Goal: Task Accomplishment & Management: Manage account settings

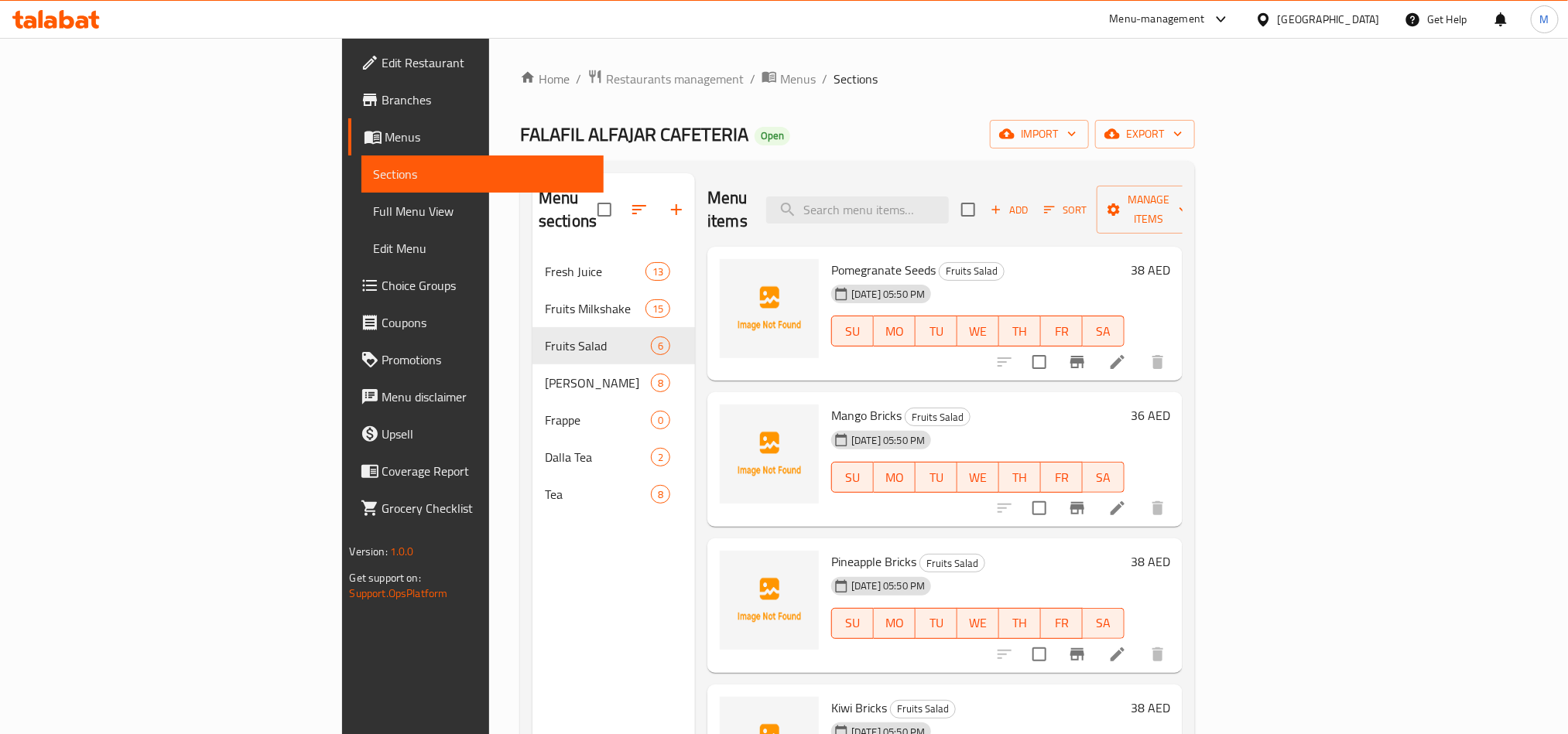
click at [1128, 202] on div "Menu items Add Sort Manage items" at bounding box center [945, 210] width 475 height 73
click at [1125, 355] on icon at bounding box center [1117, 362] width 14 height 14
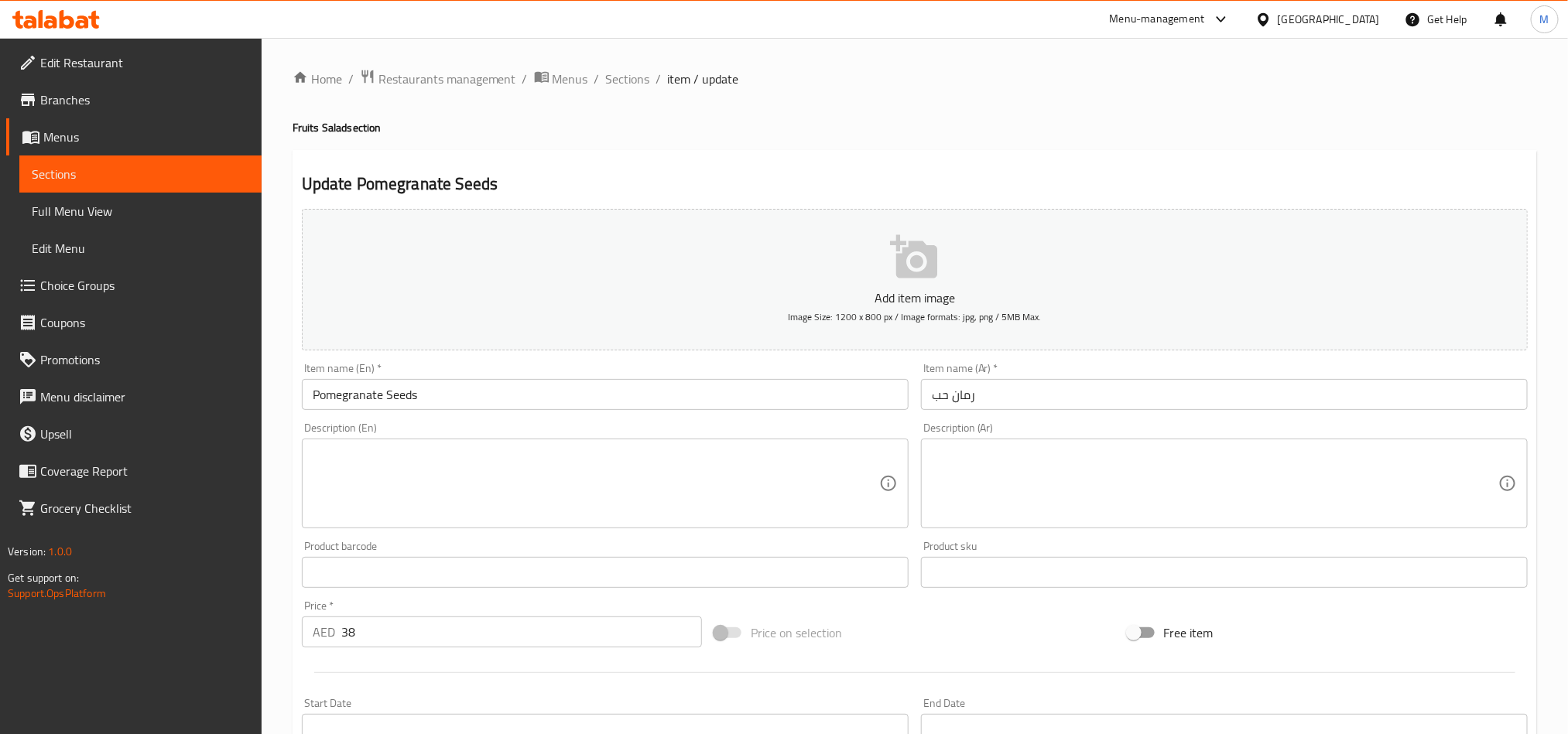
click at [734, 500] on textarea at bounding box center [596, 483] width 567 height 73
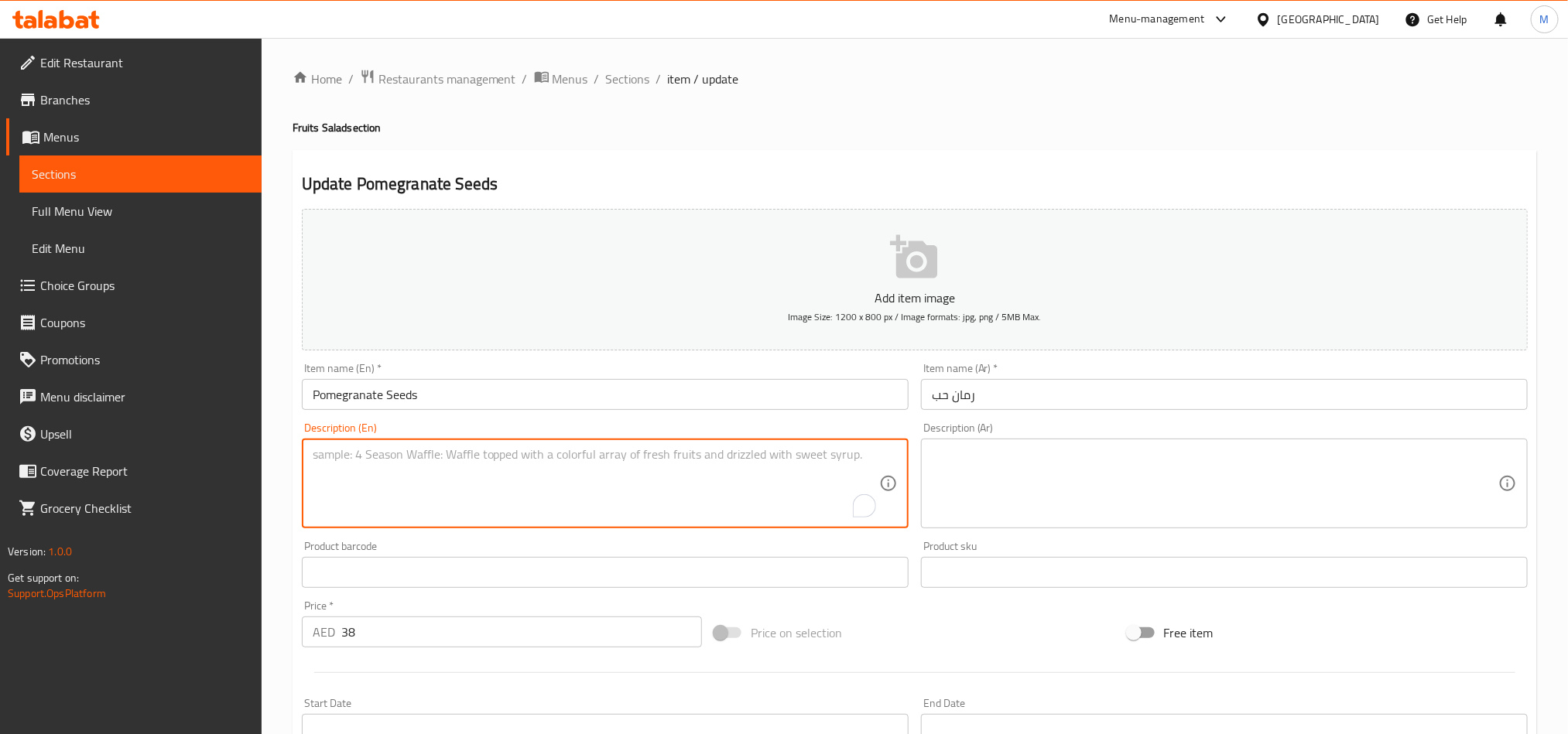
paste textarea "Fresh pomegranate seed bowl"
type textarea "Fresh pomegranate seed bowl"
click at [1083, 476] on textarea at bounding box center [1215, 483] width 567 height 73
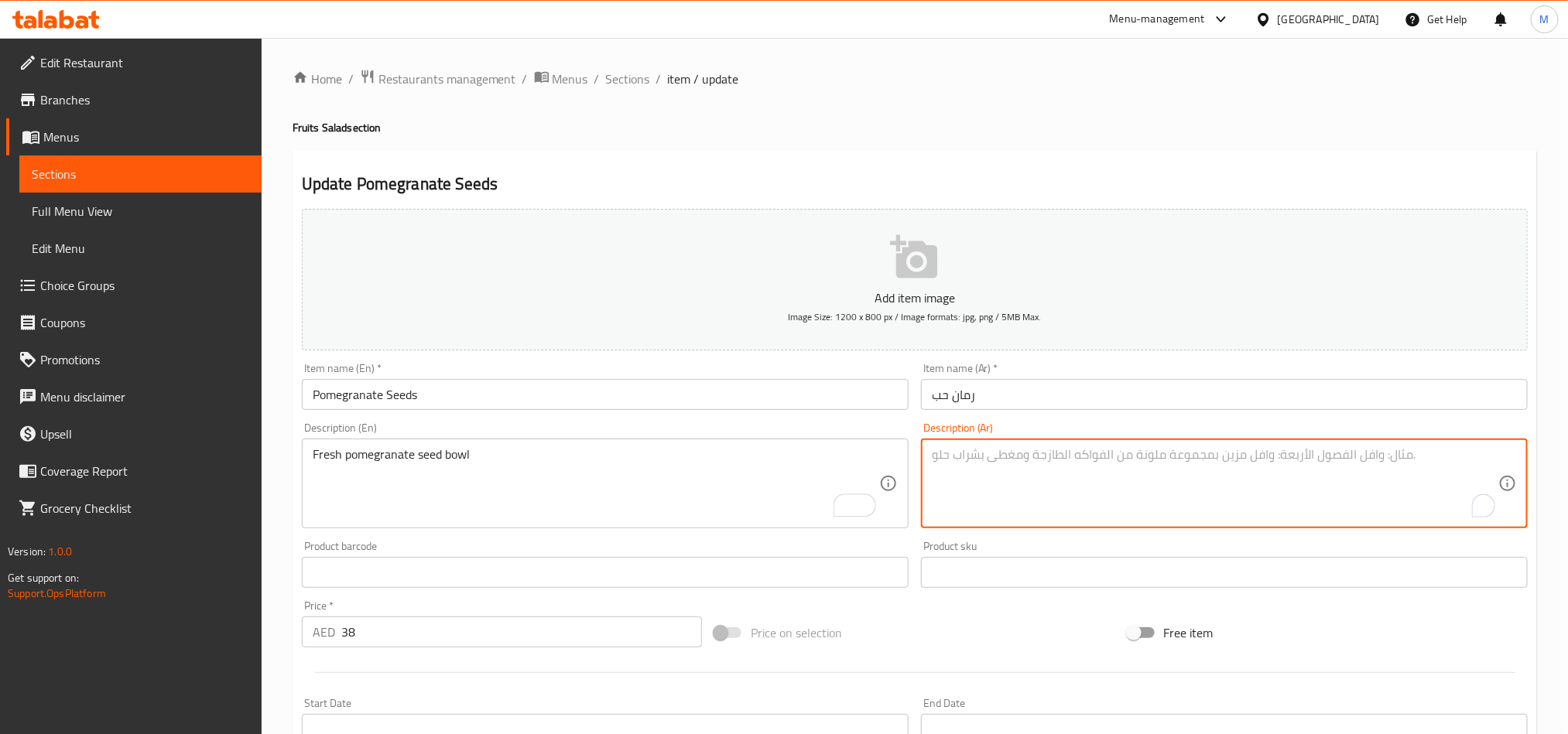
paste textarea "وعاء بذور الرمان الطازج"
type textarea "وعاء بذور الرمان الطازج"
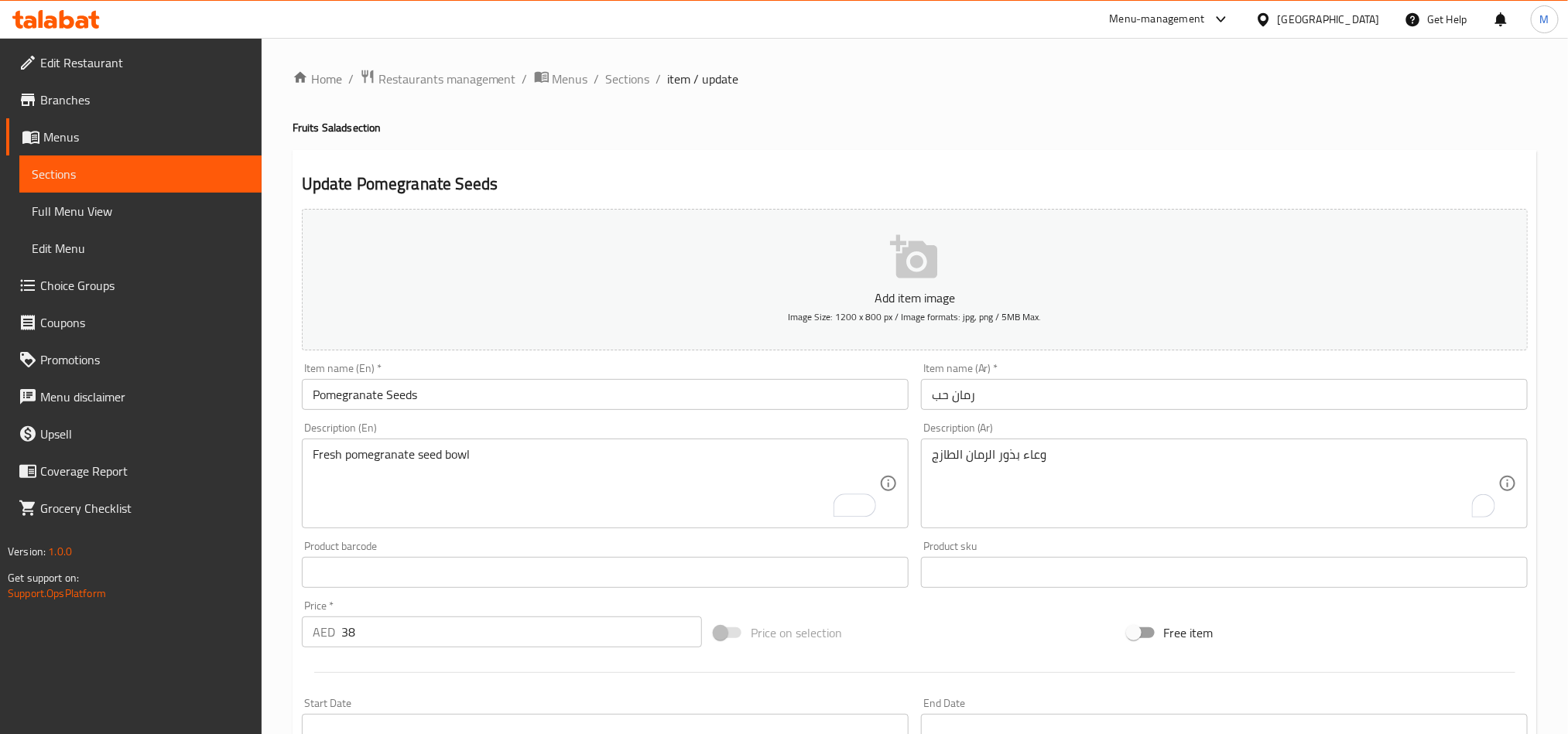
click at [1010, 158] on div "Update Pomegranate Seeds Add item image Image Size: 1200 x 800 px / Image forma…" at bounding box center [915, 600] width 1245 height 901
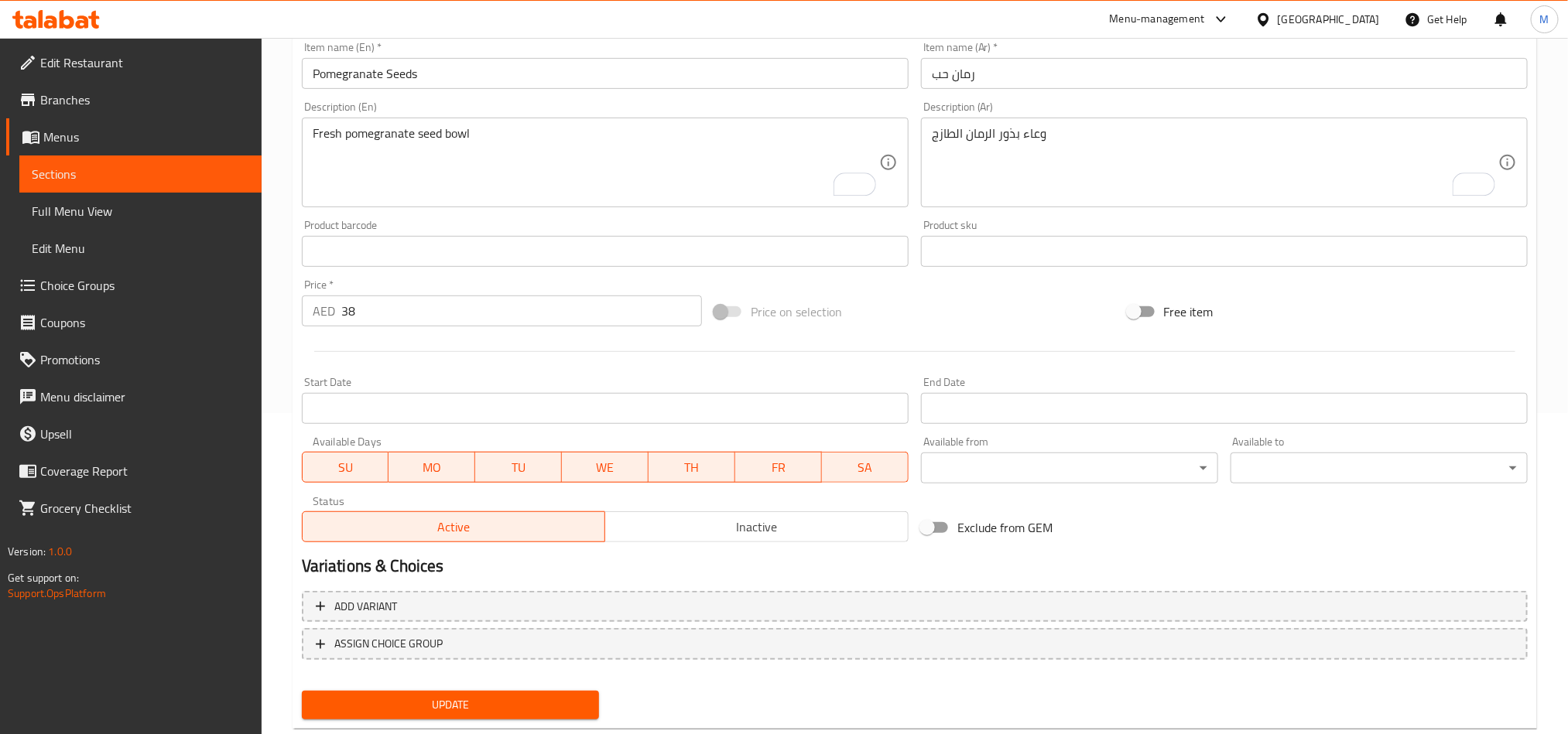
scroll to position [348, 0]
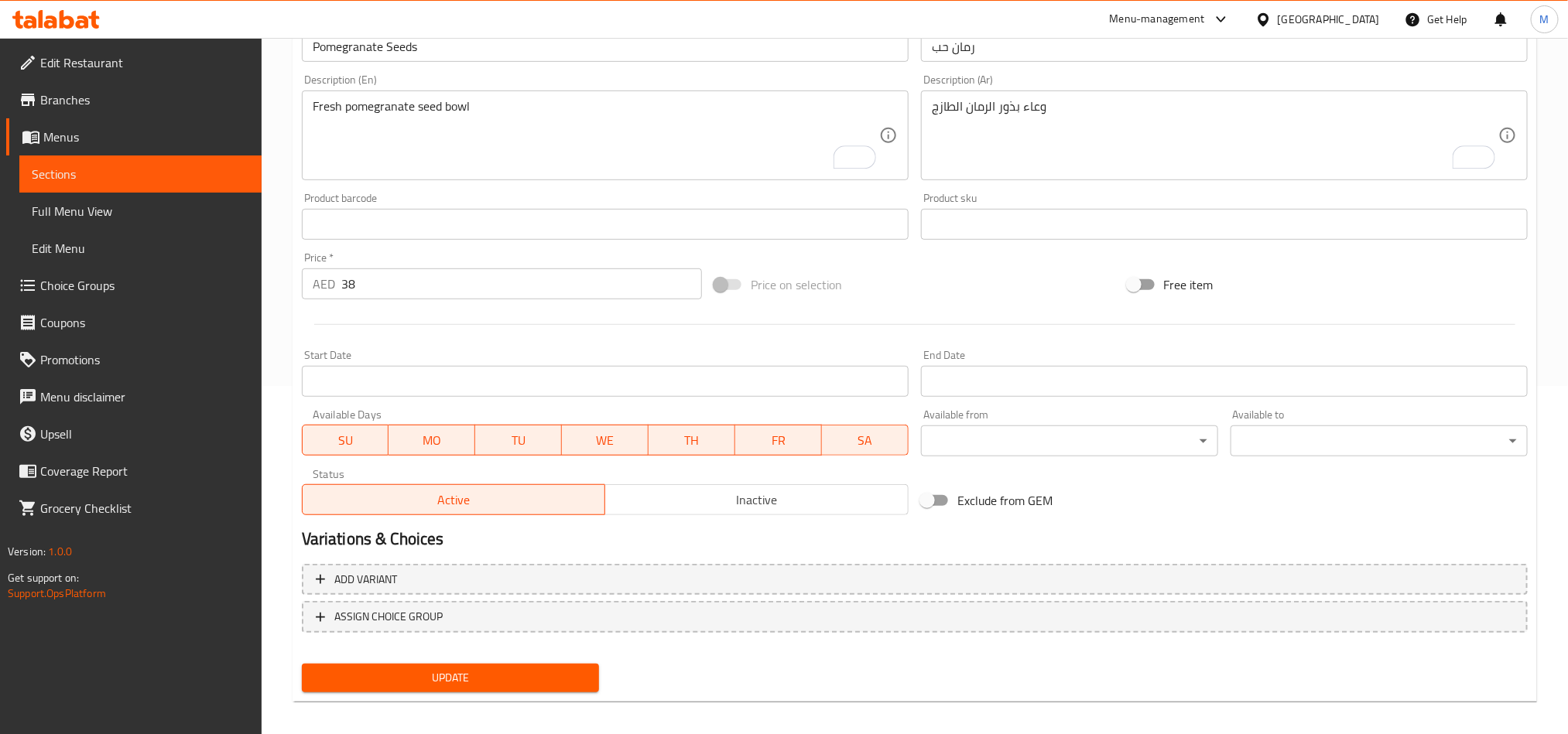
click at [499, 687] on button "Update" at bounding box center [451, 677] width 297 height 28
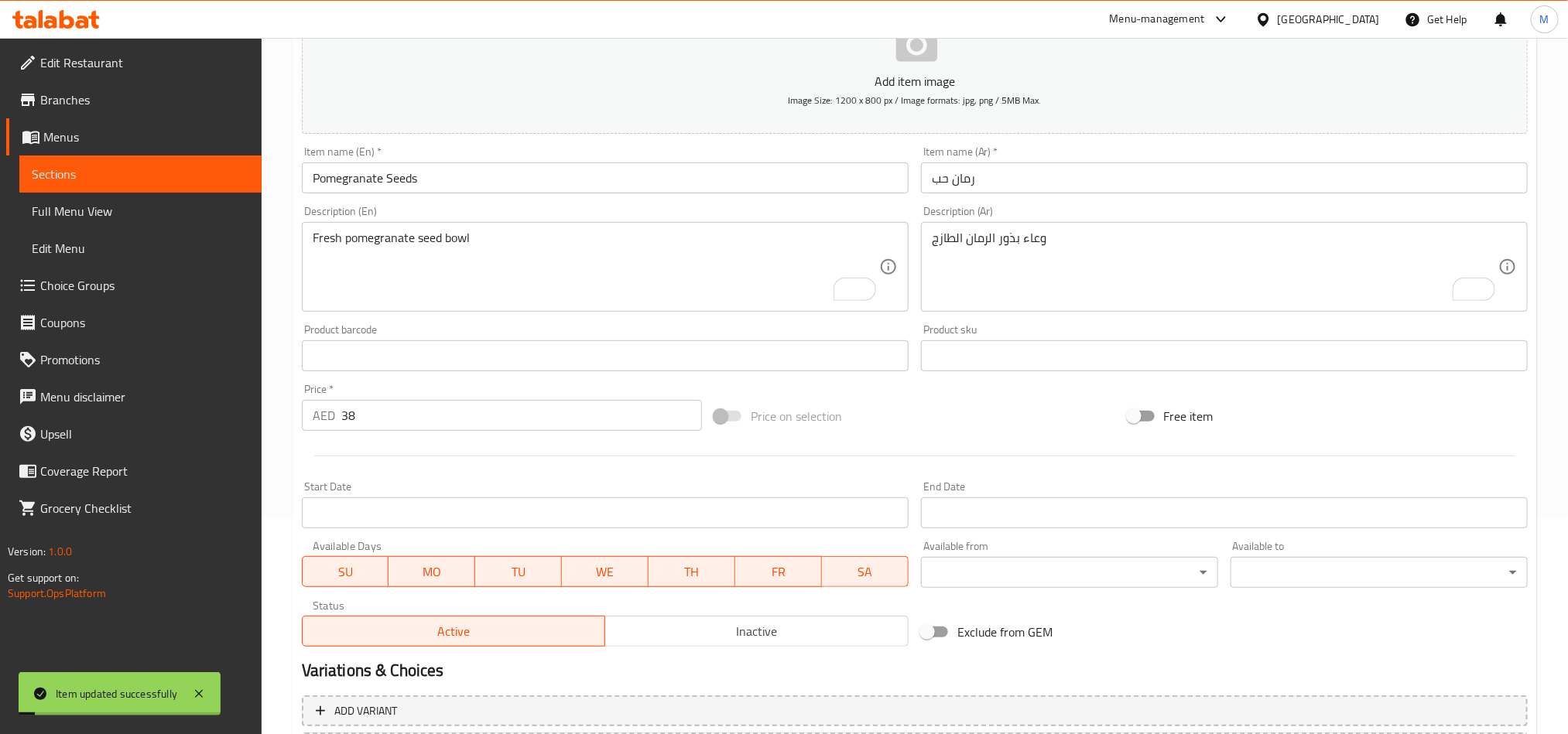
scroll to position [0, 0]
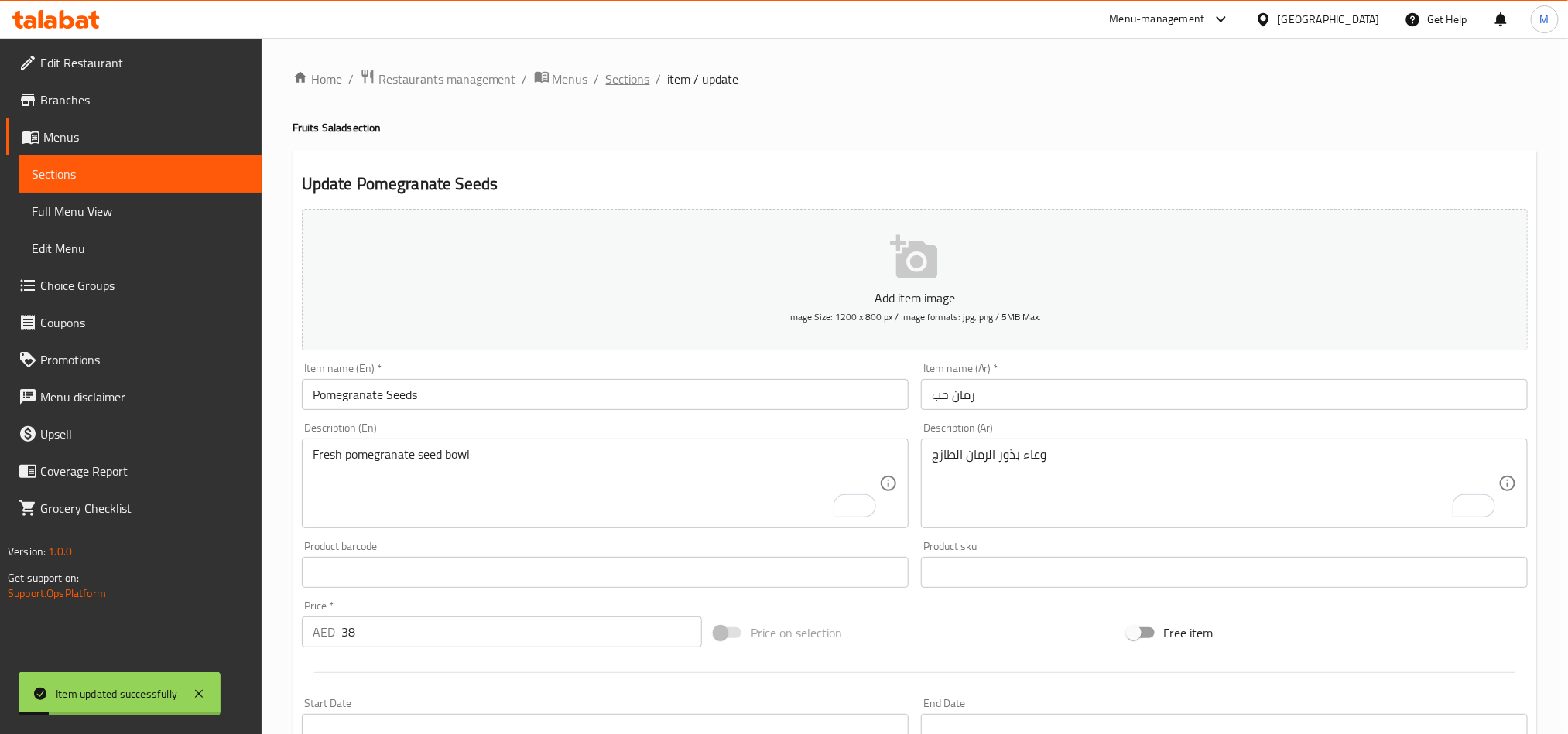
click at [639, 75] on span "Sections" at bounding box center [628, 78] width 44 height 19
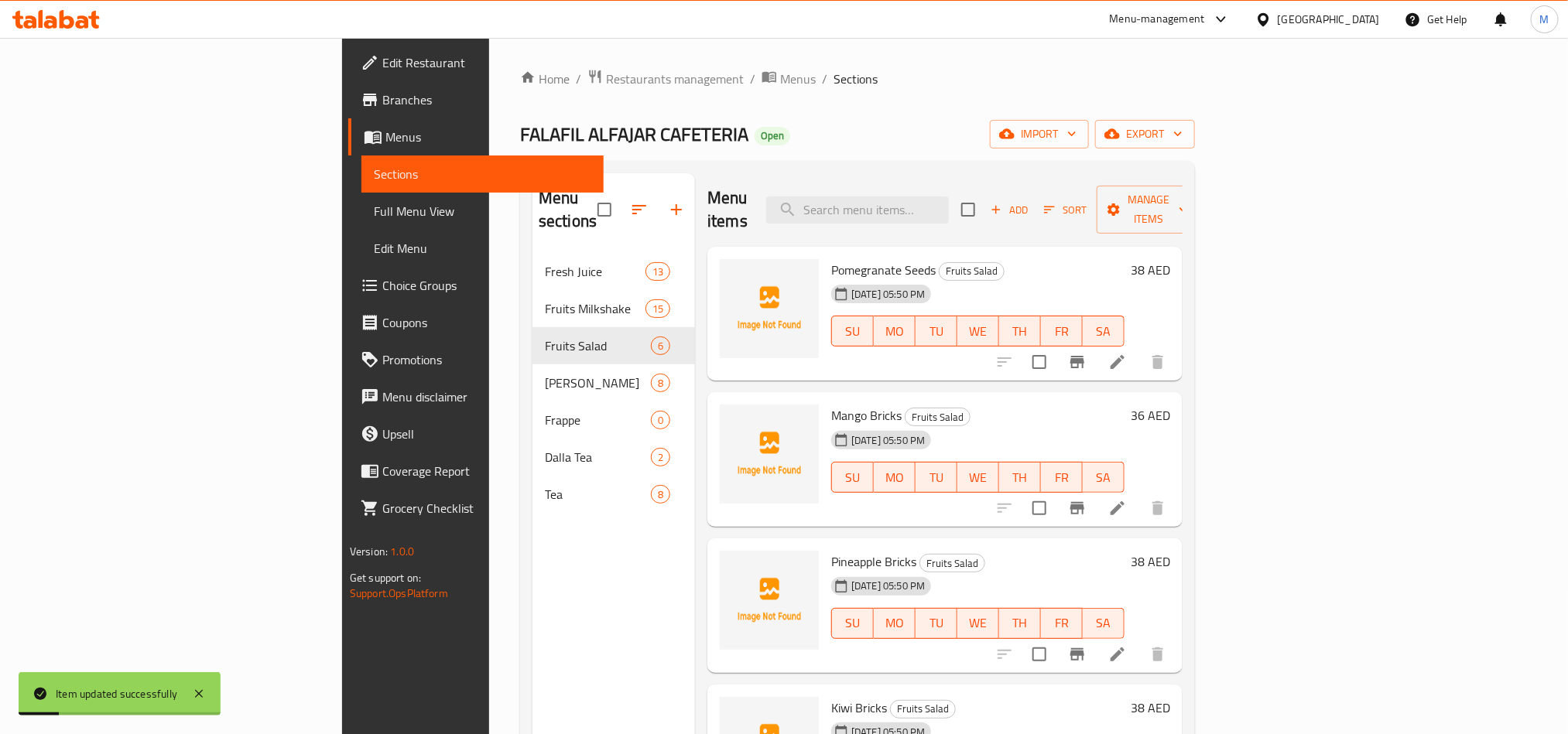
click at [907, 163] on div "Menu sections Fresh Juice 13 Fruits Milkshake 15 Fruits Salad 6 Juice Bottles 8…" at bounding box center [857, 540] width 675 height 759
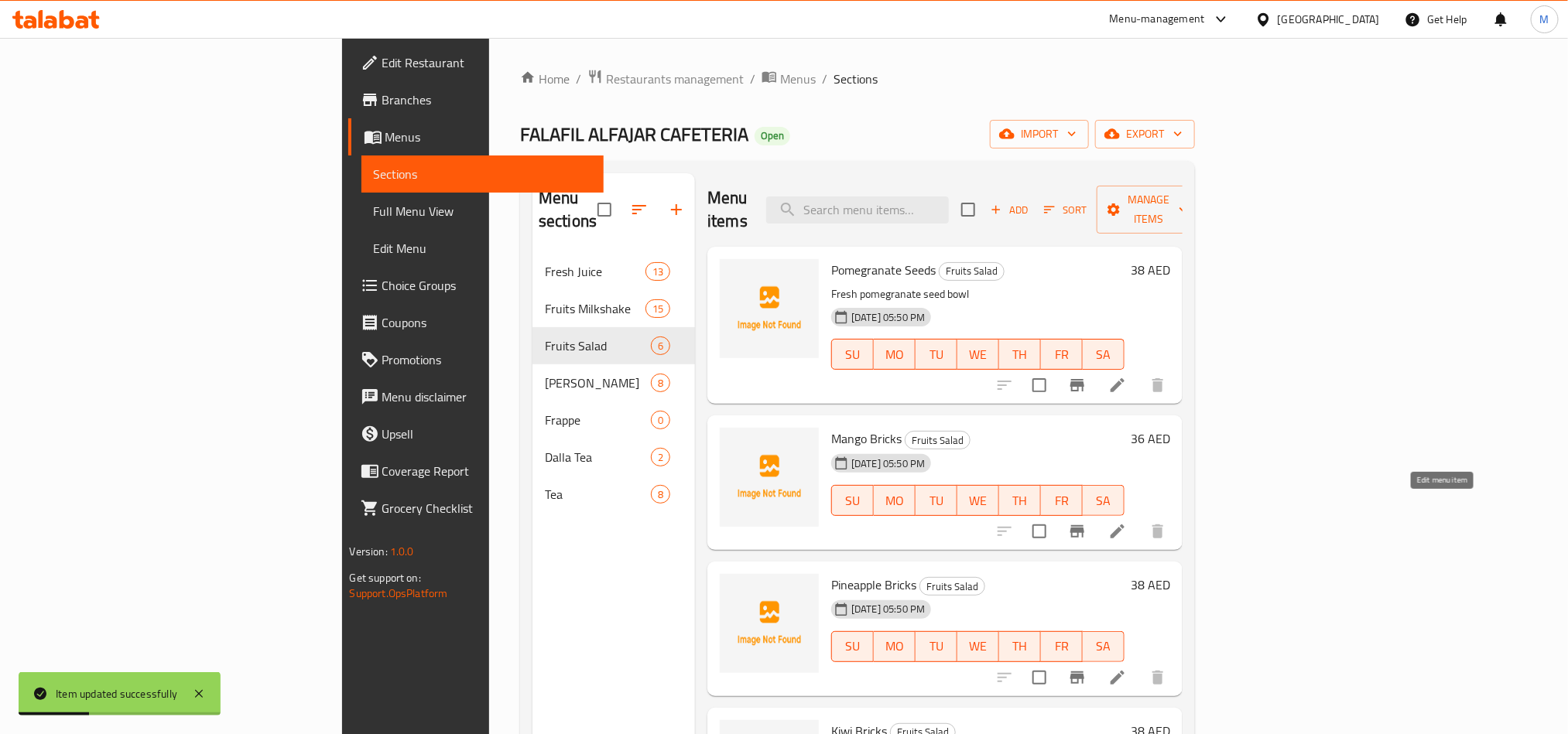
click at [1127, 522] on icon at bounding box center [1117, 531] width 19 height 19
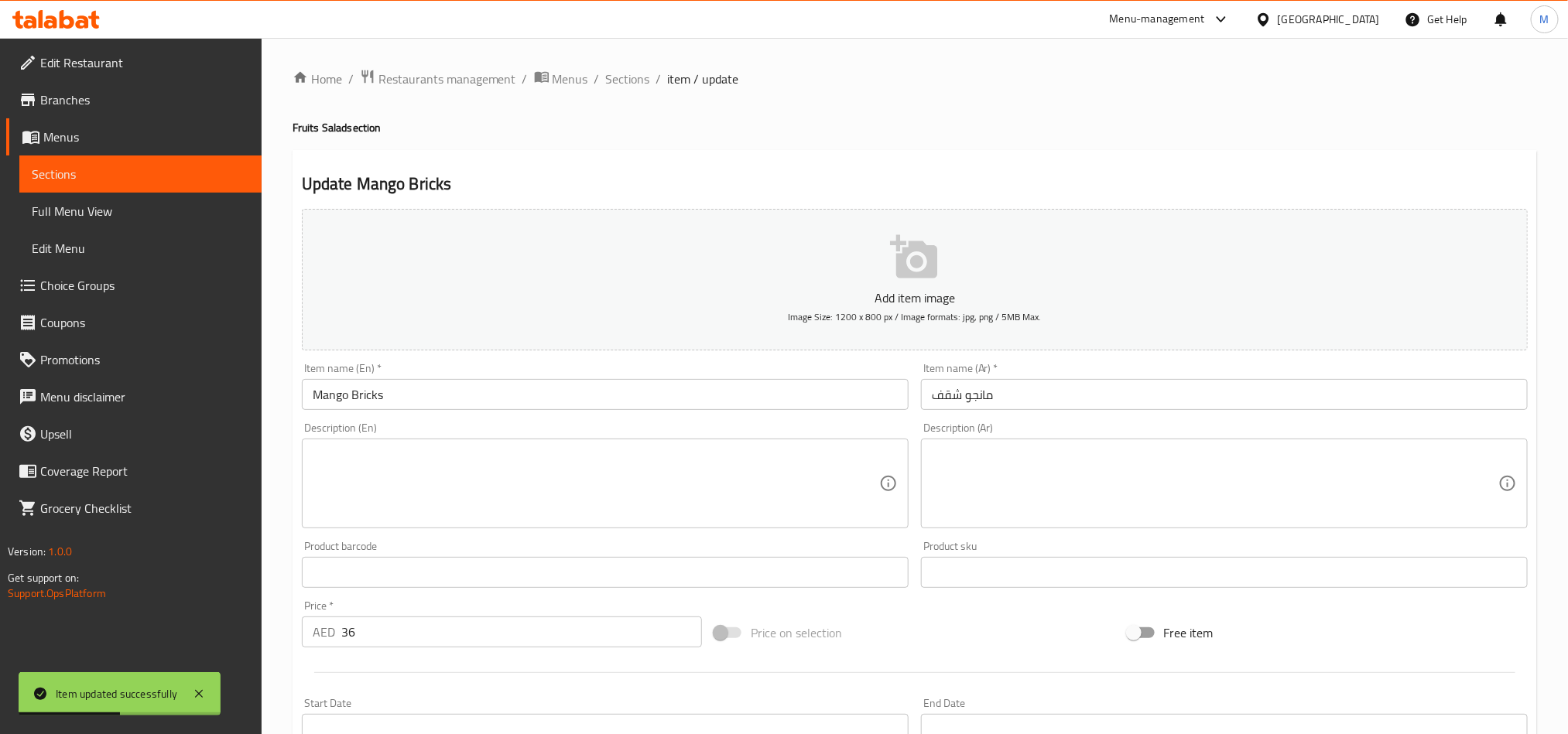
click at [720, 492] on textarea at bounding box center [596, 483] width 567 height 73
paste textarea "Cubed mango fruit salad"
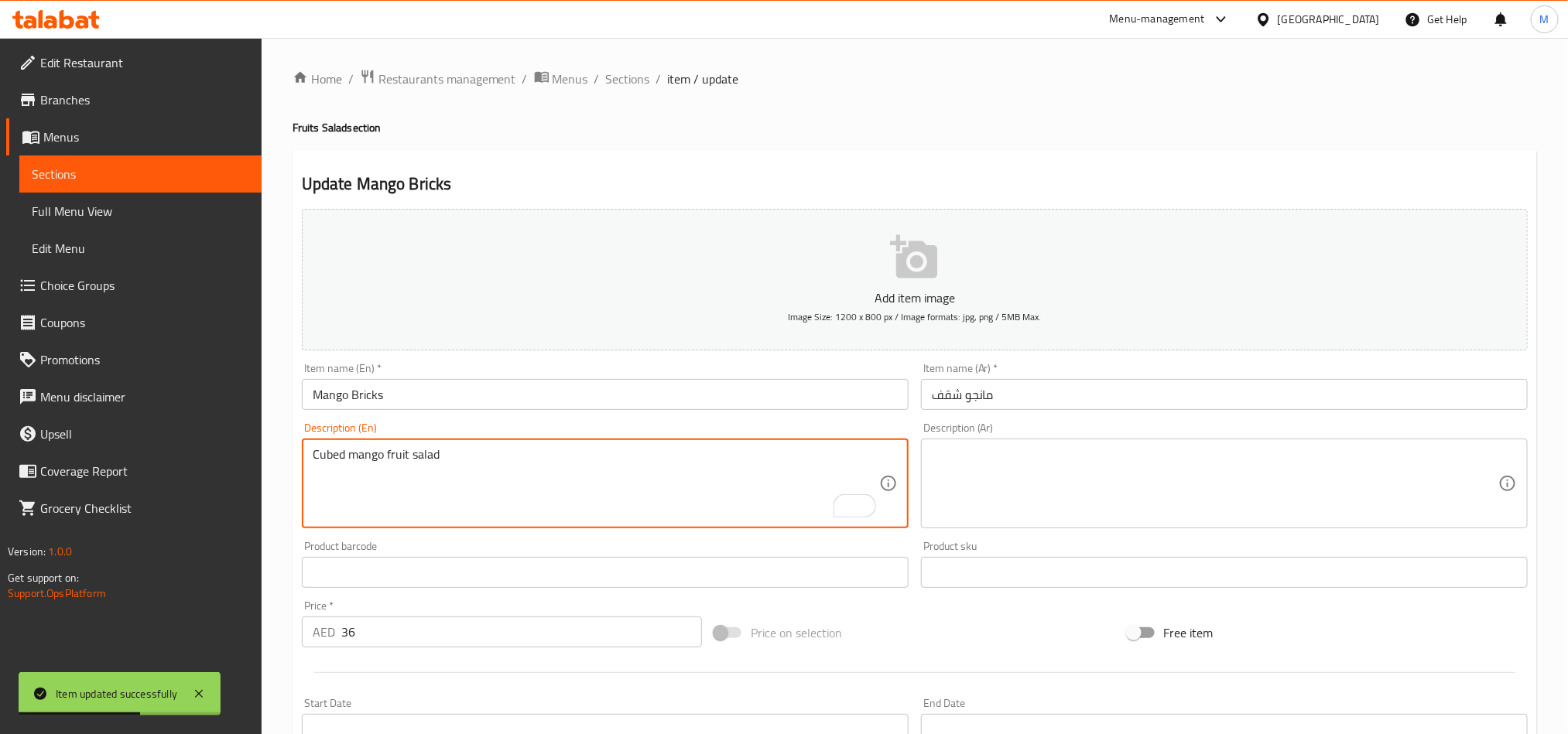
type textarea "Cubed mango fruit salad"
click at [1148, 483] on textarea at bounding box center [1215, 483] width 567 height 73
paste textarea "سلطة فواكه المانجو المكعبة"
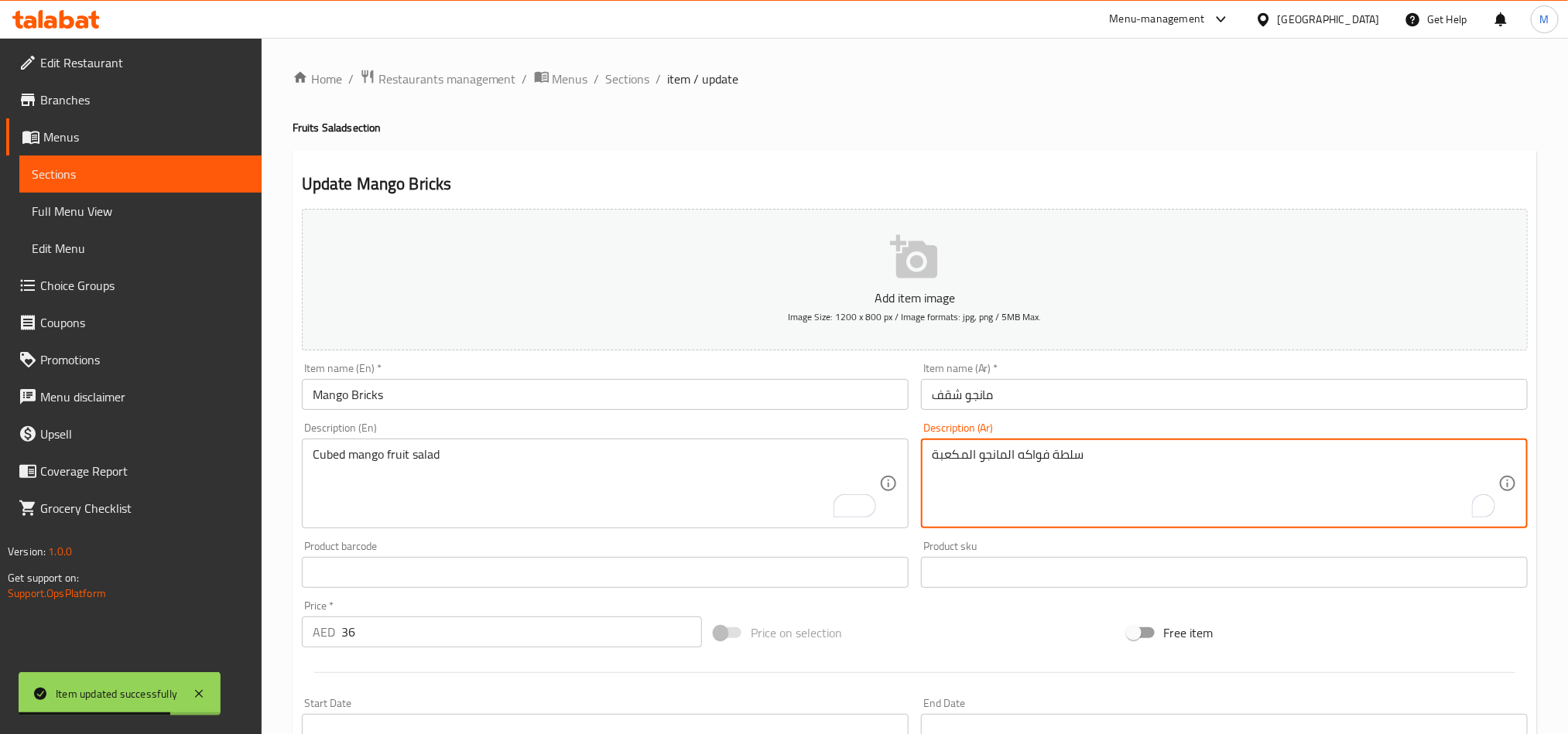
type textarea "سلطة فواكه المانجو المكعبة"
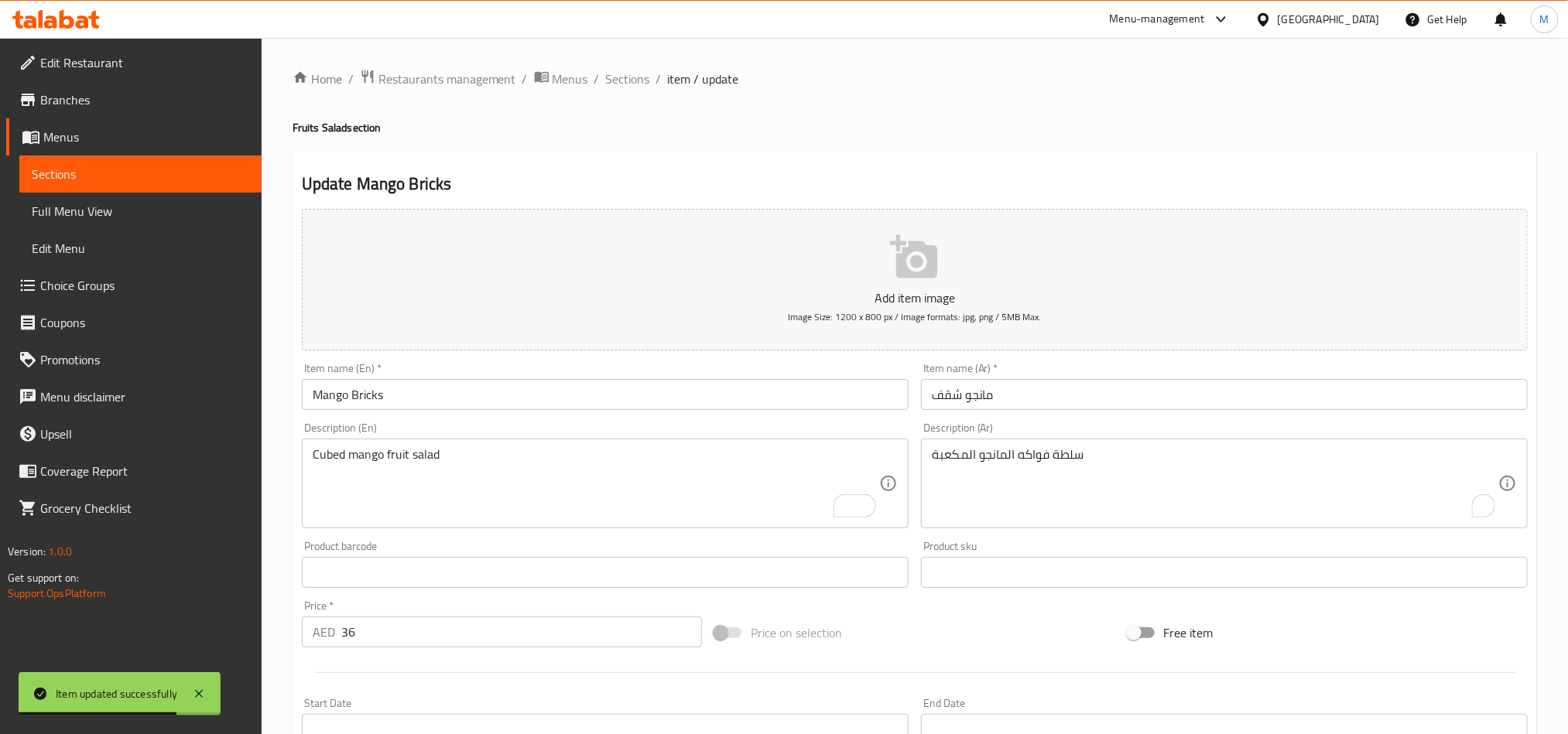
click at [871, 107] on div "Home / Restaurants management / Menus / Sections / item / update Fruits Salad s…" at bounding box center [915, 565] width 1245 height 993
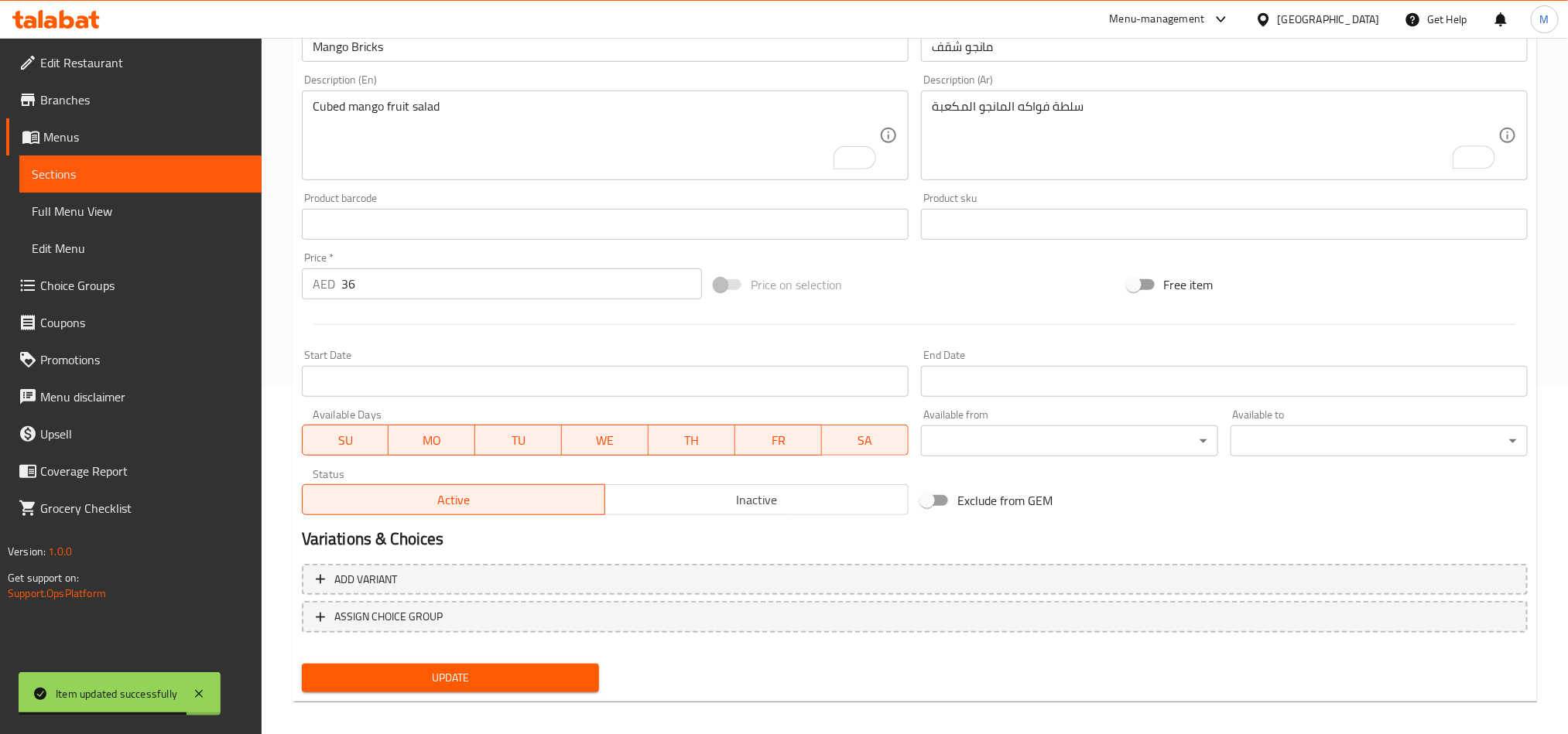
scroll to position [358, 0]
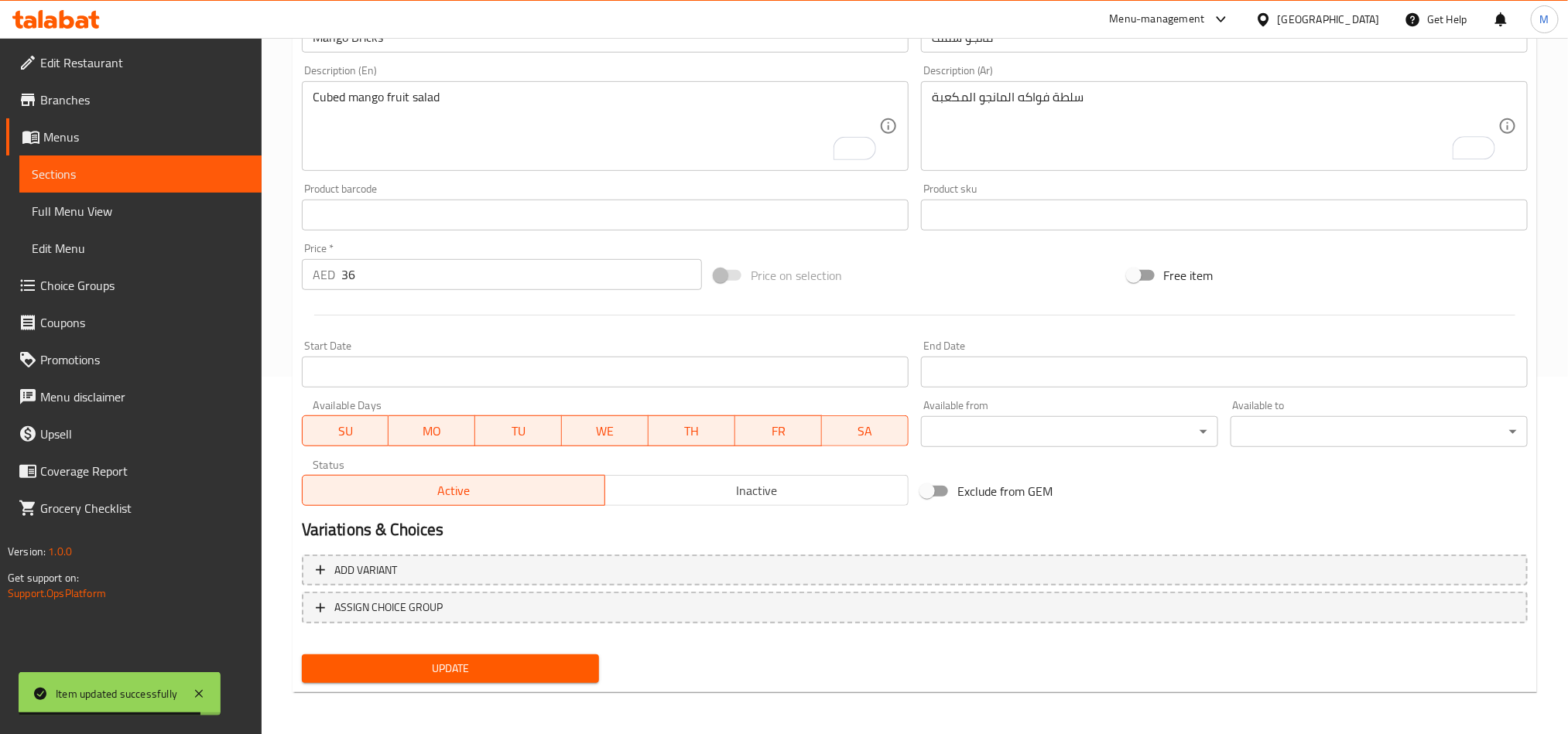
click at [565, 655] on button "Update" at bounding box center [451, 669] width 297 height 28
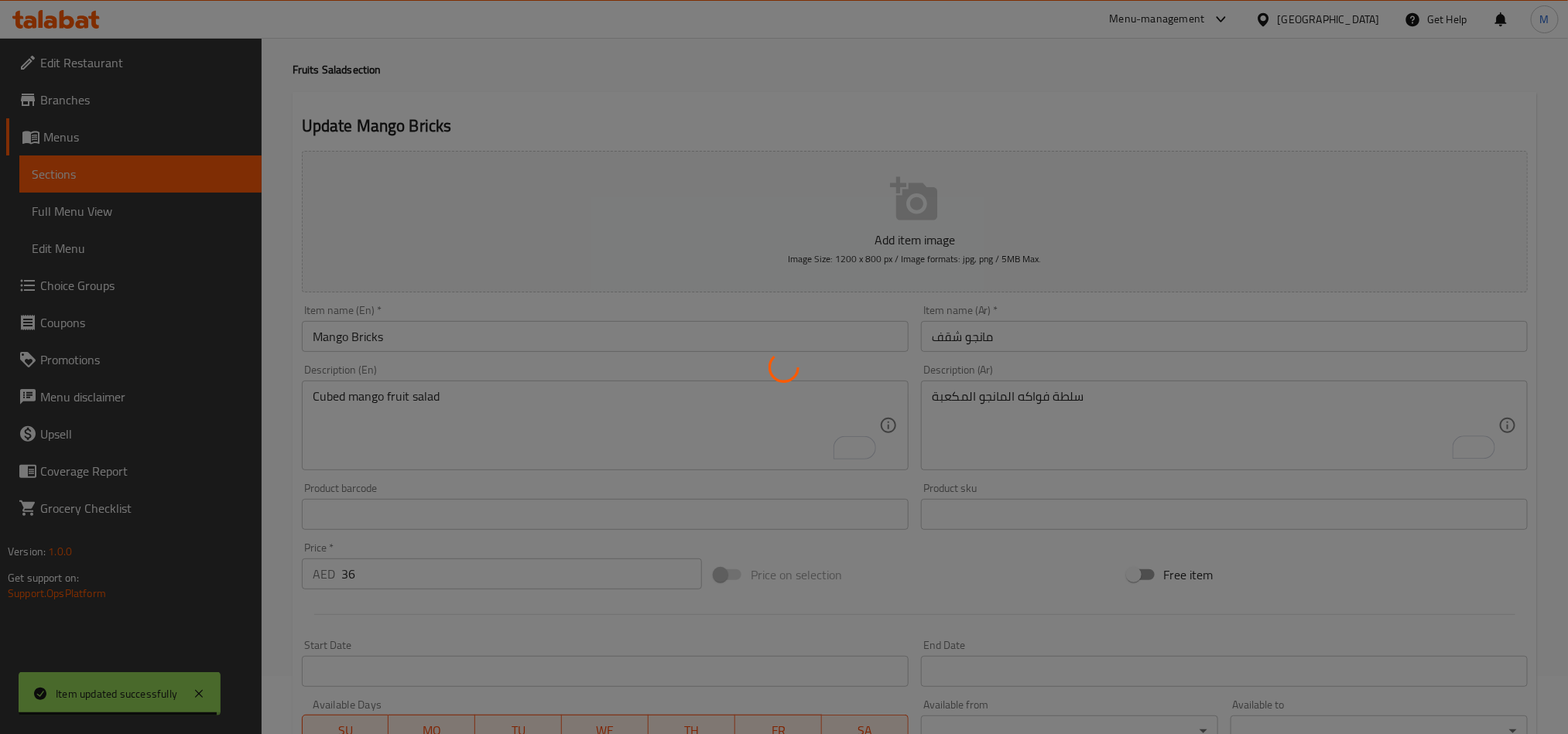
scroll to position [0, 0]
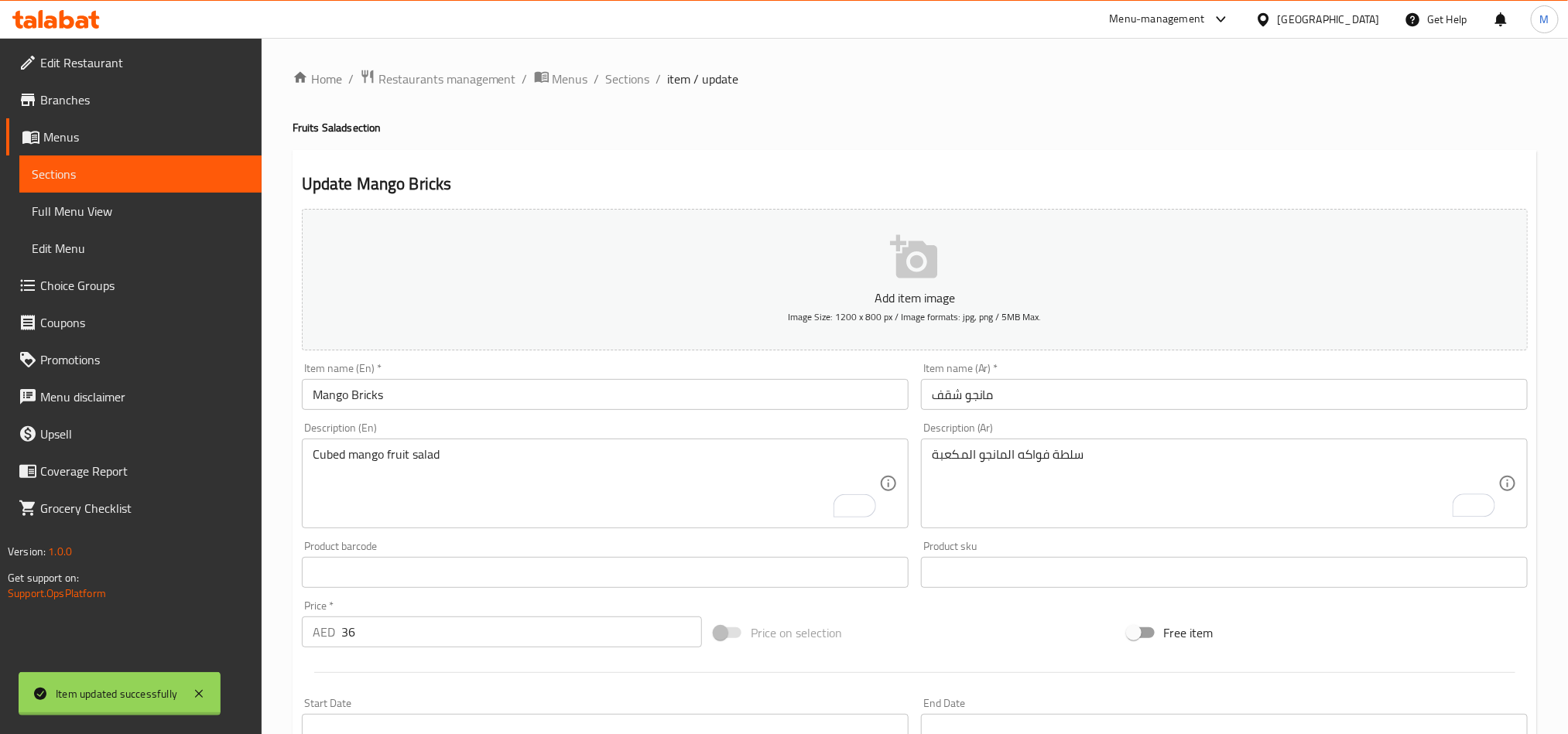
click at [628, 77] on div at bounding box center [784, 367] width 1568 height 734
click at [628, 77] on span "Sections" at bounding box center [628, 78] width 44 height 19
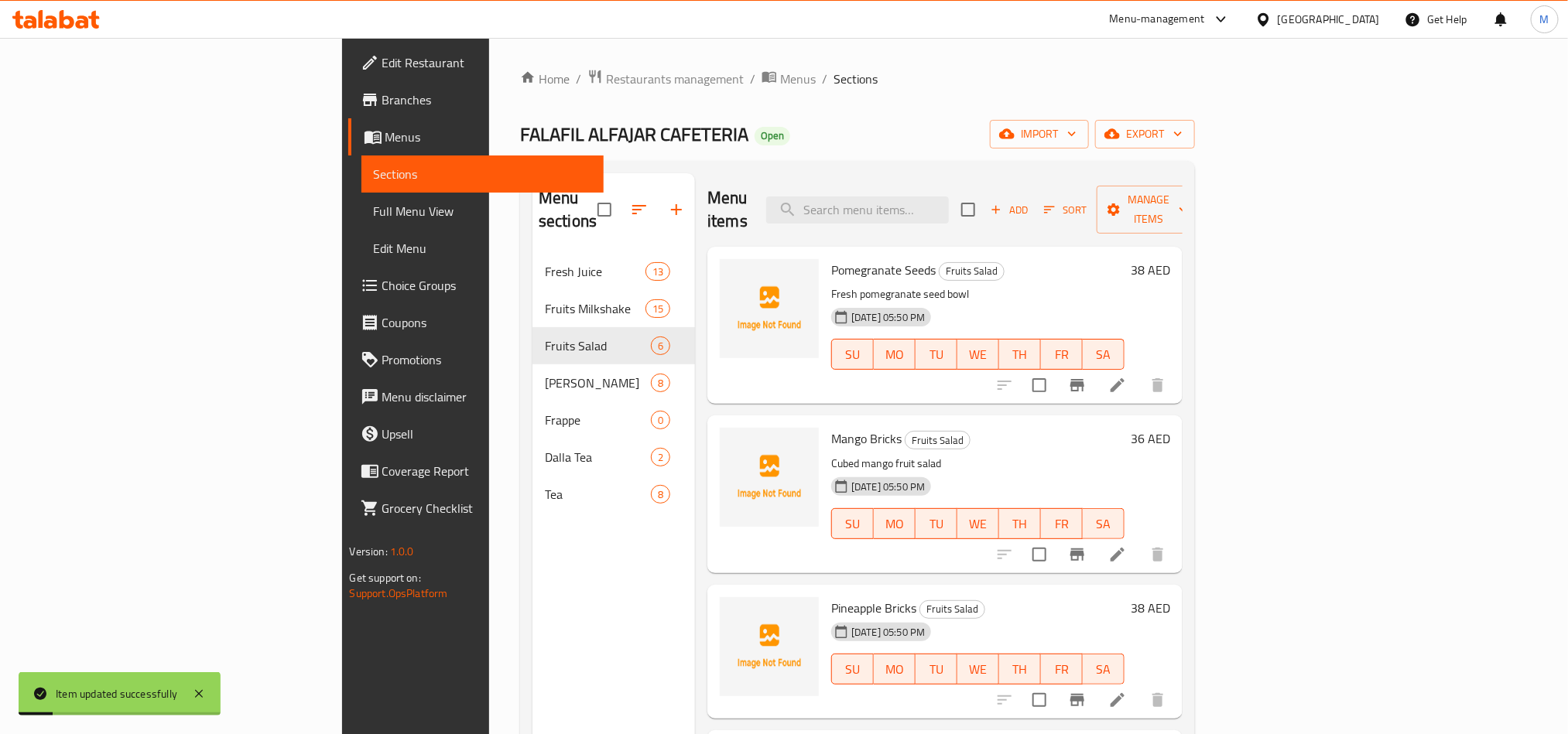
click at [1125, 259] on h6 "Pomegranate Seeds Fruits Salad" at bounding box center [978, 270] width 294 height 21
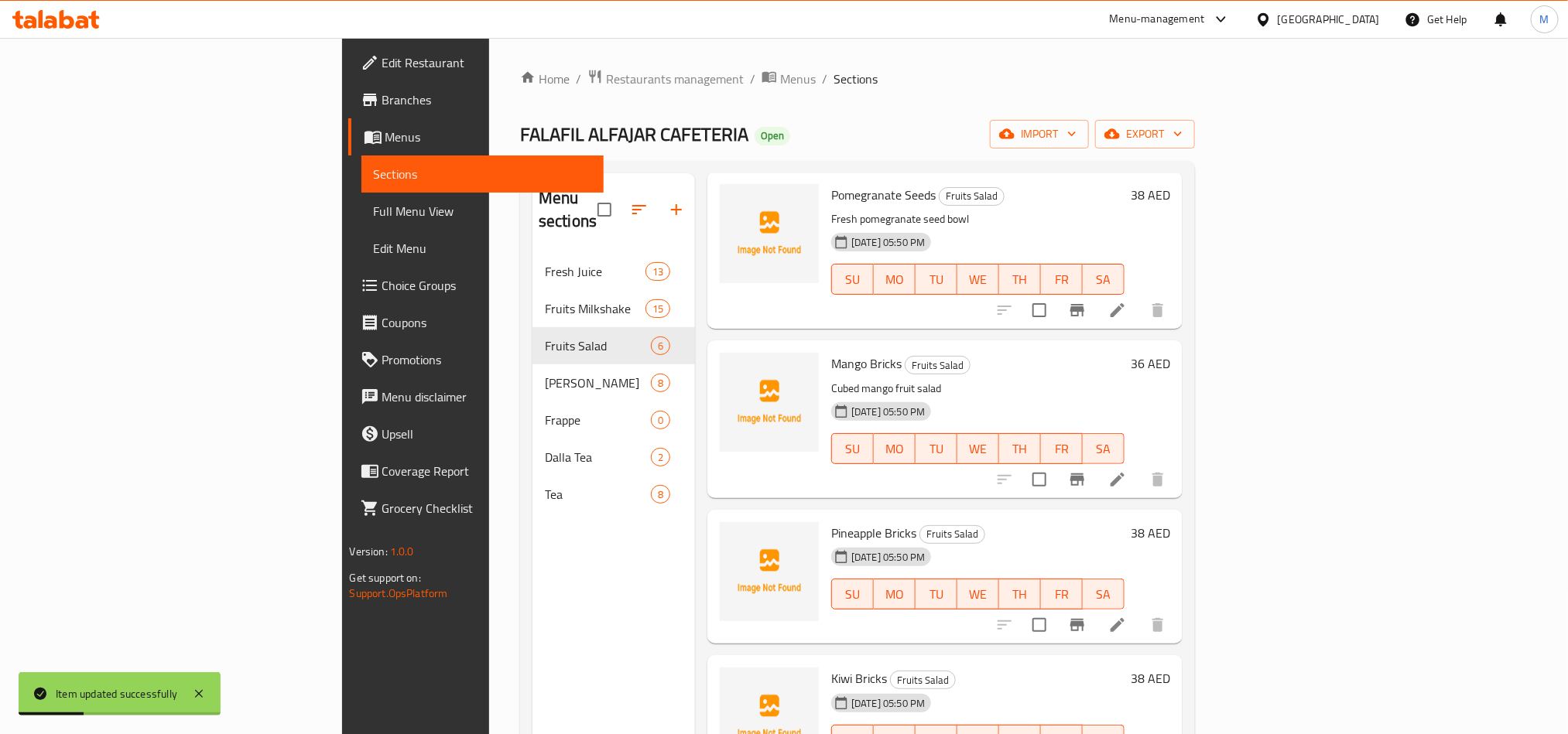
scroll to position [116, 0]
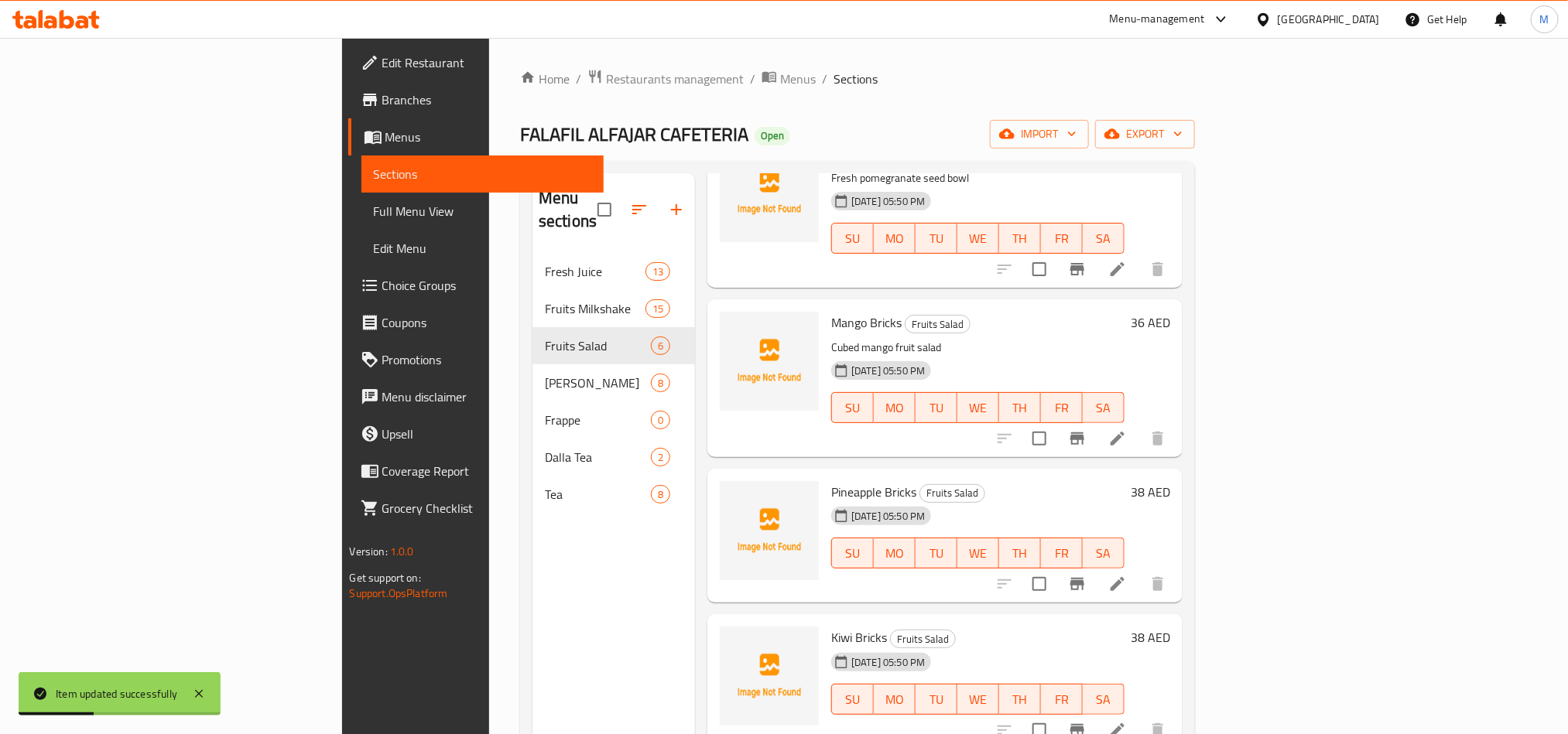
click at [1140, 570] on li at bounding box center [1117, 584] width 43 height 28
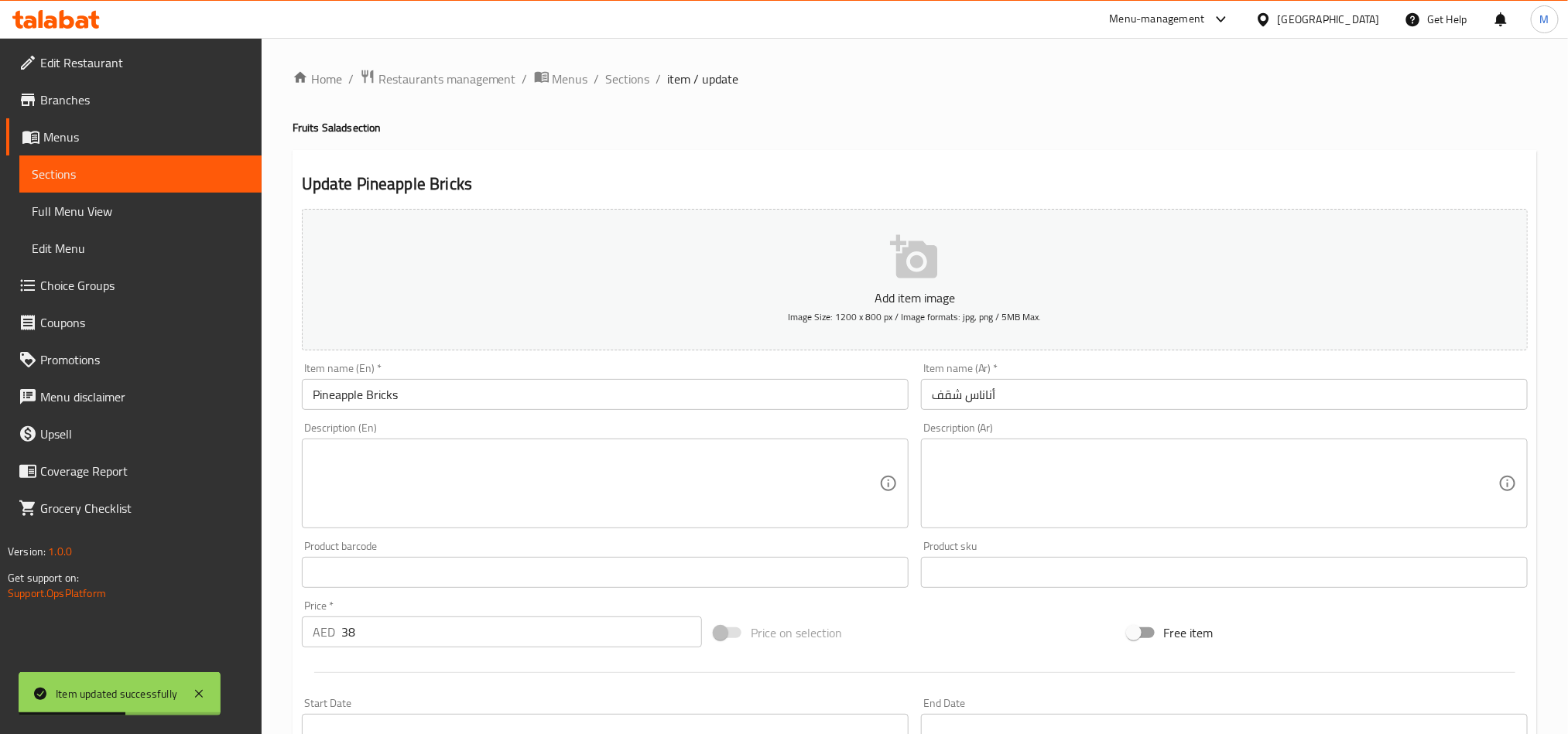
click at [588, 490] on textarea at bounding box center [596, 483] width 567 height 73
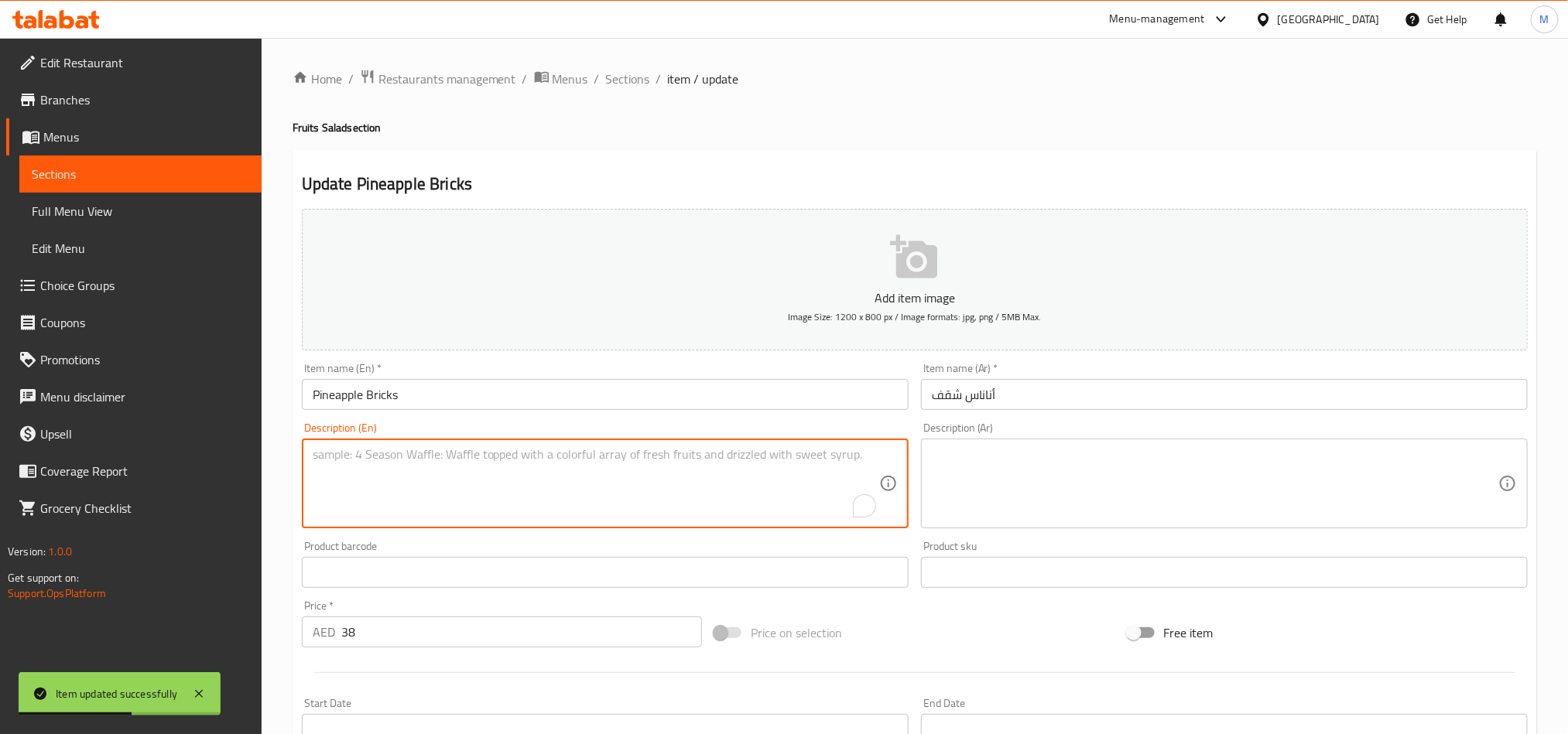
paste textarea "Sweet pineapple cubes"
type textarea "Sweet pineapple cubes"
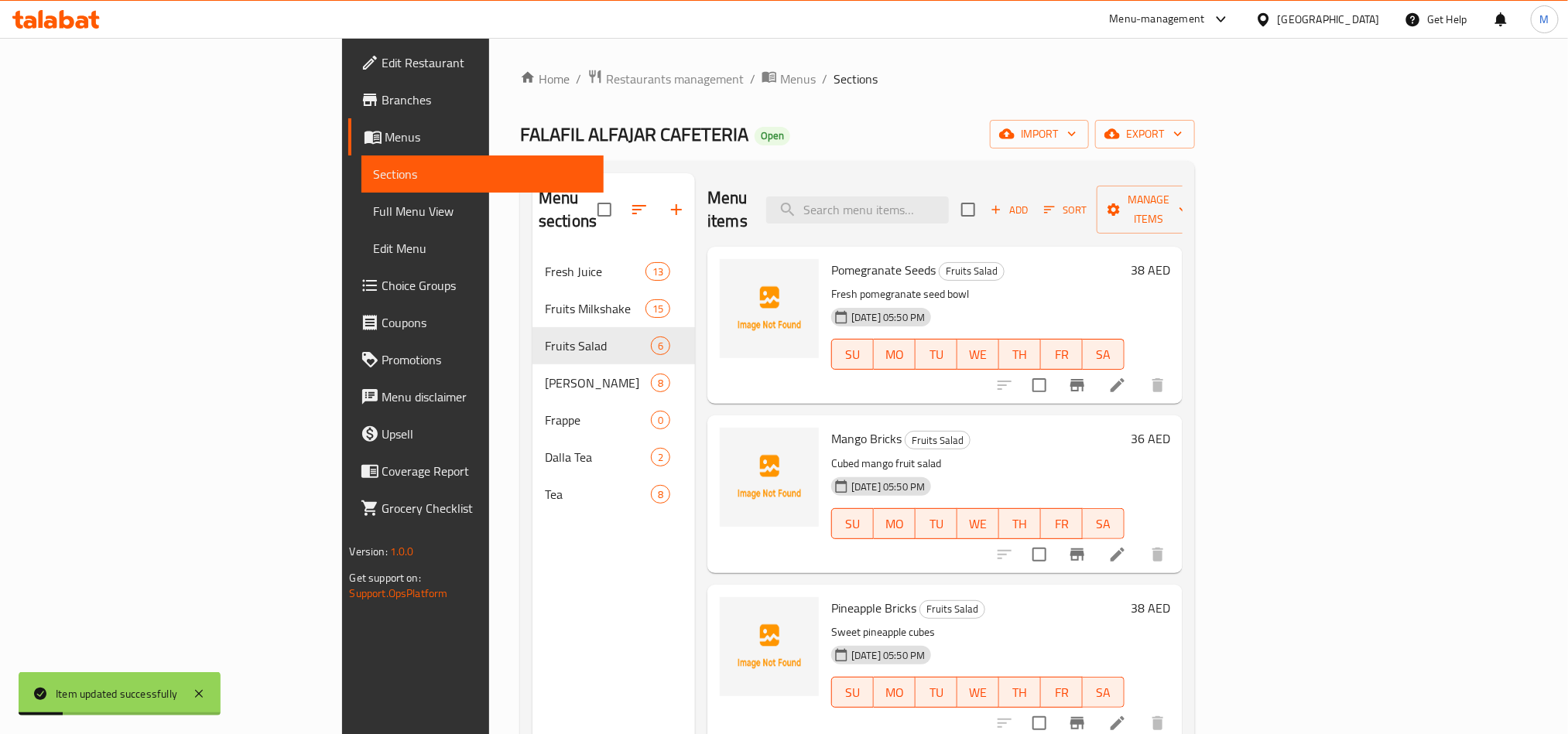
click at [818, 154] on div "Home / Restaurants management / Menus / Sections FALAFIL ALFAJAR CAFETERIA Open…" at bounding box center [857, 494] width 675 height 851
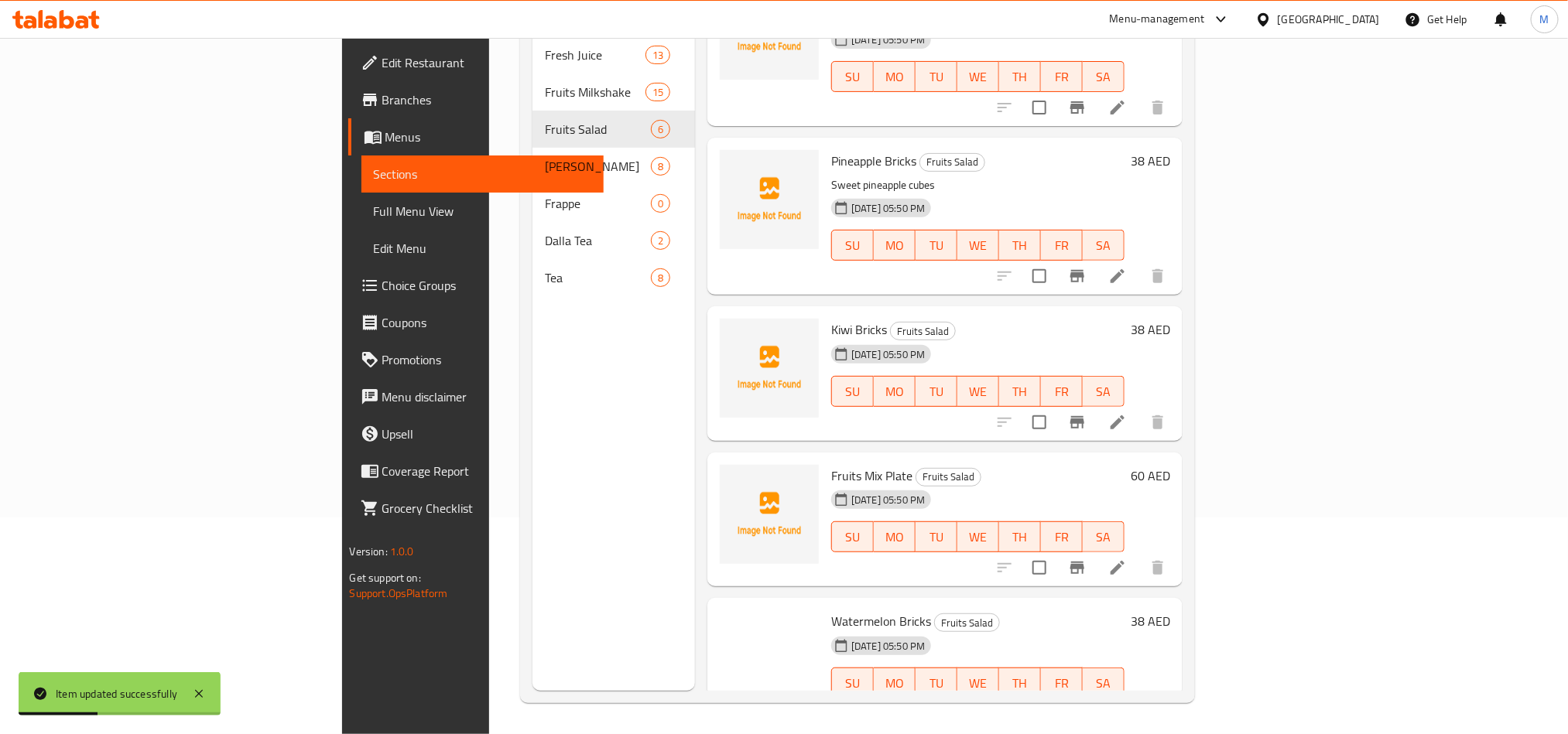
scroll to position [232, 0]
click at [1127, 411] on icon at bounding box center [1117, 420] width 19 height 19
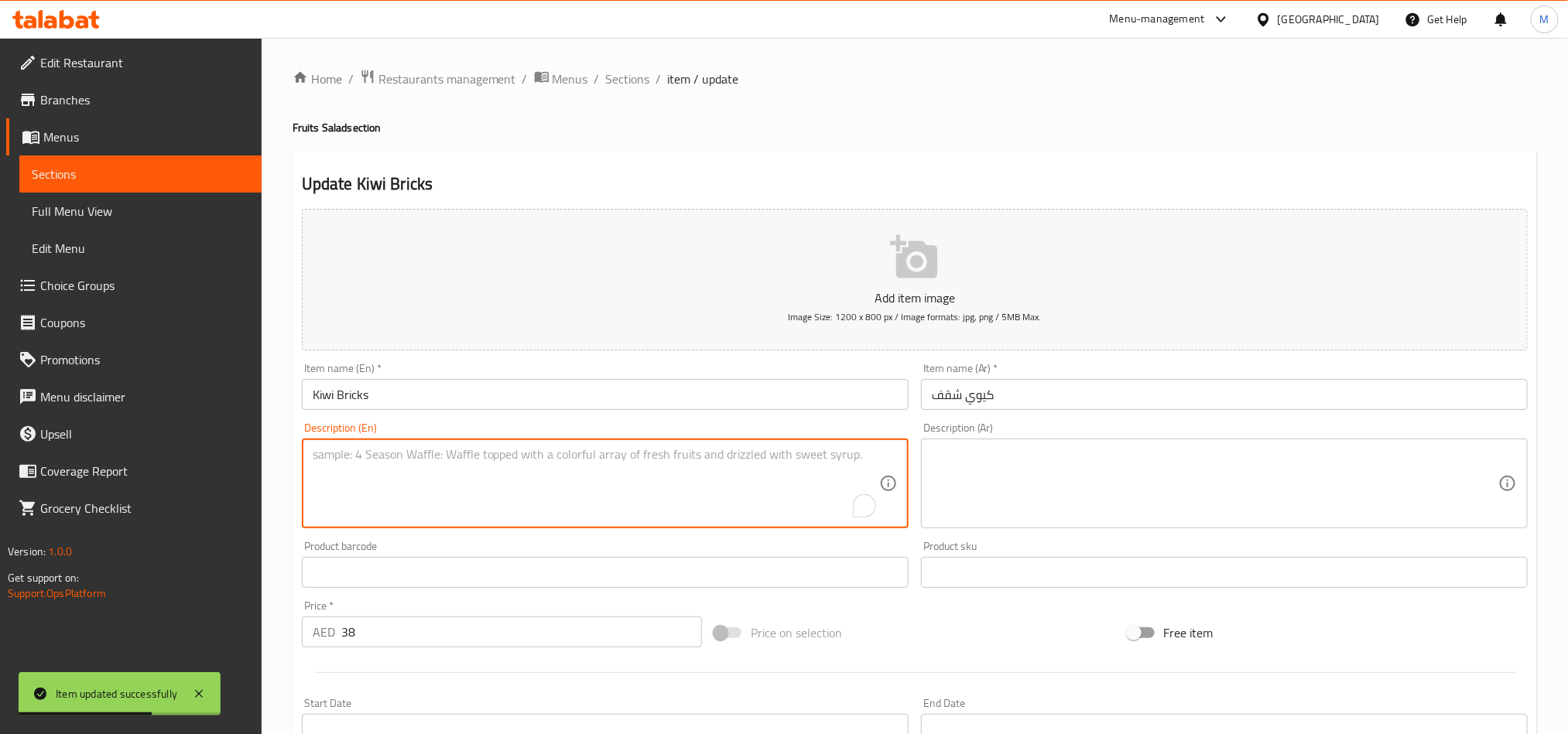
click at [523, 486] on textarea "To enrich screen reader interactions, please activate Accessibility in Grammarl…" at bounding box center [596, 483] width 567 height 73
paste textarea "Freshly cut kiwi pieces"
type textarea "Freshly cut kiwi pieces"
click at [1055, 512] on textarea at bounding box center [1215, 483] width 567 height 73
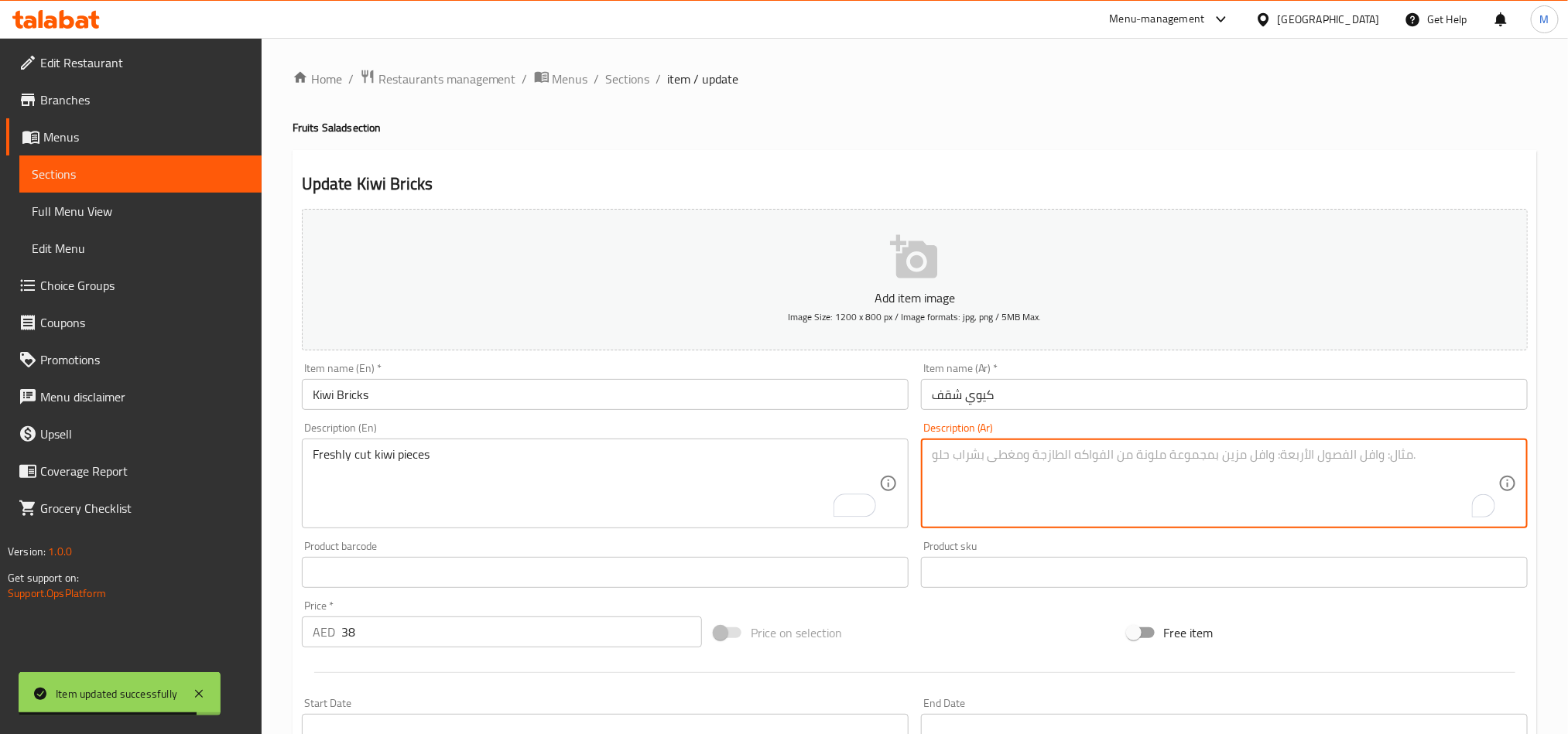
paste textarea "قطع كيوي طازجة مقطعة"
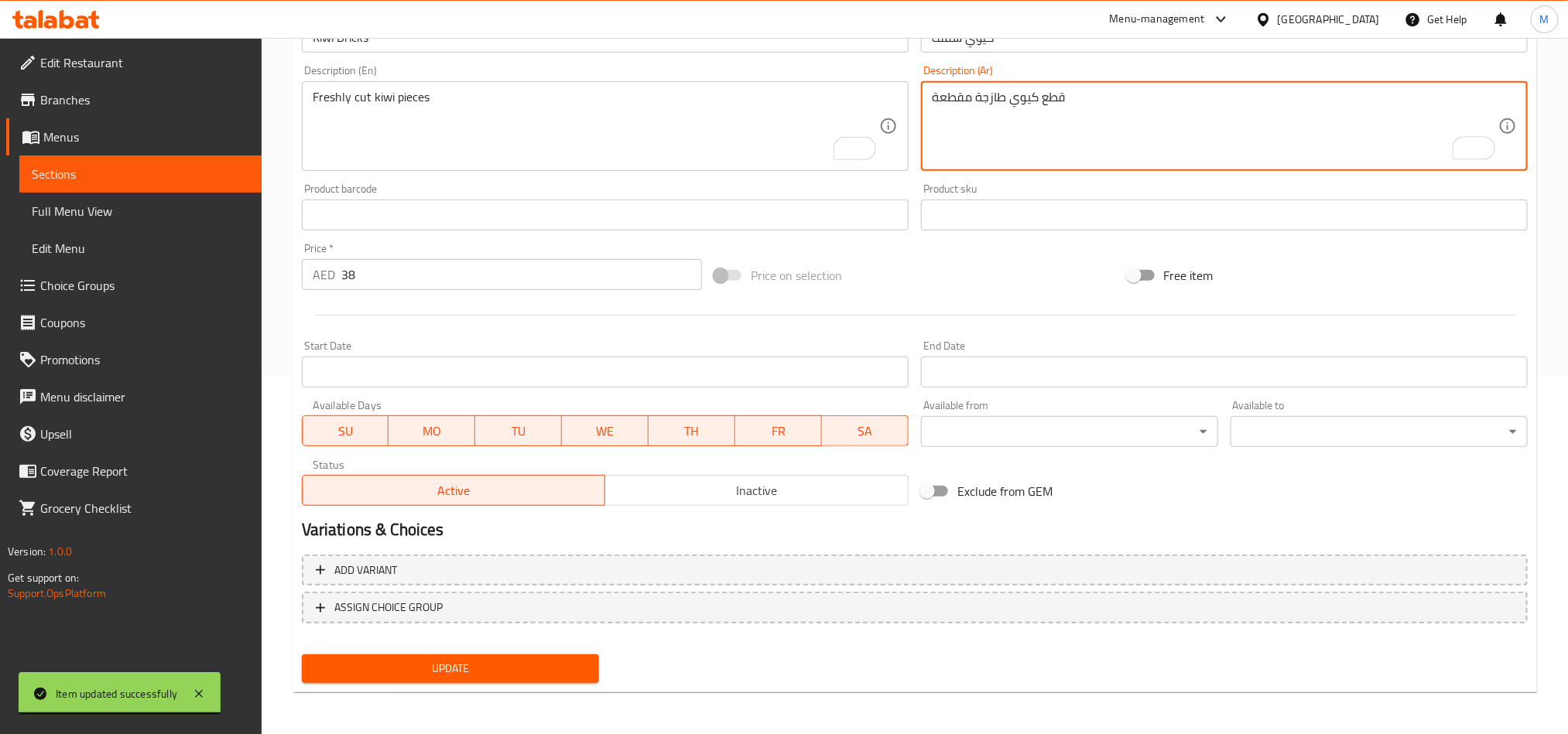
type textarea "قطع كيوي طازجة مقطعة"
click at [551, 674] on span "Update" at bounding box center [450, 669] width 272 height 19
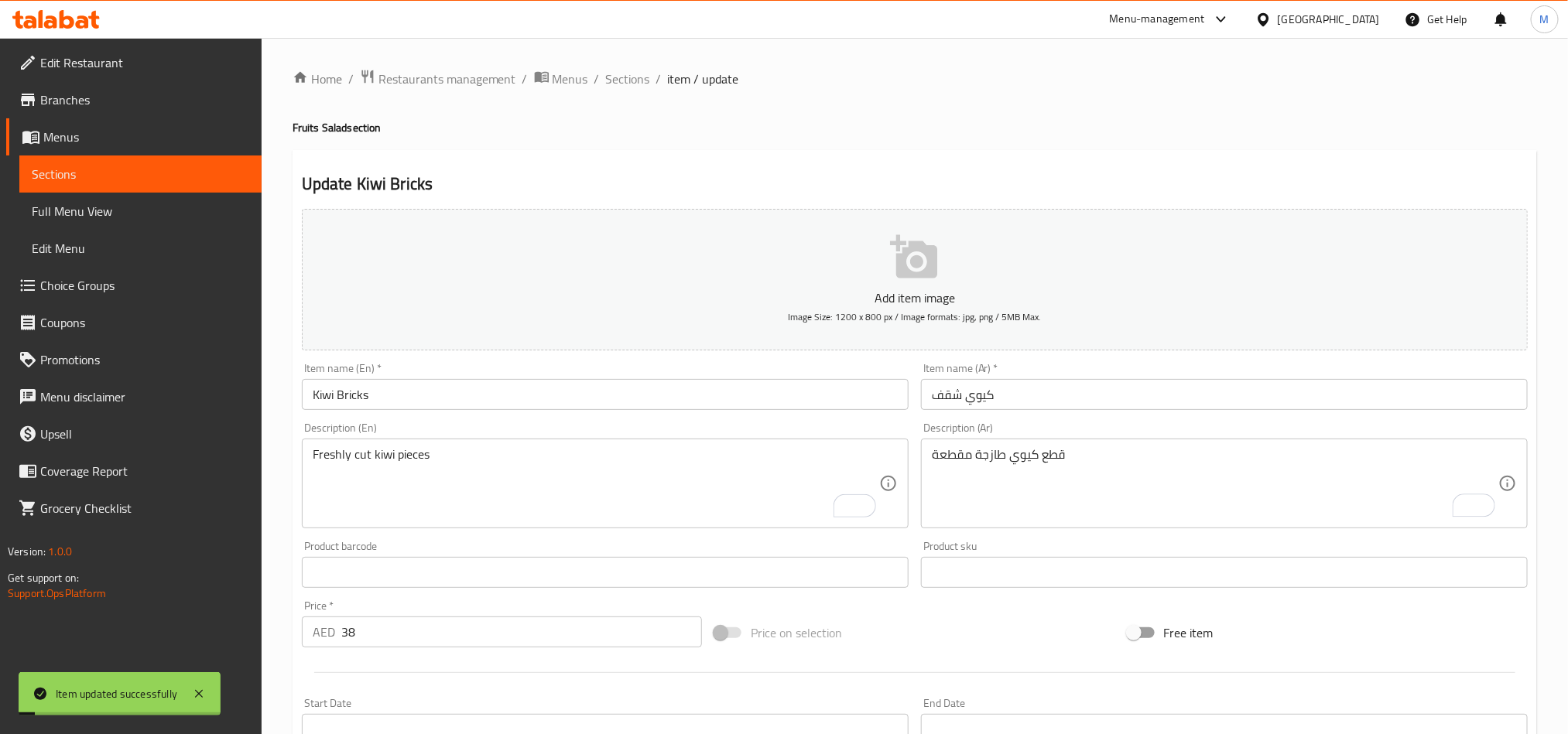
drag, startPoint x: 640, startPoint y: 72, endPoint x: 749, endPoint y: 10, distance: 125.4
click at [640, 72] on span "Sections" at bounding box center [628, 78] width 44 height 19
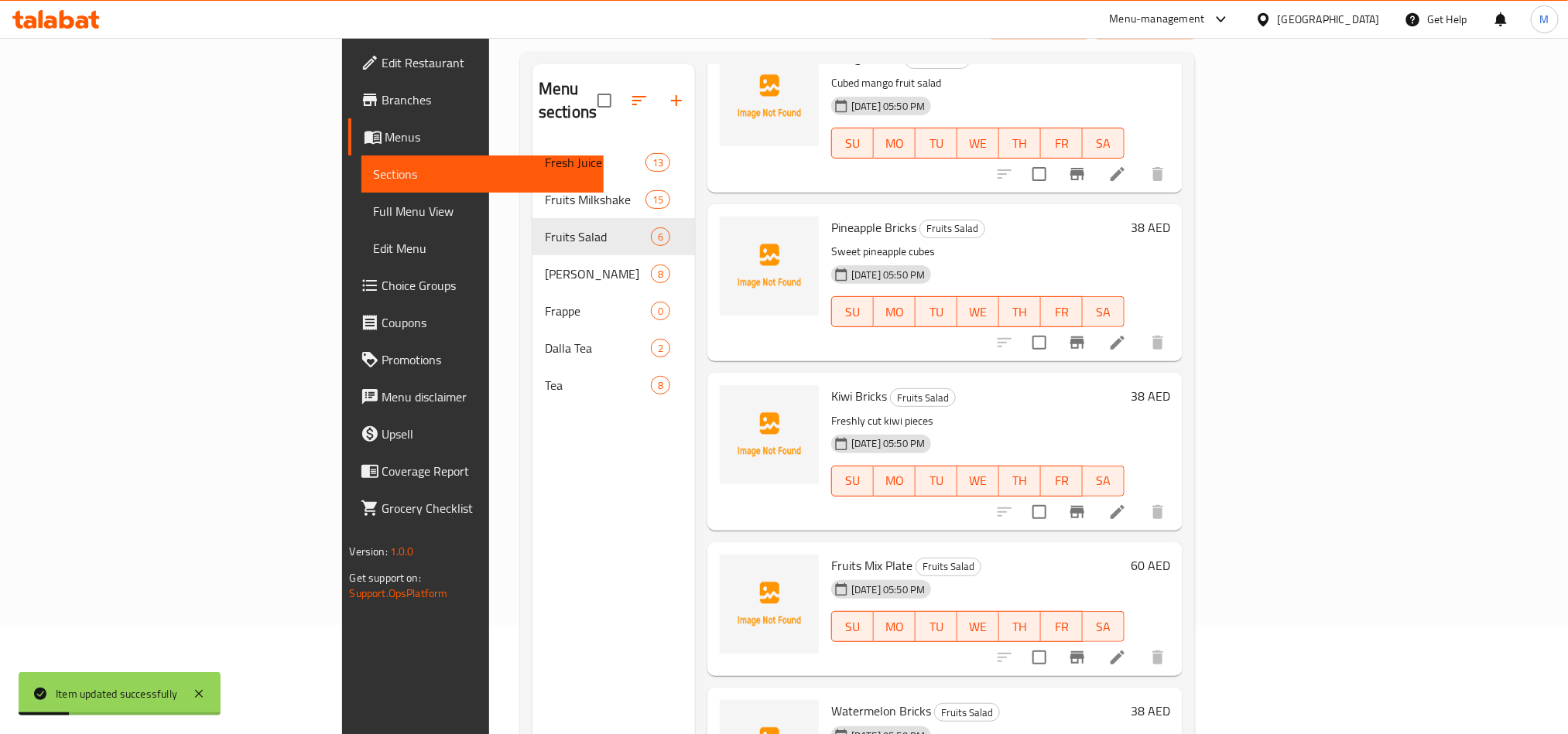
scroll to position [216, 0]
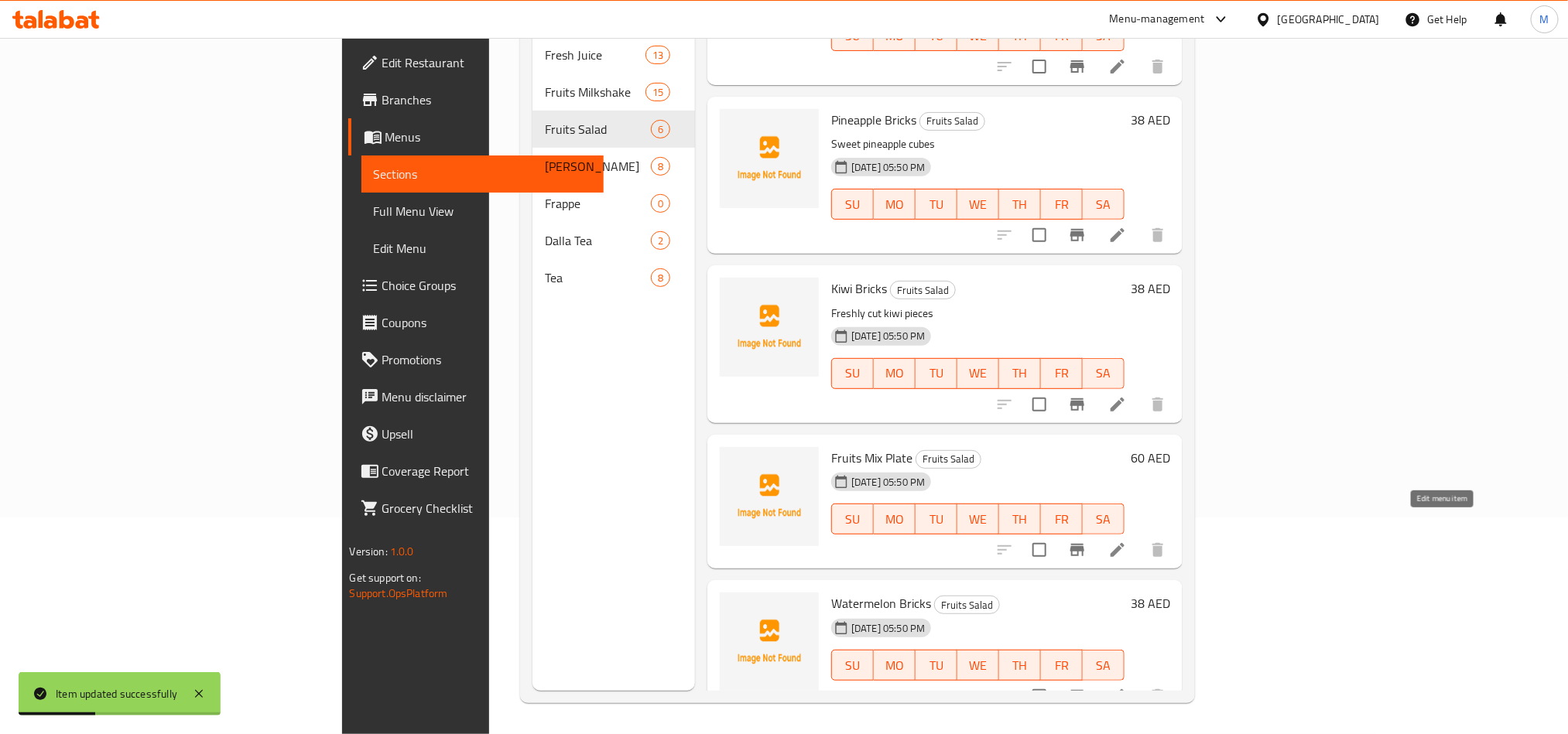
click at [1125, 543] on icon at bounding box center [1117, 550] width 14 height 14
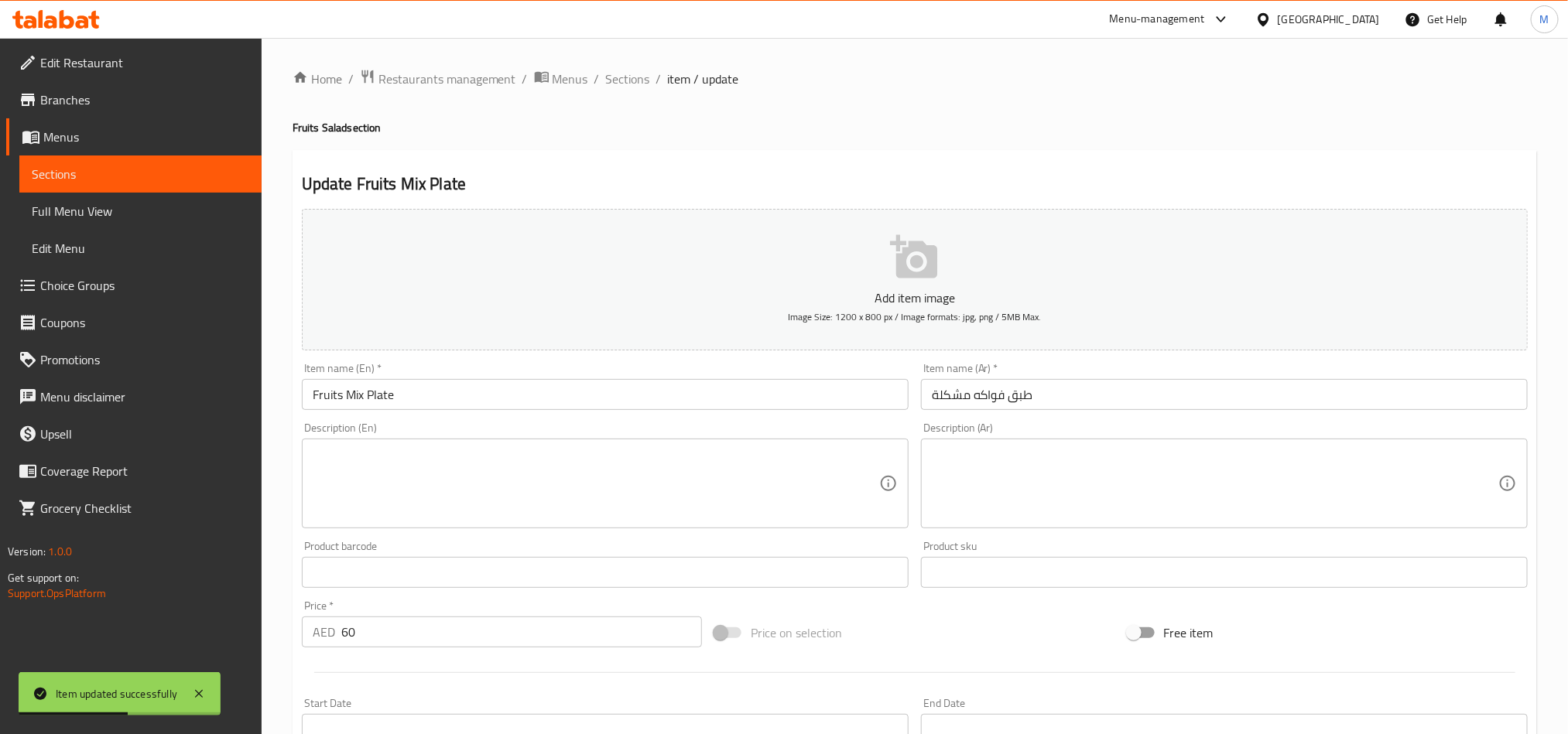
click at [598, 437] on div "Description (En) Description (En)" at bounding box center [606, 475] width 607 height 106
paste textarea "Assorted seasonal fruits"
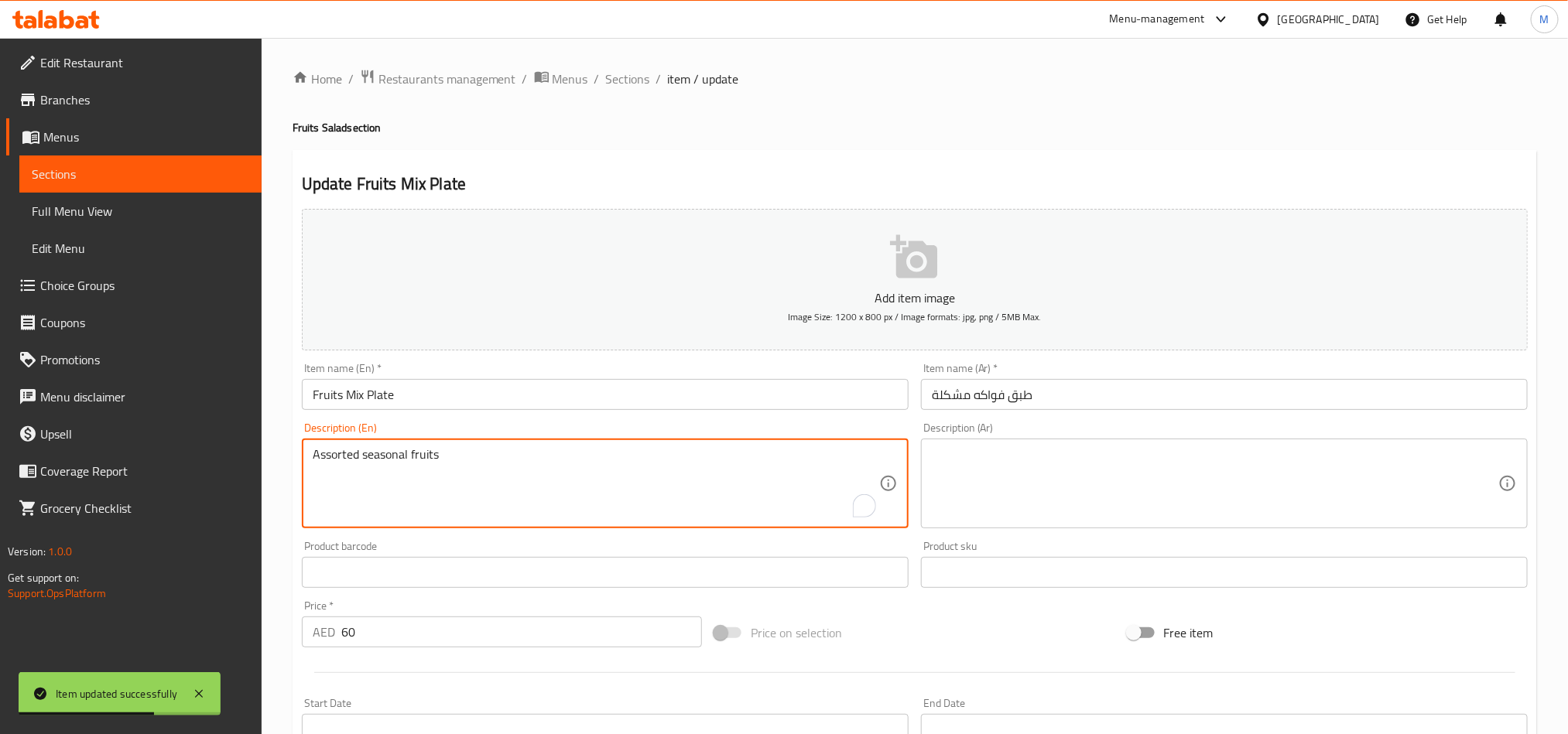
type textarea "Assorted seasonal fruits"
click at [1008, 497] on textarea at bounding box center [1215, 483] width 567 height 73
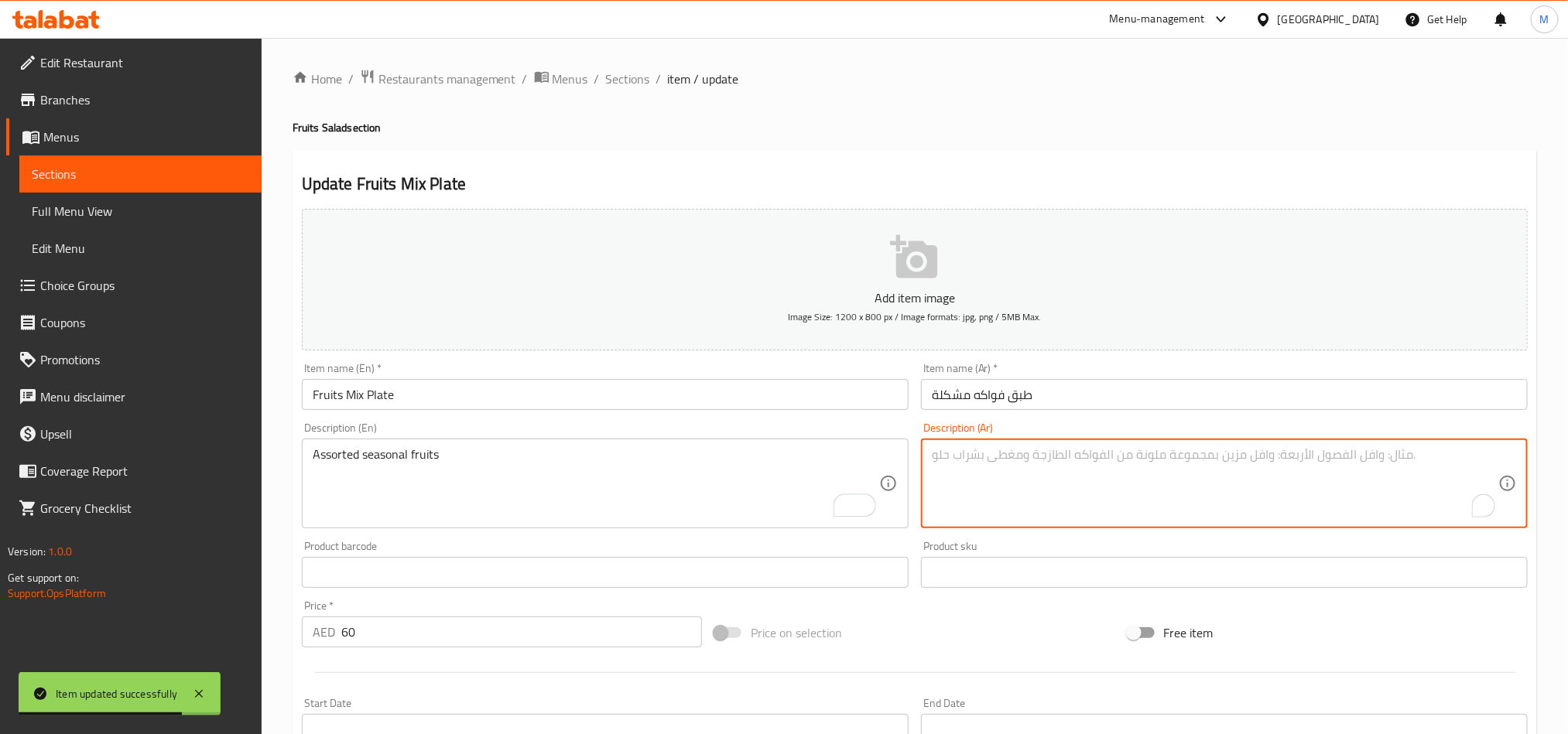
paste textarea "مجموعة متنوعة من الفواكه الموسمية"
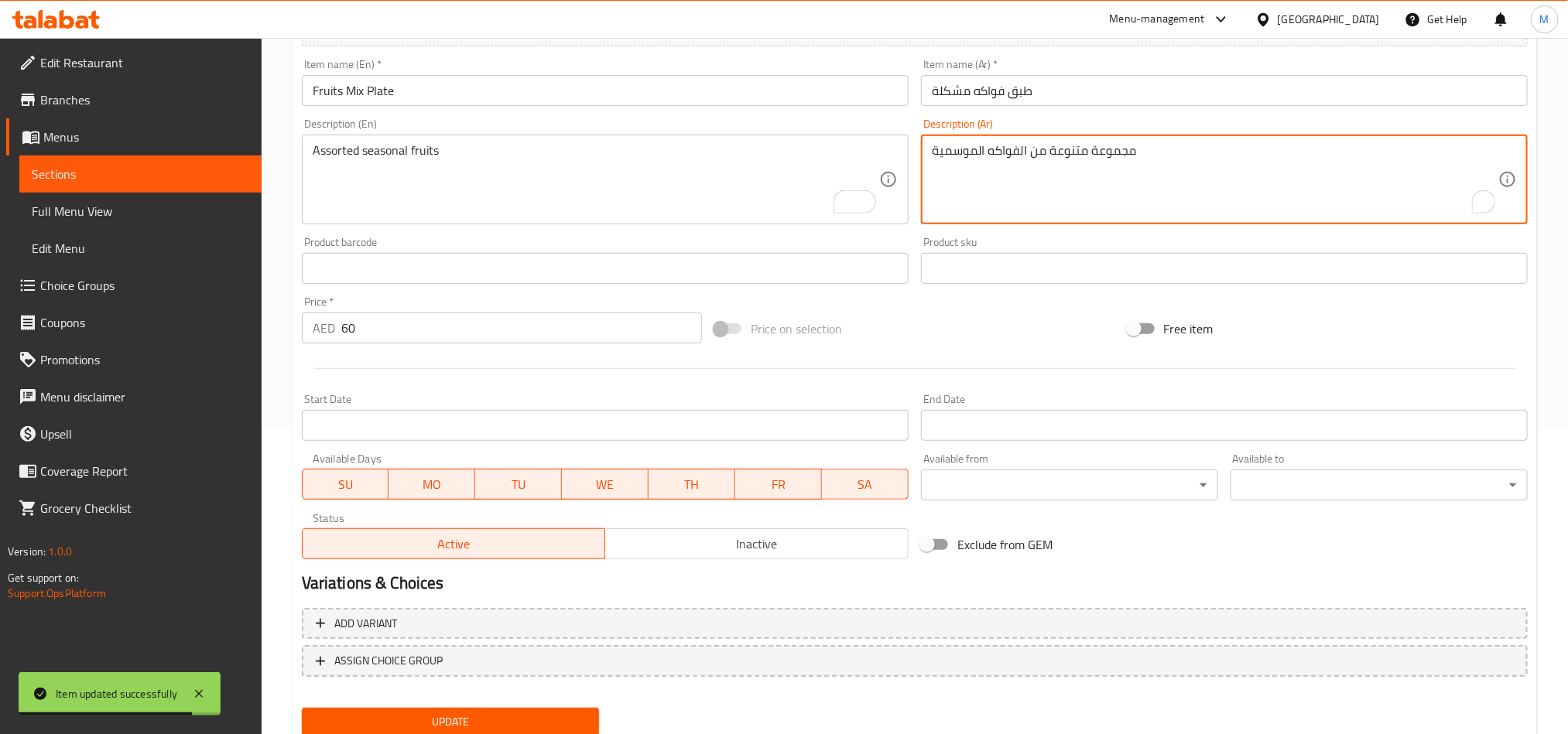
scroll to position [358, 0]
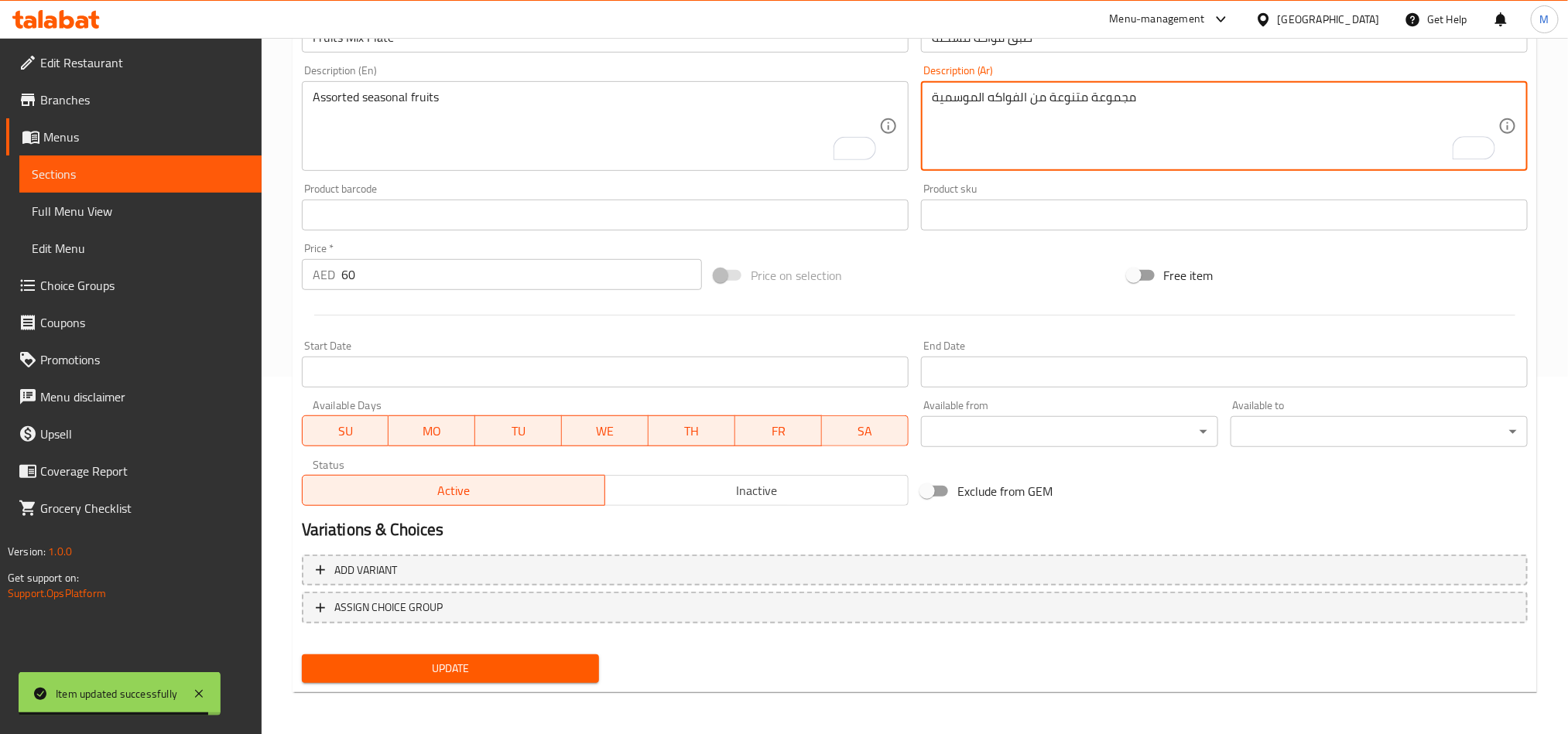
type textarea "مجموعة متنوعة من الفواكه الموسمية"
click at [572, 657] on button "Update" at bounding box center [451, 669] width 297 height 28
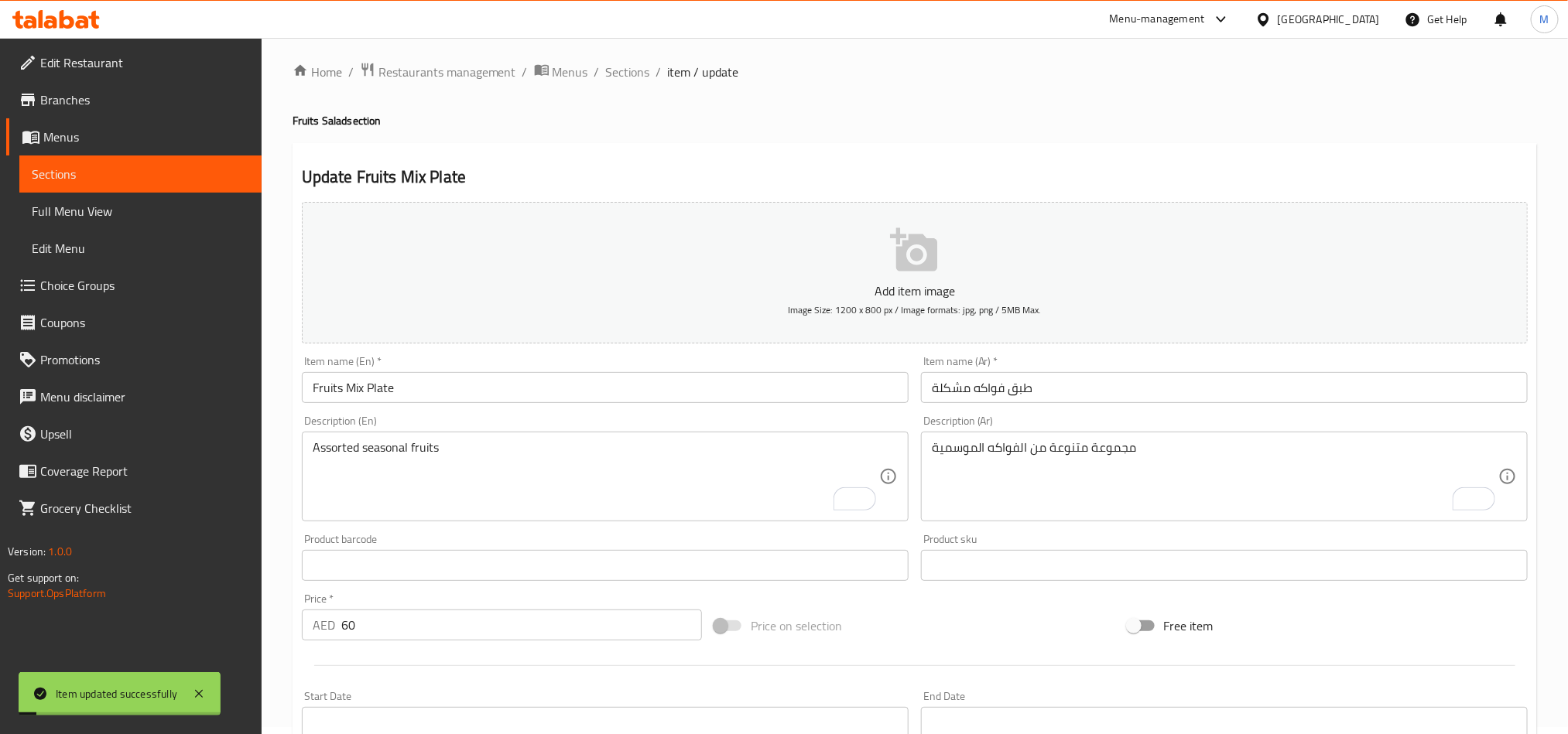
scroll to position [0, 0]
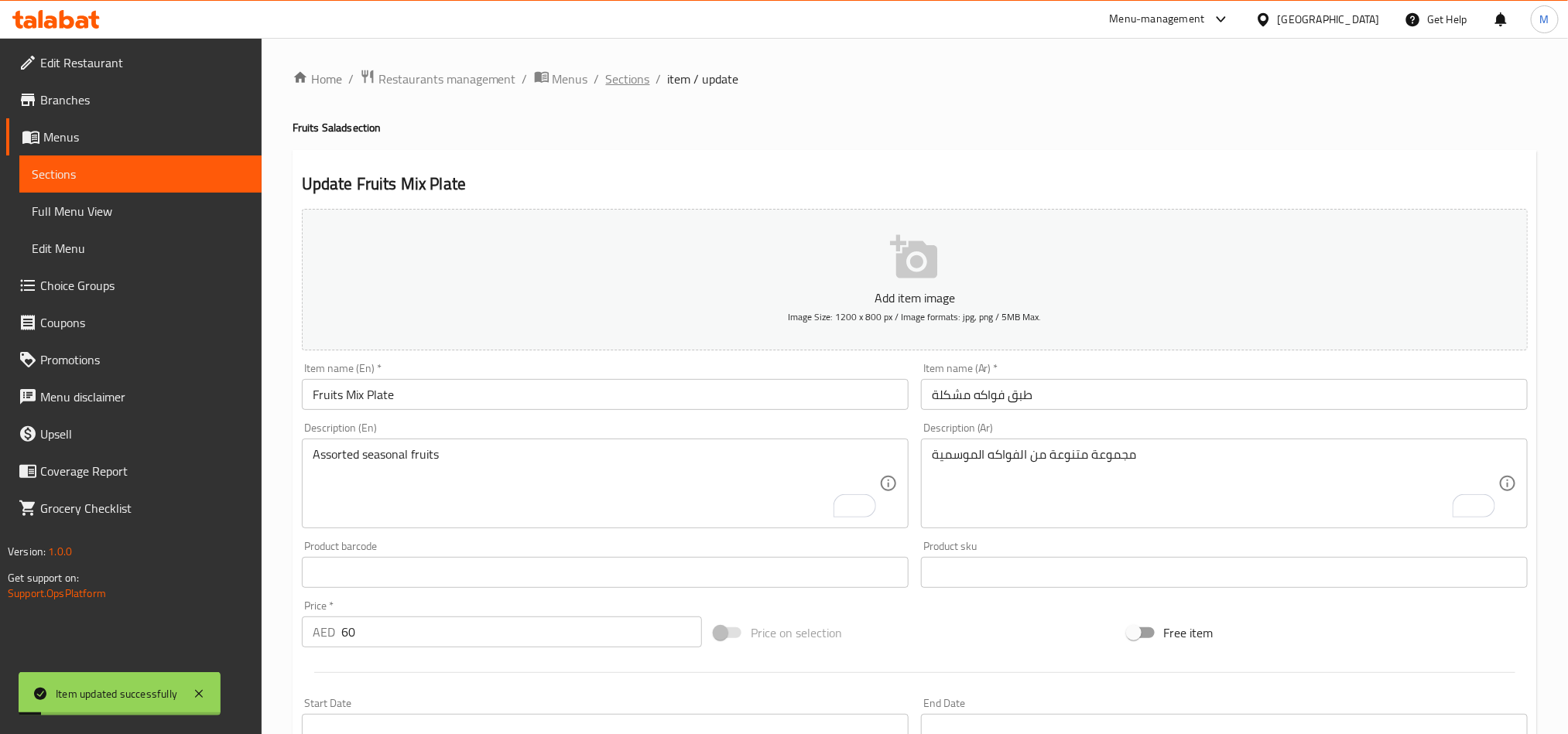
click at [625, 86] on span "Sections" at bounding box center [628, 78] width 44 height 19
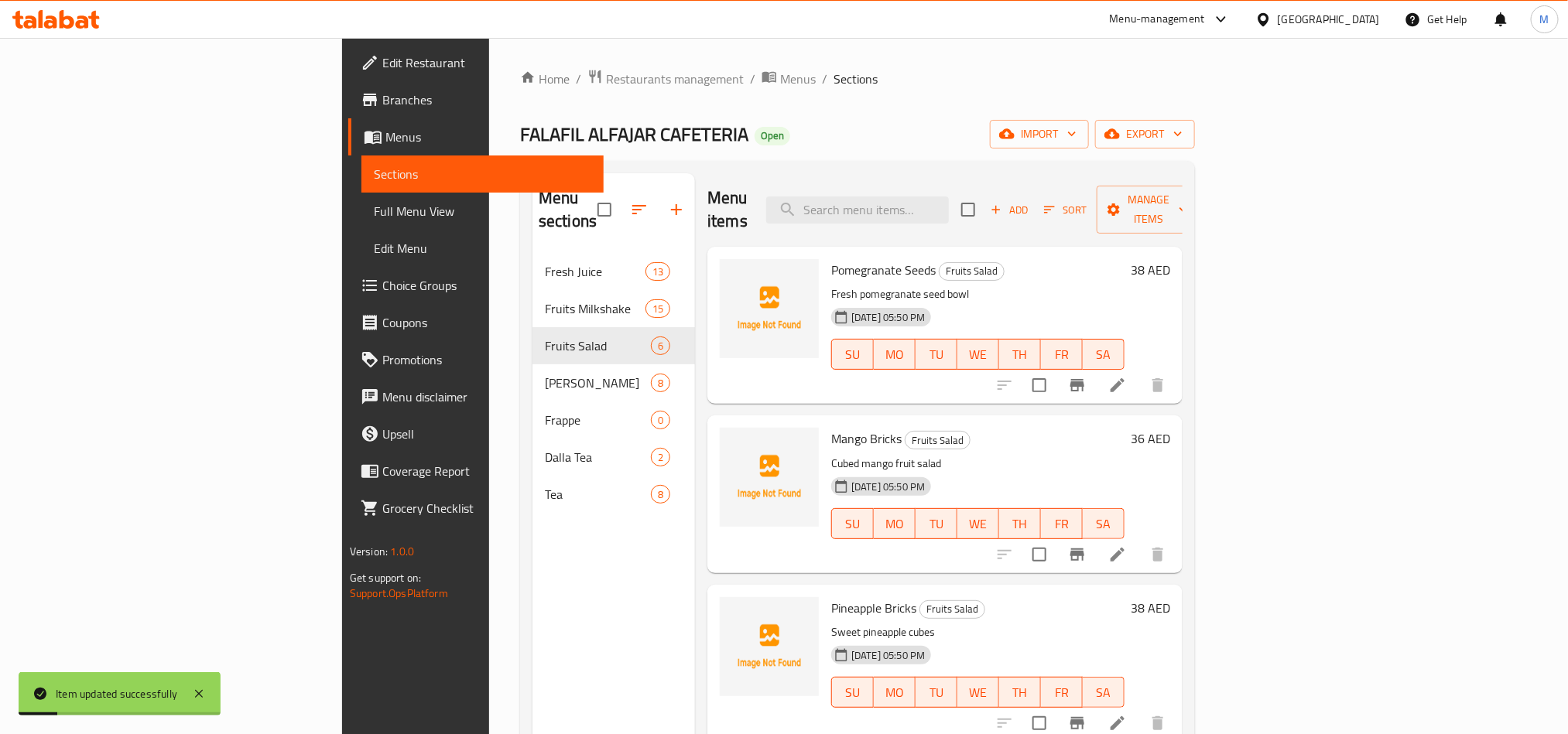
click at [793, 154] on div "Home / Restaurants management / Menus / Sections FALAFIL ALFAJAR CAFETERIA Open…" at bounding box center [857, 494] width 675 height 851
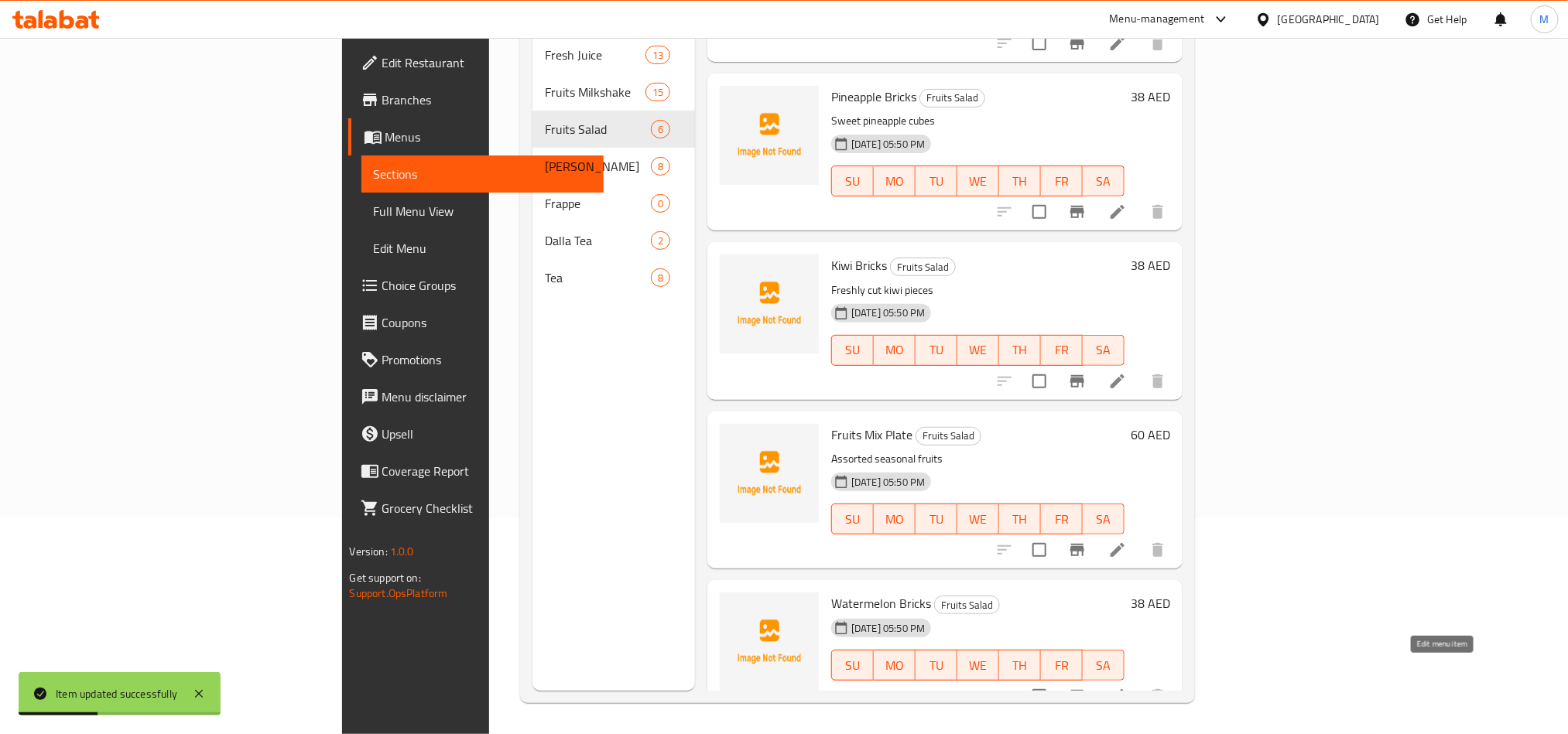
click at [1127, 687] on icon at bounding box center [1117, 696] width 19 height 19
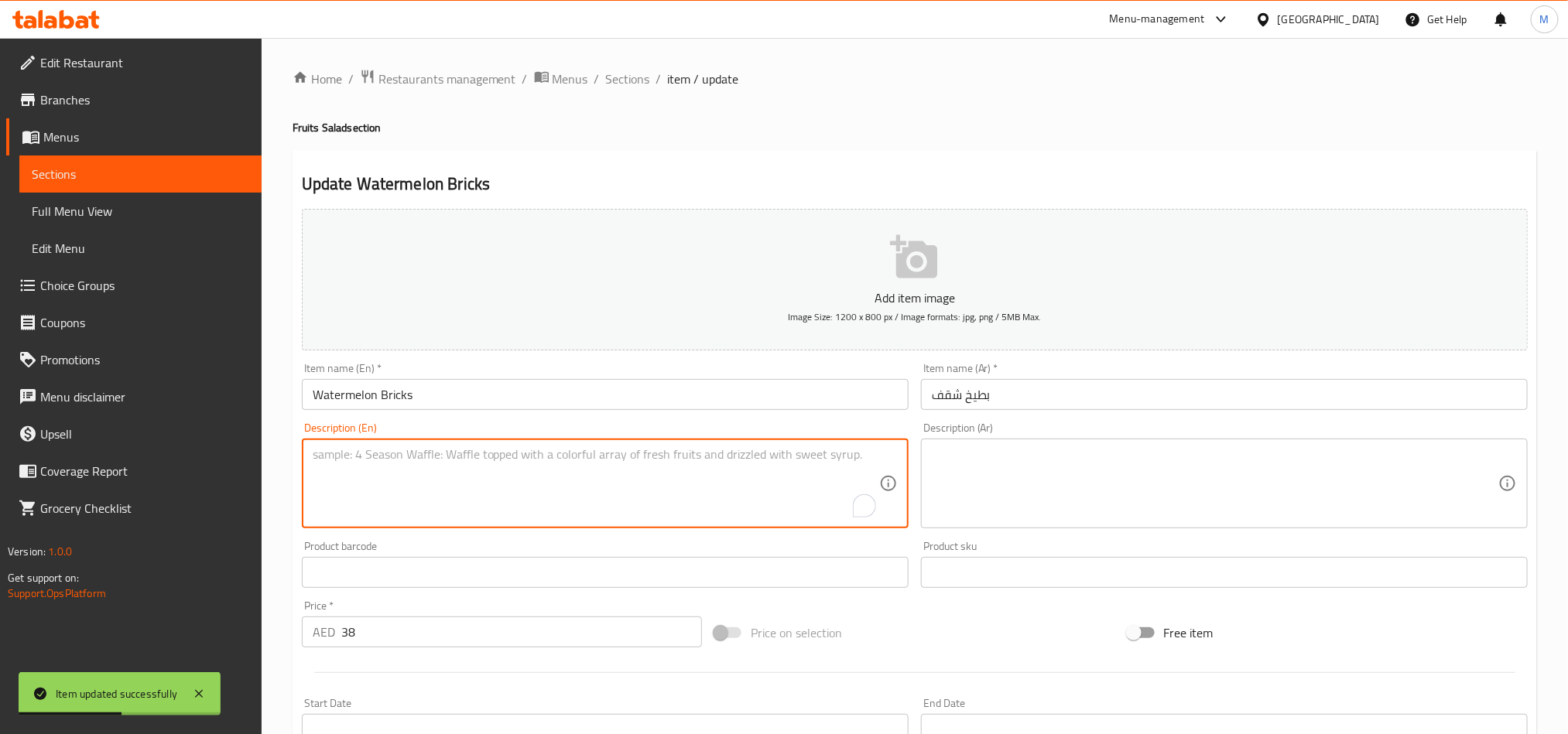
click at [676, 520] on textarea "To enrich screen reader interactions, please activate Accessibility in Grammarl…" at bounding box center [596, 483] width 567 height 73
paste textarea "Juicy watermelon cubes"
type textarea "Juicy watermelon cubes"
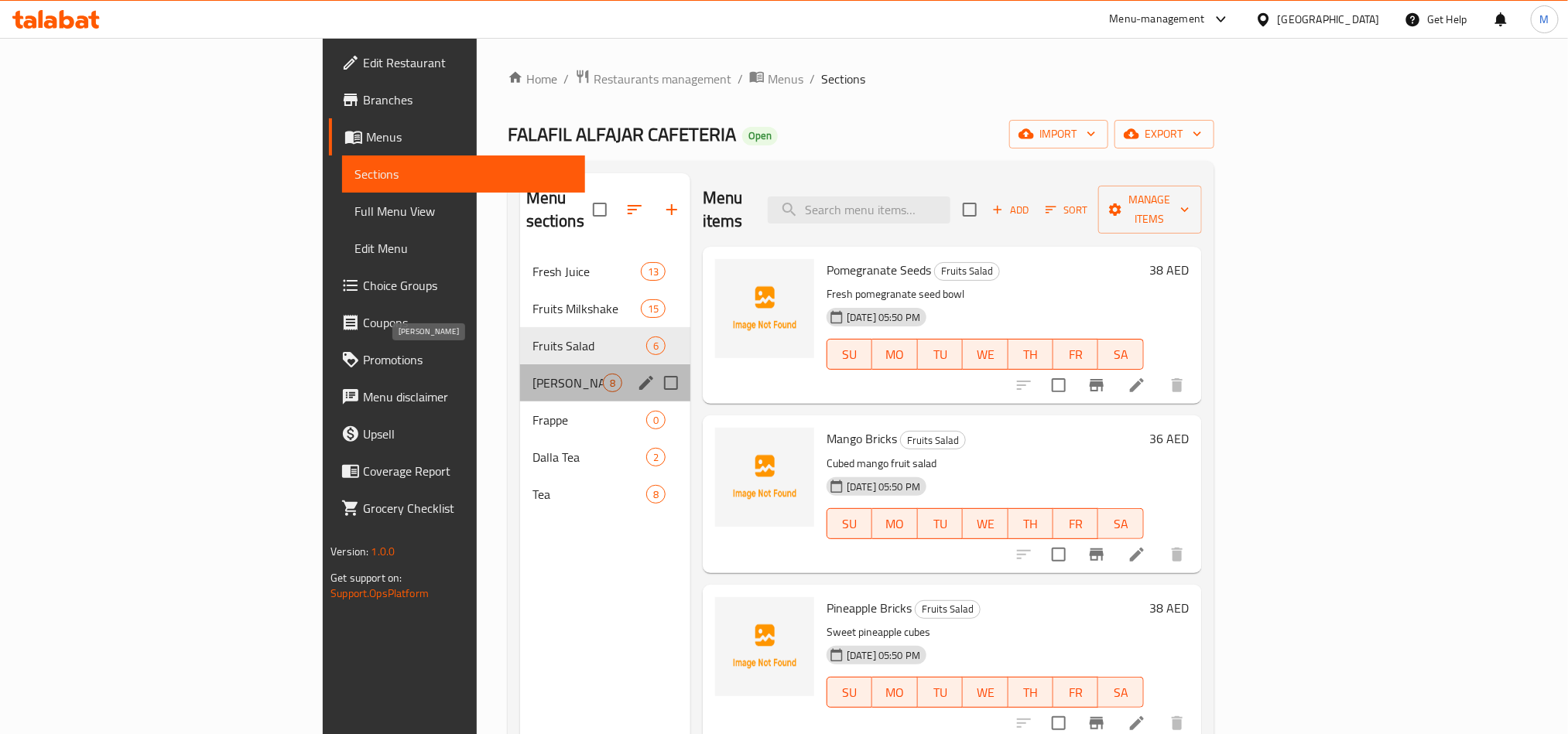
click at [532, 373] on span "[PERSON_NAME]" at bounding box center [568, 382] width 70 height 19
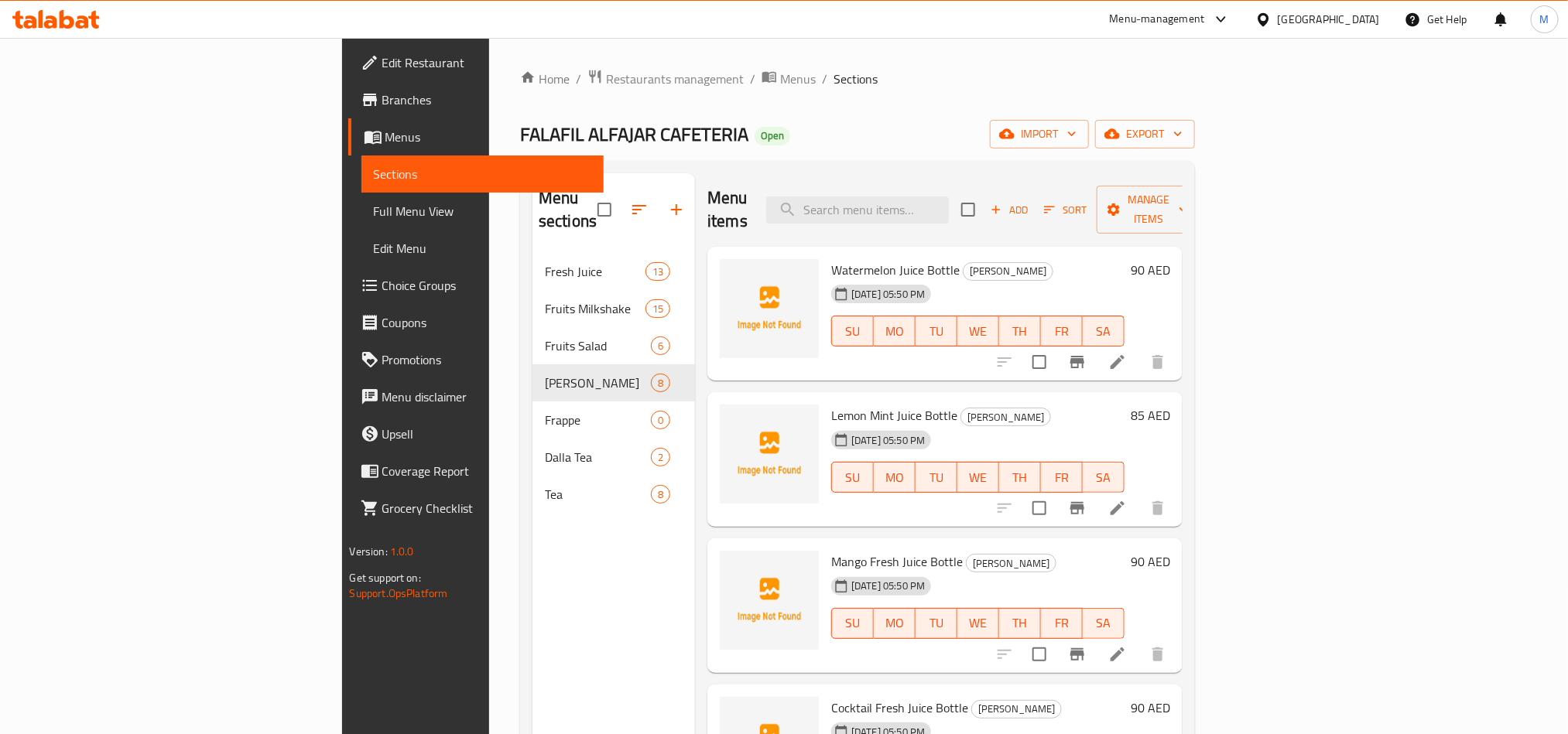
click at [1084, 259] on h6 "Watermelon Juice Bottle Juice Bottles" at bounding box center [978, 270] width 294 height 21
click at [1127, 353] on icon at bounding box center [1117, 362] width 19 height 19
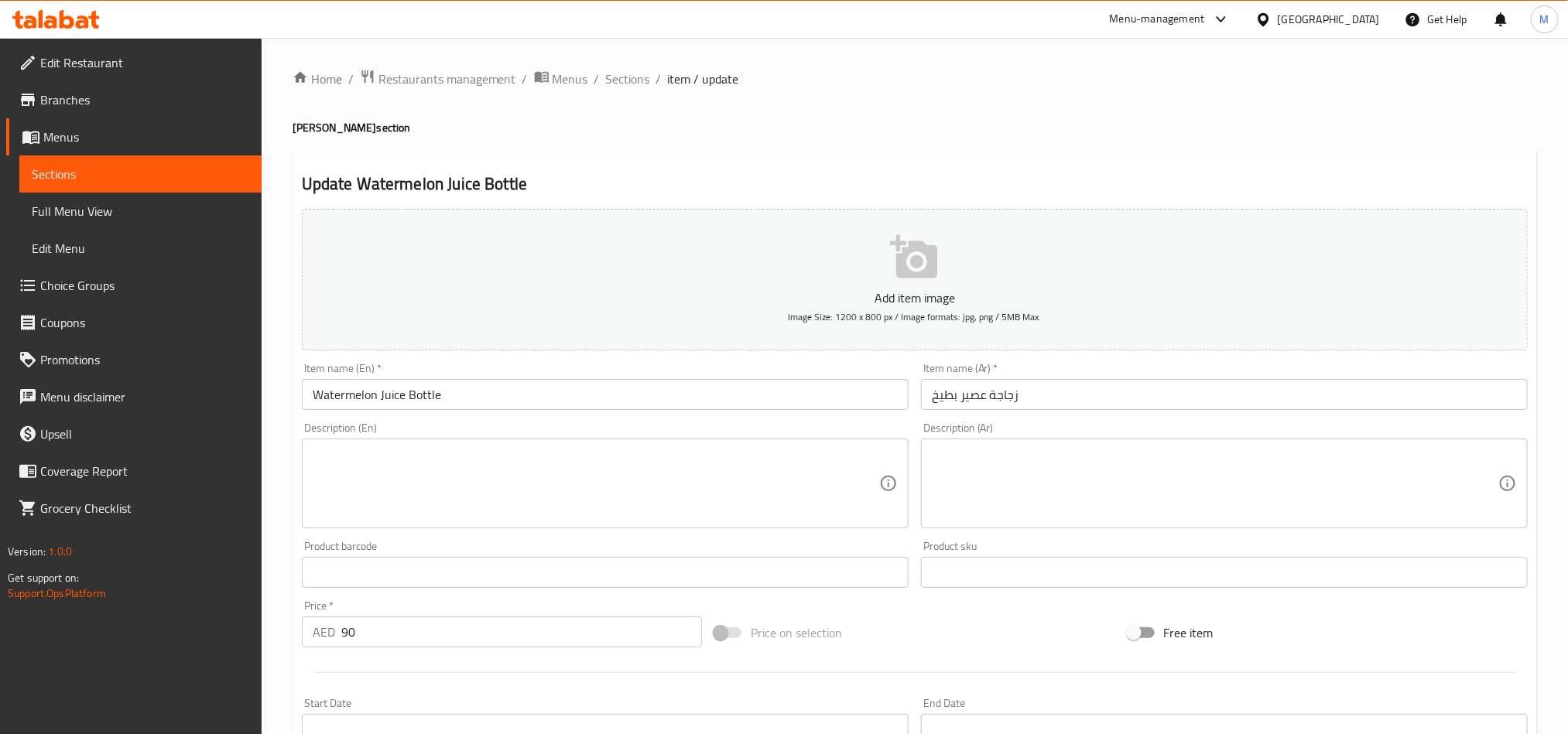
click at [583, 465] on textarea at bounding box center [596, 483] width 567 height 73
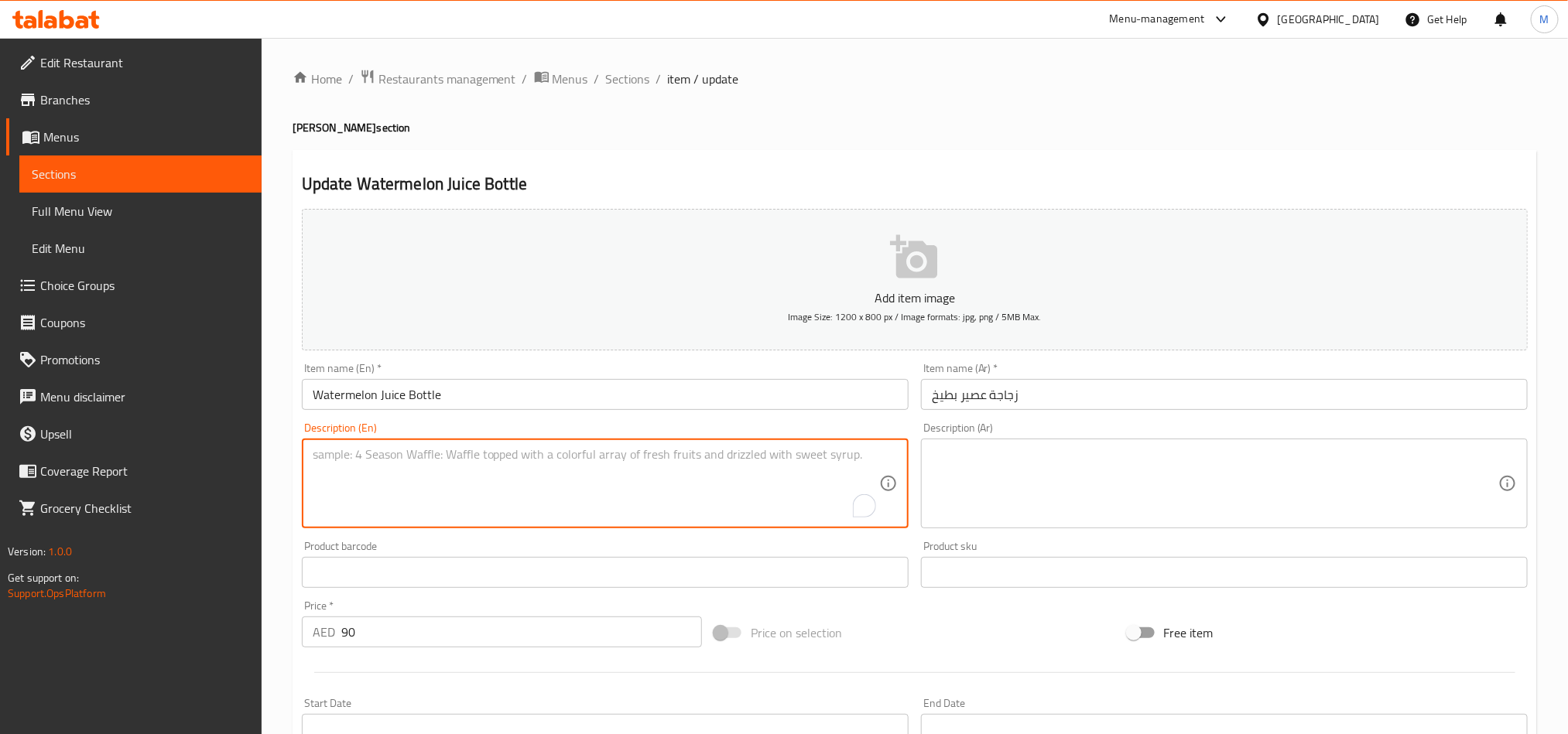
paste textarea "Fresh bottled watermelon juice"
type textarea "Fresh bottled watermelon juice"
click at [1111, 469] on textarea at bounding box center [1215, 483] width 567 height 73
paste textarea "عصير البطيخ الطازج المعبأ في زجاجات"
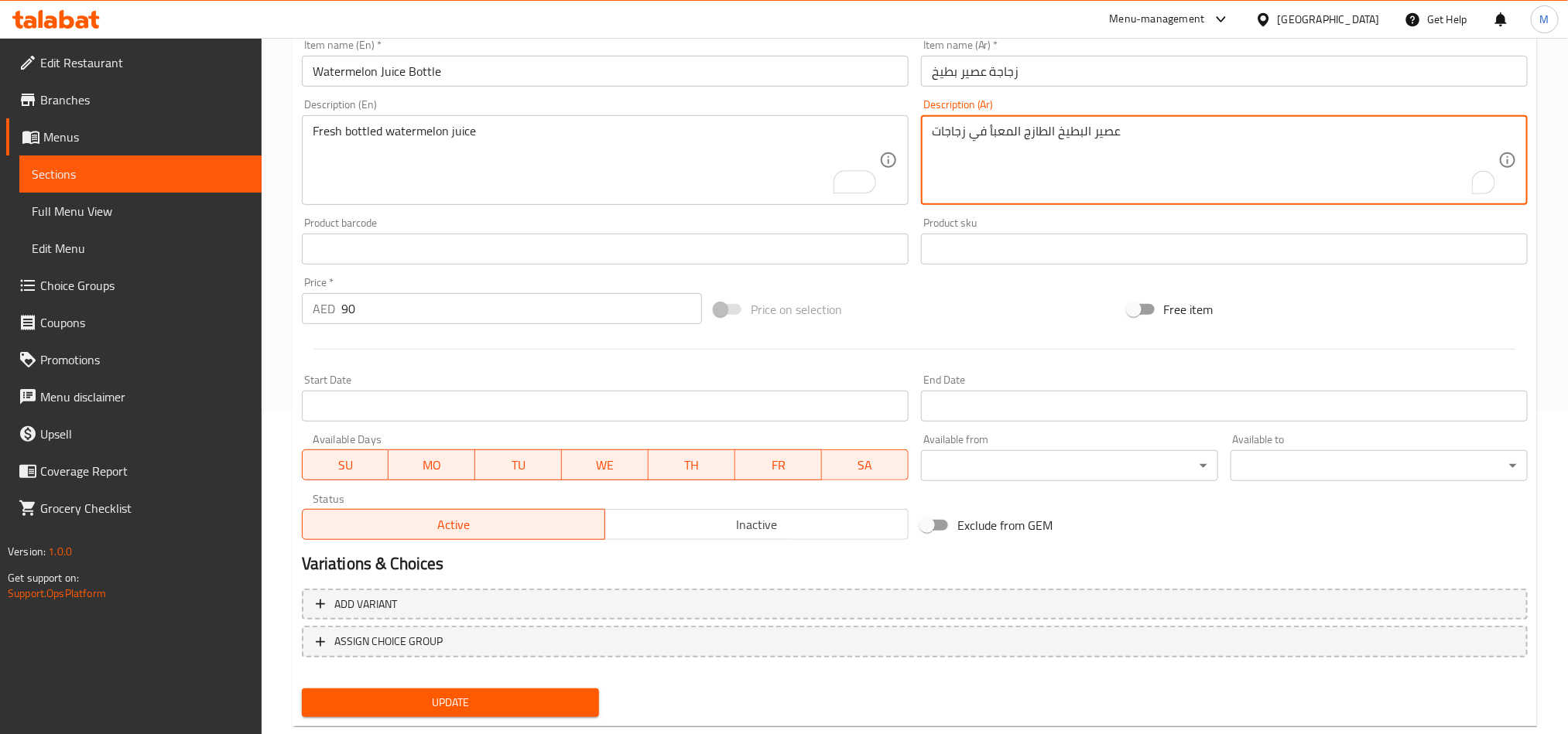
scroll to position [358, 0]
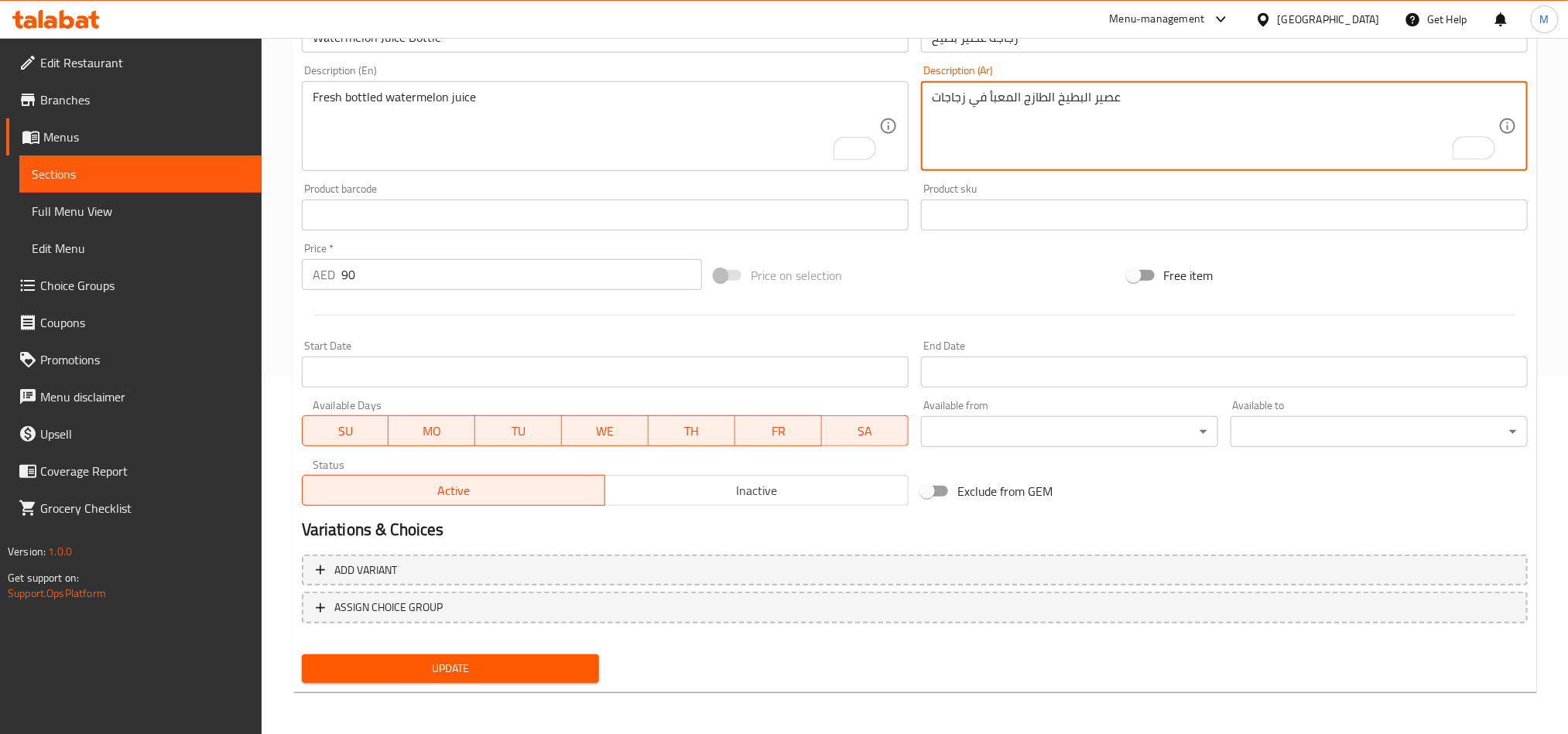
type textarea "عصير البطيخ الطازج المعبأ في زجاجات"
drag, startPoint x: 523, startPoint y: 648, endPoint x: 523, endPoint y: 658, distance: 10.0
click at [523, 652] on div "Update" at bounding box center [451, 669] width 310 height 41
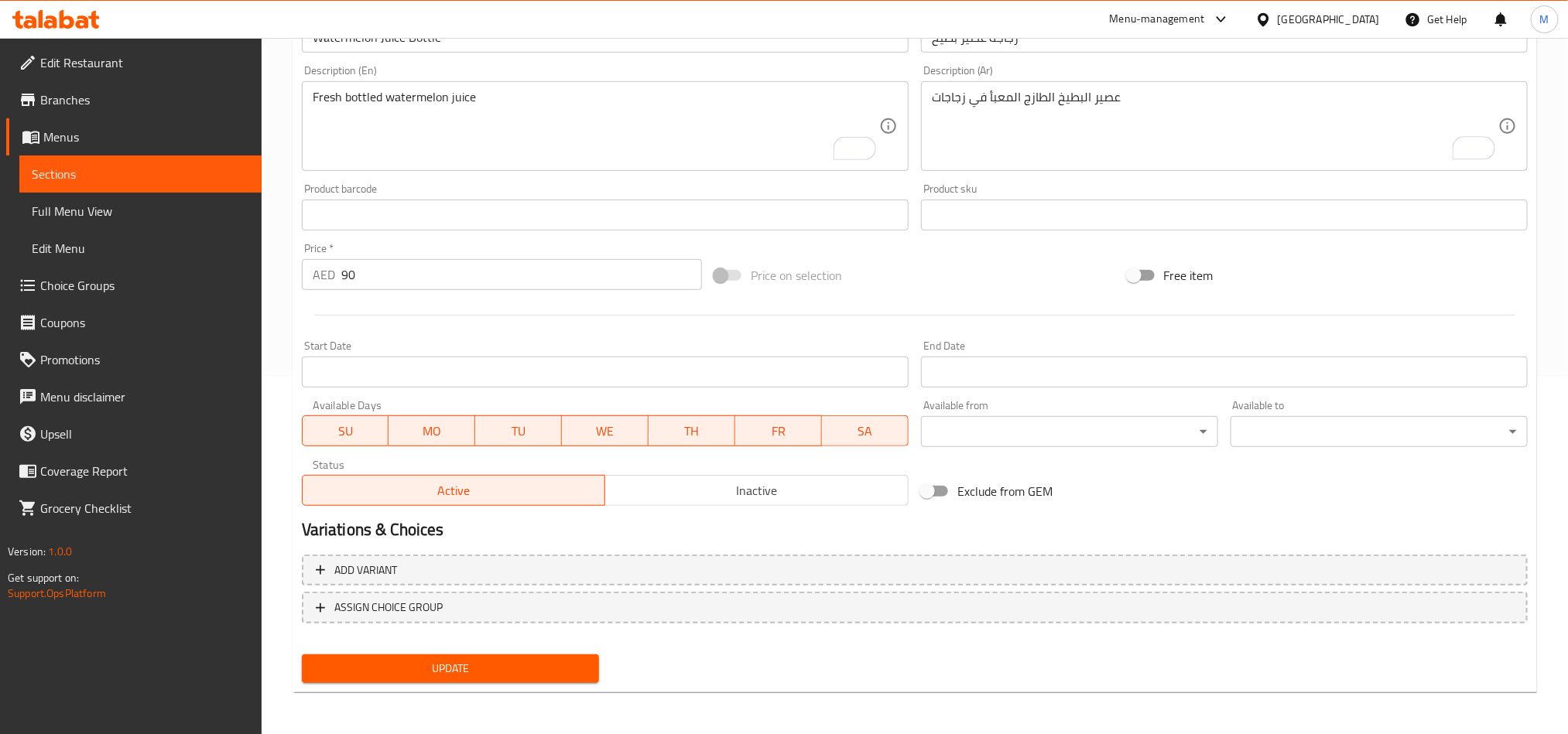
click at [526, 660] on span "Update" at bounding box center [450, 669] width 272 height 19
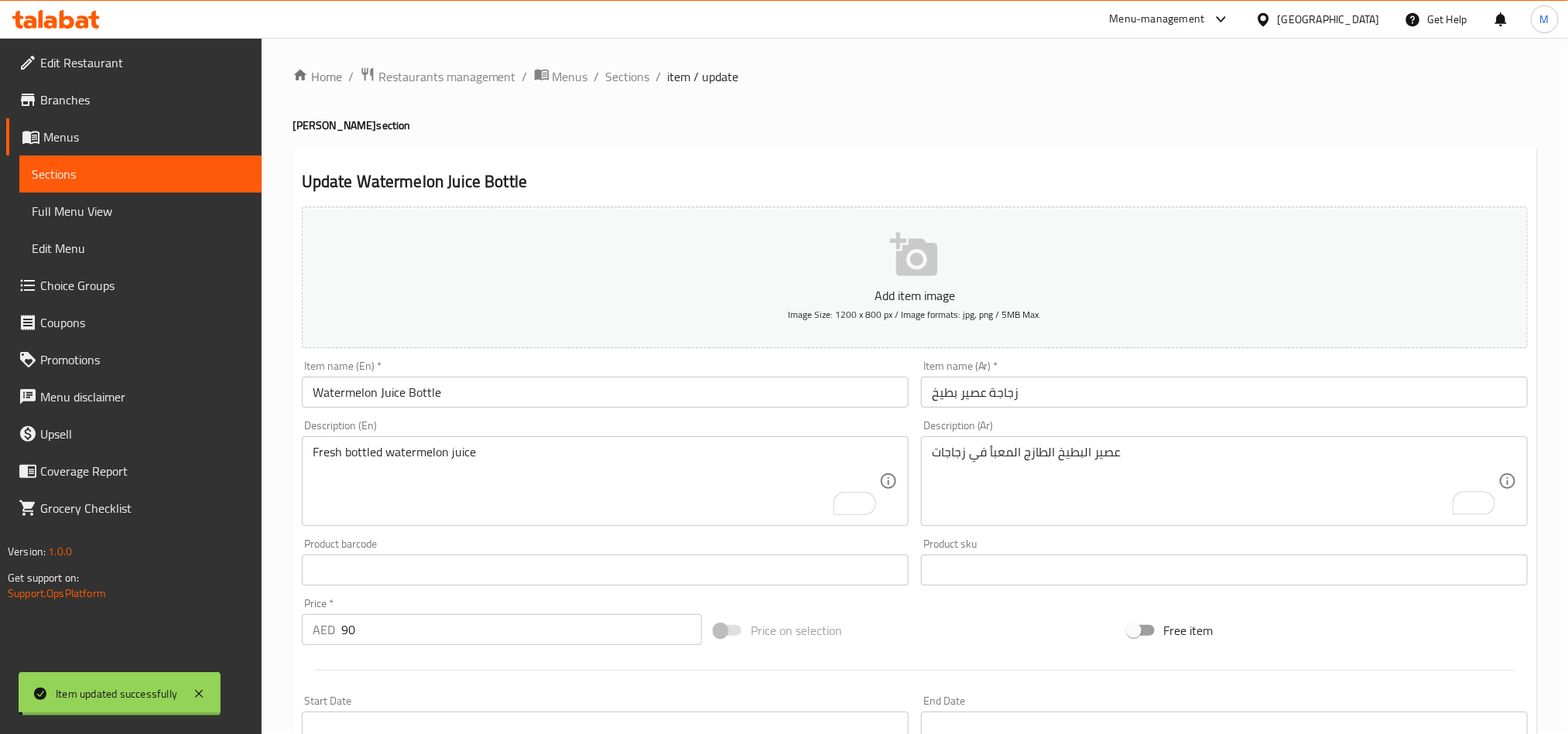
scroll to position [0, 0]
drag, startPoint x: 628, startPoint y: 77, endPoint x: 802, endPoint y: 21, distance: 182.8
click at [628, 77] on span "Sections" at bounding box center [628, 78] width 44 height 19
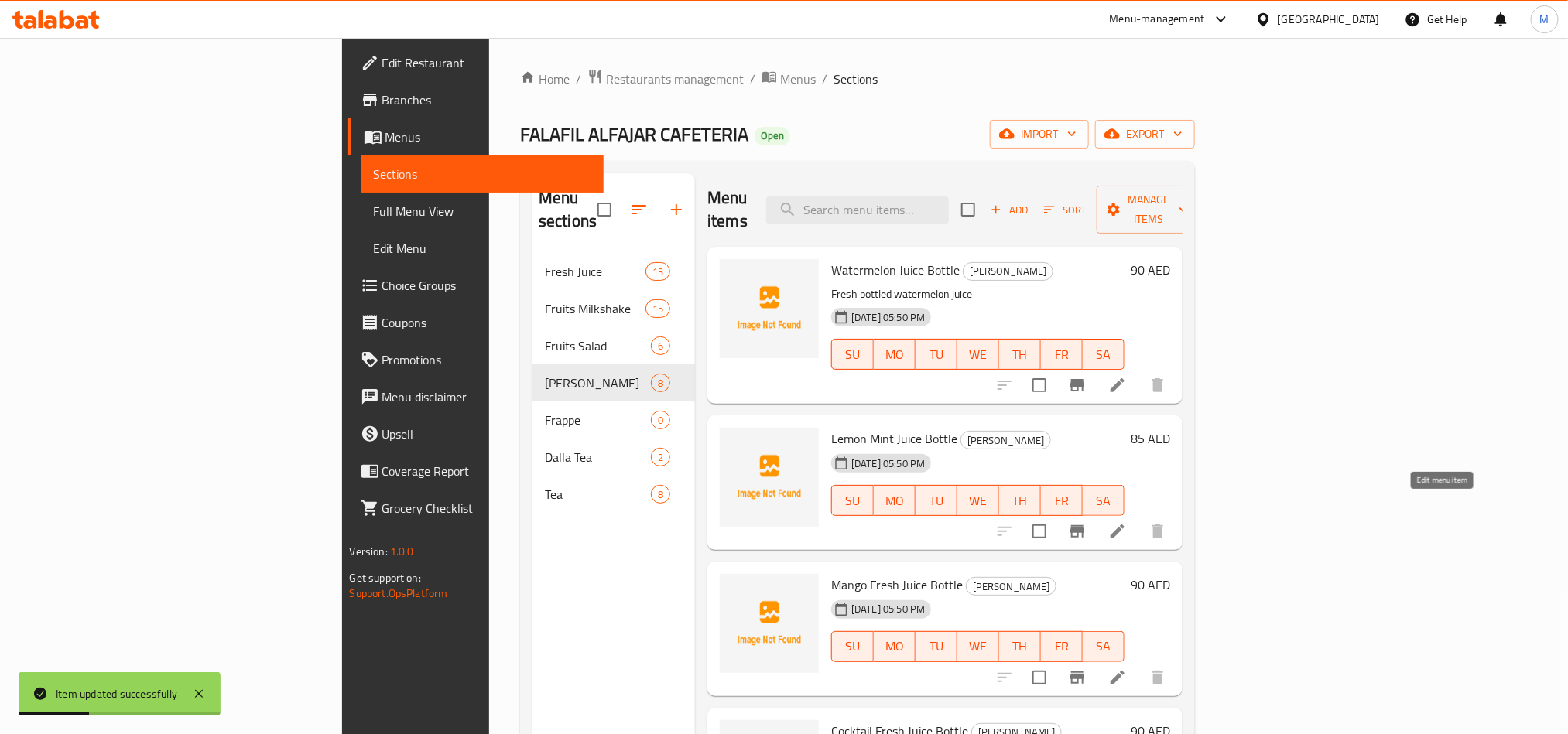
click at [1127, 522] on icon at bounding box center [1117, 531] width 19 height 19
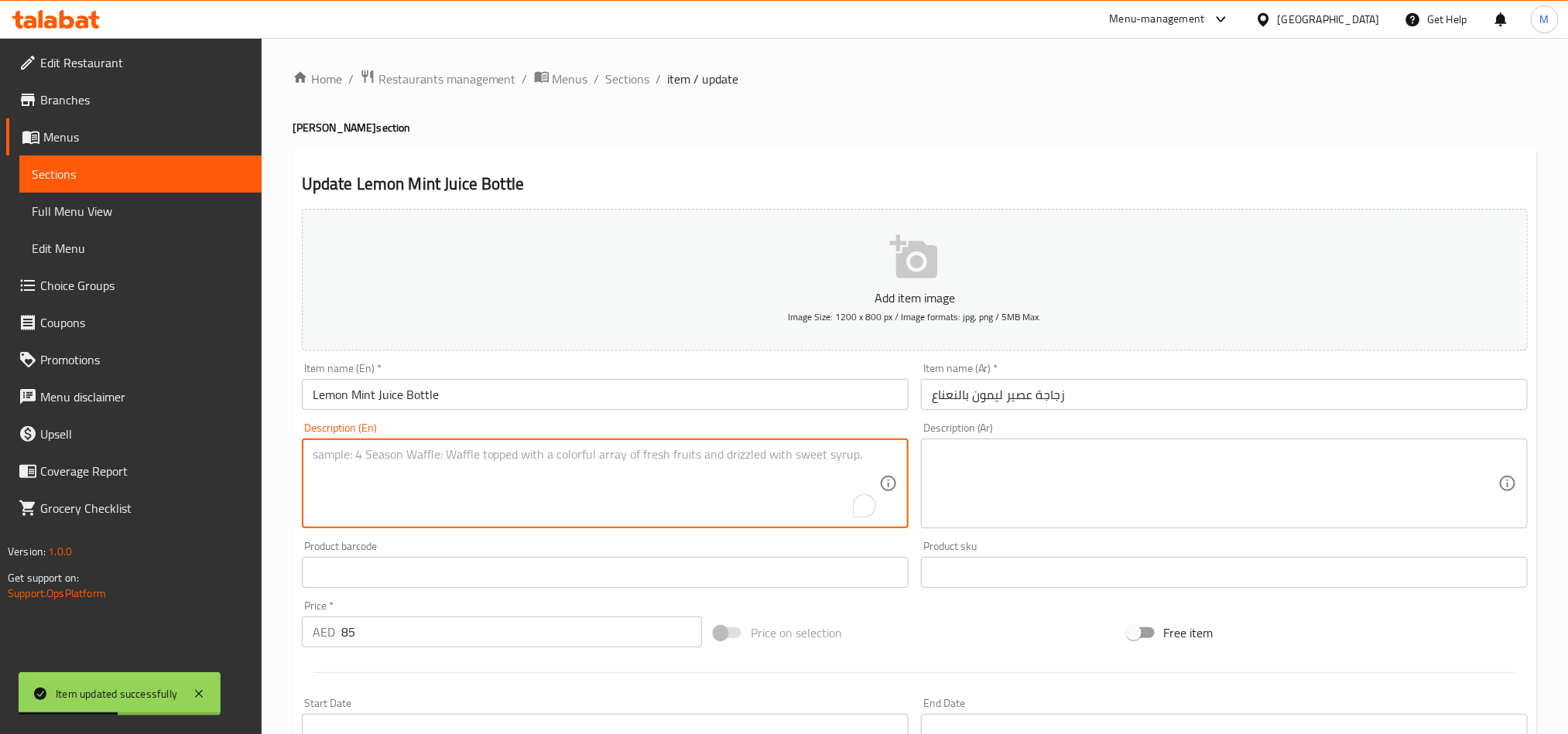
click at [628, 490] on textarea "To enrich screen reader interactions, please activate Accessibility in Grammarl…" at bounding box center [596, 483] width 567 height 73
paste textarea "Refreshing lemon mint juice"
type textarea "Refreshing lemon mint juice"
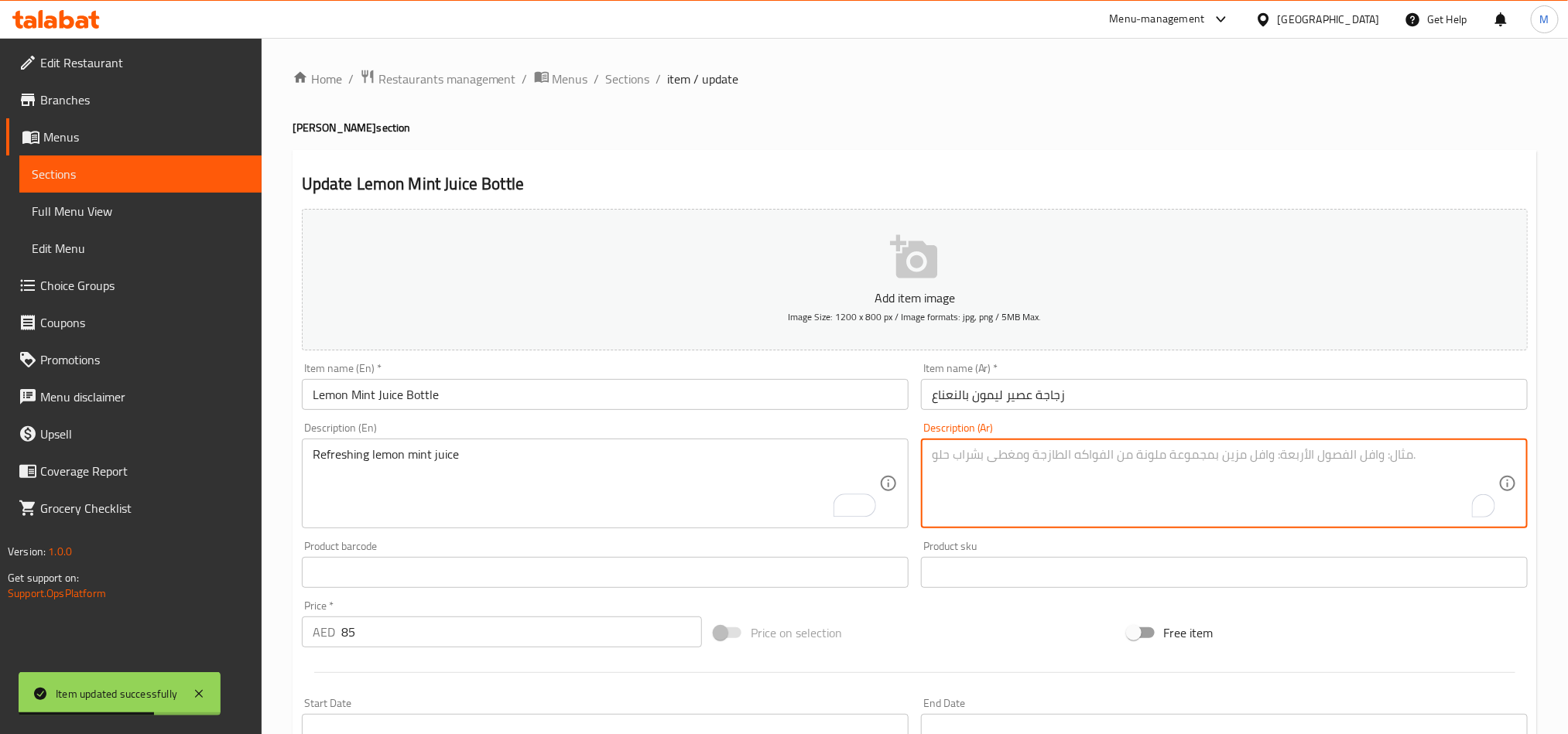
click at [1087, 471] on textarea "To enrich screen reader interactions, please activate Accessibility in Grammarl…" at bounding box center [1215, 483] width 567 height 73
paste textarea "عصير الليمون والنعناع المنعش"
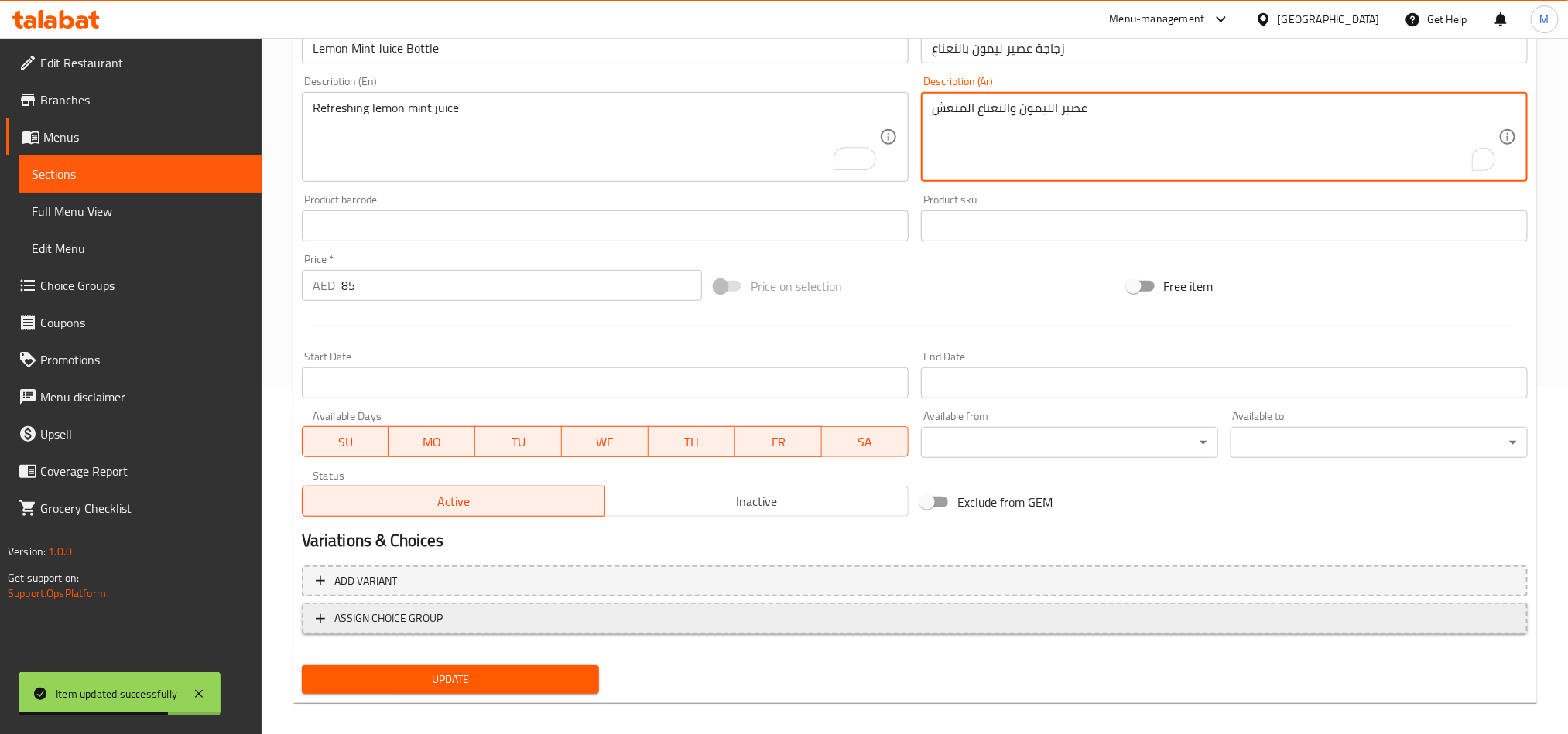
scroll to position [358, 0]
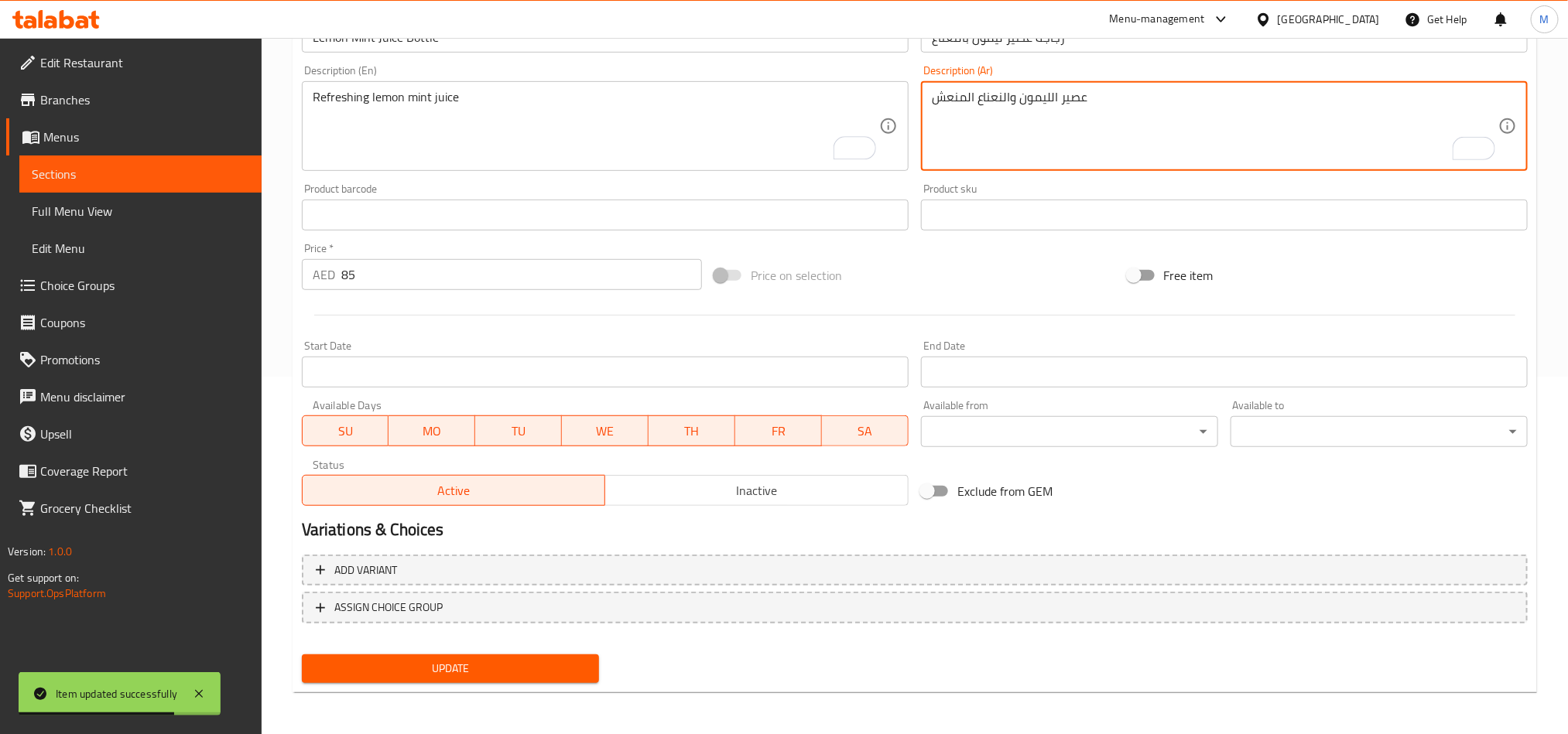
type textarea "عصير الليمون والنعناع المنعش"
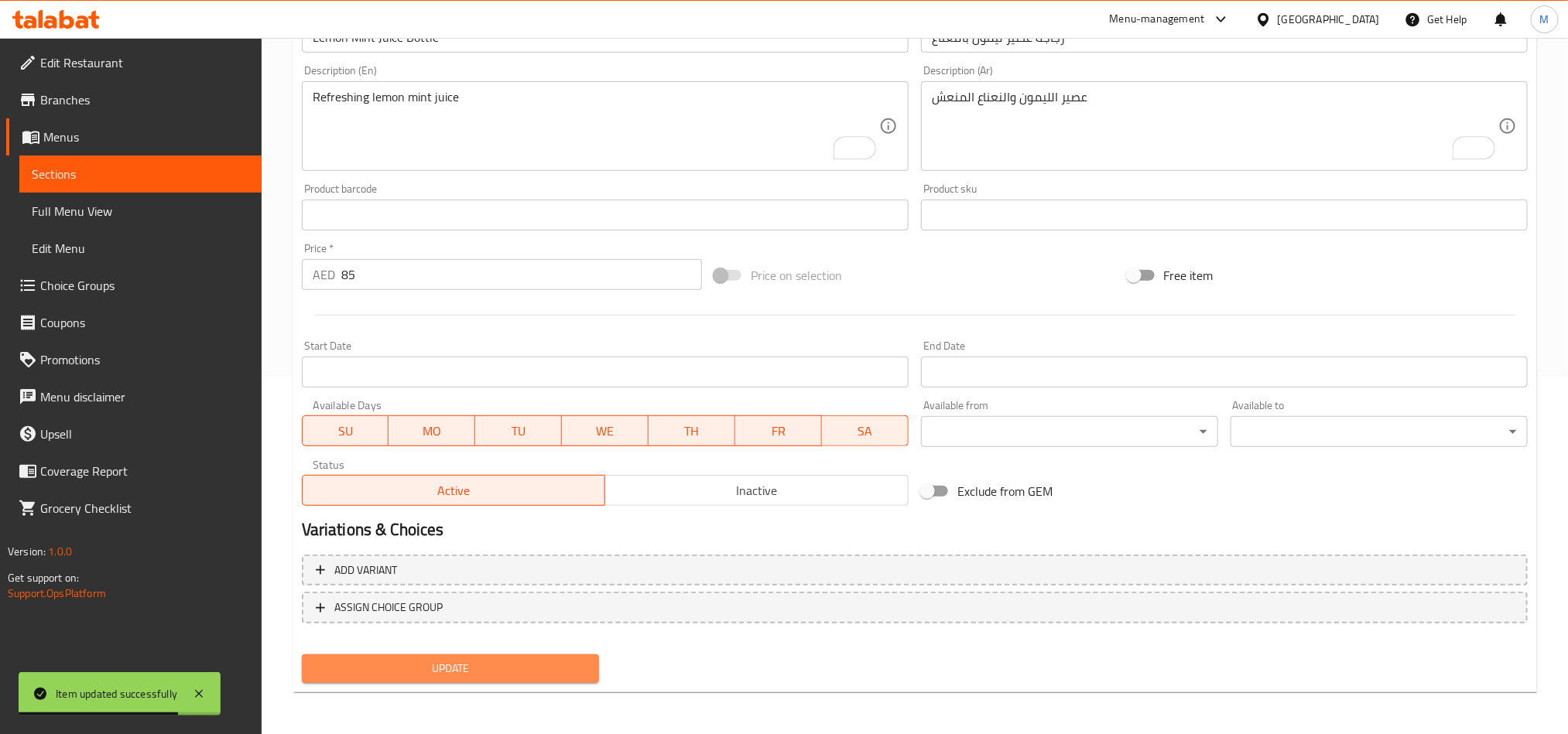
click at [509, 674] on span "Update" at bounding box center [450, 669] width 272 height 19
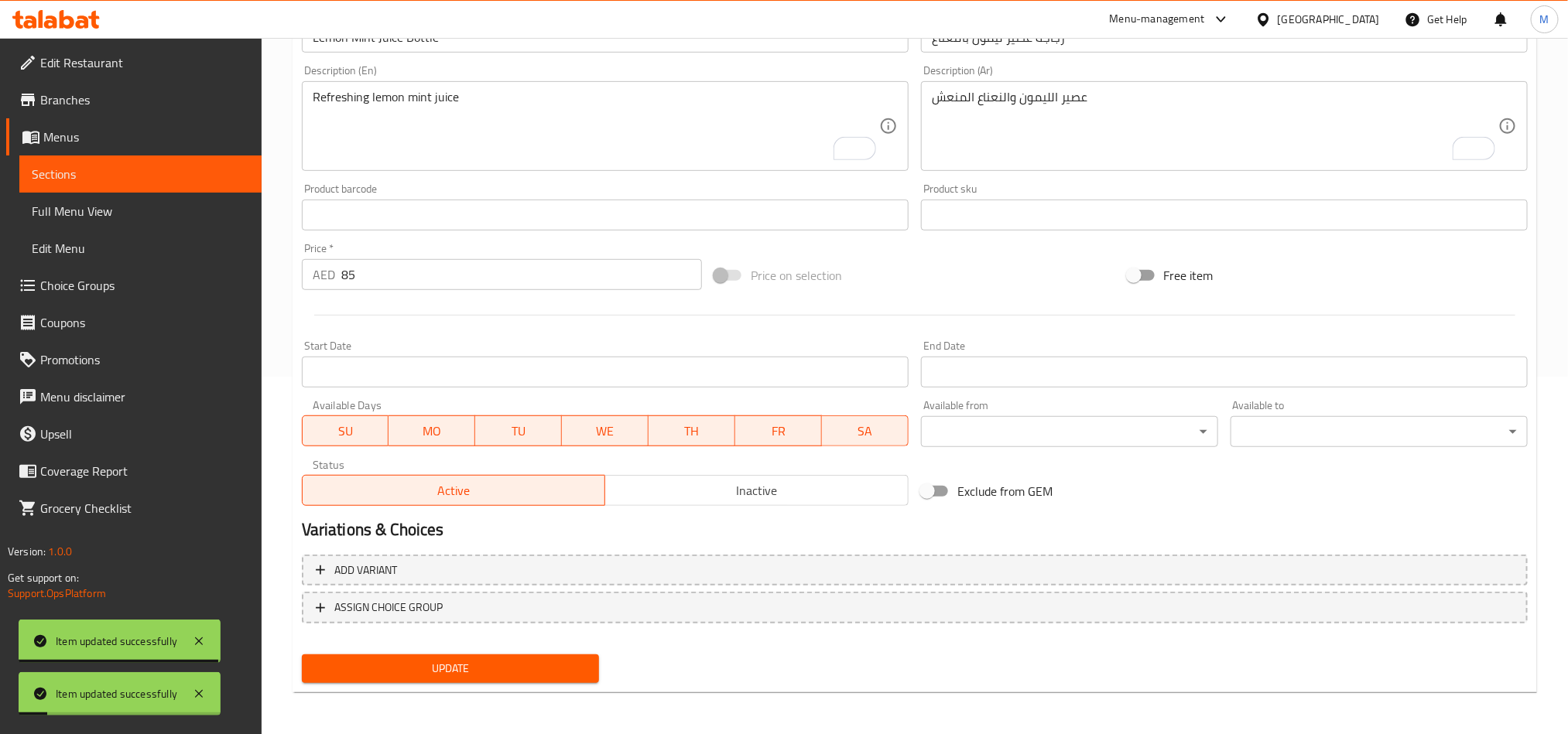
scroll to position [0, 0]
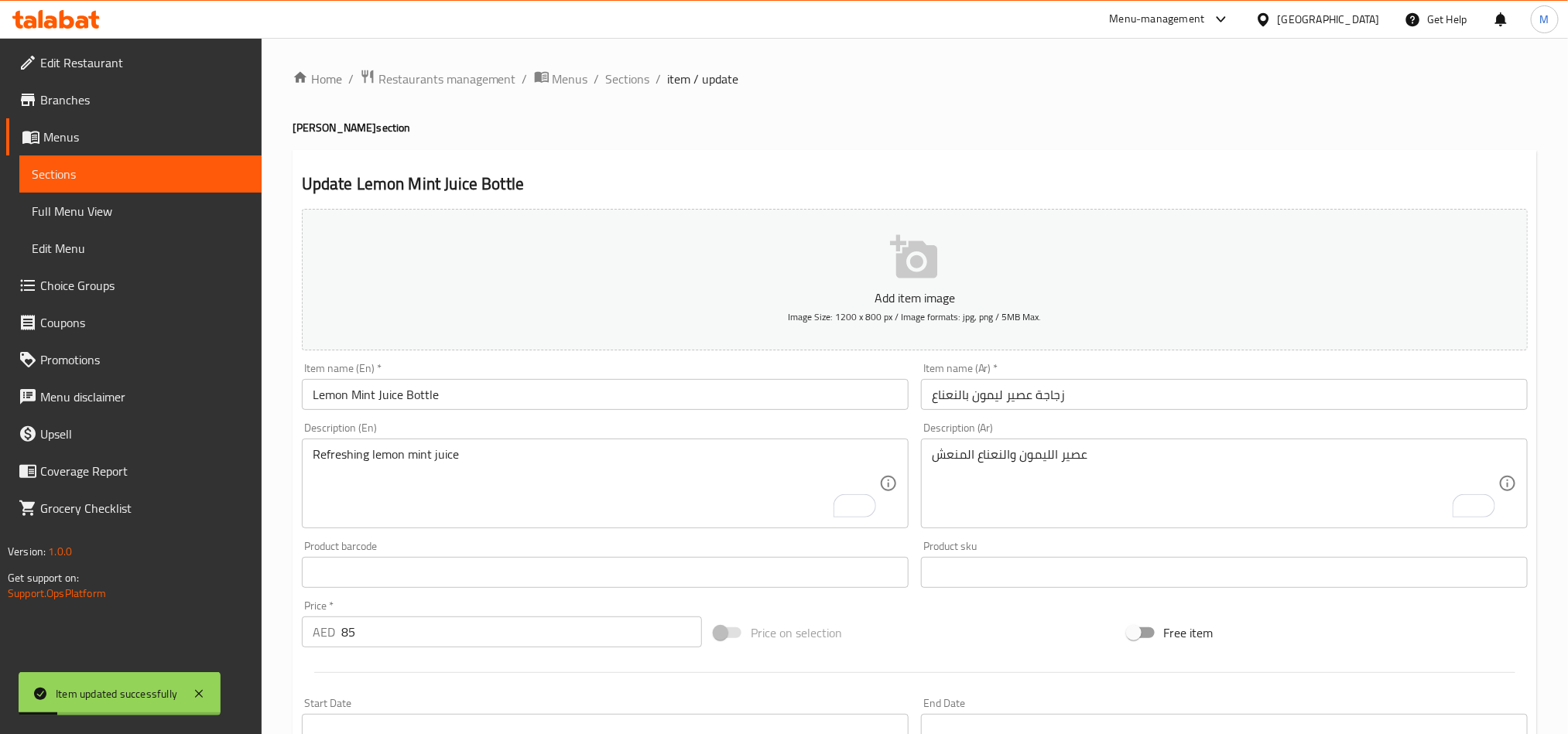
drag, startPoint x: 646, startPoint y: 75, endPoint x: 692, endPoint y: 105, distance: 54.9
click at [645, 75] on span "Sections" at bounding box center [628, 78] width 44 height 19
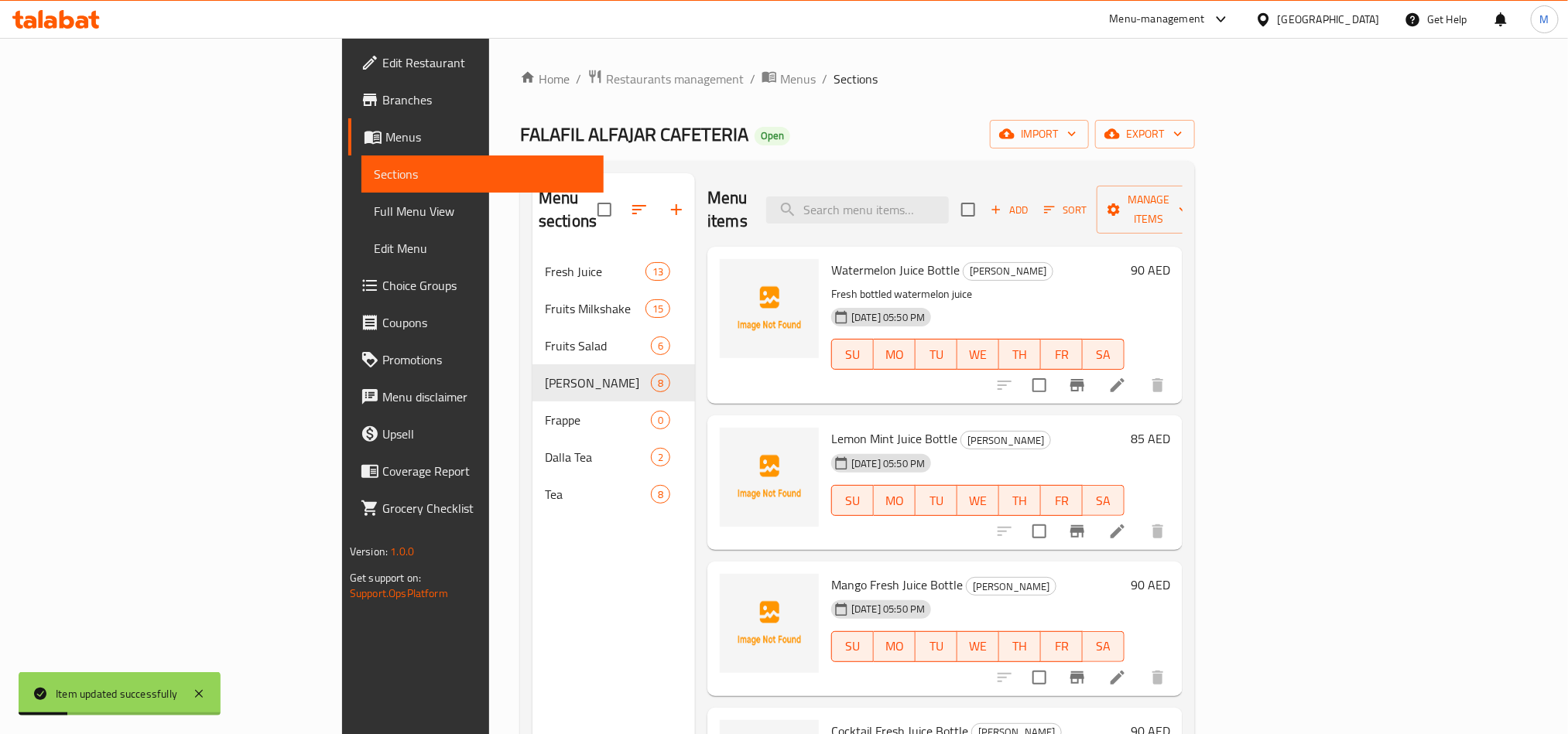
click at [806, 128] on div "FALAFIL ALFAJAR CAFETERIA Open import export" at bounding box center [857, 134] width 675 height 28
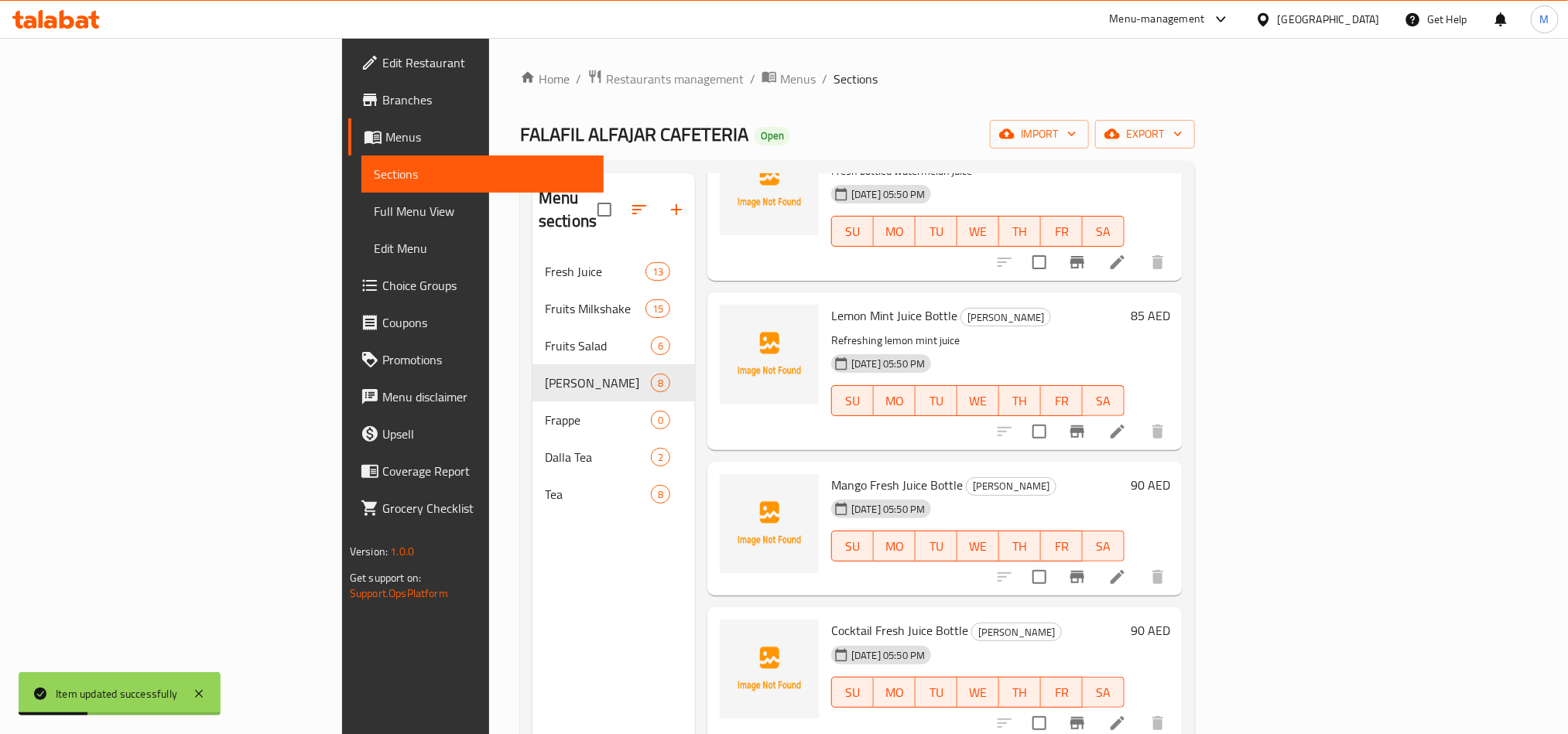
scroll to position [232, 0]
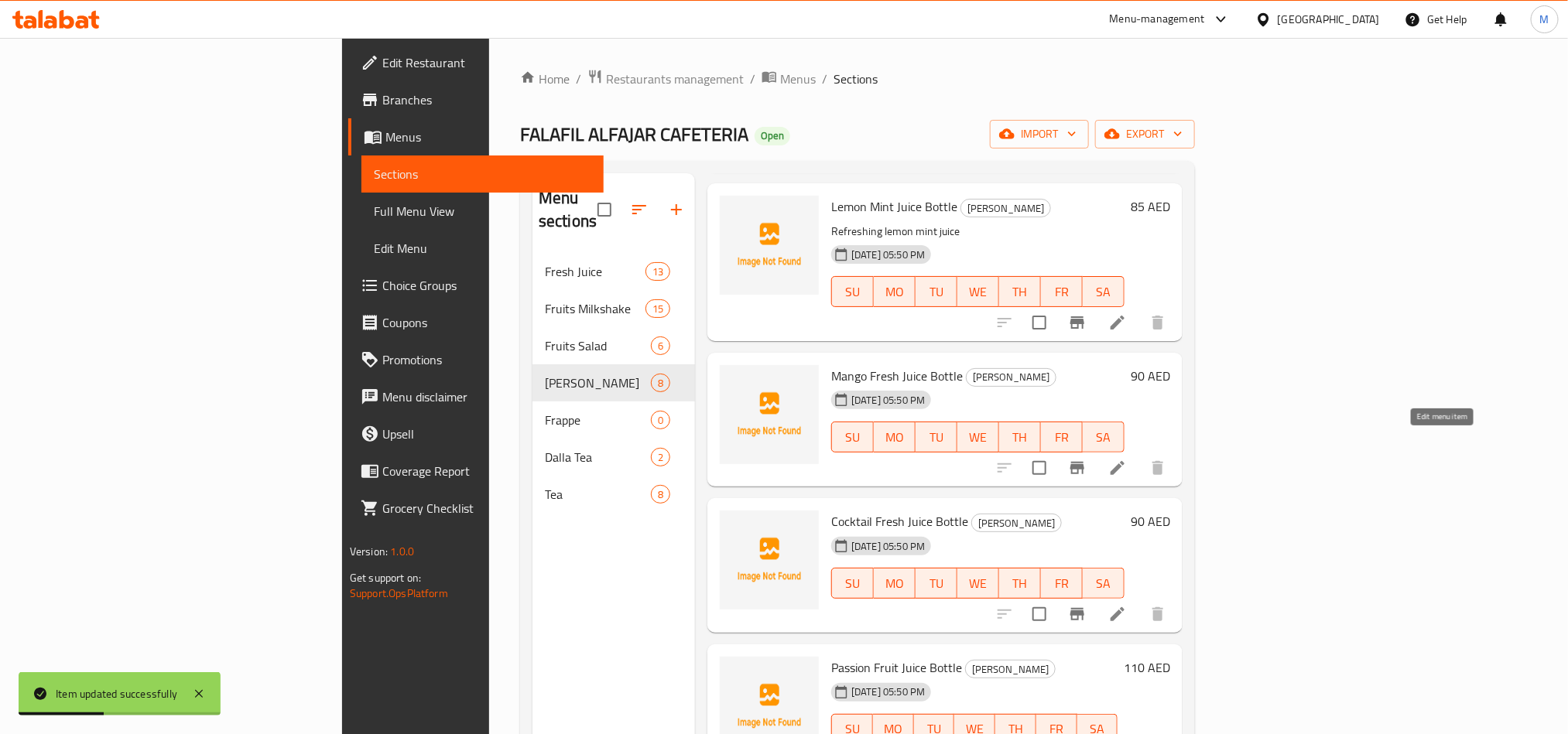
click at [1127, 459] on icon at bounding box center [1117, 468] width 19 height 19
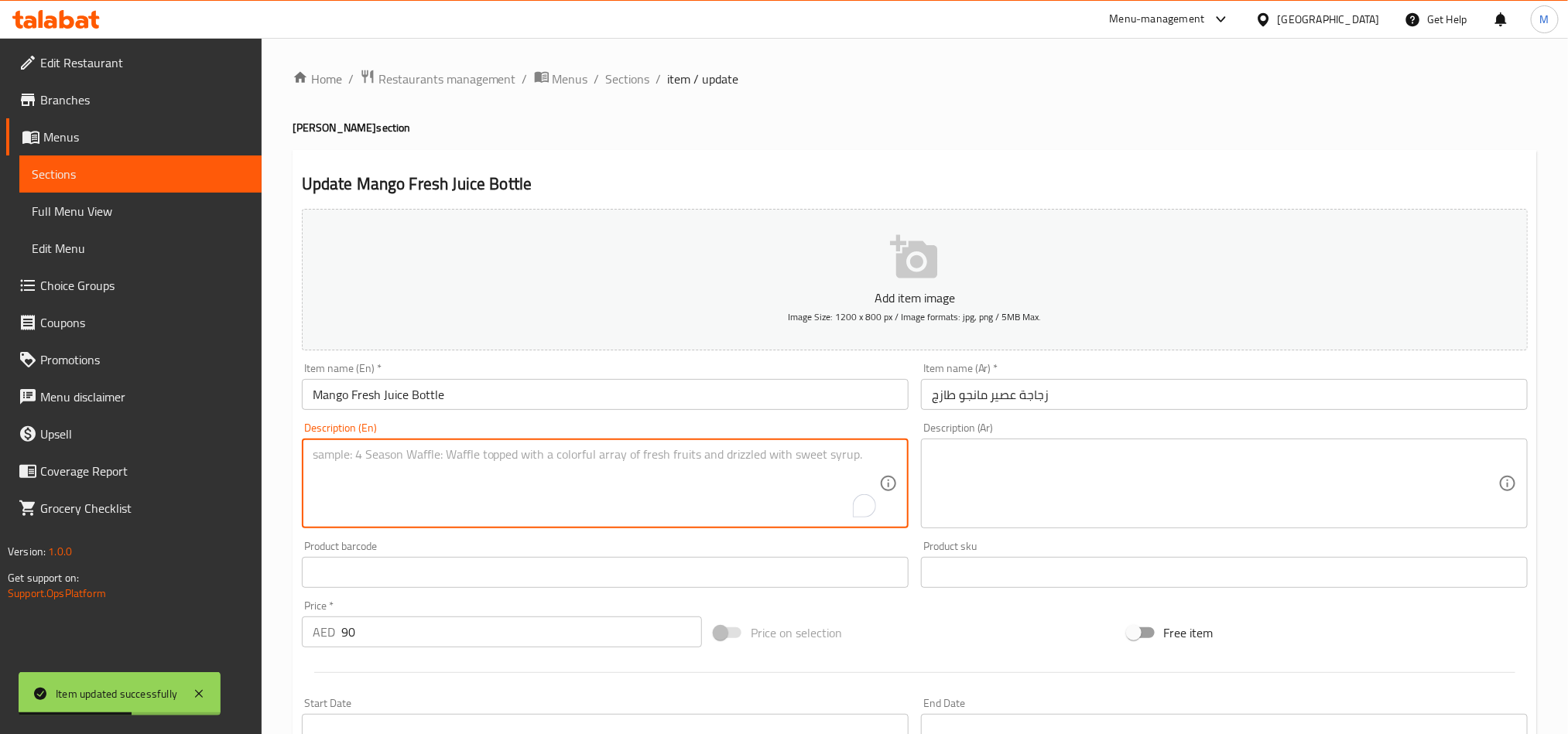
drag, startPoint x: 593, startPoint y: 495, endPoint x: 949, endPoint y: 82, distance: 545.3
click at [593, 493] on textarea "To enrich screen reader interactions, please activate Accessibility in Grammarl…" at bounding box center [596, 483] width 567 height 73
paste textarea "Bottled mango juice"
type textarea "Bottled mango juice"
click at [1120, 446] on div "Description (Ar)" at bounding box center [1225, 483] width 607 height 90
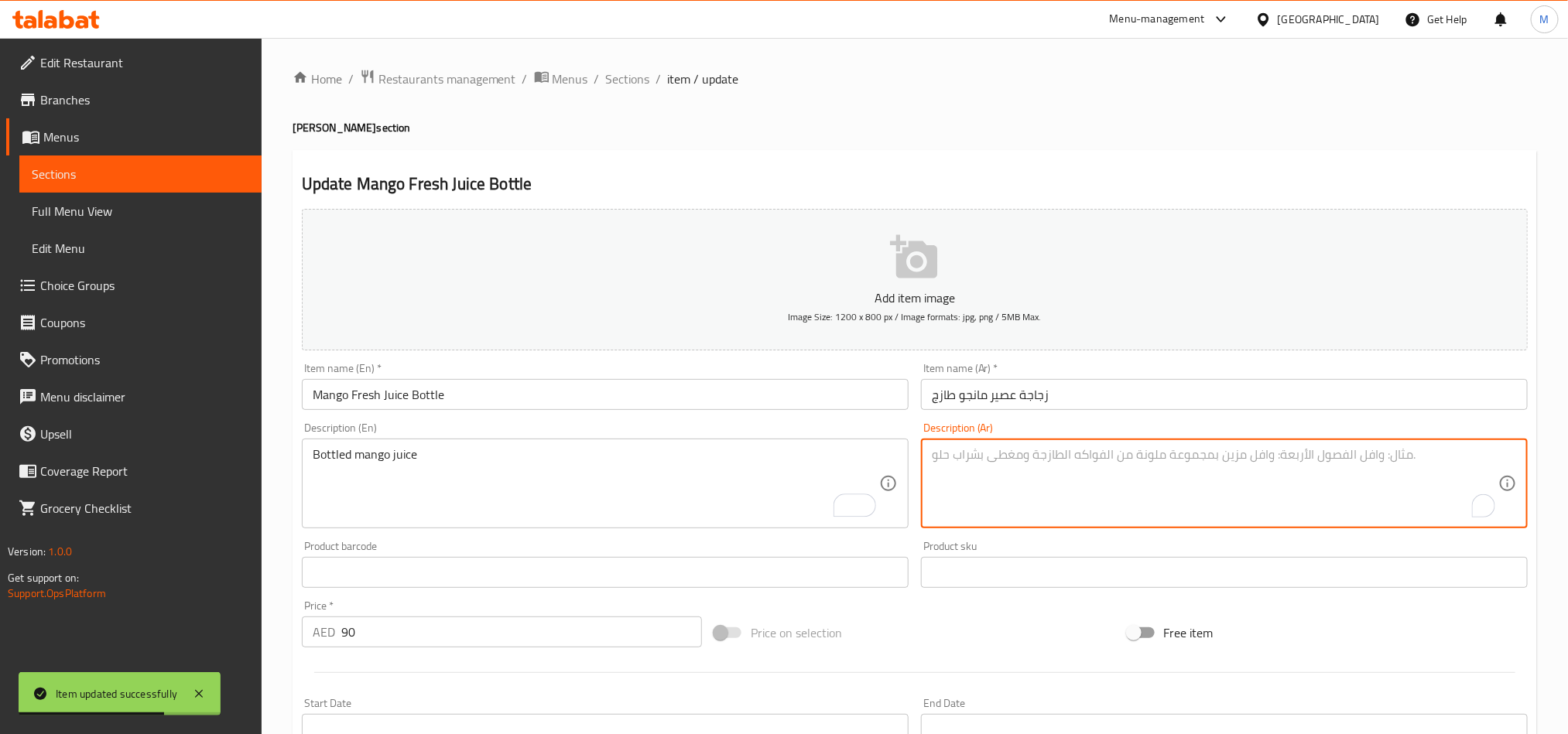
paste textarea "عصير المانجو المعبأ"
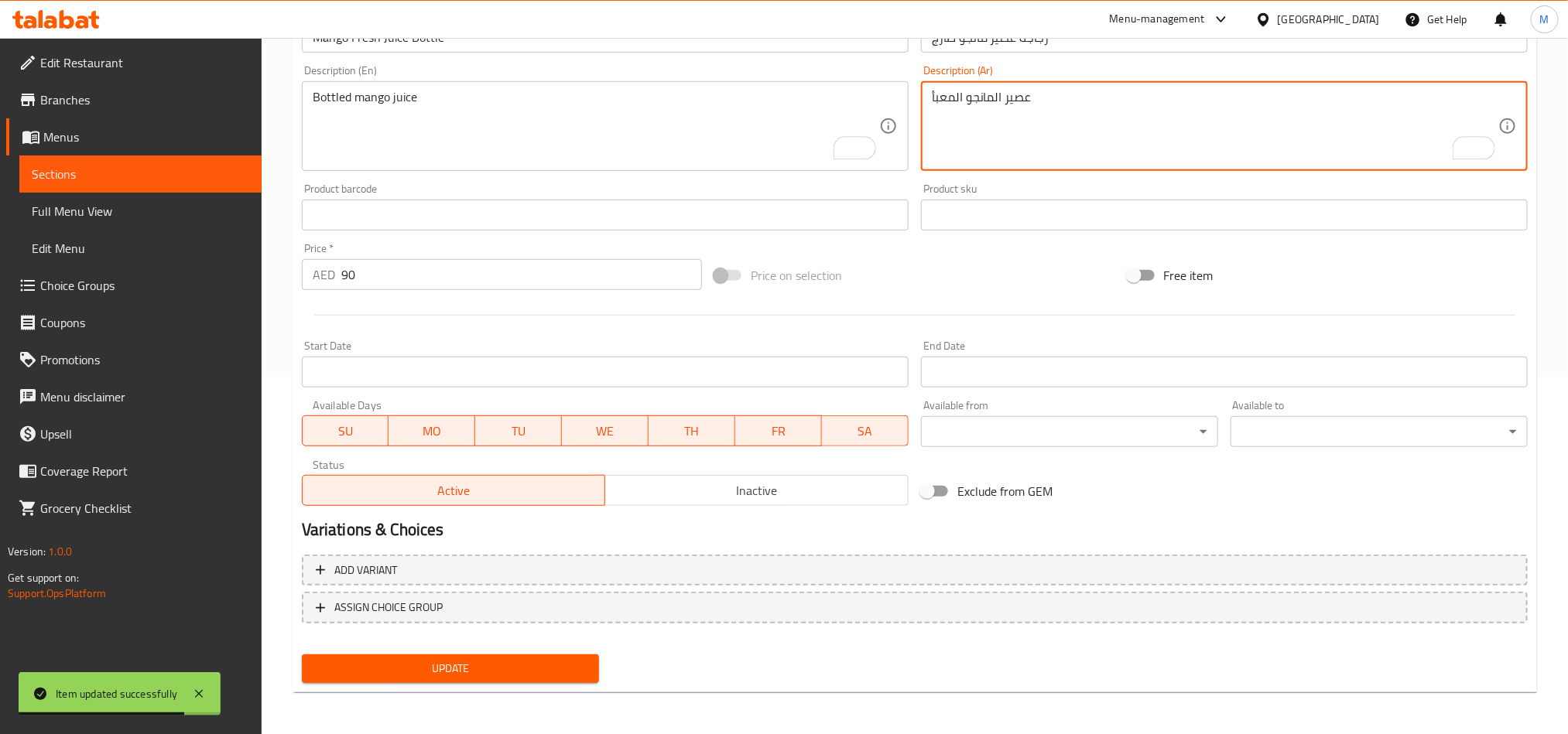
type textarea "عصير المانجو المعبأ"
click at [546, 670] on span "Update" at bounding box center [450, 669] width 272 height 19
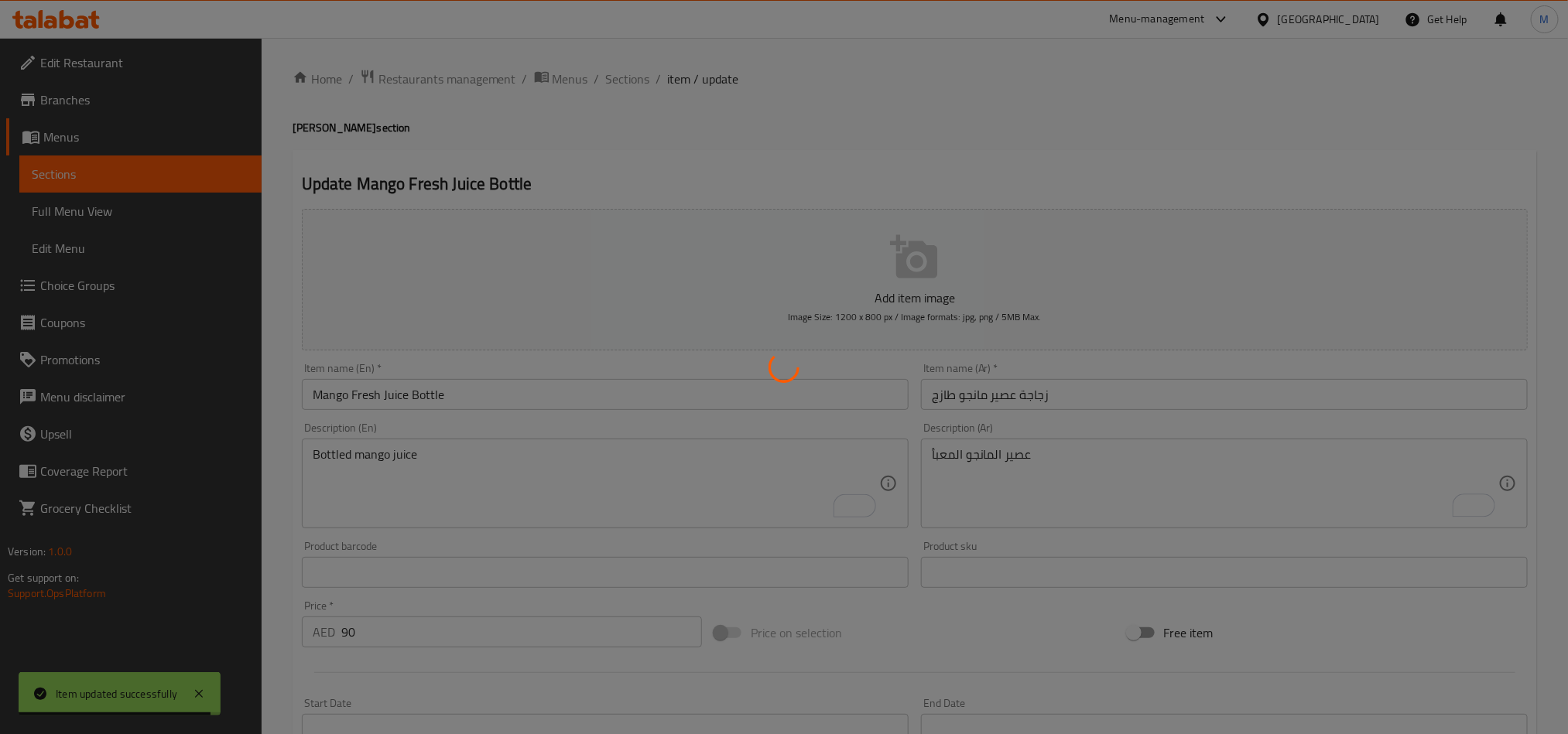
click at [625, 75] on div at bounding box center [784, 367] width 1568 height 734
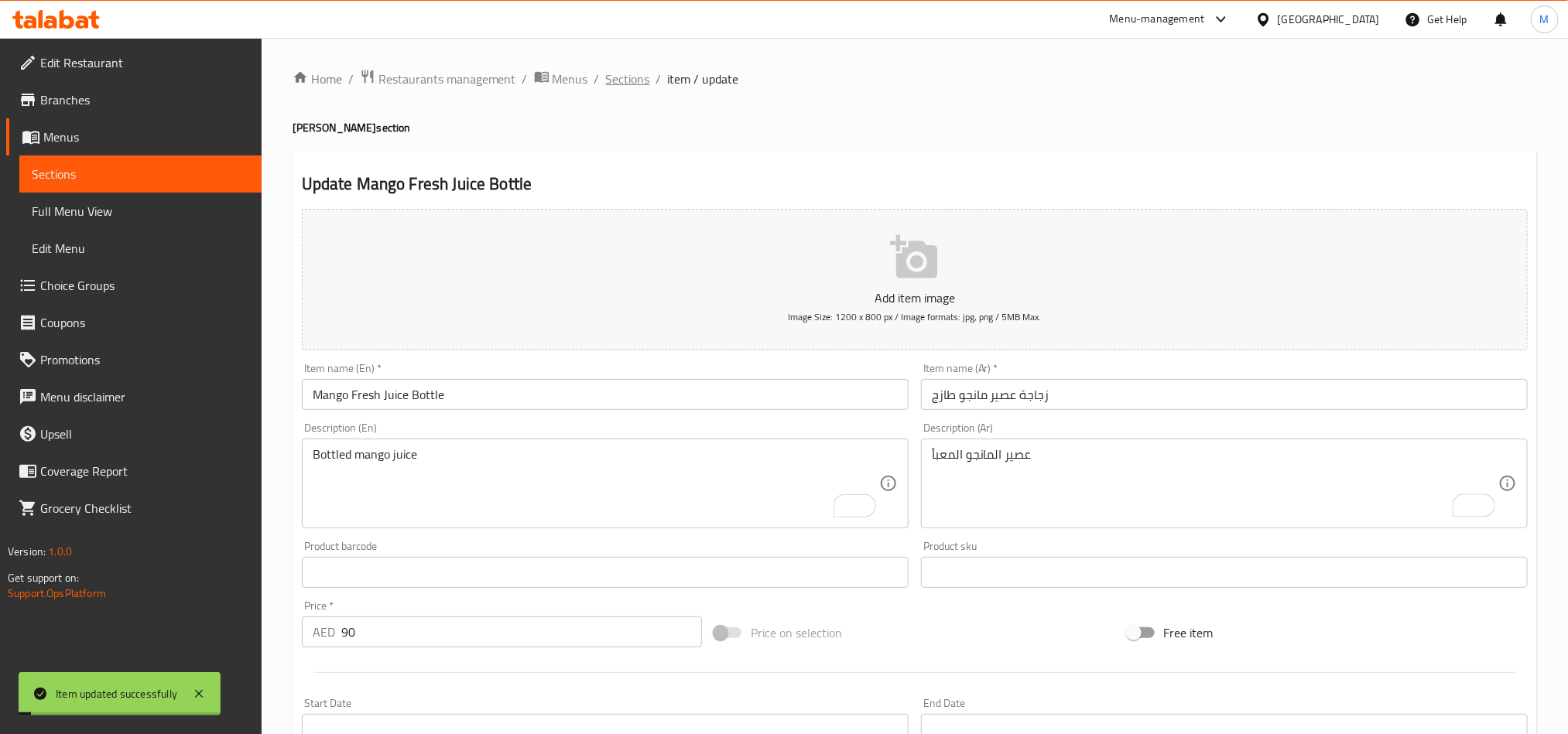
click at [607, 77] on span "Sections" at bounding box center [628, 78] width 44 height 19
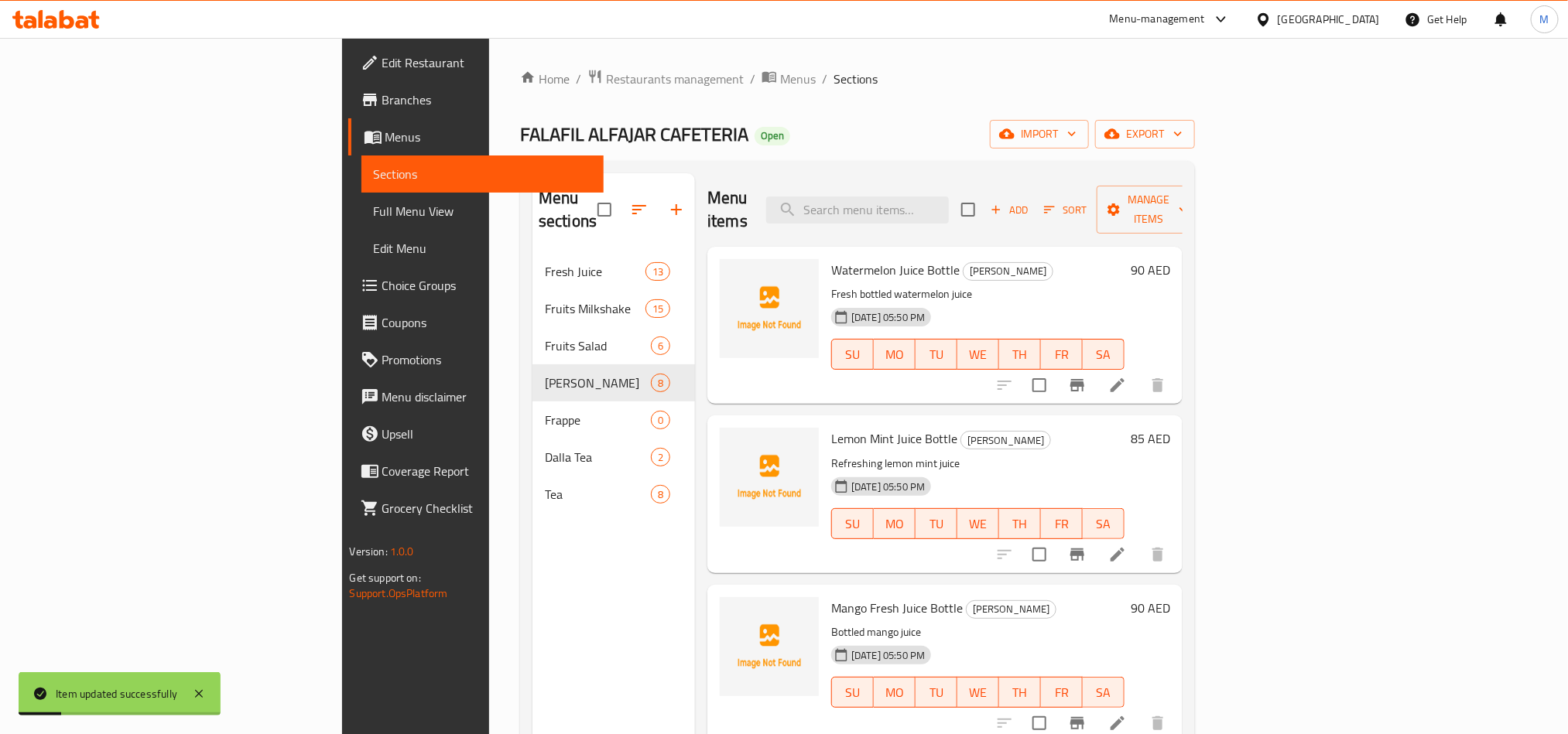
click at [1039, 118] on div "Home / Restaurants management / Menus / Sections FALAFIL ALFAJAR CAFETERIA Open…" at bounding box center [857, 494] width 675 height 851
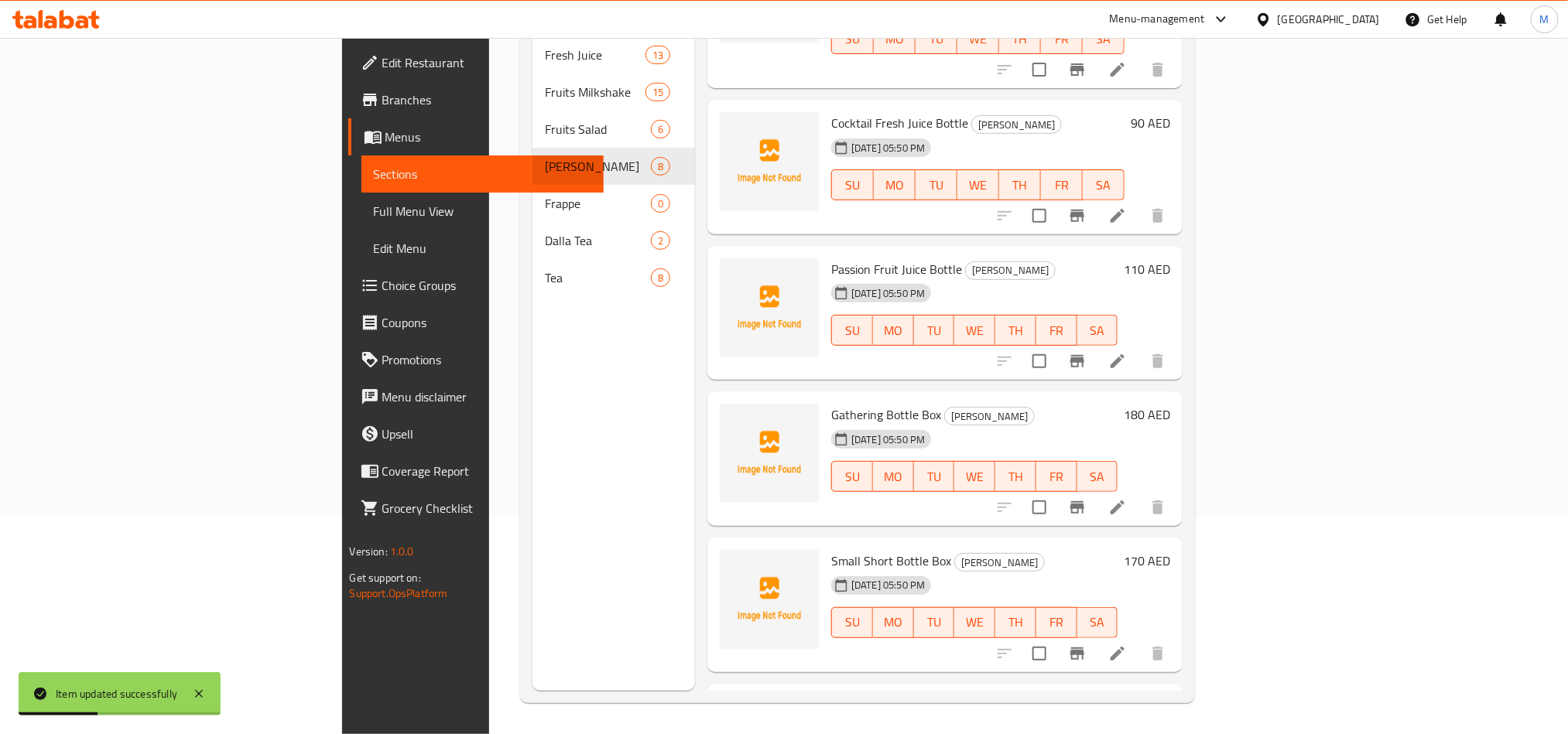
scroll to position [307, 0]
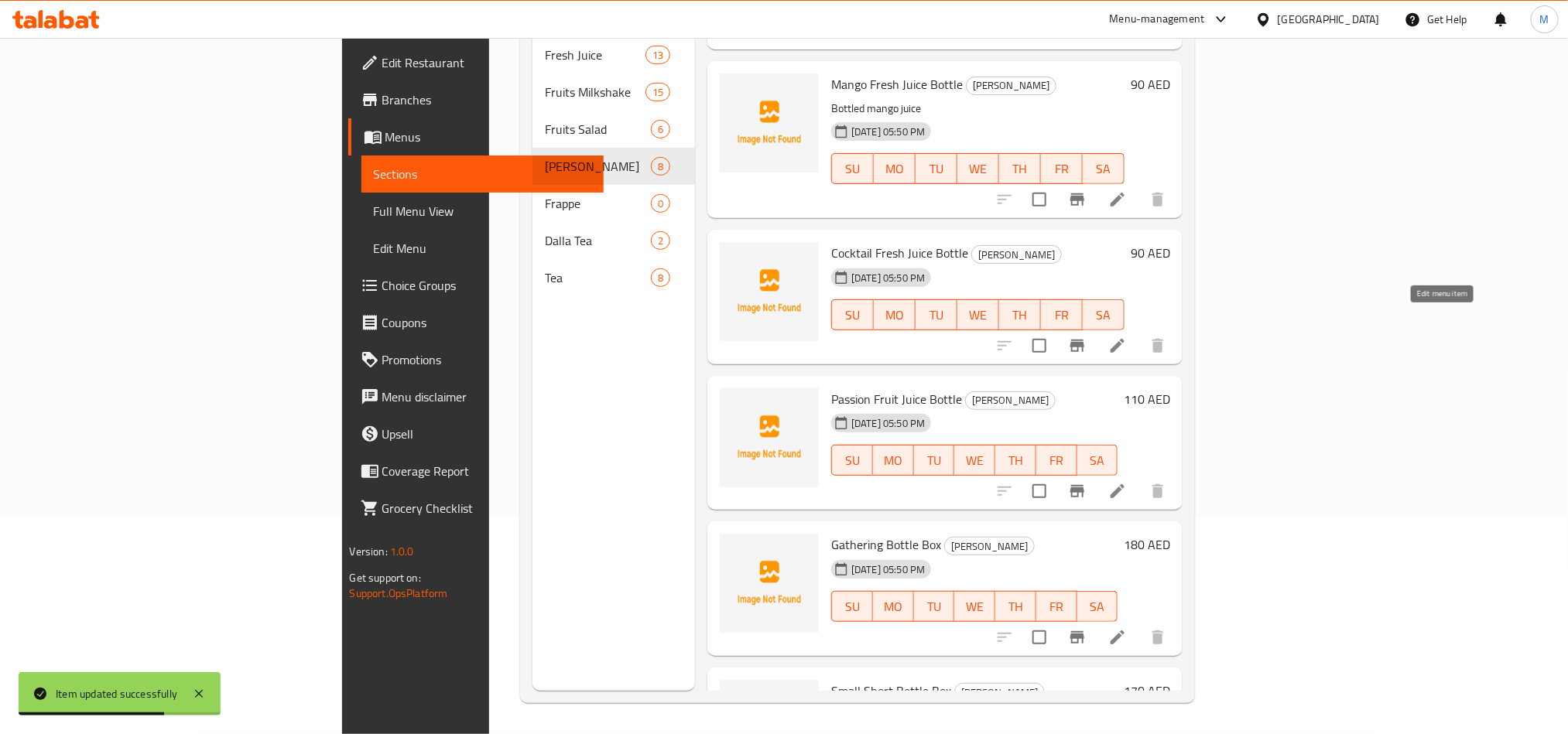
click at [1127, 336] on icon at bounding box center [1117, 345] width 19 height 19
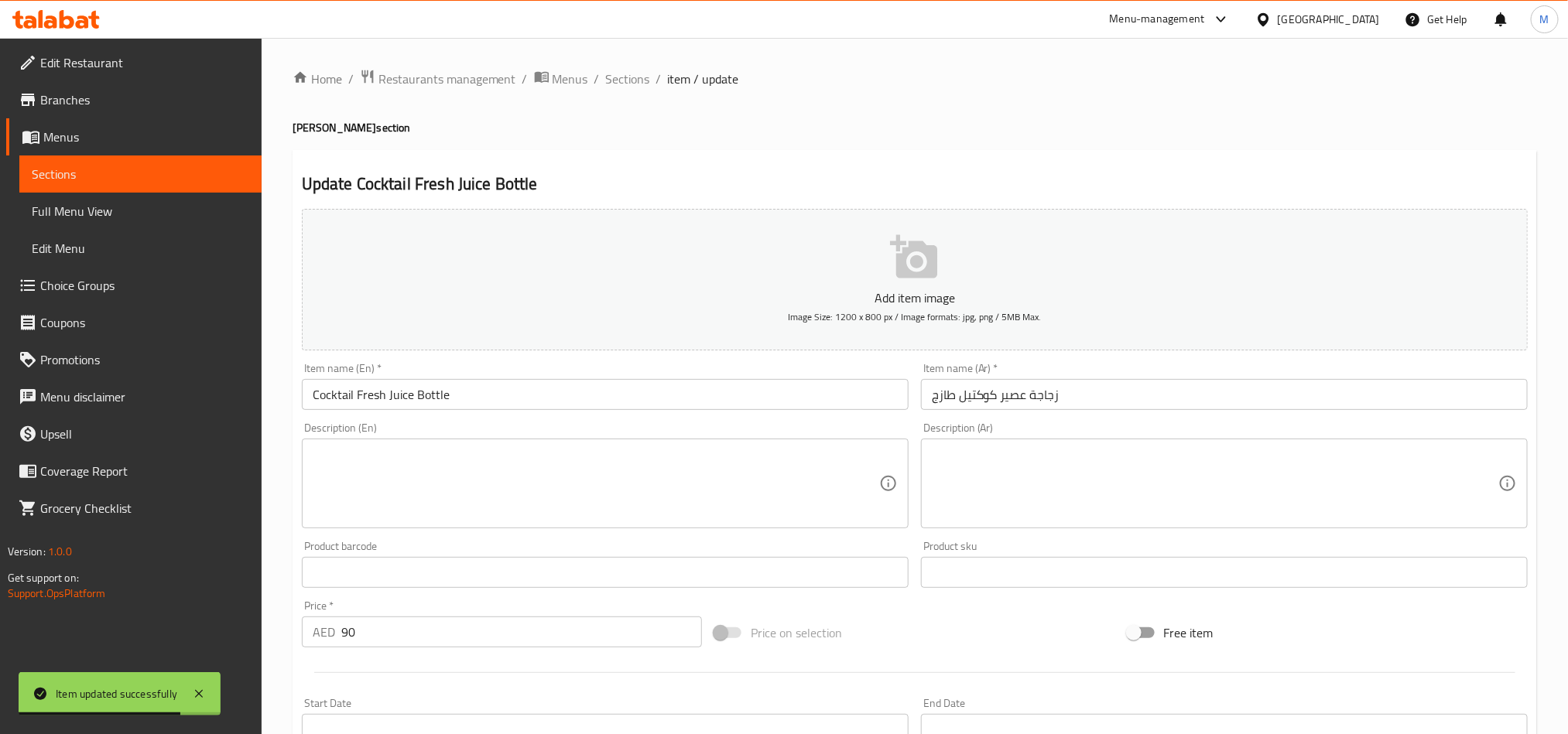
click at [550, 438] on div "Description (En) Description (En)" at bounding box center [606, 475] width 607 height 106
click at [1078, 471] on textarea at bounding box center [1215, 483] width 567 height 73
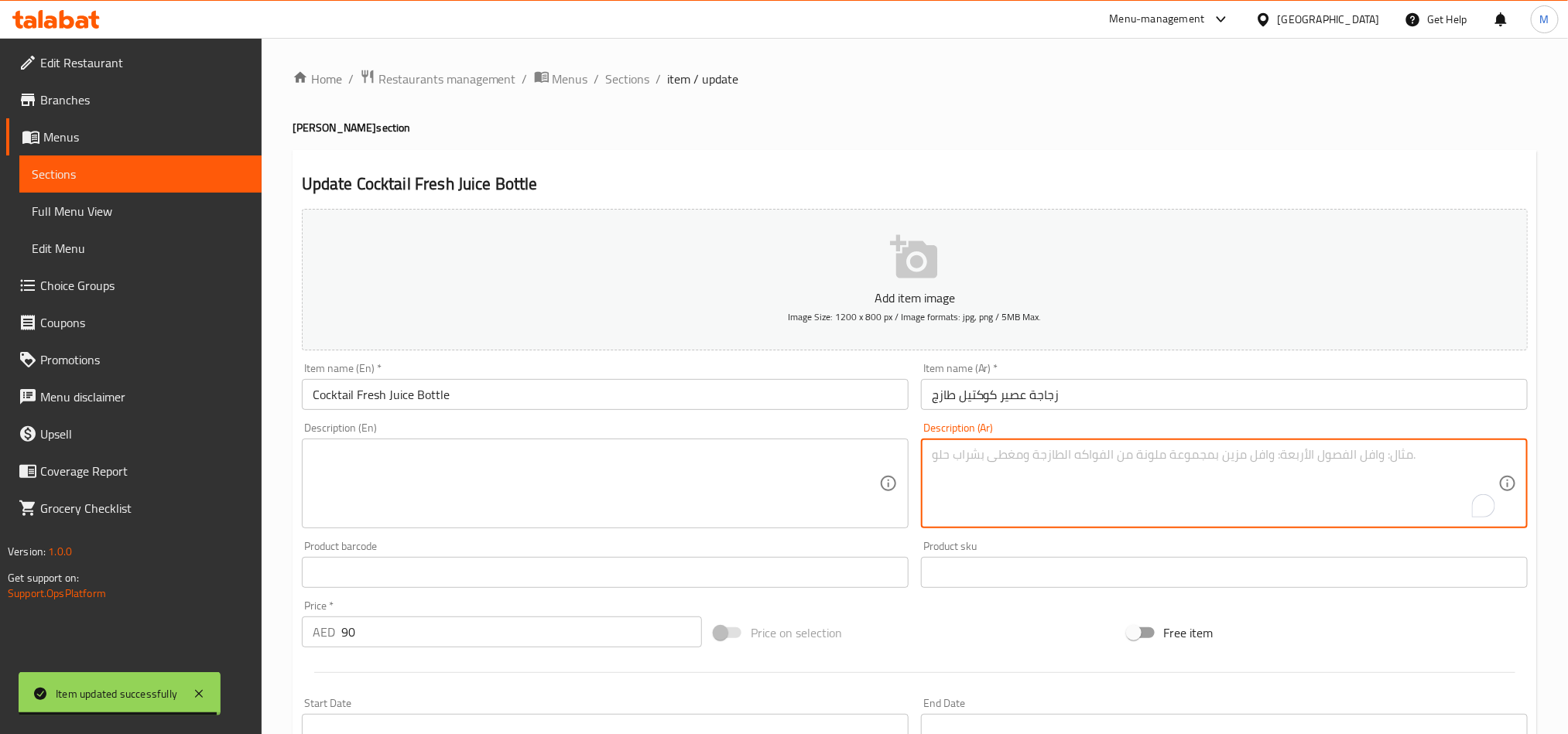
paste textarea "عصير كوكتيل الفواكه المختلطة"
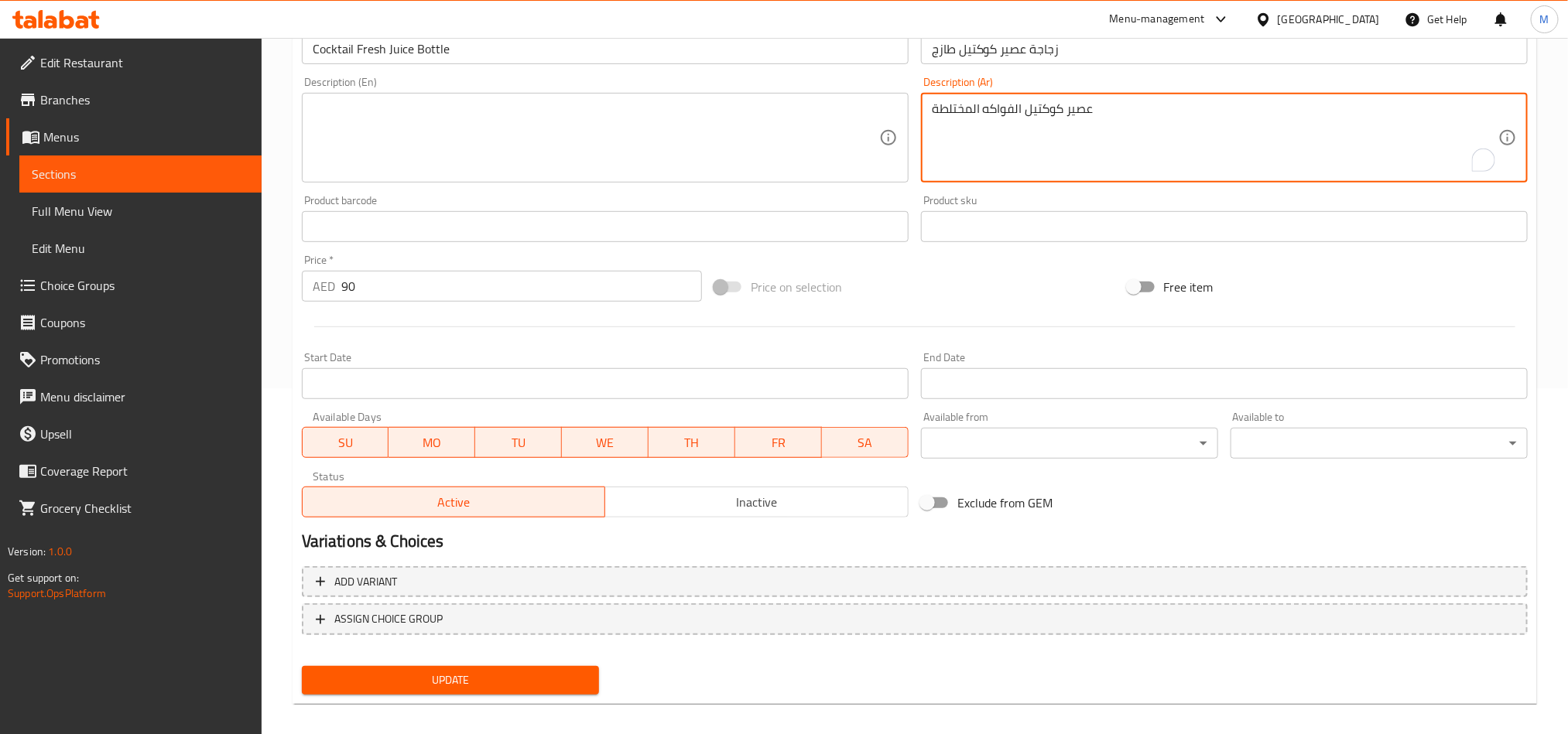
scroll to position [358, 0]
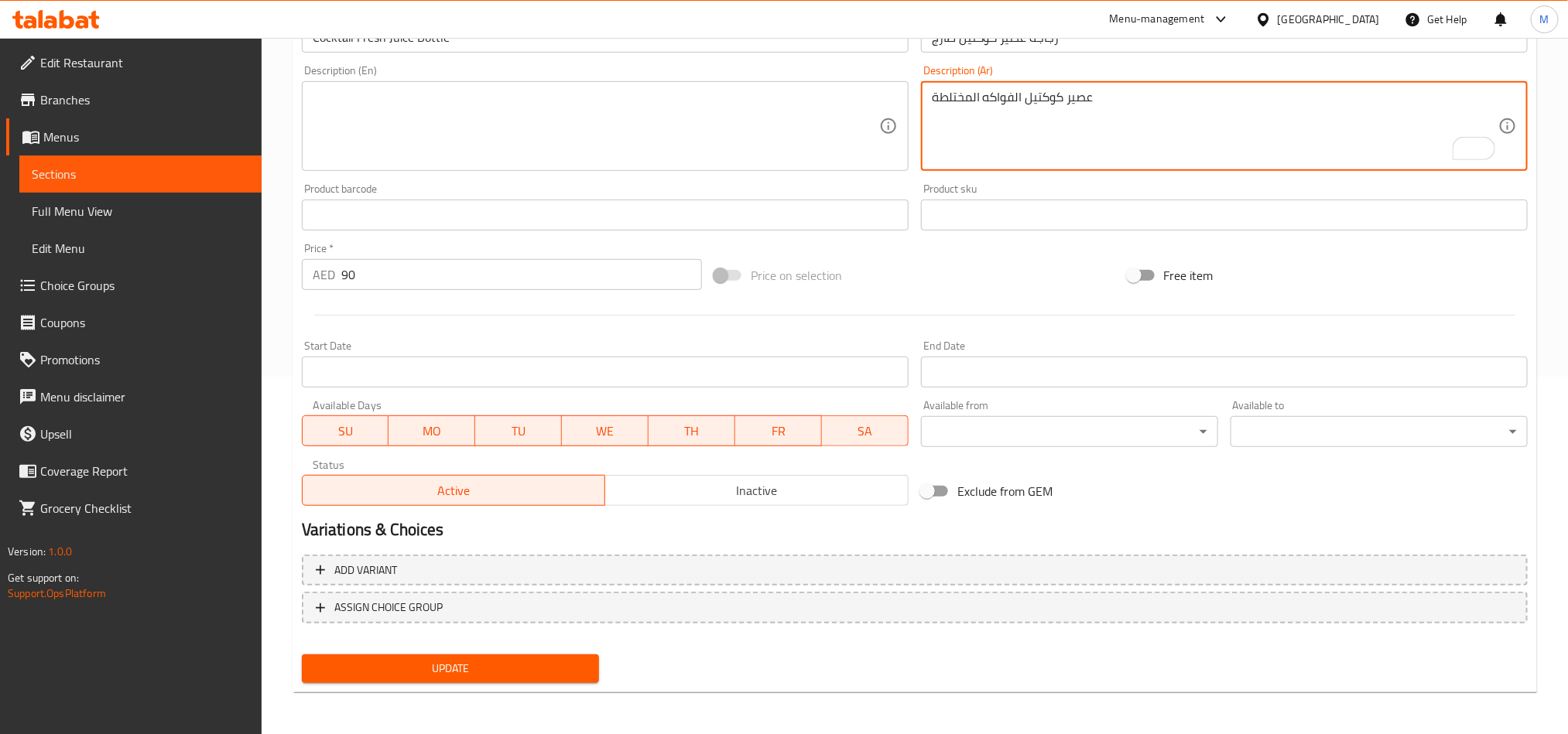
type textarea "عصير كوكتيل الفواكه المختلطة"
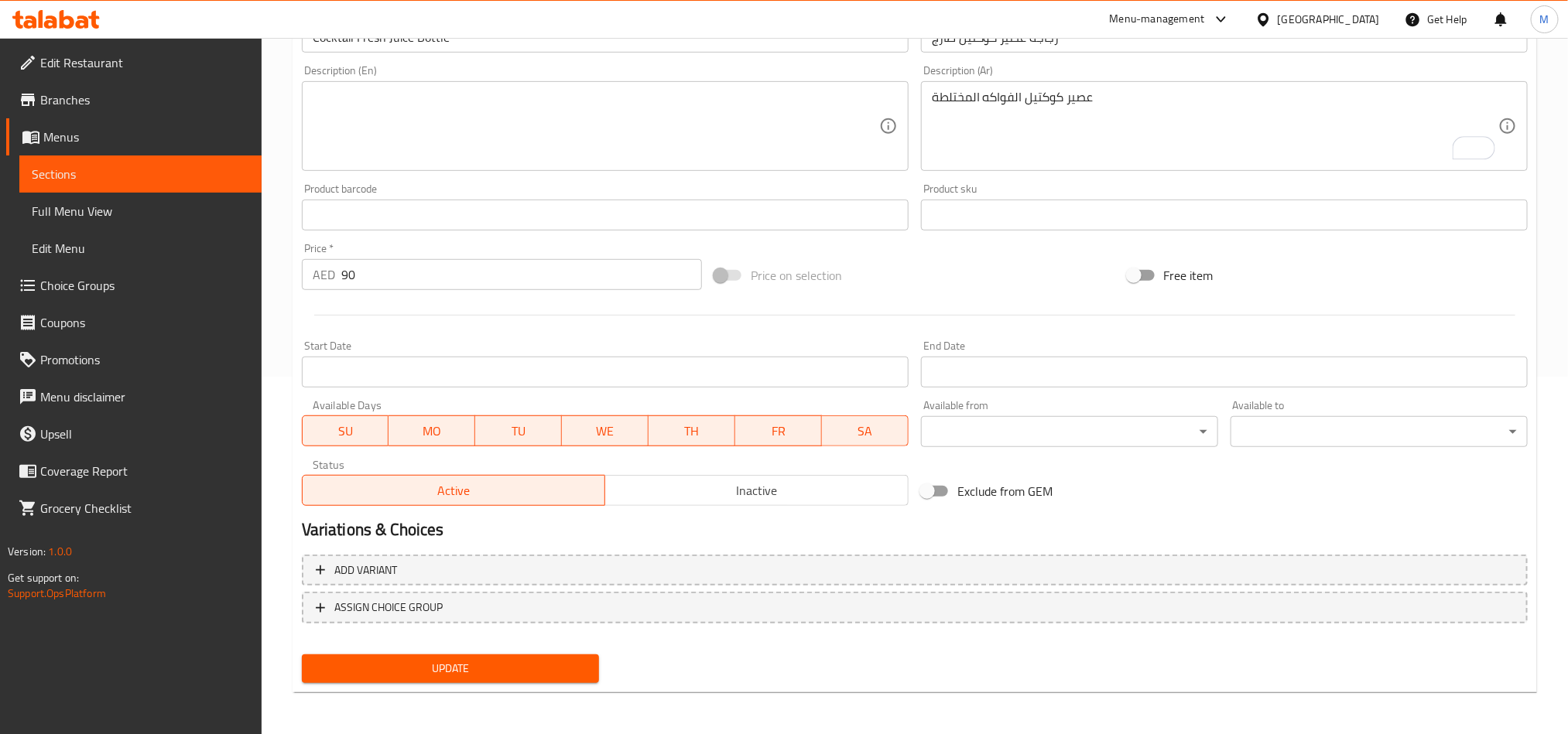
click at [573, 692] on div "Home / Restaurants management / Menus / Sections / item / update Juice Bottles …" at bounding box center [915, 208] width 1245 height 993
click at [579, 680] on button "Update" at bounding box center [451, 669] width 297 height 28
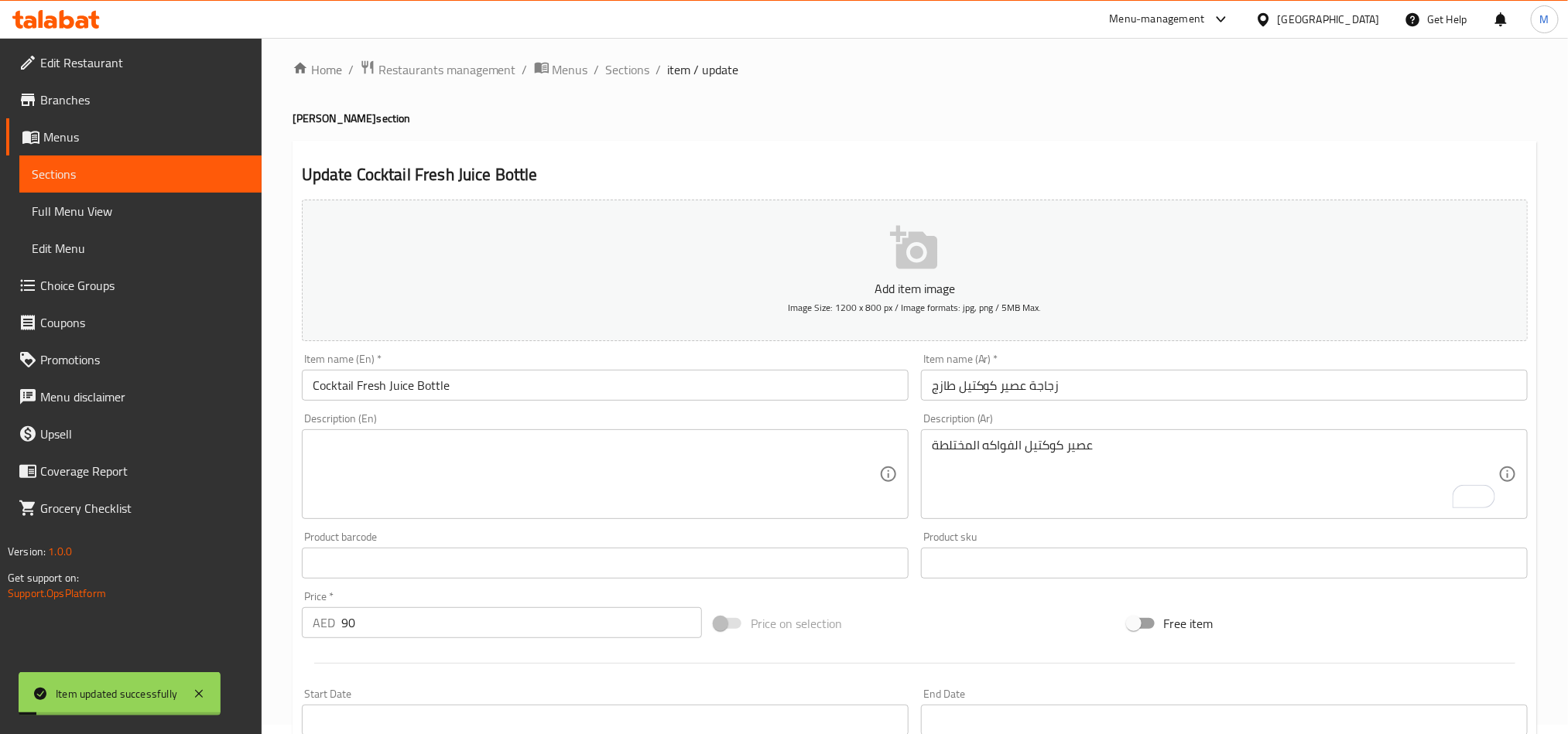
scroll to position [0, 0]
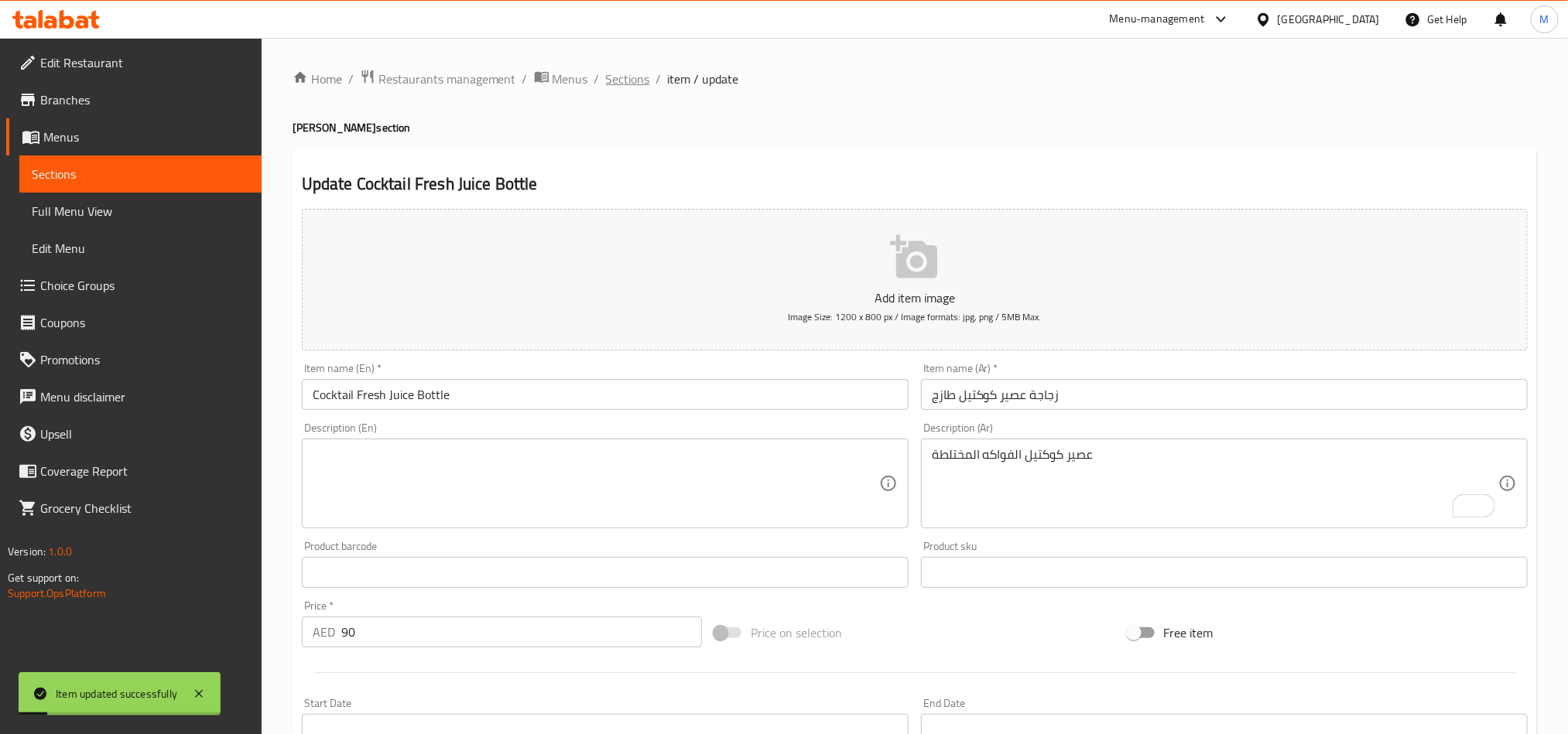
click at [632, 73] on span "Sections" at bounding box center [628, 78] width 44 height 19
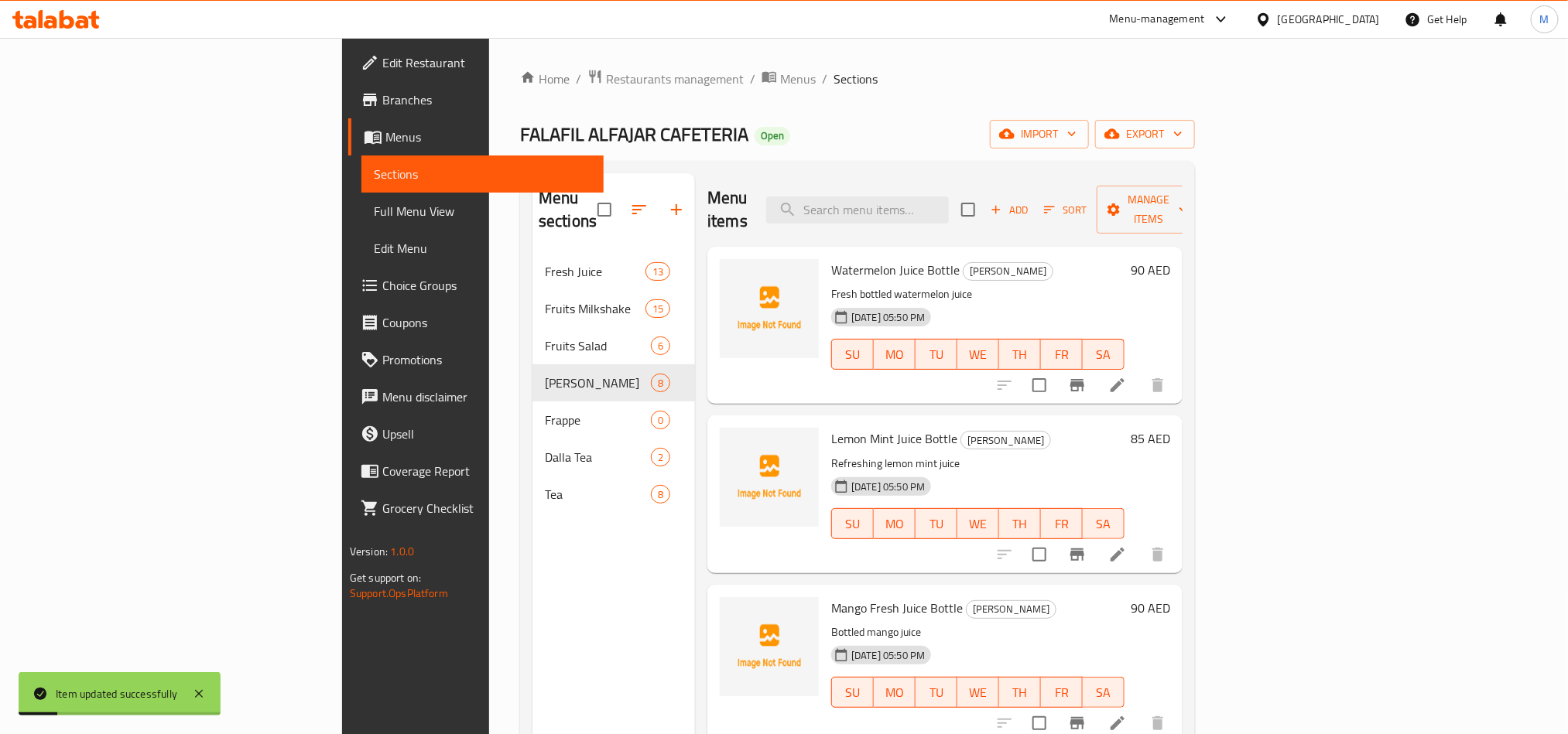
click at [827, 122] on div "FALAFIL ALFAJAR CAFETERIA Open import export" at bounding box center [857, 134] width 675 height 28
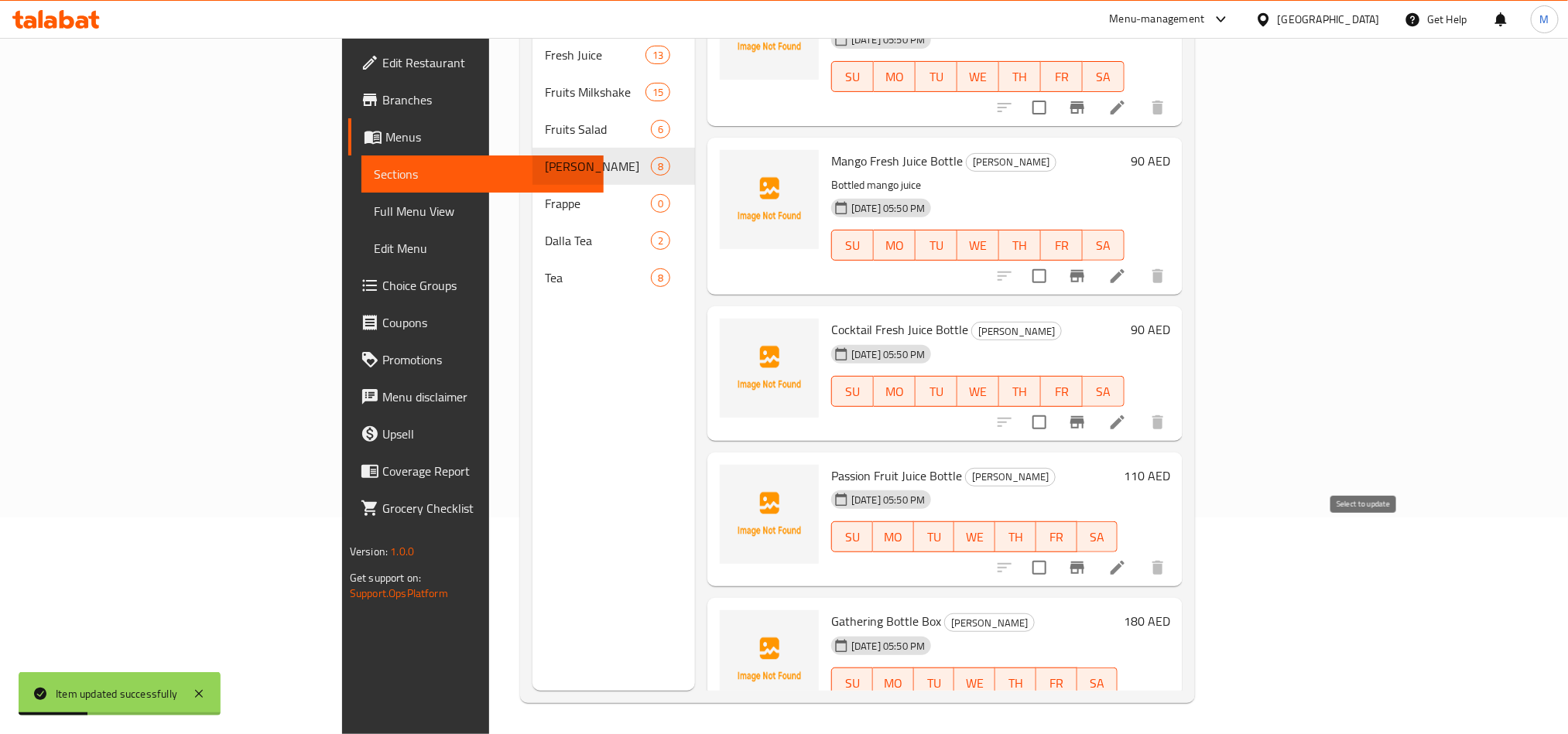
scroll to position [235, 0]
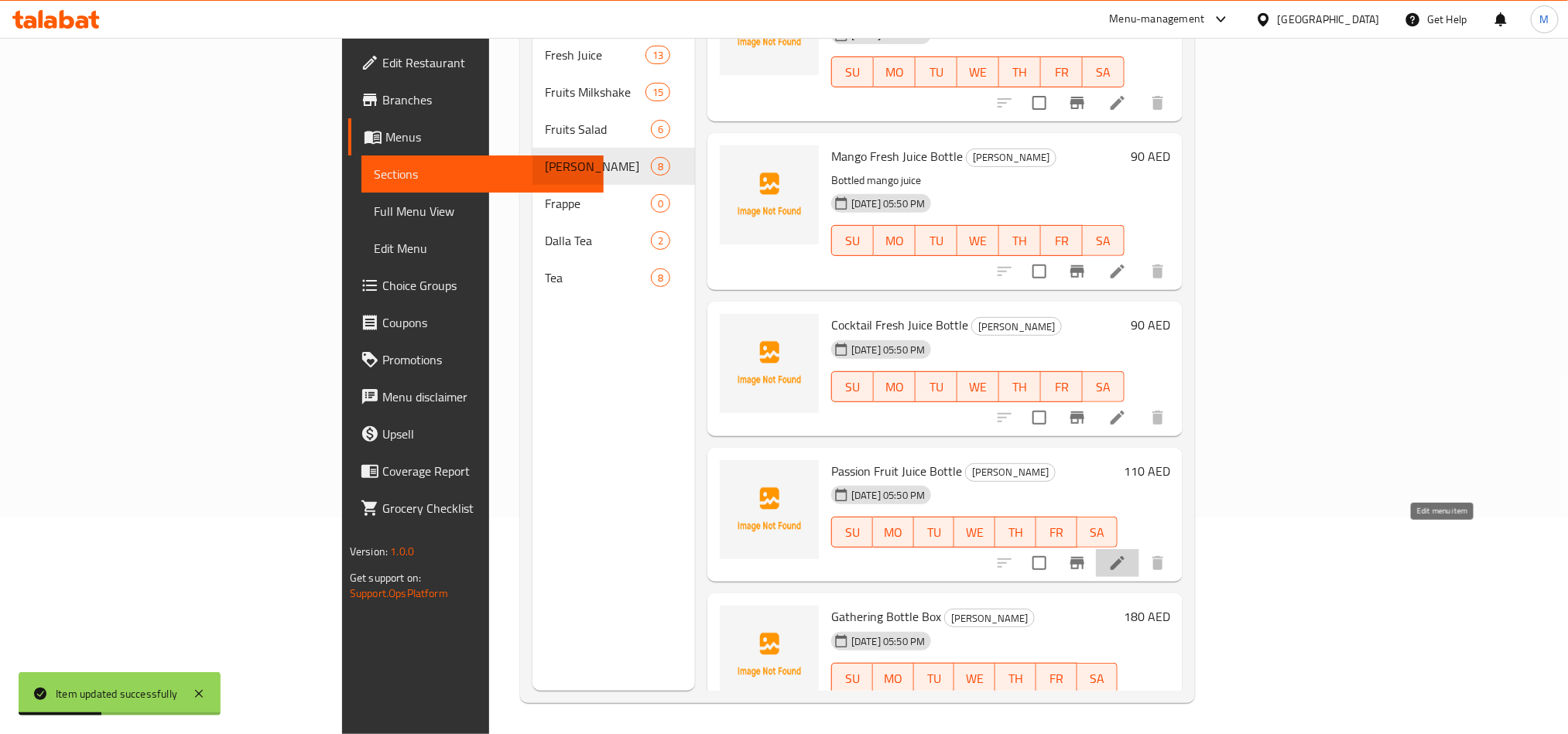
click at [1127, 554] on icon at bounding box center [1117, 562] width 19 height 19
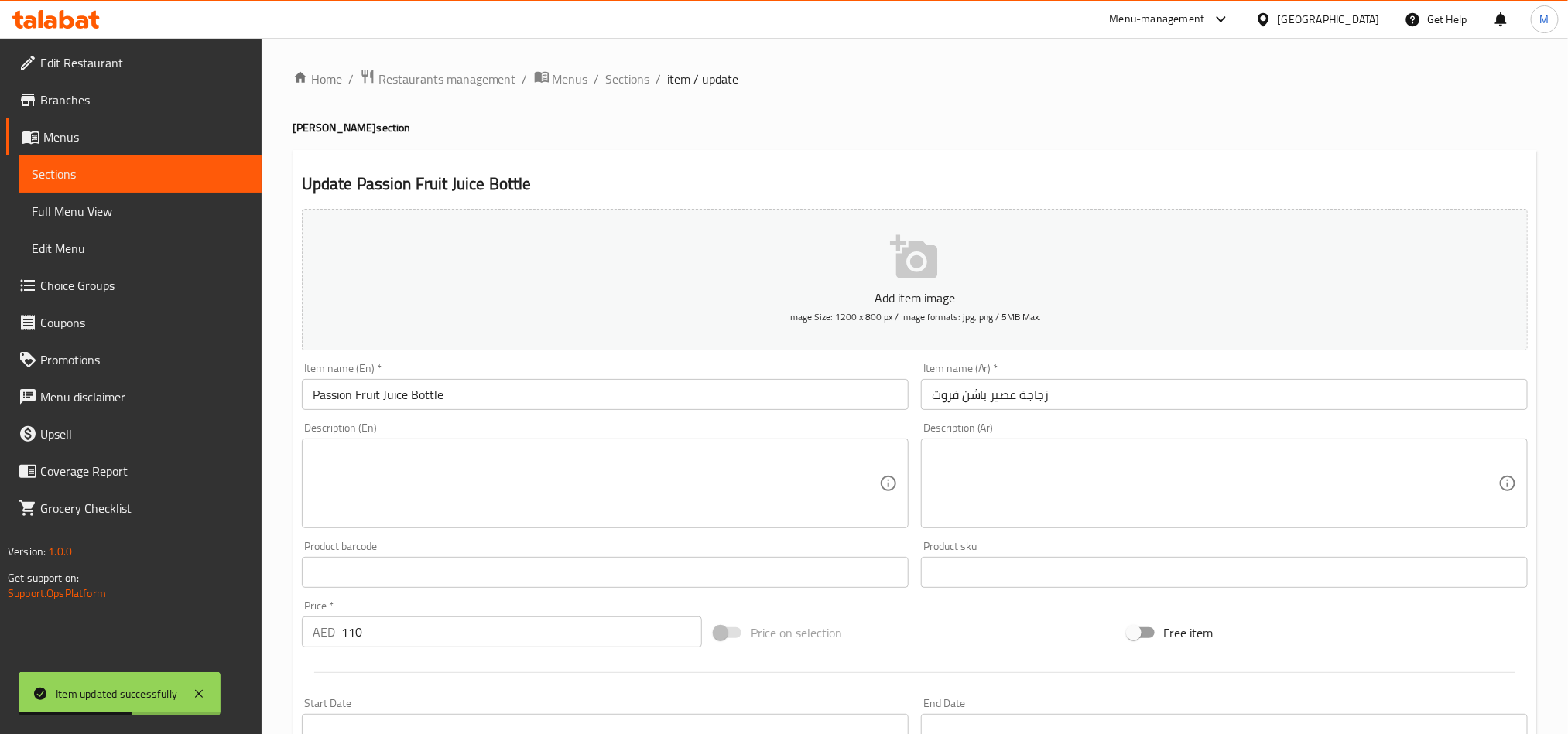
click at [696, 467] on textarea at bounding box center [596, 483] width 567 height 73
paste textarea "Exotic passion fruit juice"
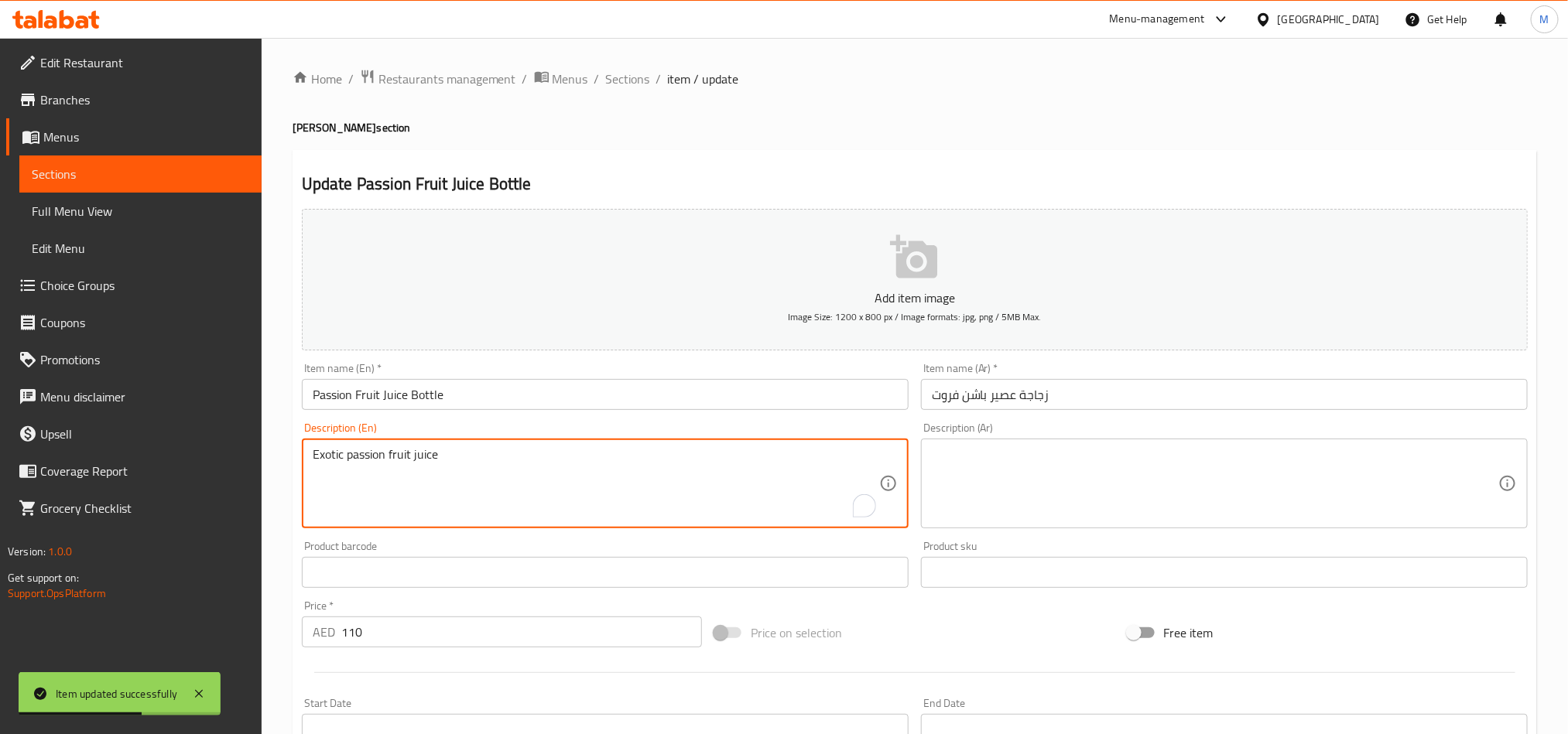
type textarea "Exotic passion fruit juice"
click at [1139, 467] on textarea at bounding box center [1215, 483] width 567 height 73
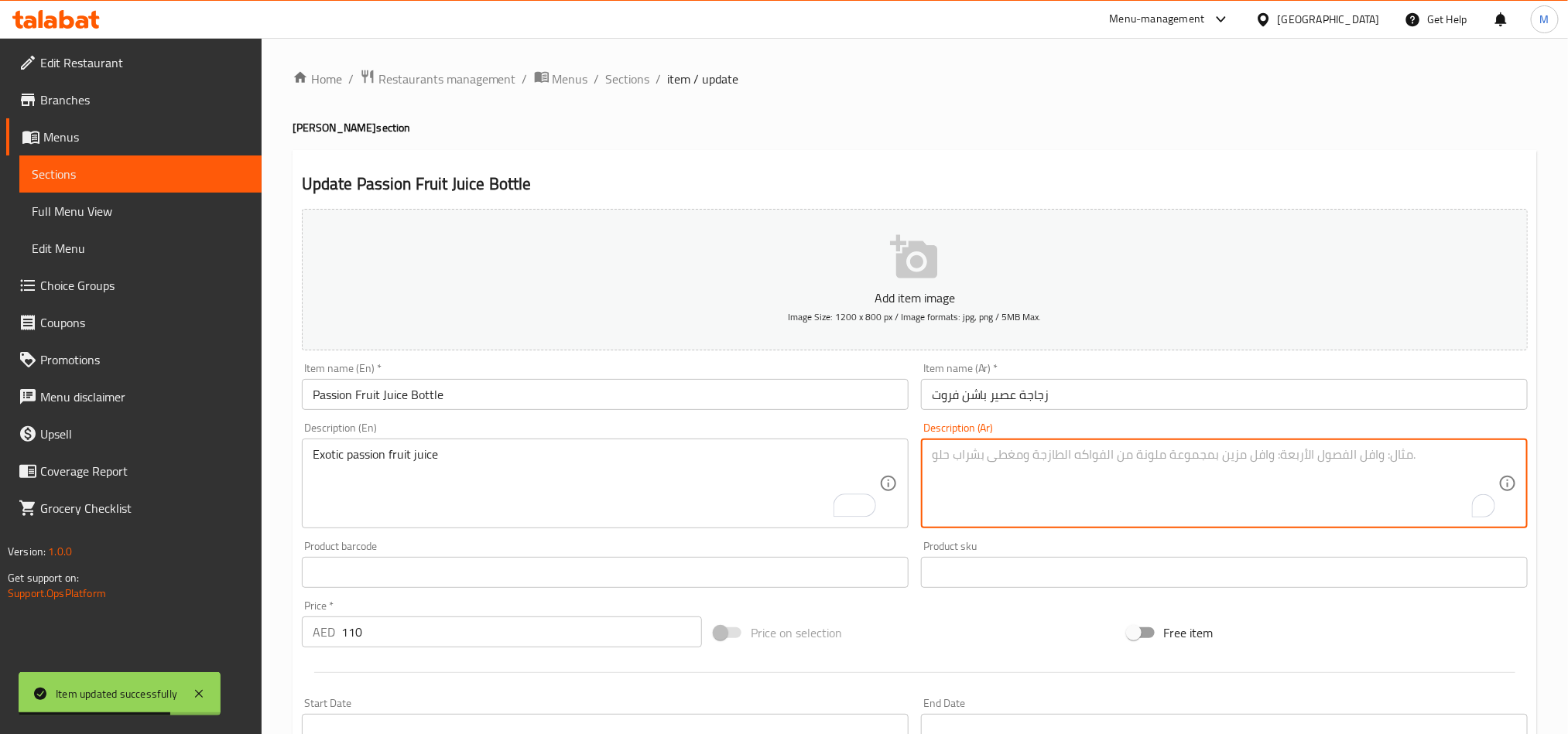
paste textarea "عصير فاكهة العاطفة الغريبة"
click at [1034, 458] on textarea "عصير فاكهة العاطفة الغريبة" at bounding box center [1215, 483] width 567 height 73
drag, startPoint x: 1034, startPoint y: 458, endPoint x: 982, endPoint y: 460, distance: 52.0
click at [982, 460] on textarea "عصير فاكهة العاطفة الغريبة" at bounding box center [1215, 483] width 567 height 73
type textarea "عصير باشون فروت الغريبة"
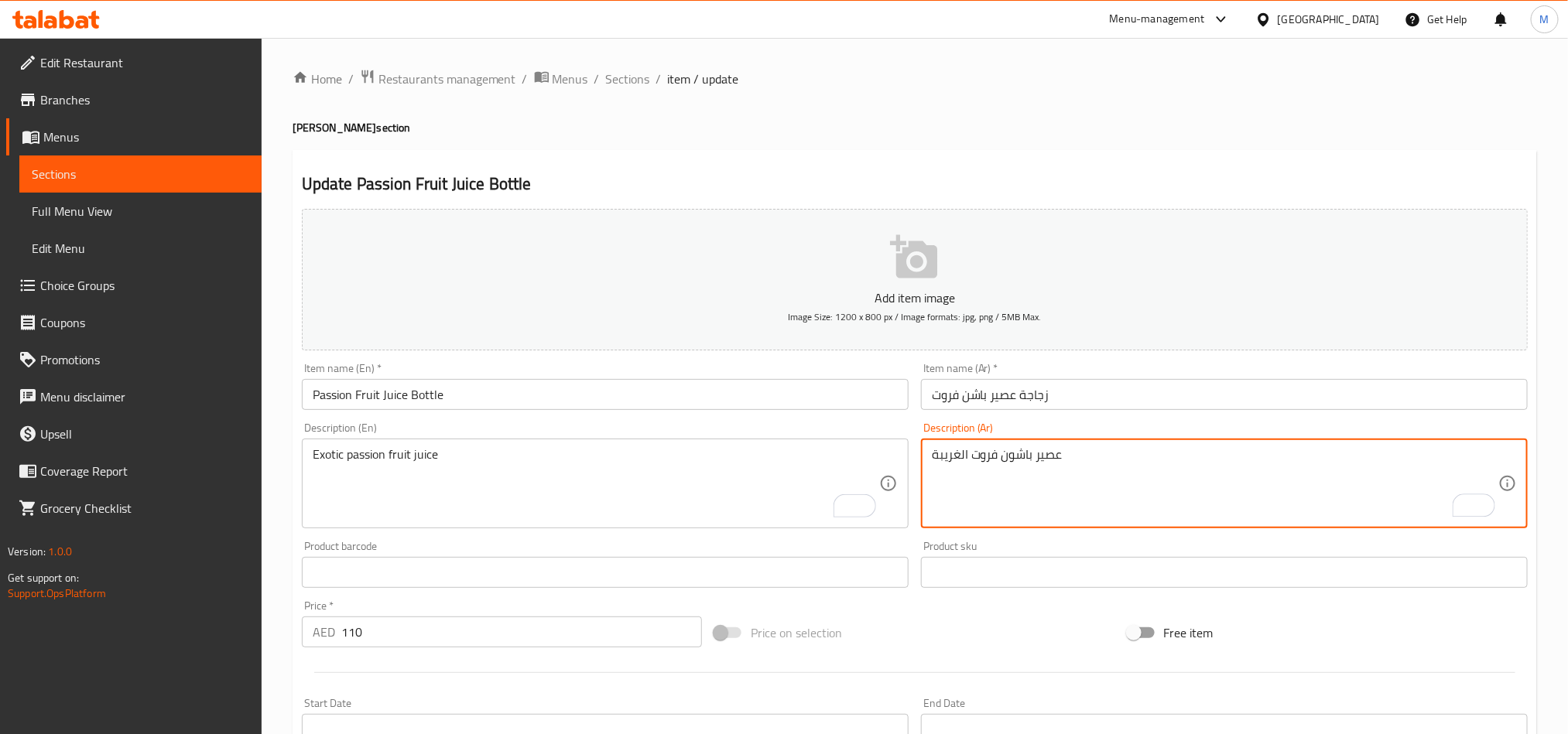
click at [922, 123] on h4 "Juice Bottles section" at bounding box center [915, 128] width 1245 height 16
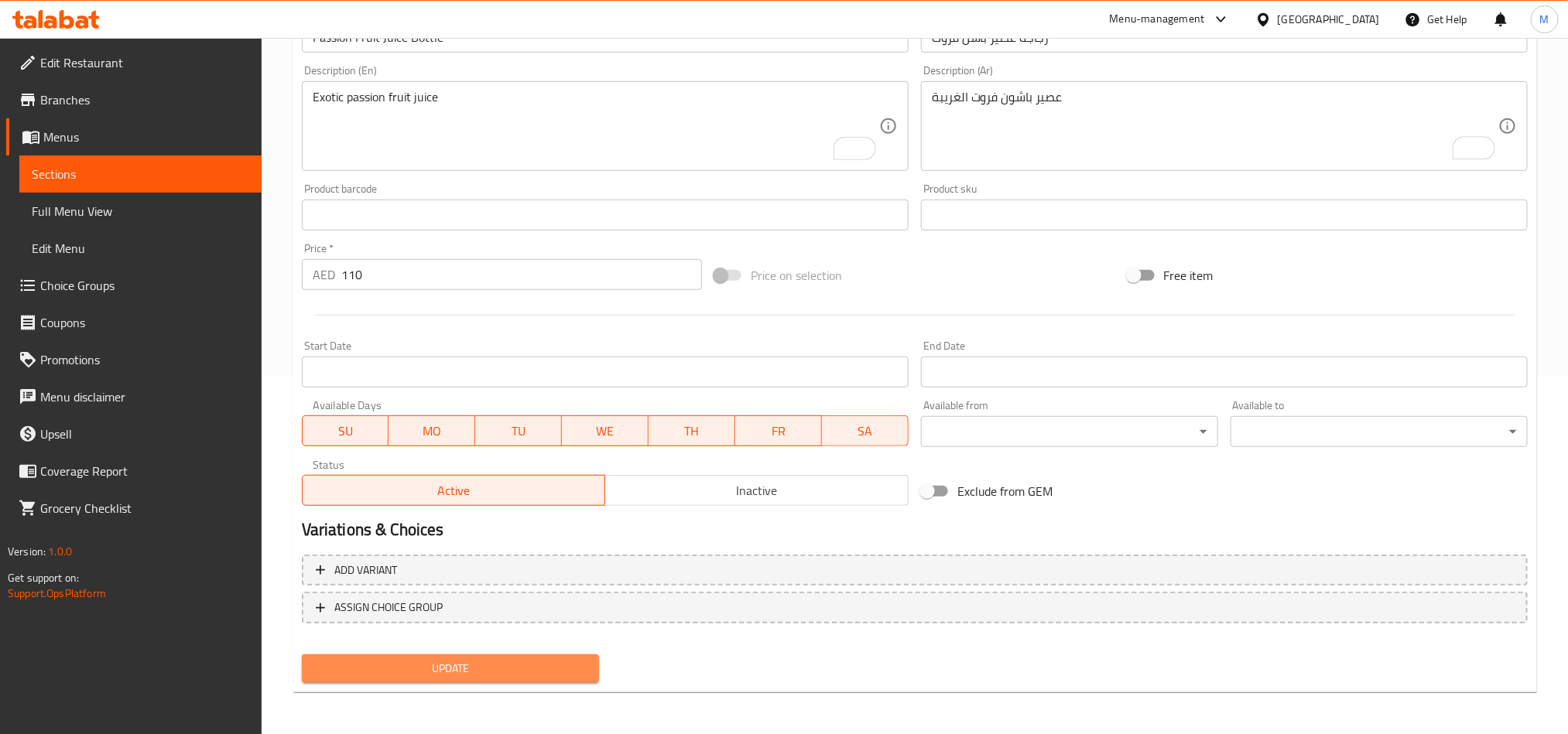
click at [502, 667] on span "Update" at bounding box center [450, 669] width 272 height 19
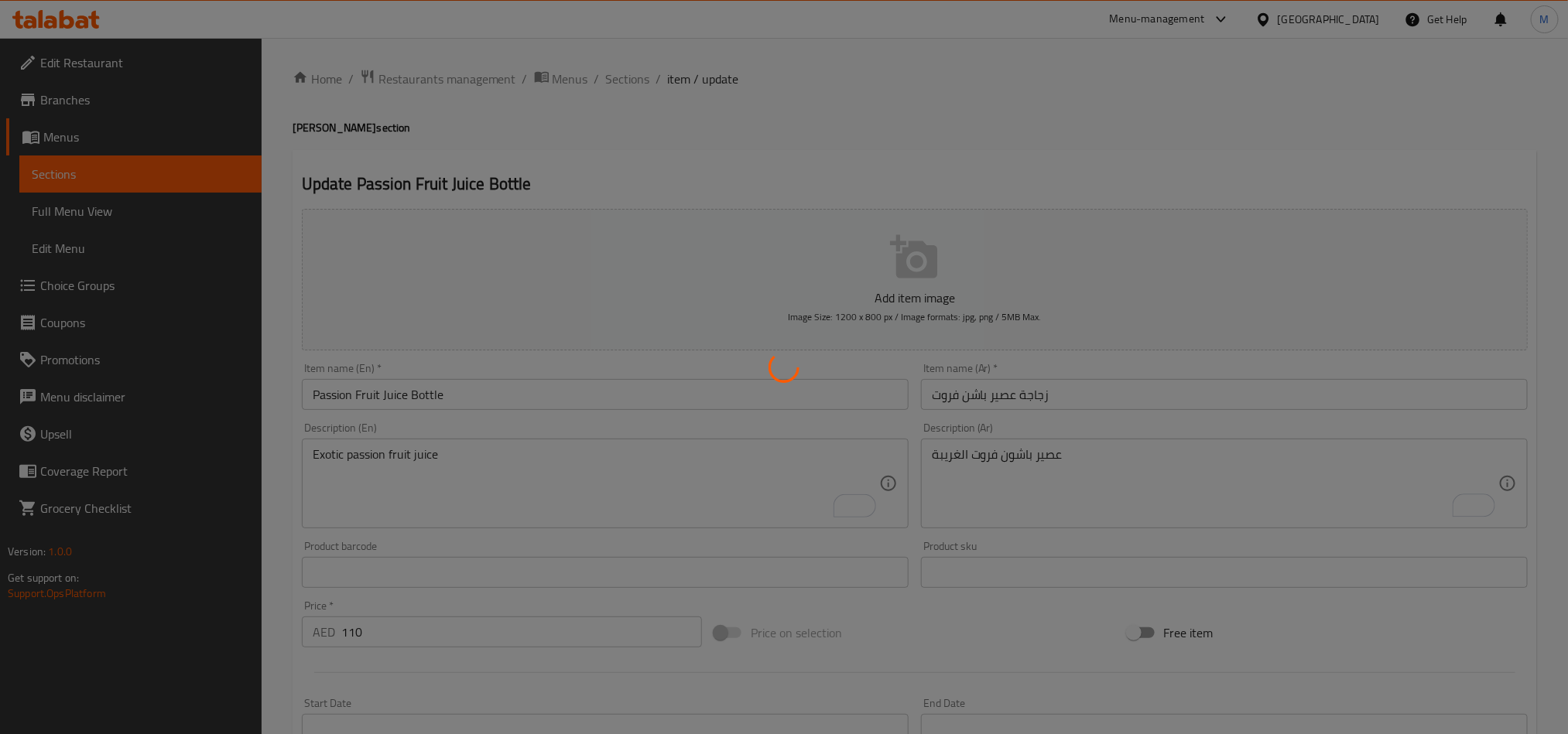
click at [640, 81] on div at bounding box center [784, 367] width 1568 height 734
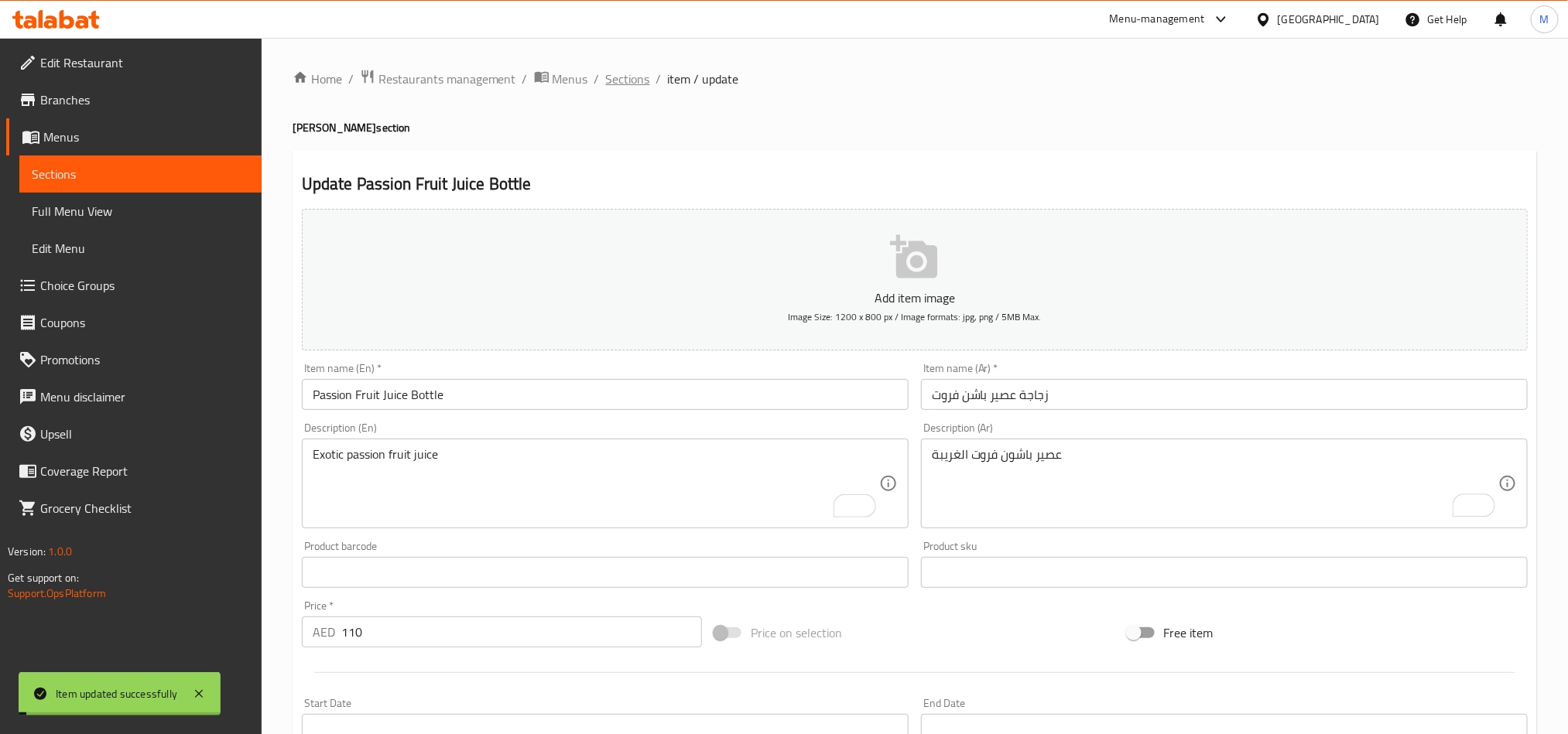
click at [634, 82] on span "Sections" at bounding box center [628, 78] width 44 height 19
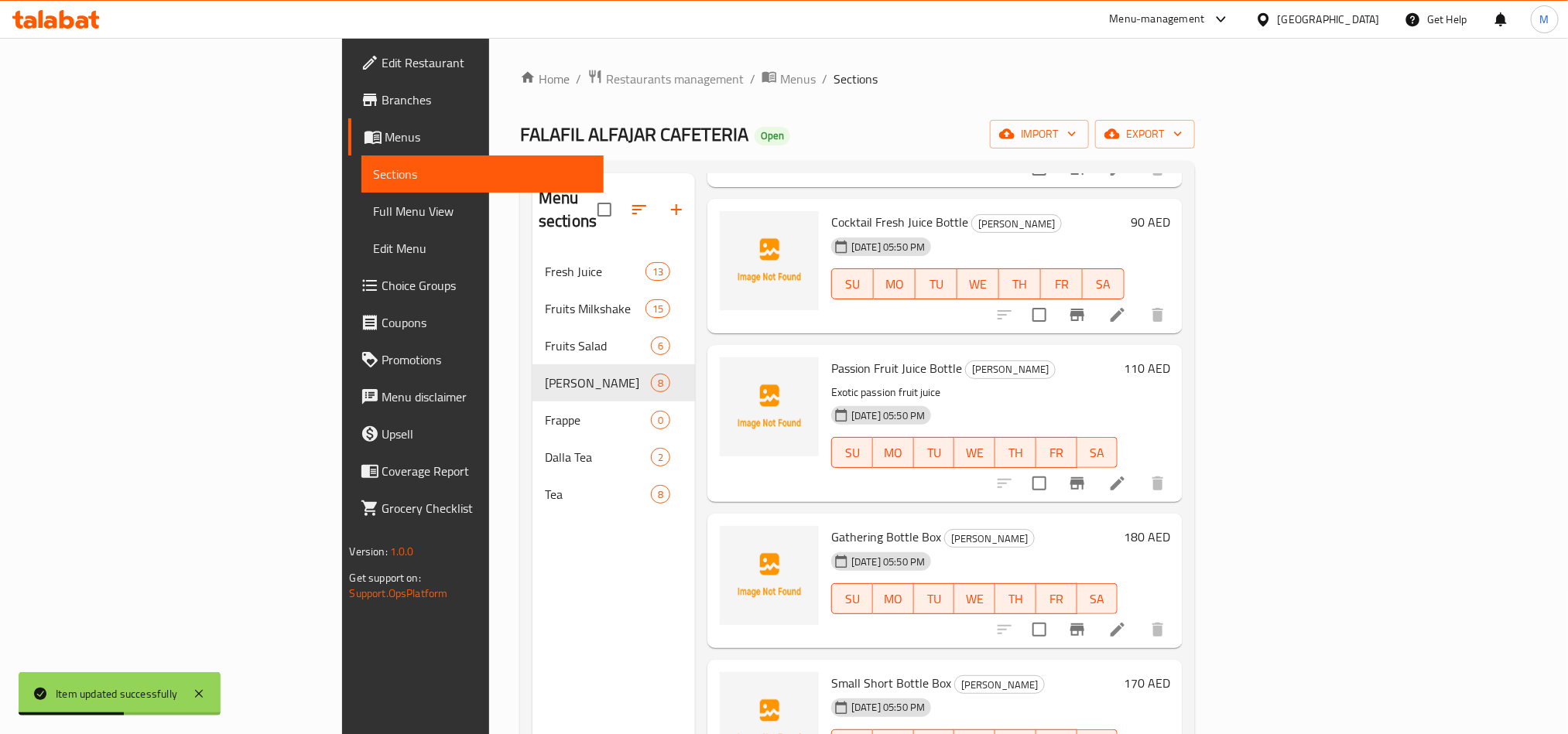
scroll to position [562, 0]
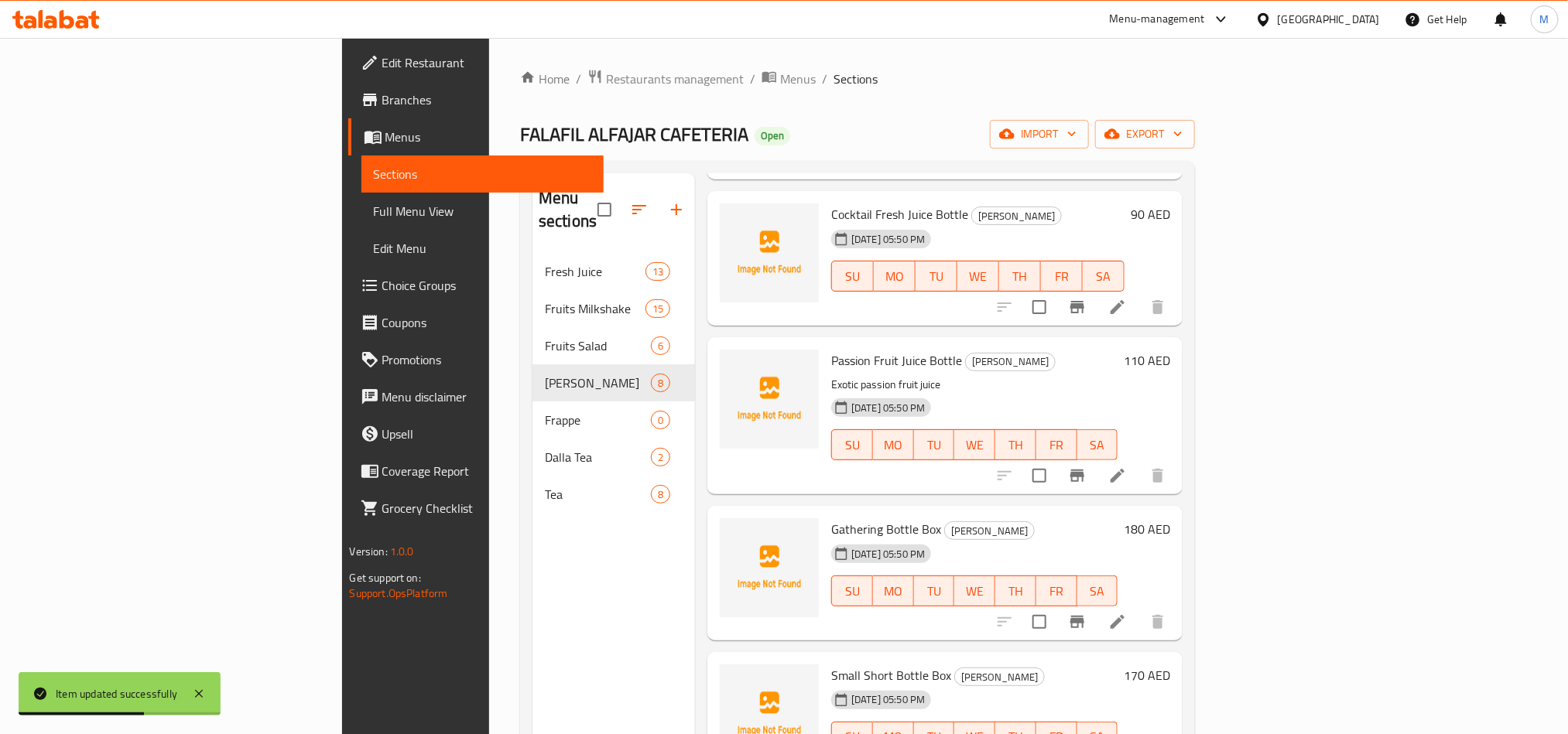
click at [1127, 613] on icon at bounding box center [1117, 622] width 19 height 19
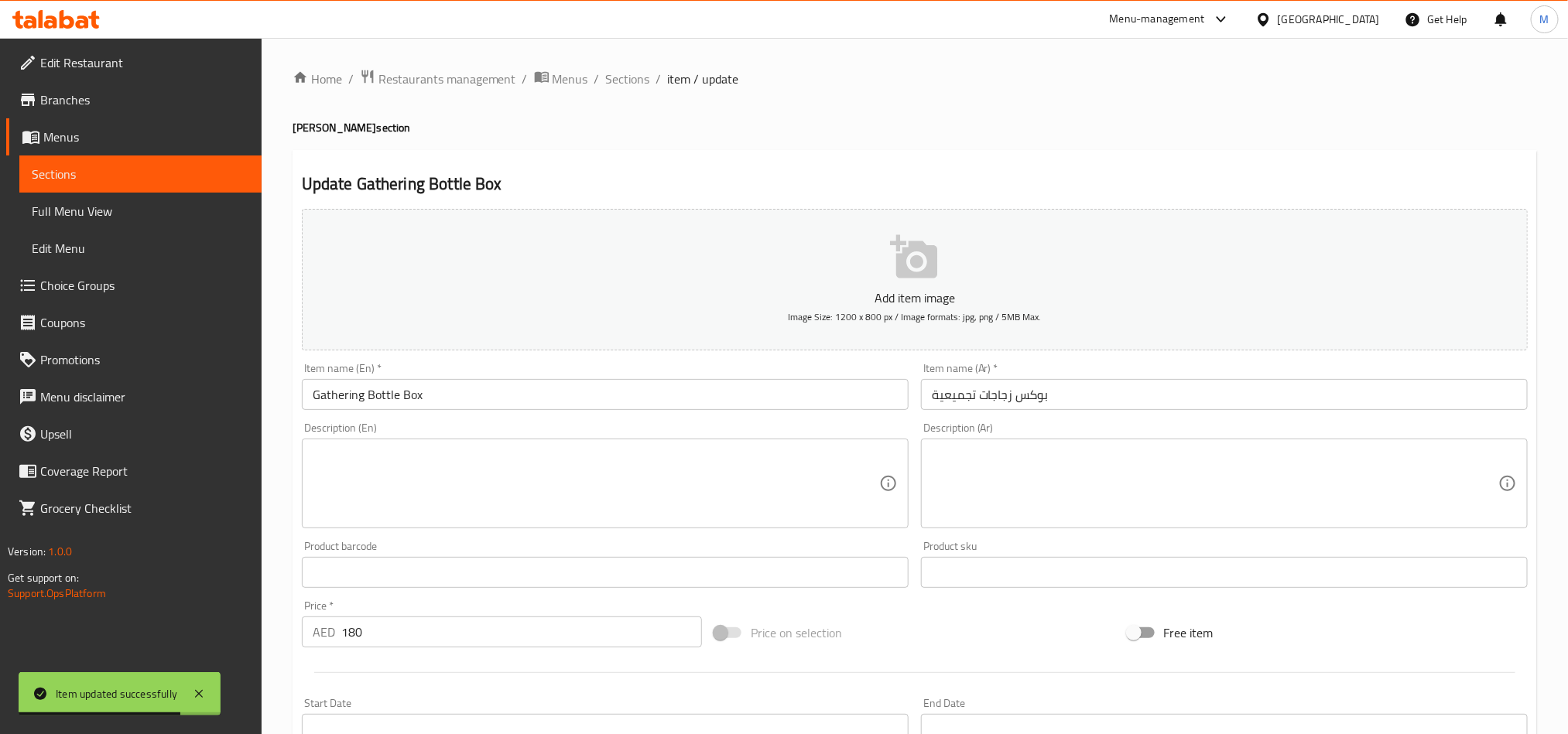
click at [449, 471] on textarea at bounding box center [596, 483] width 567 height 73
paste textarea "Large assorted juice box"
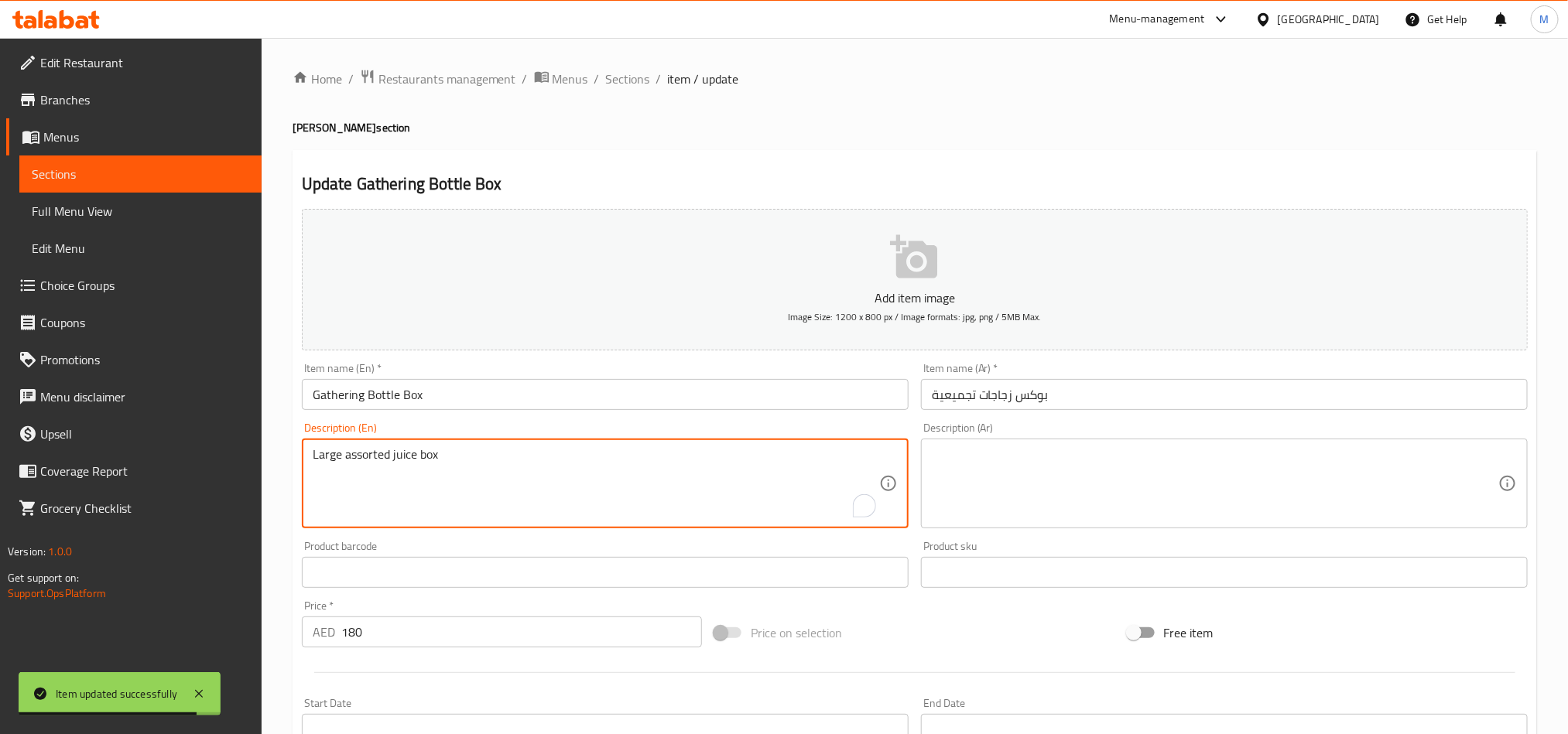
type textarea "Large assorted juice box"
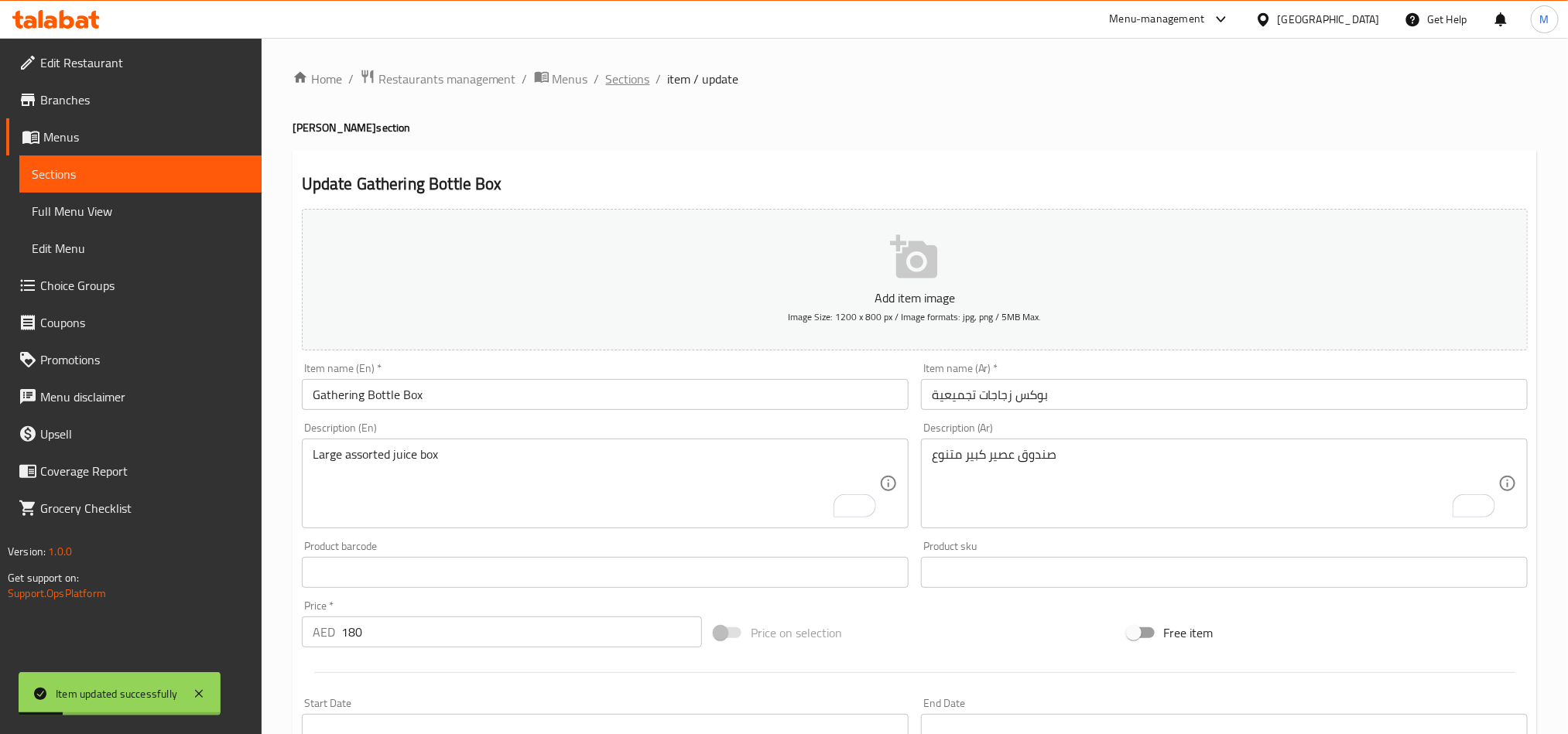
click at [630, 73] on span "Sections" at bounding box center [628, 78] width 44 height 19
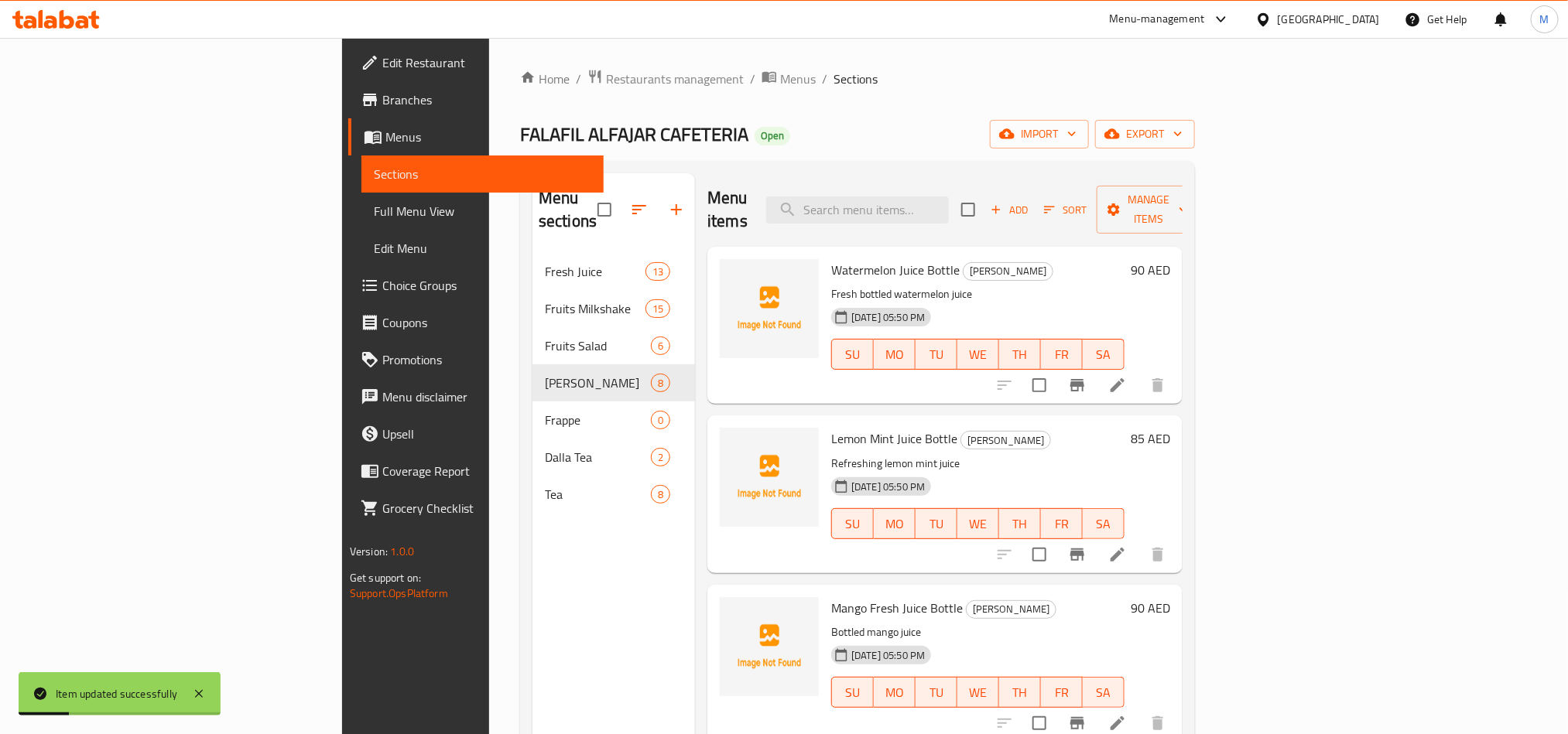
click at [766, 114] on div "Home / Restaurants management / Menus / Sections FALAFIL ALFAJAR CAFETERIA Open…" at bounding box center [857, 494] width 675 height 851
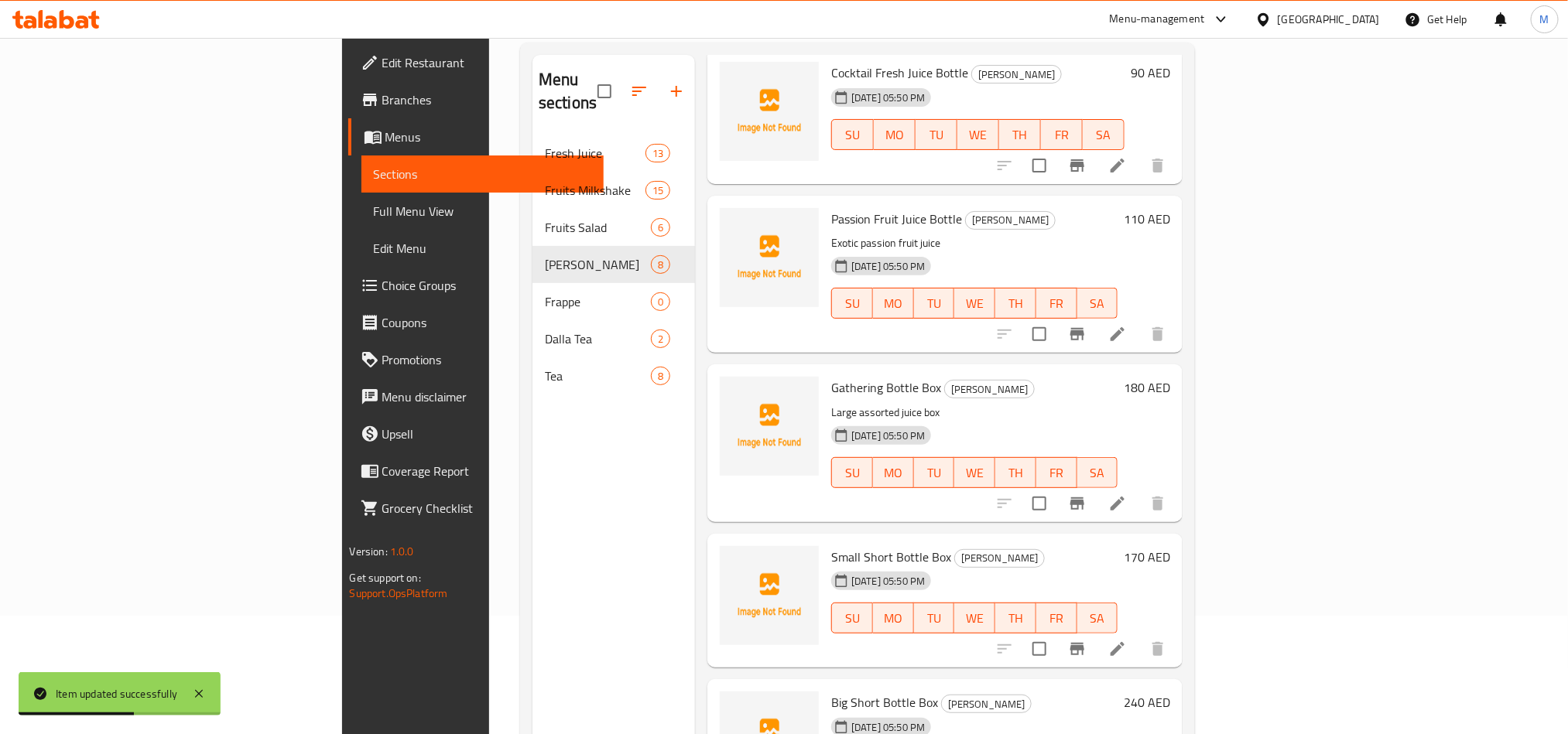
scroll to position [216, 0]
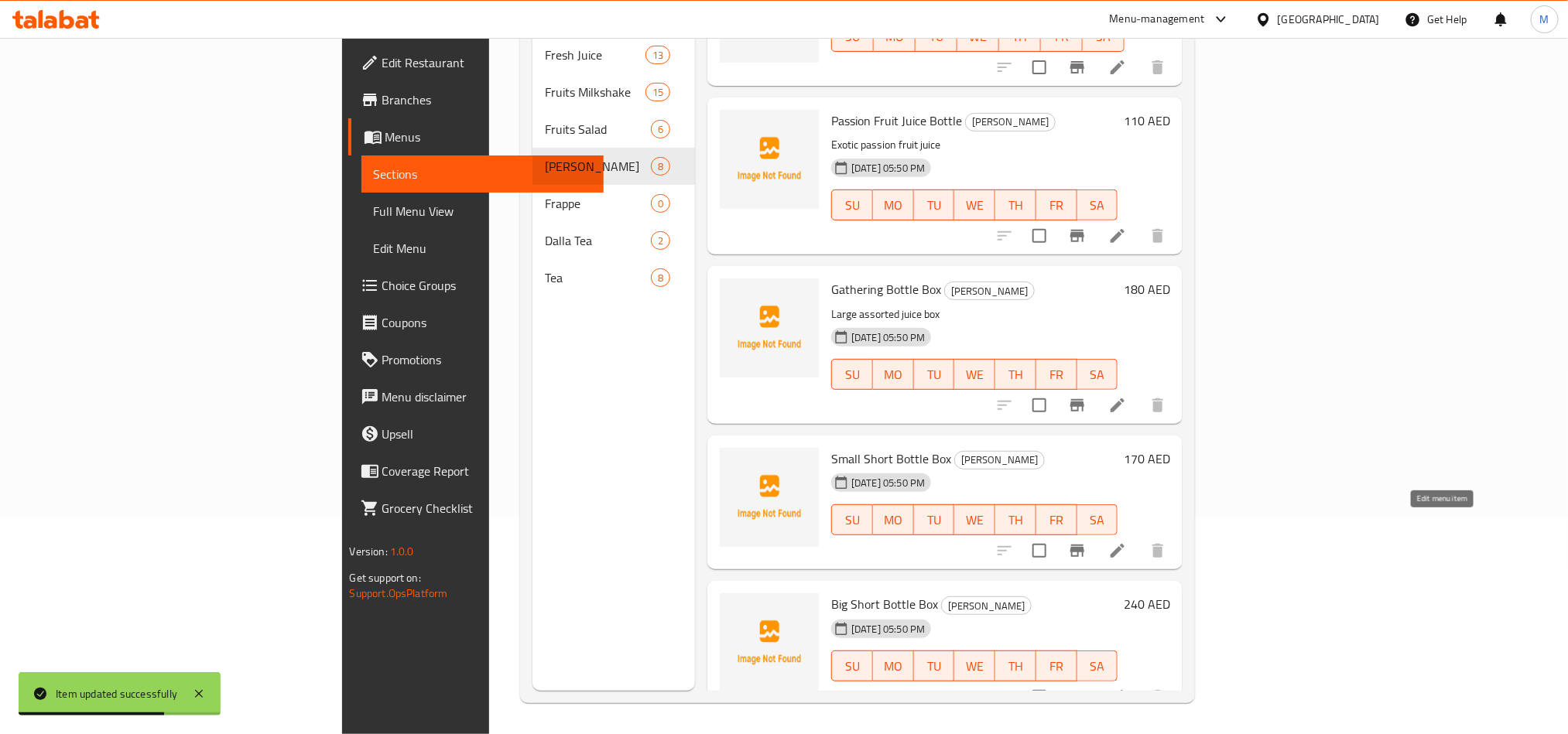
click at [1127, 542] on icon at bounding box center [1117, 551] width 19 height 19
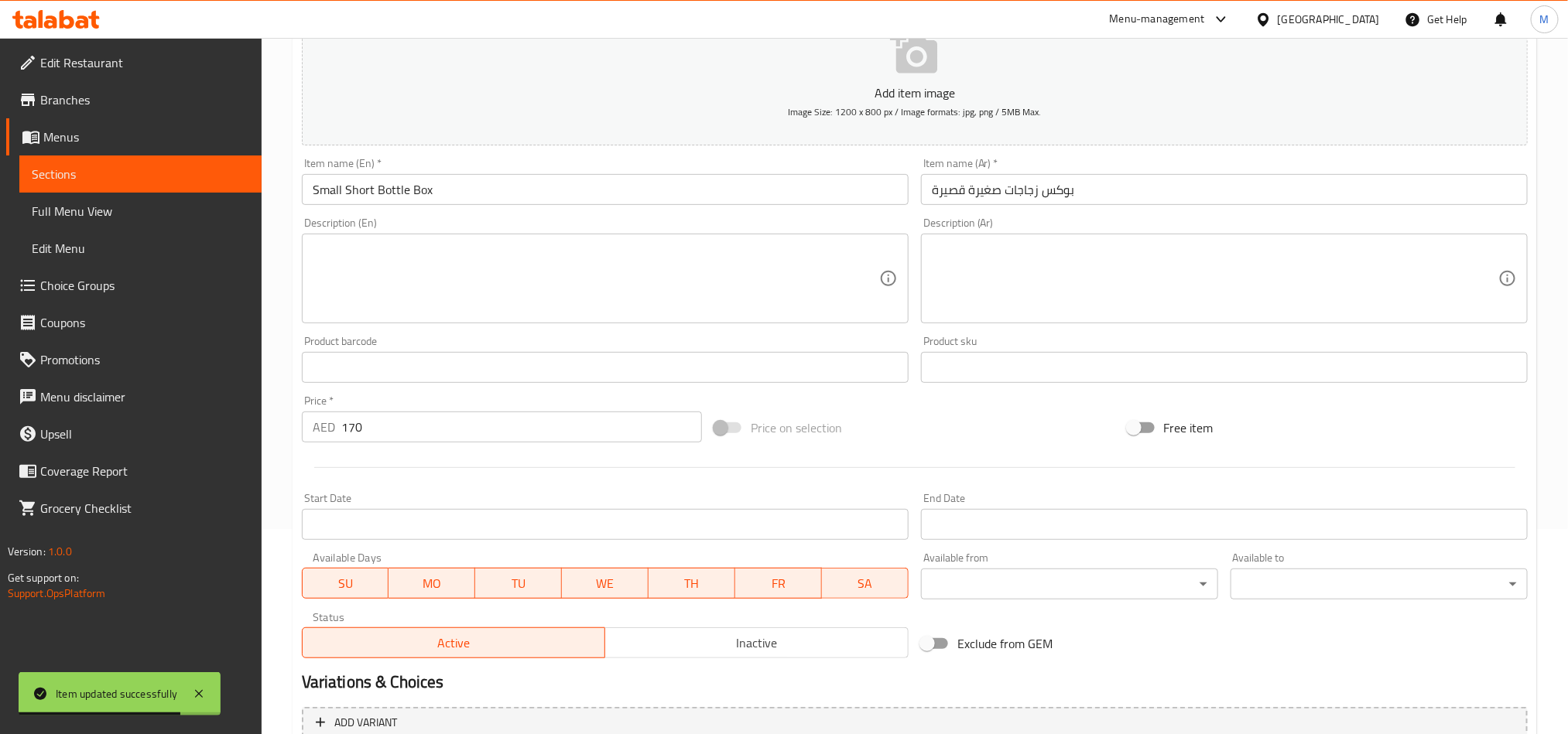
scroll to position [232, 0]
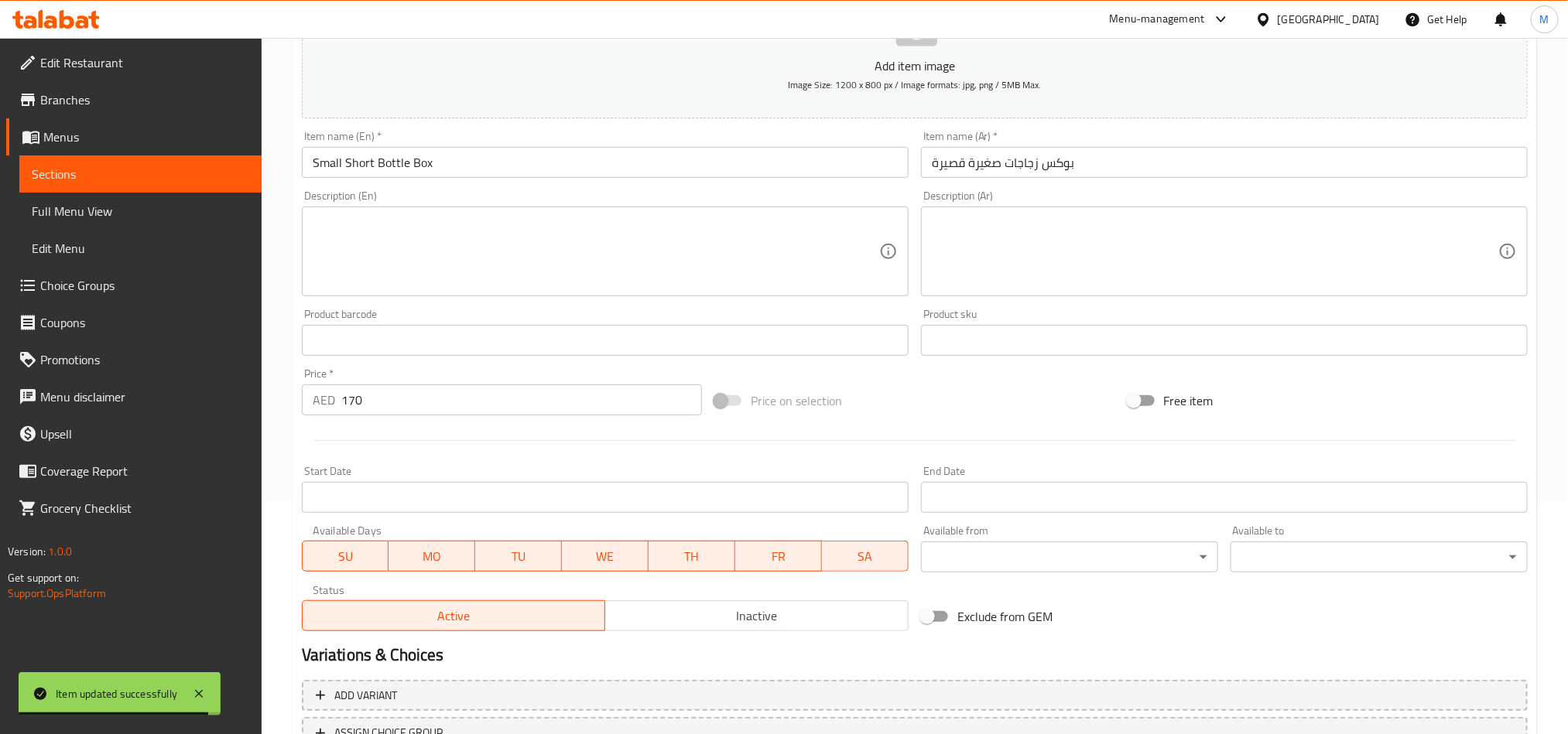
drag, startPoint x: 655, startPoint y: 288, endPoint x: 662, endPoint y: 265, distance: 24.0
click at [655, 277] on textarea at bounding box center [596, 251] width 567 height 73
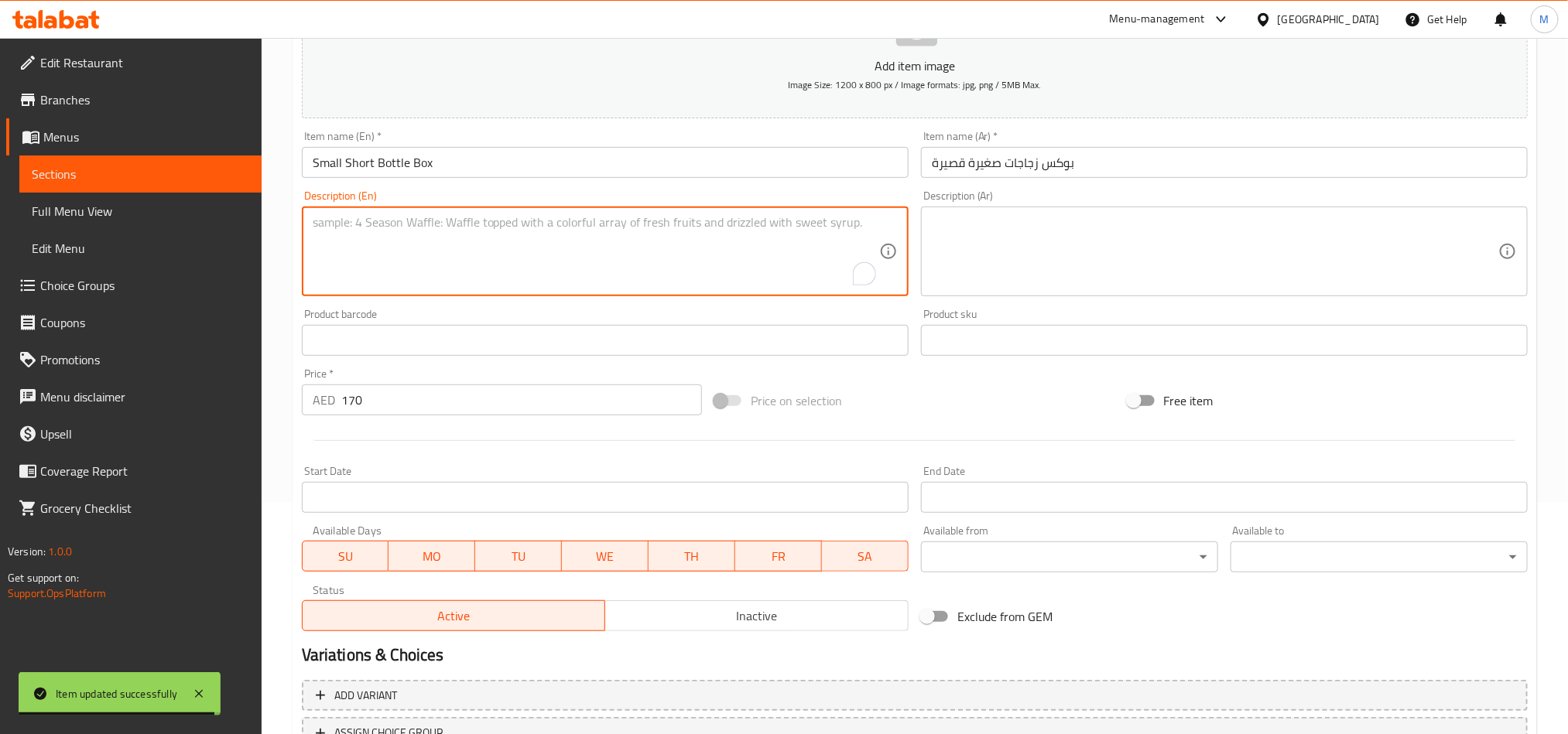
paste textarea "Small assorted juice box"
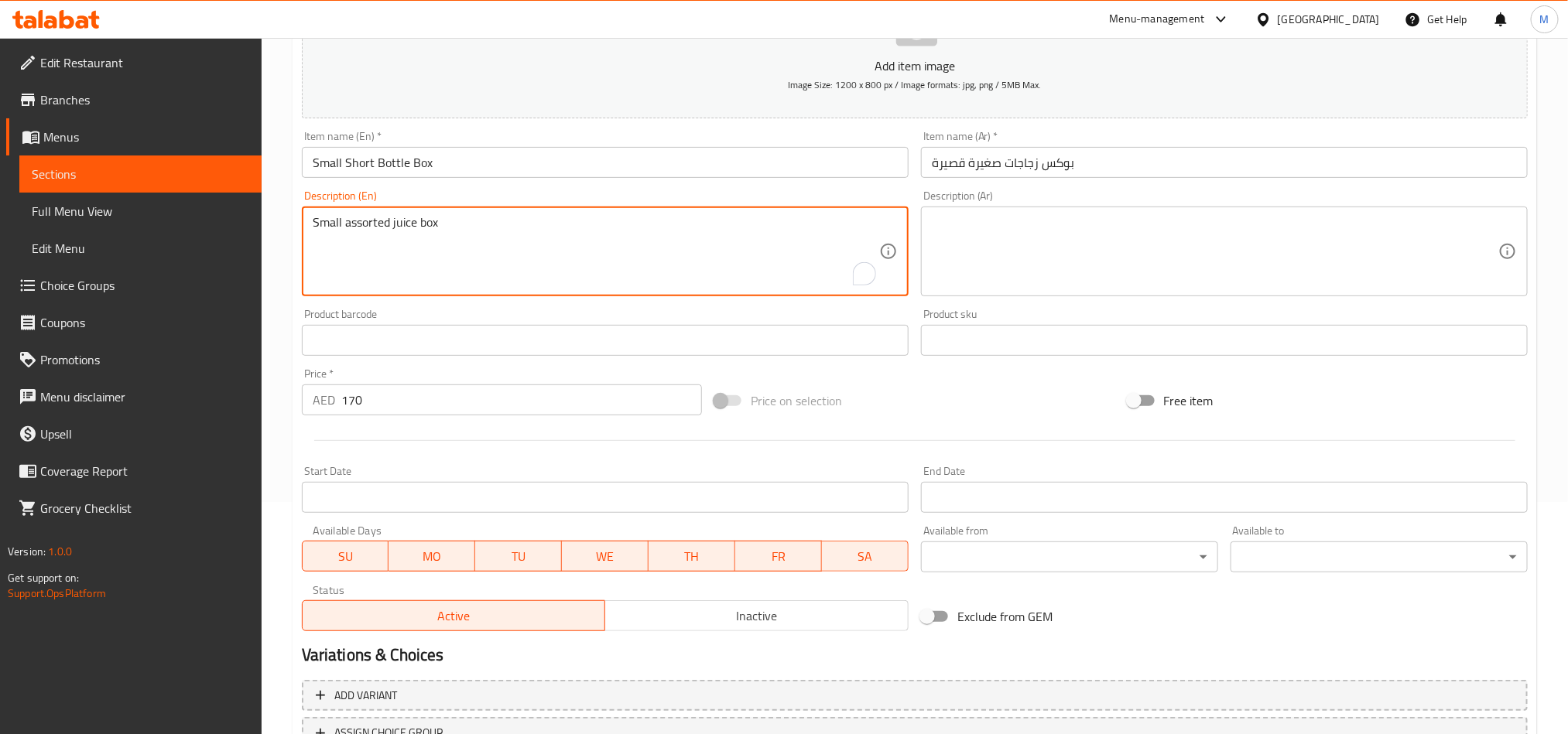
type textarea "Small assorted juice box"
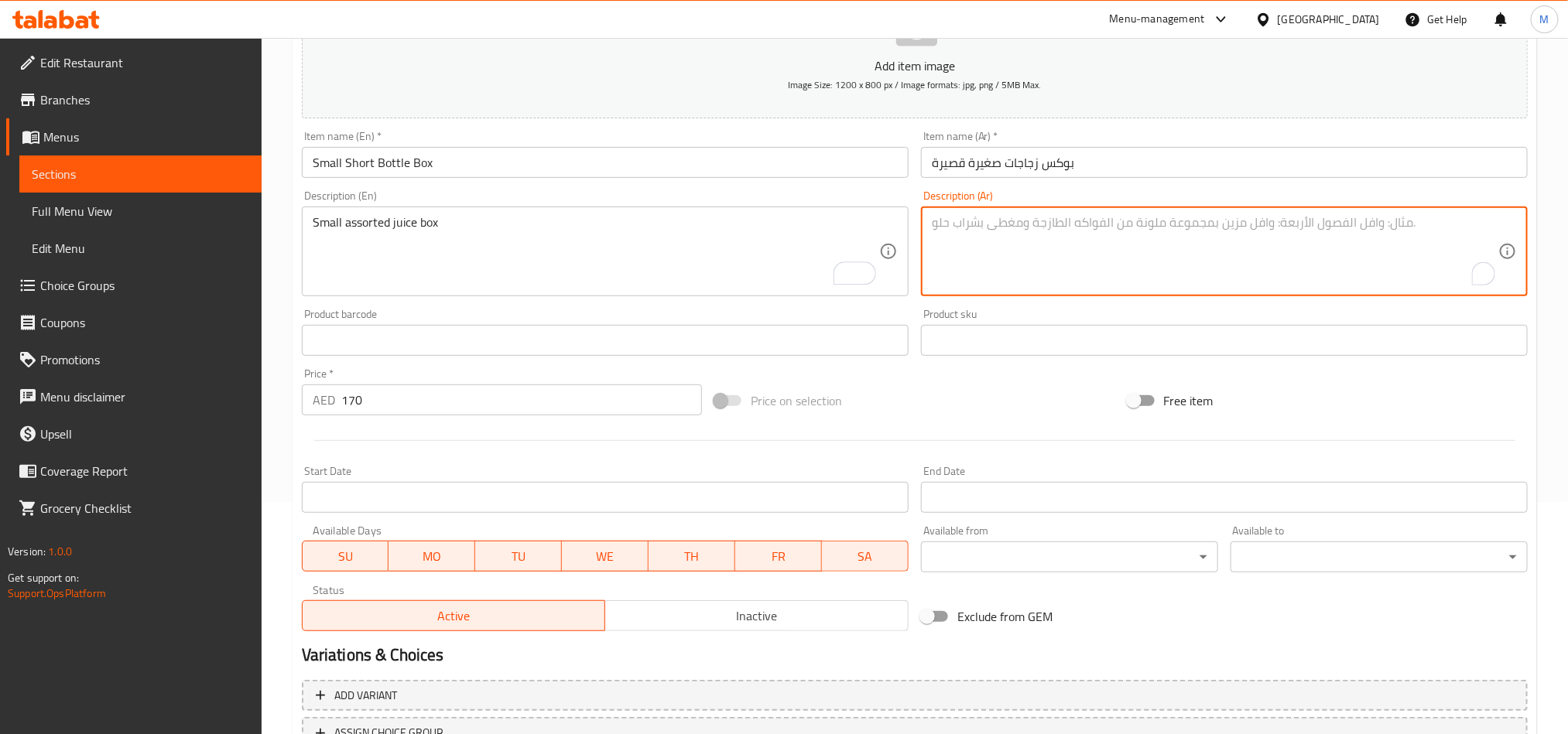
click at [1069, 258] on textarea "To enrich screen reader interactions, please activate Accessibility in Grammarl…" at bounding box center [1215, 251] width 567 height 73
paste textarea "صندوق عصير صغير متنوع"
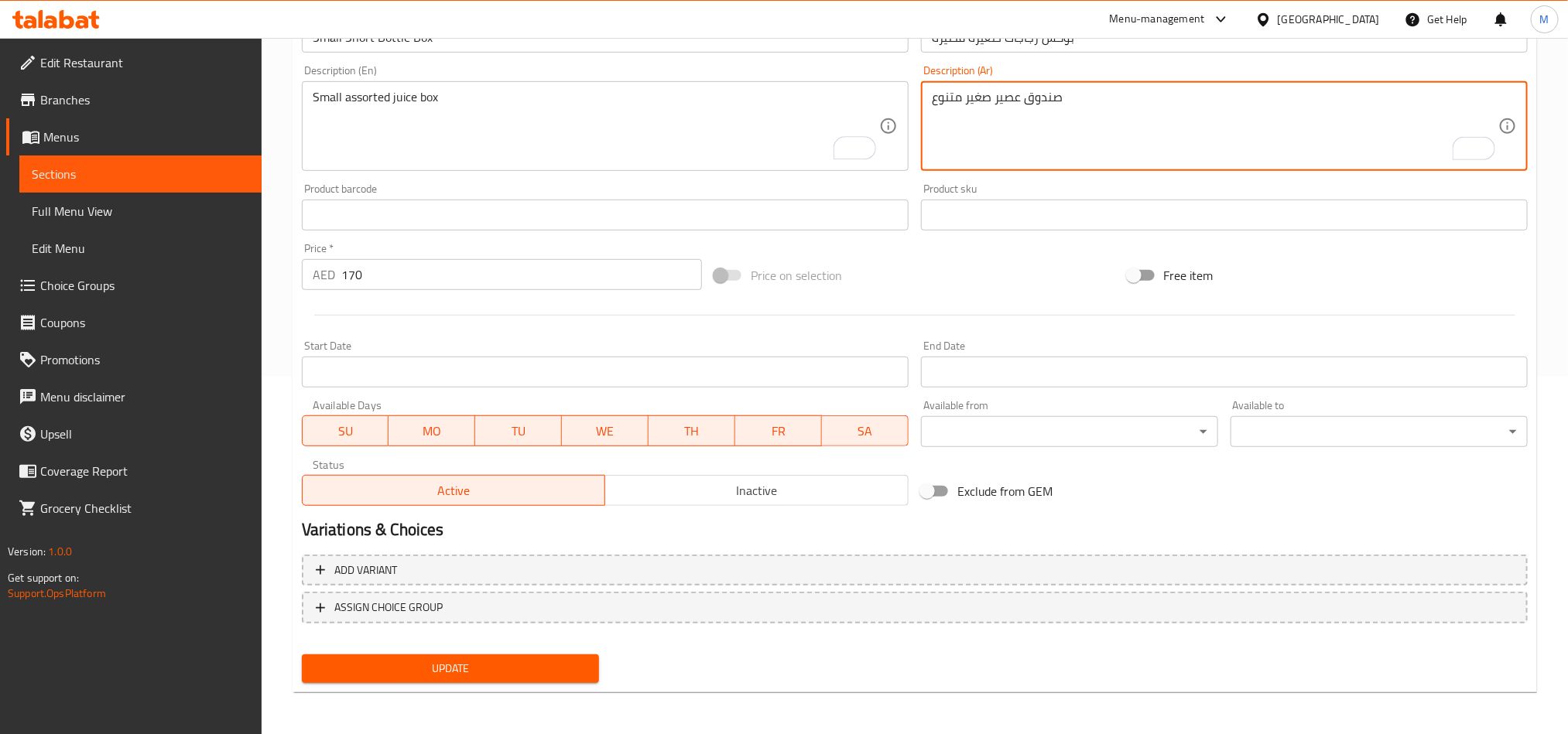
type textarea "صندوق عصير صغير متنوع"
click at [558, 655] on button "Update" at bounding box center [451, 669] width 297 height 28
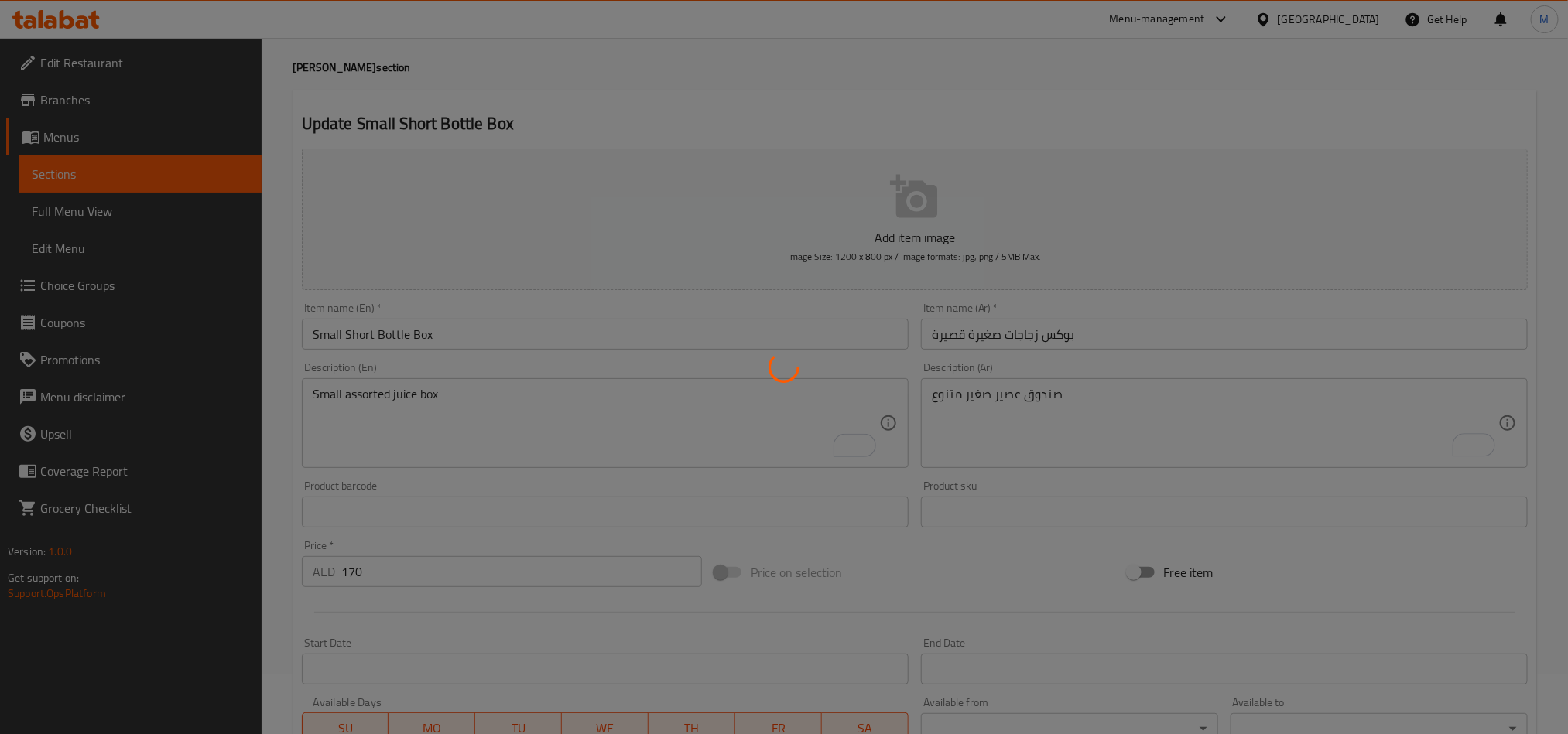
scroll to position [0, 0]
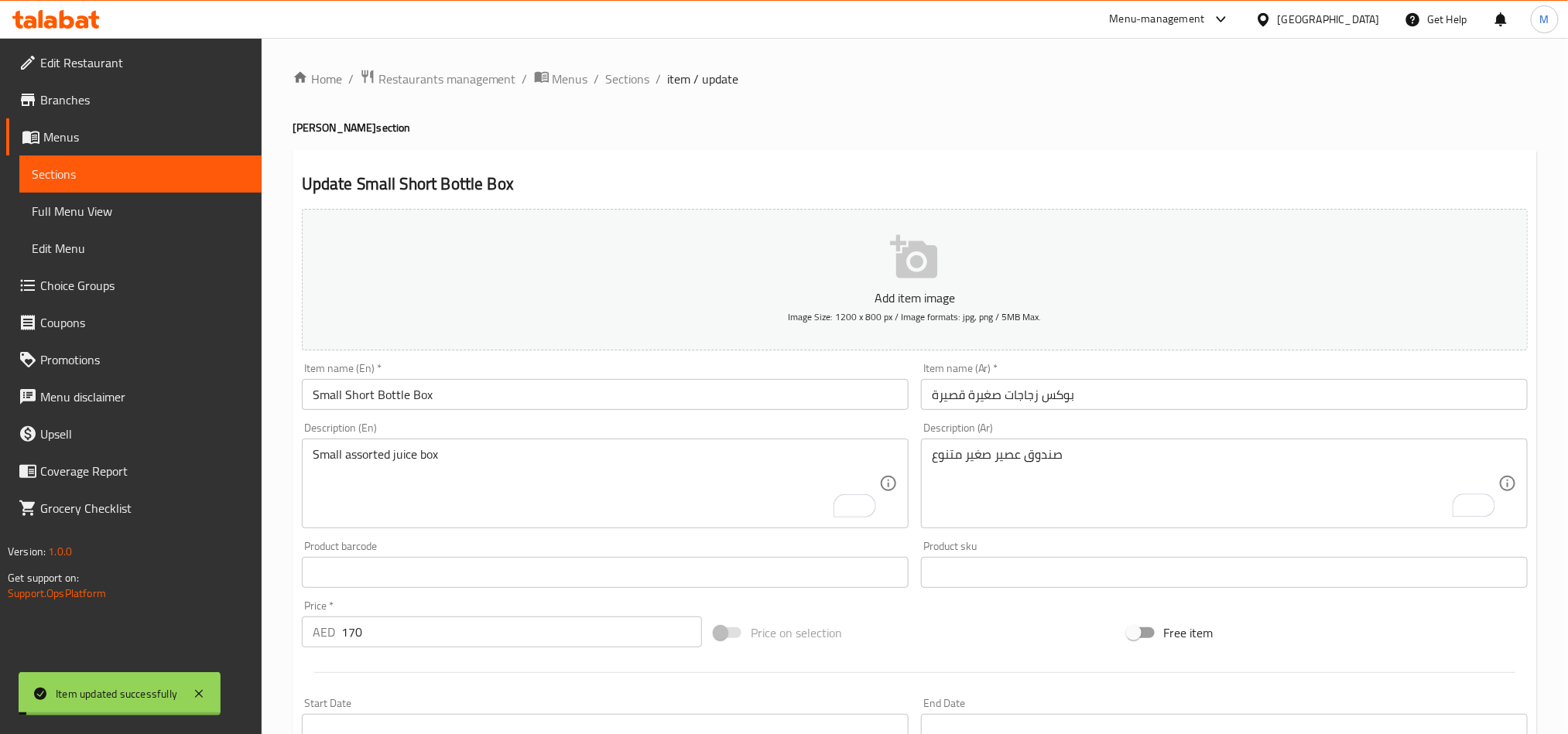
click at [637, 69] on span "Sections" at bounding box center [628, 78] width 44 height 19
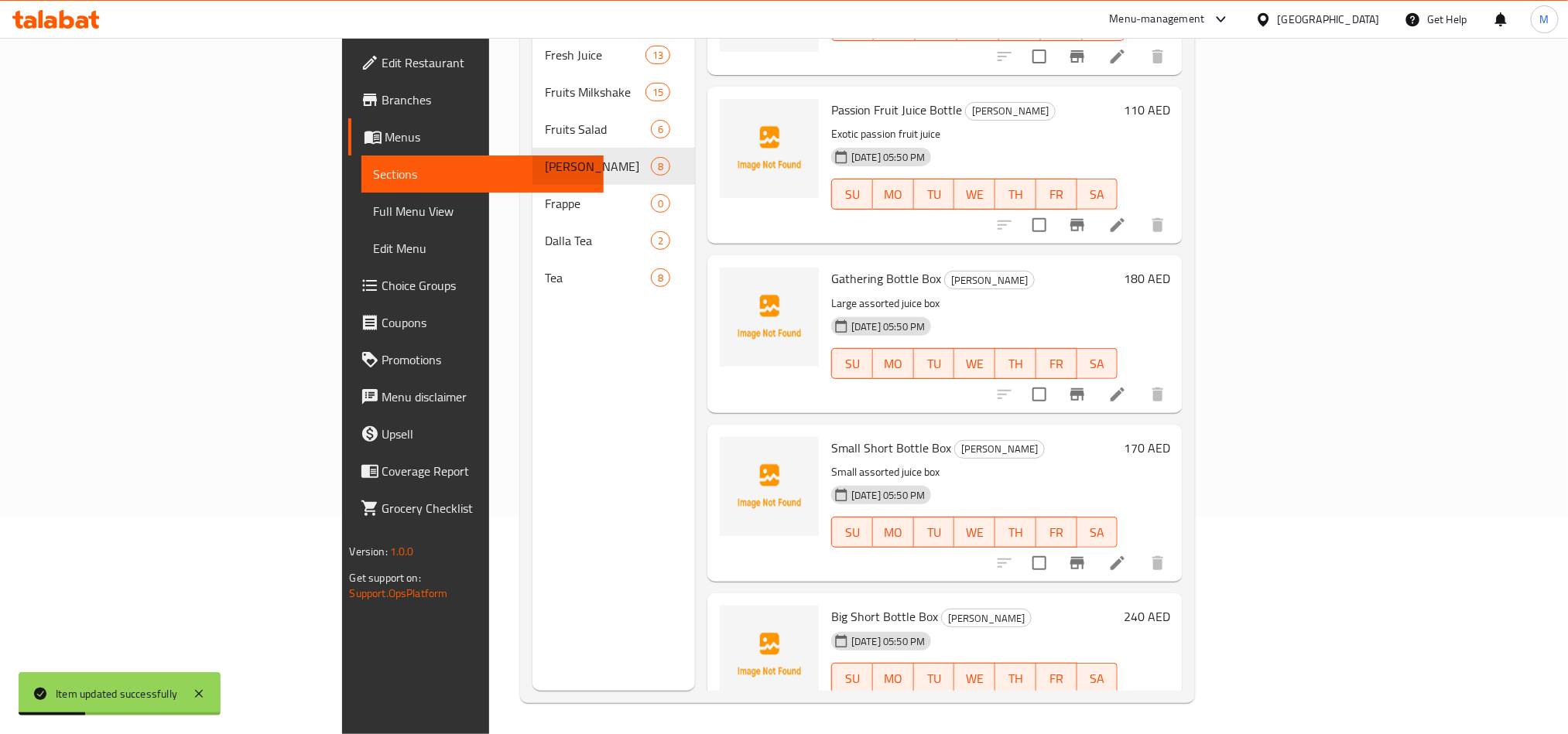
scroll to position [609, 0]
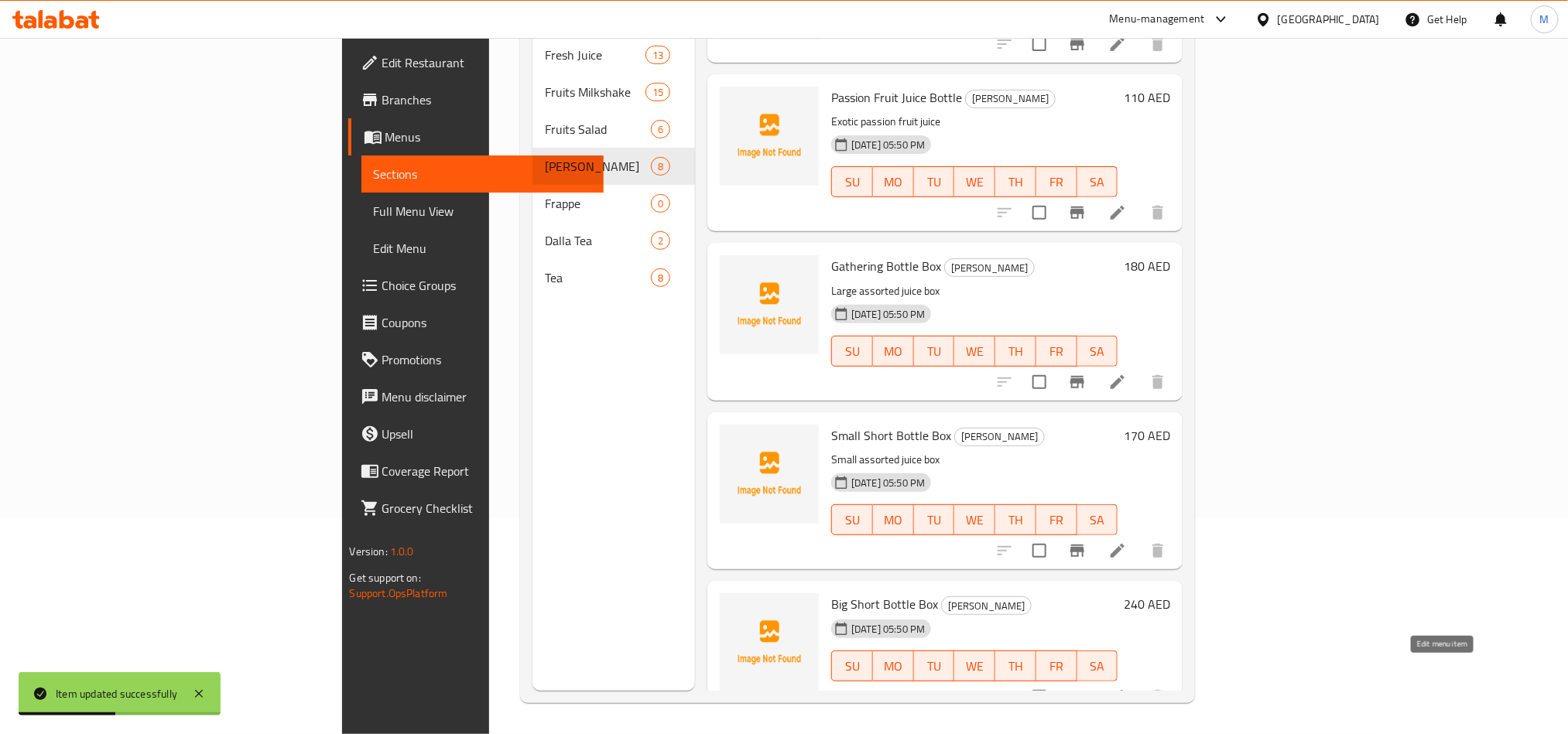
click at [1127, 688] on icon at bounding box center [1117, 697] width 19 height 19
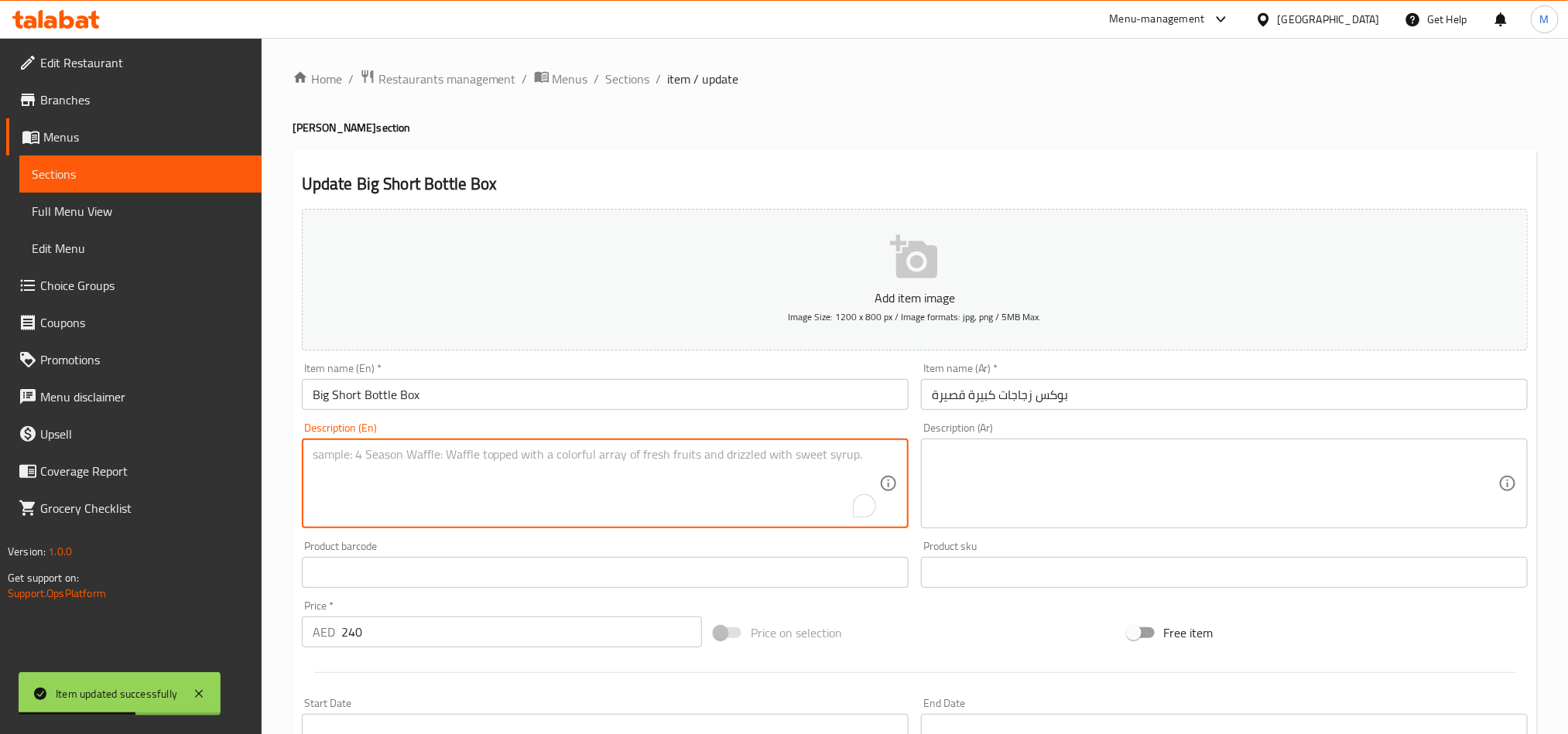
click at [678, 488] on textarea "To enrich screen reader interactions, please activate Accessibility in Grammarl…" at bounding box center [596, 483] width 567 height 73
paste textarea "Large juice box with mix flavors"
type textarea "Large juice box with mix flavors"
click at [978, 481] on textarea at bounding box center [1215, 483] width 567 height 73
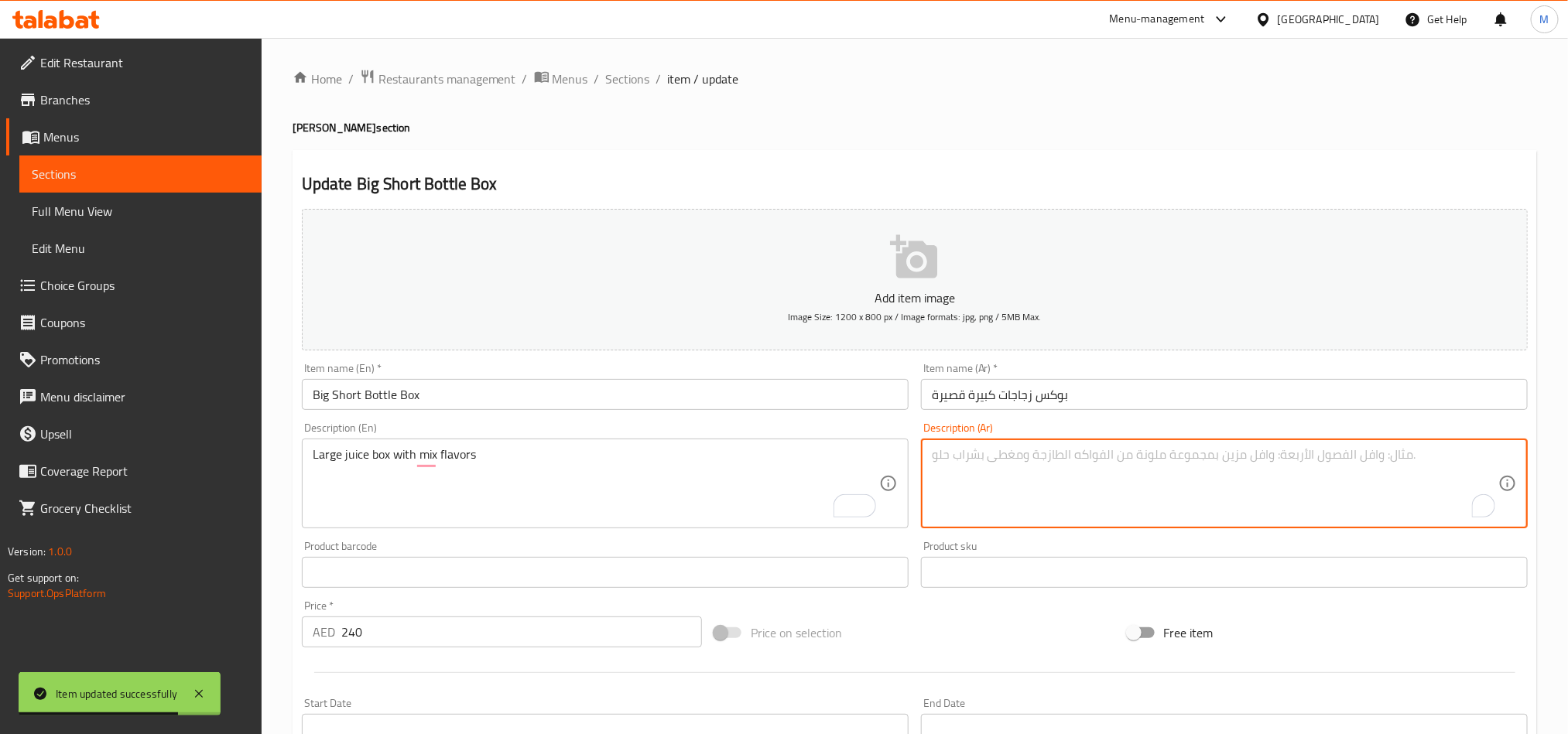
paste textarea "صندوق عصير كبير مع نكهات مختلطة"
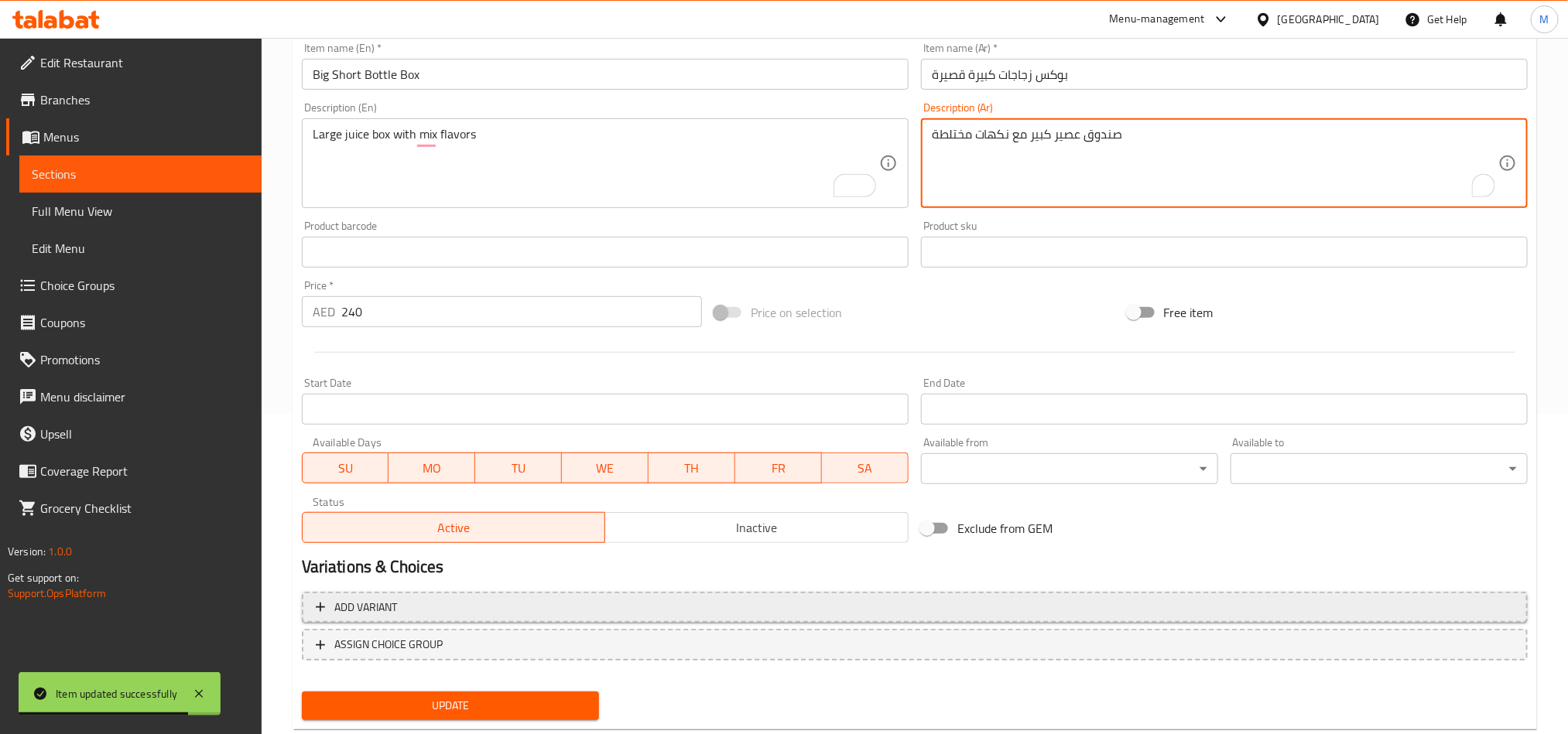
scroll to position [358, 0]
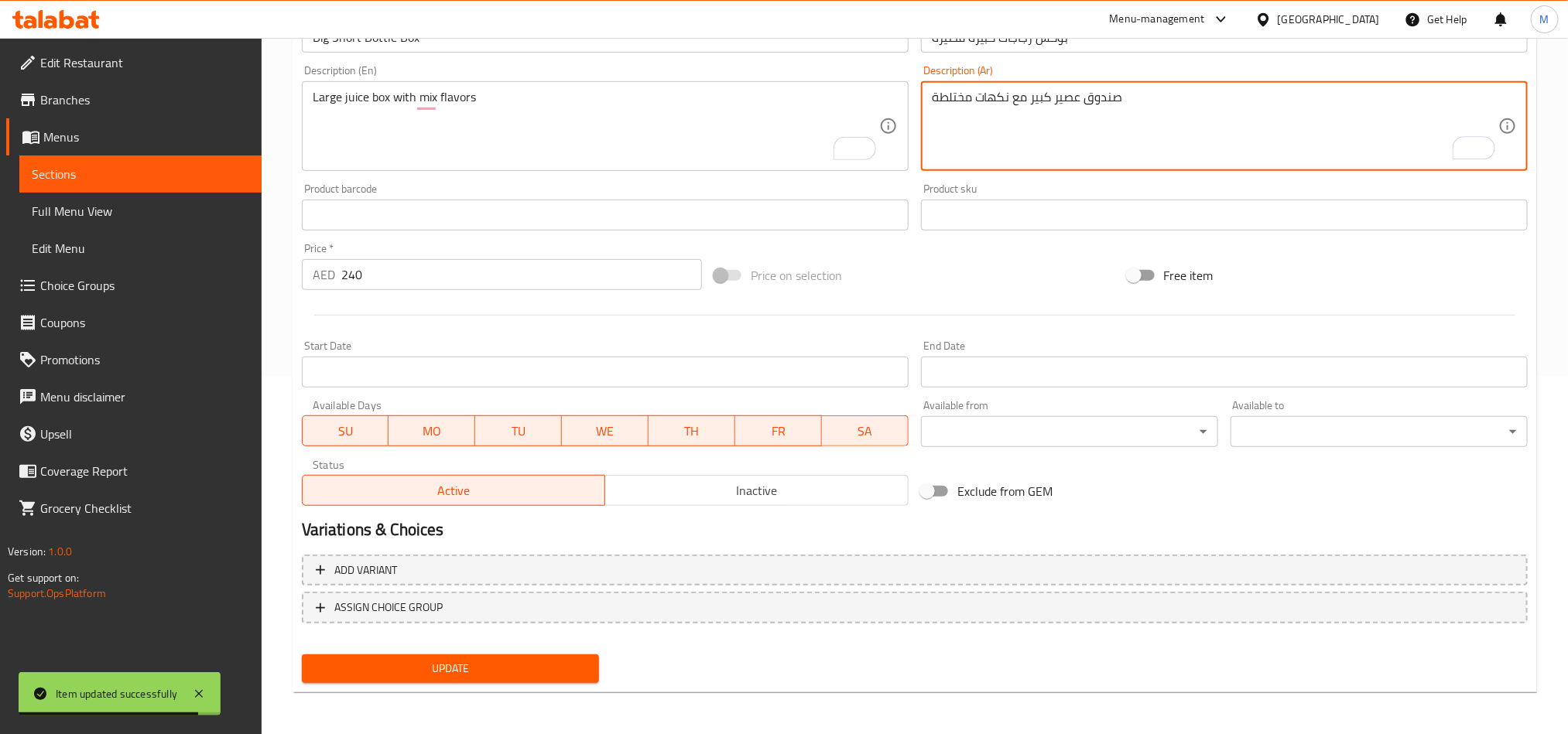
type textarea "صندوق عصير كبير مع نكهات مختلطة"
click at [590, 648] on div "Update" at bounding box center [451, 669] width 310 height 41
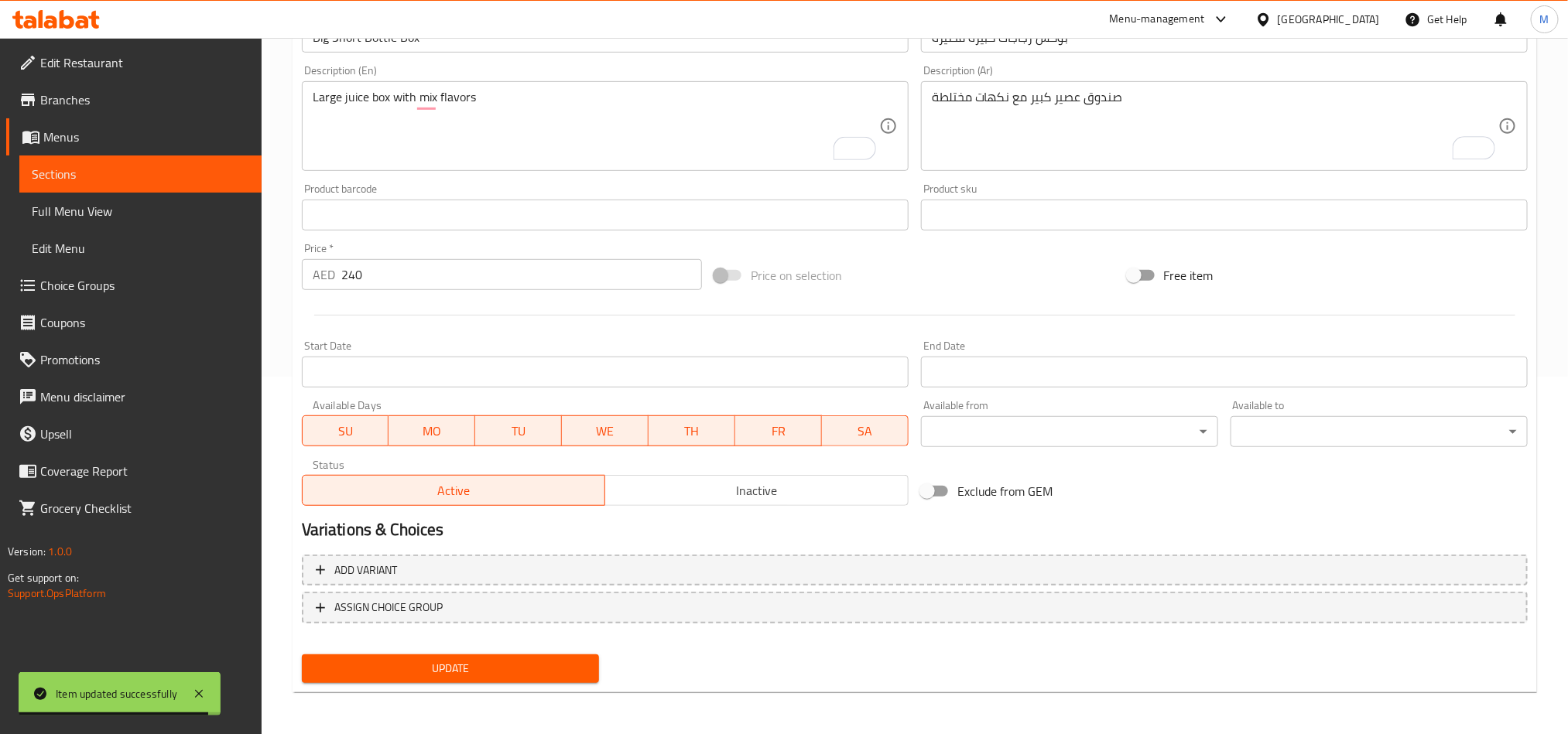
click at [588, 652] on div "Update" at bounding box center [451, 669] width 310 height 41
click at [579, 667] on span "Update" at bounding box center [450, 669] width 272 height 19
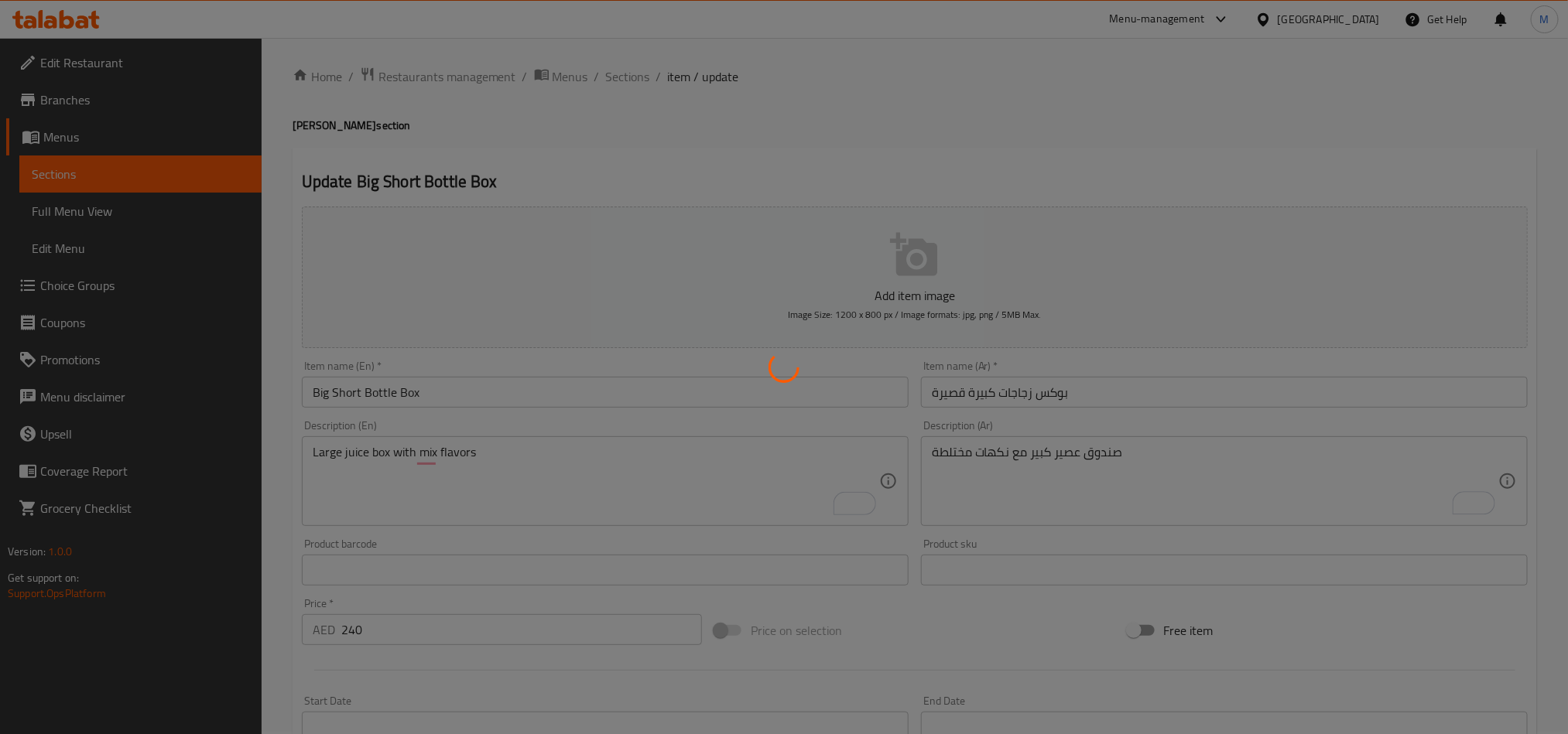
scroll to position [0, 0]
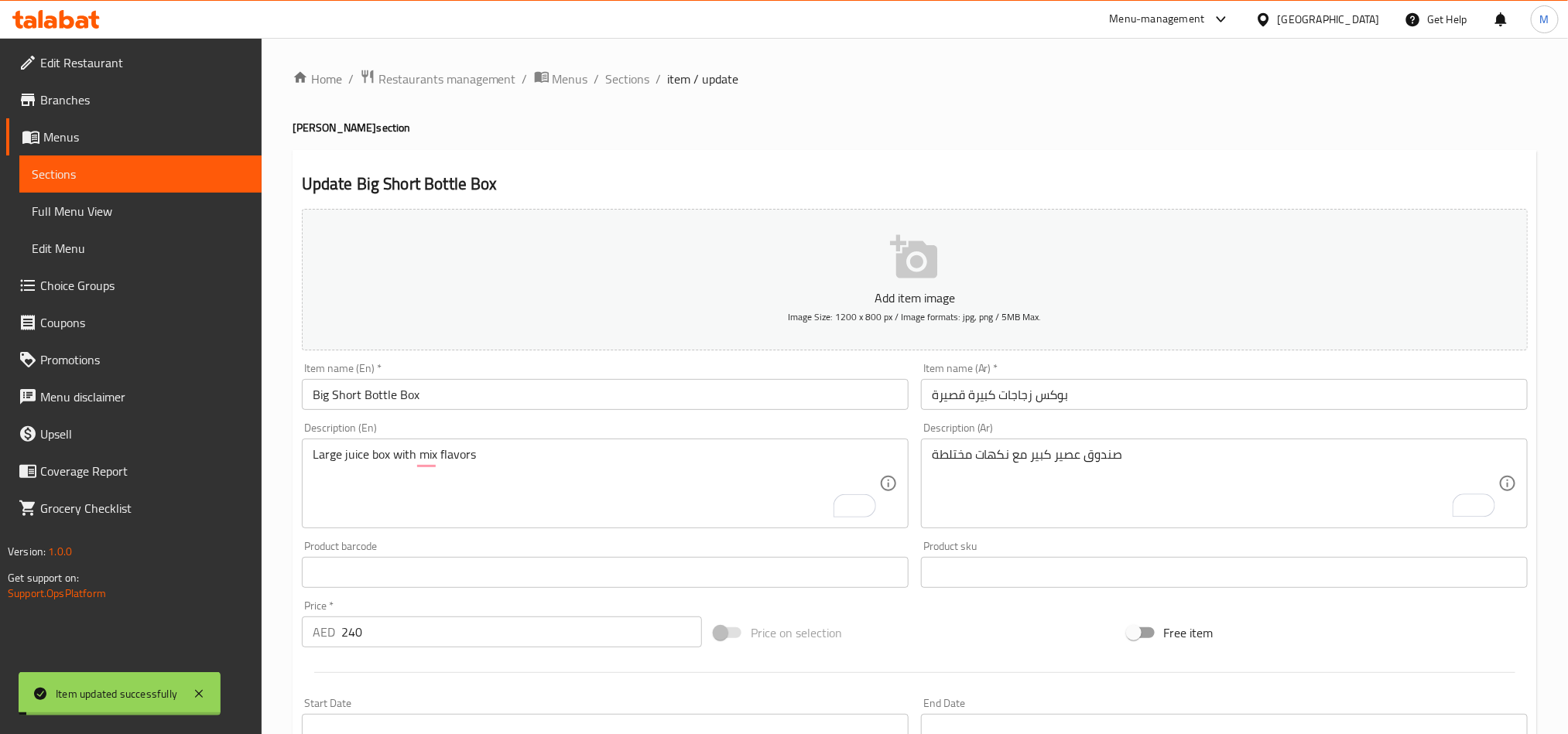
click at [633, 63] on div "Home / Restaurants management / Menus / Sections / item / update Juice Bottles …" at bounding box center [915, 565] width 1307 height 1056
click at [632, 80] on span "Sections" at bounding box center [628, 78] width 44 height 19
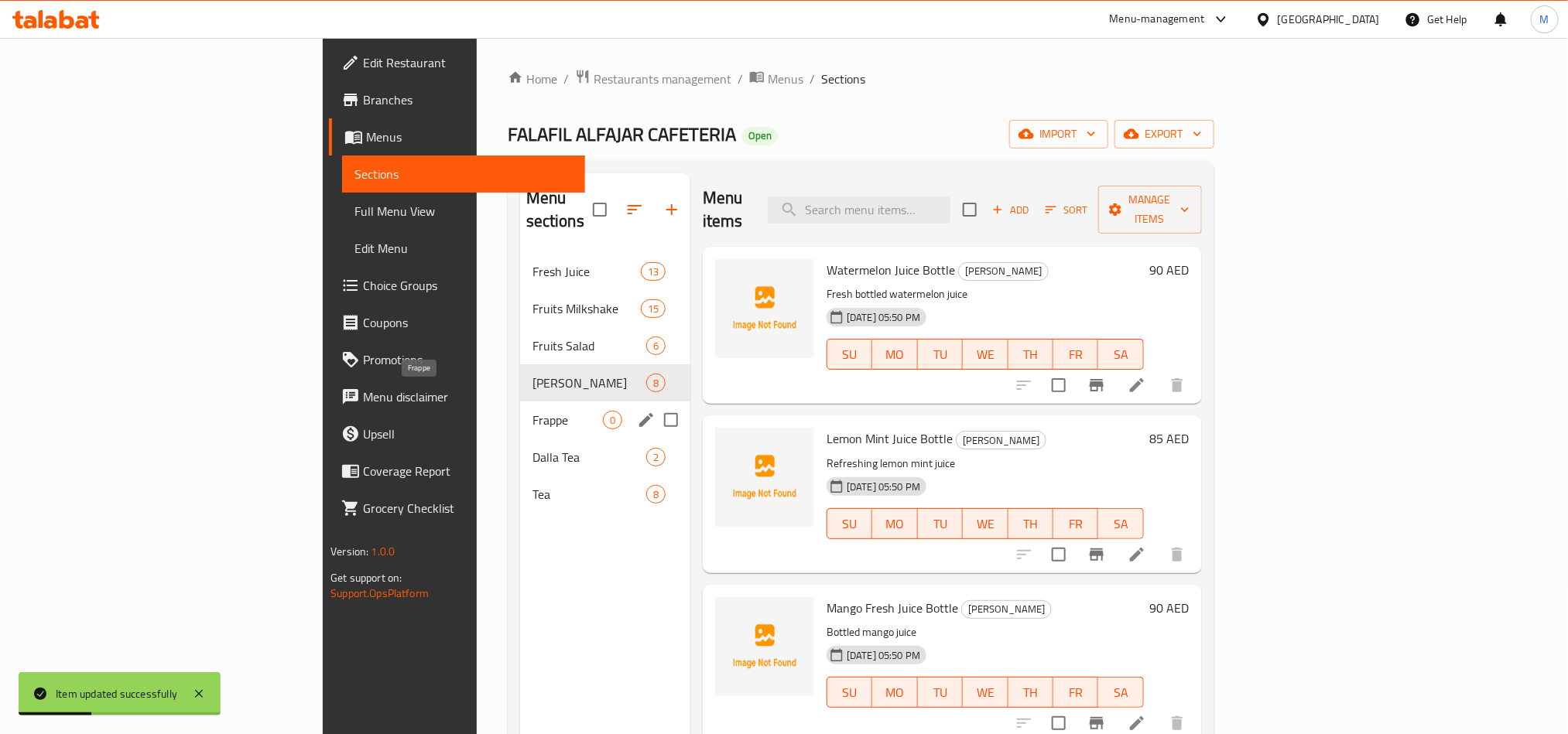
click at [532, 411] on span "Frappe" at bounding box center [568, 420] width 70 height 19
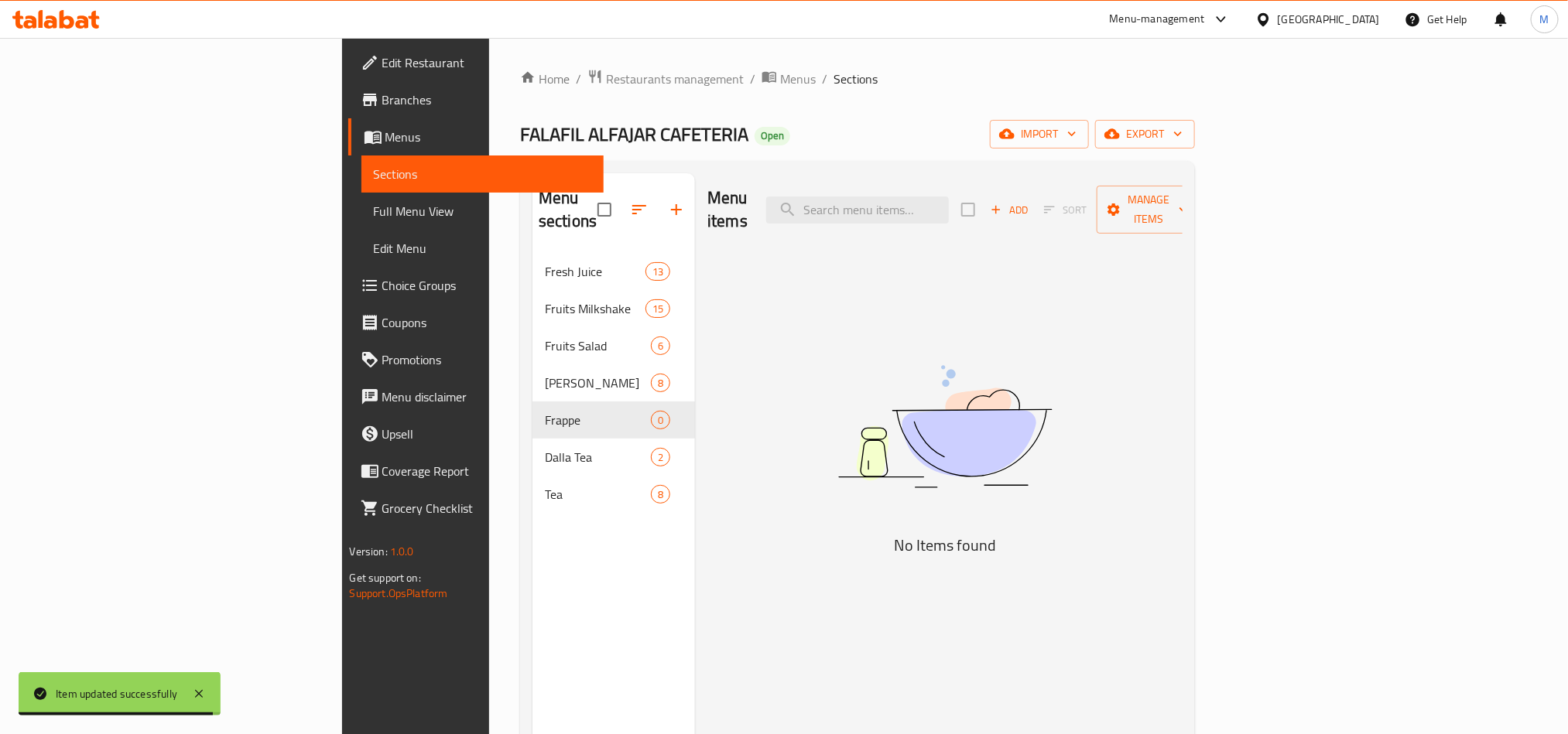
click at [792, 295] on div "Menu items Add Sort Manage items No Items found" at bounding box center [939, 540] width 488 height 734
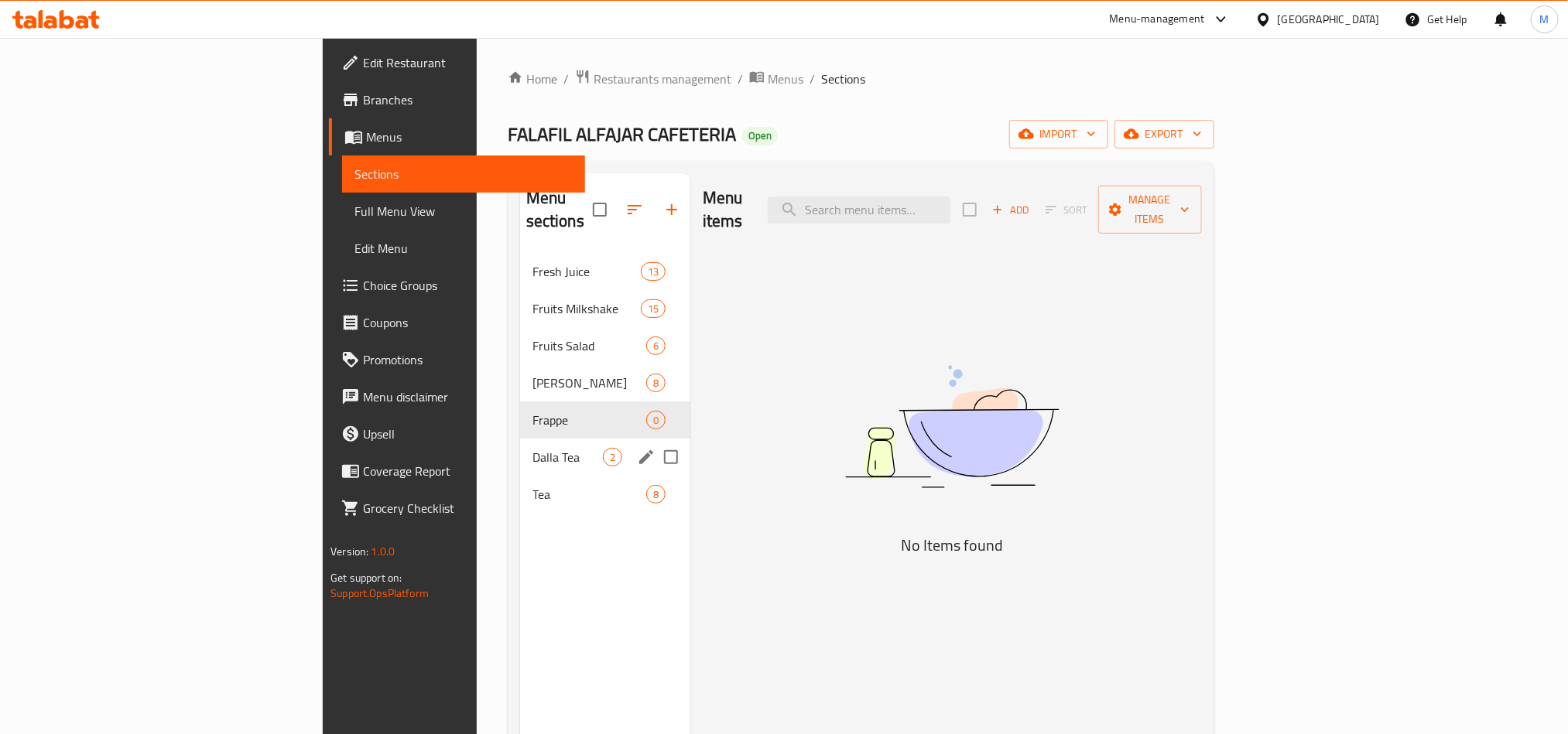
click at [532, 448] on span "Dalla Tea" at bounding box center [568, 457] width 70 height 19
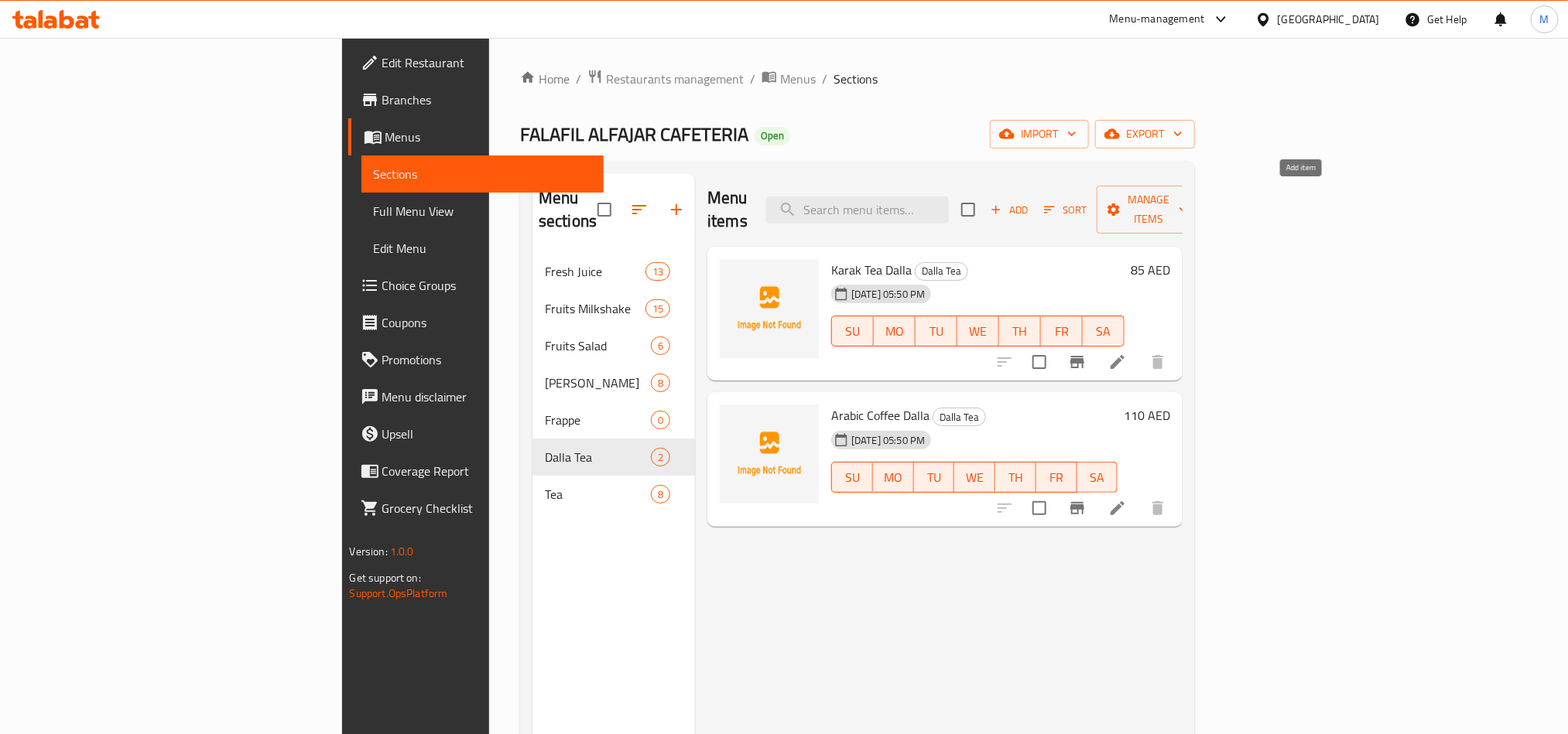
click at [1031, 201] on span "Add" at bounding box center [1009, 210] width 42 height 18
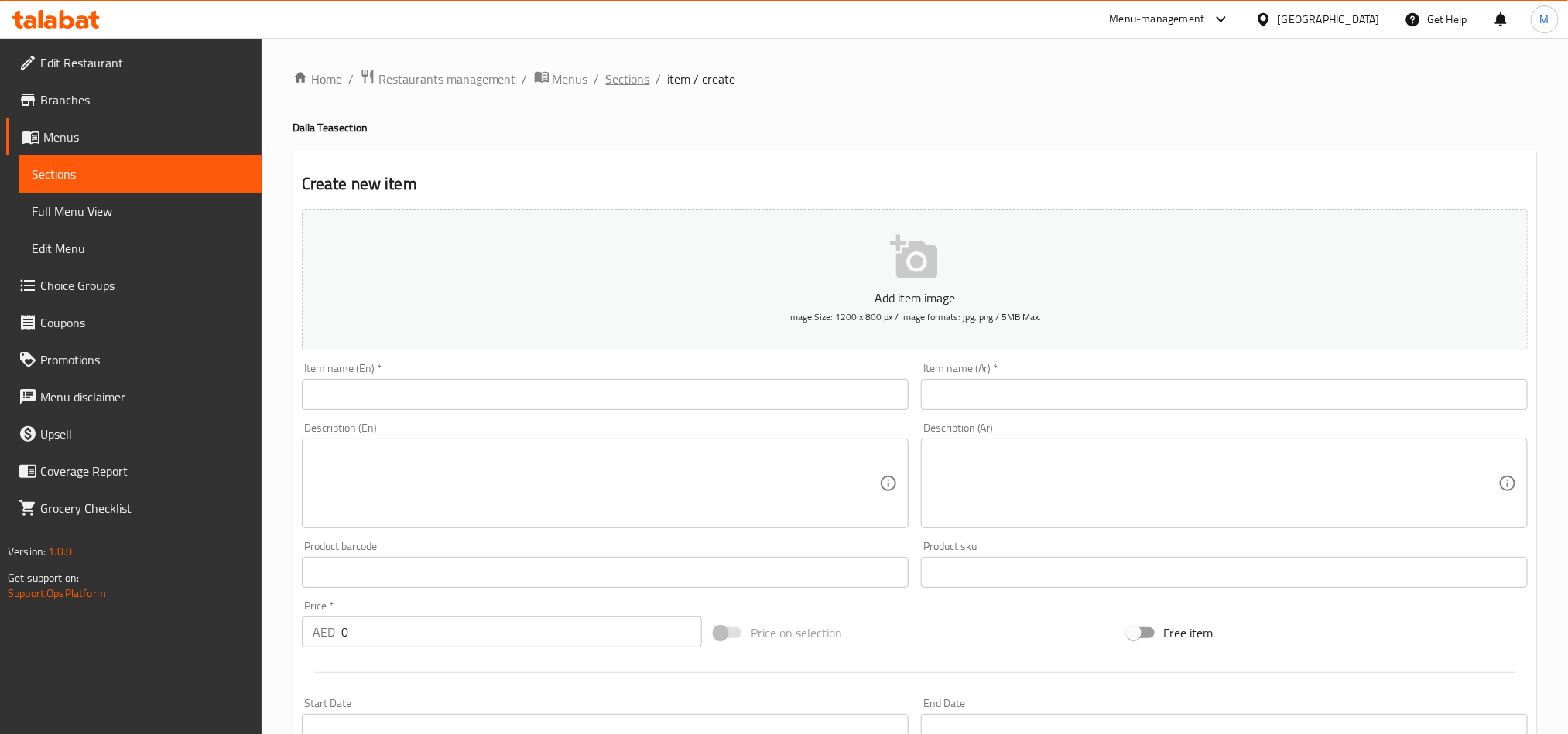
click at [621, 77] on span "Sections" at bounding box center [628, 78] width 44 height 19
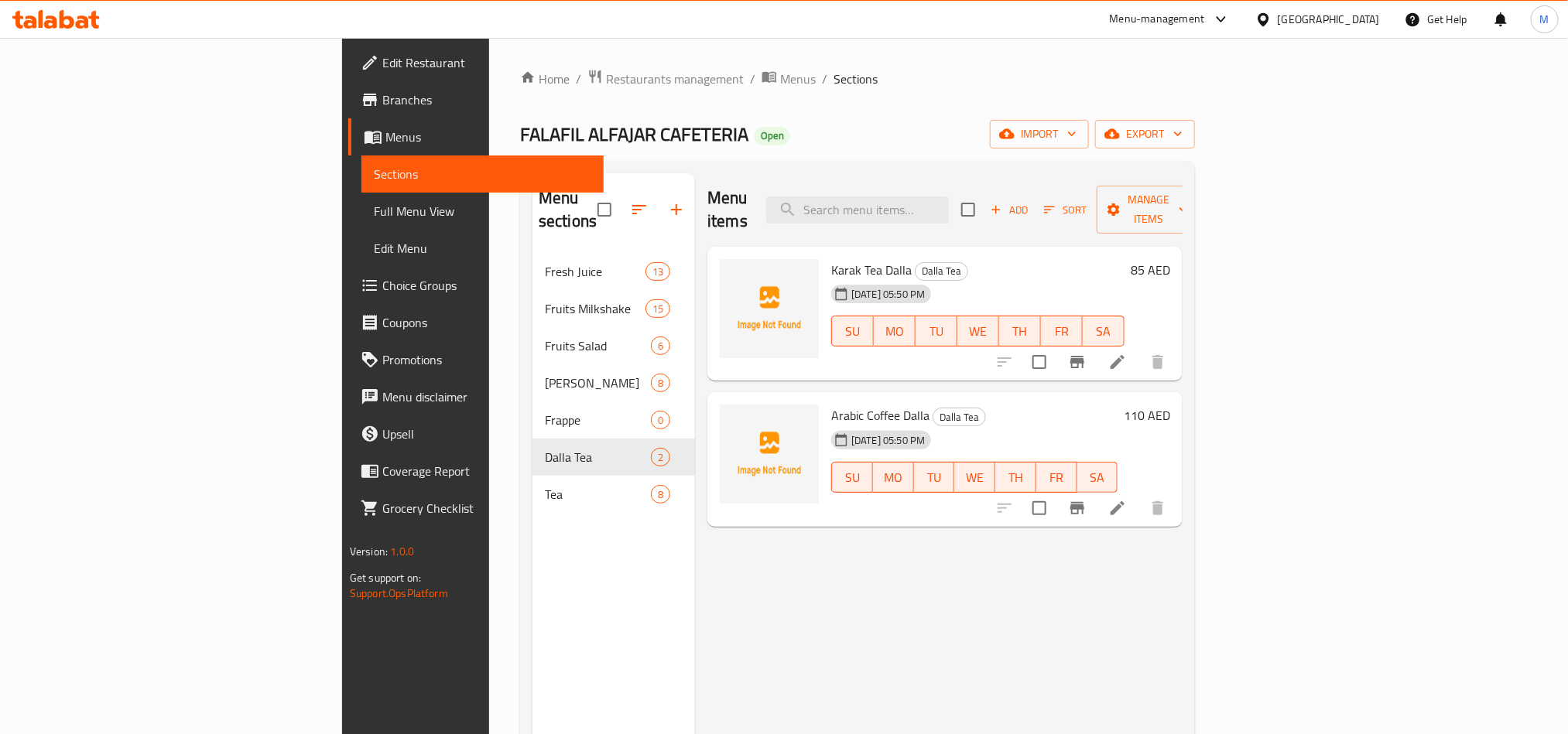
click at [945, 124] on div "FALAFIL ALFAJAR CAFETERIA Open import export" at bounding box center [857, 134] width 675 height 28
click at [1125, 355] on icon at bounding box center [1117, 362] width 14 height 14
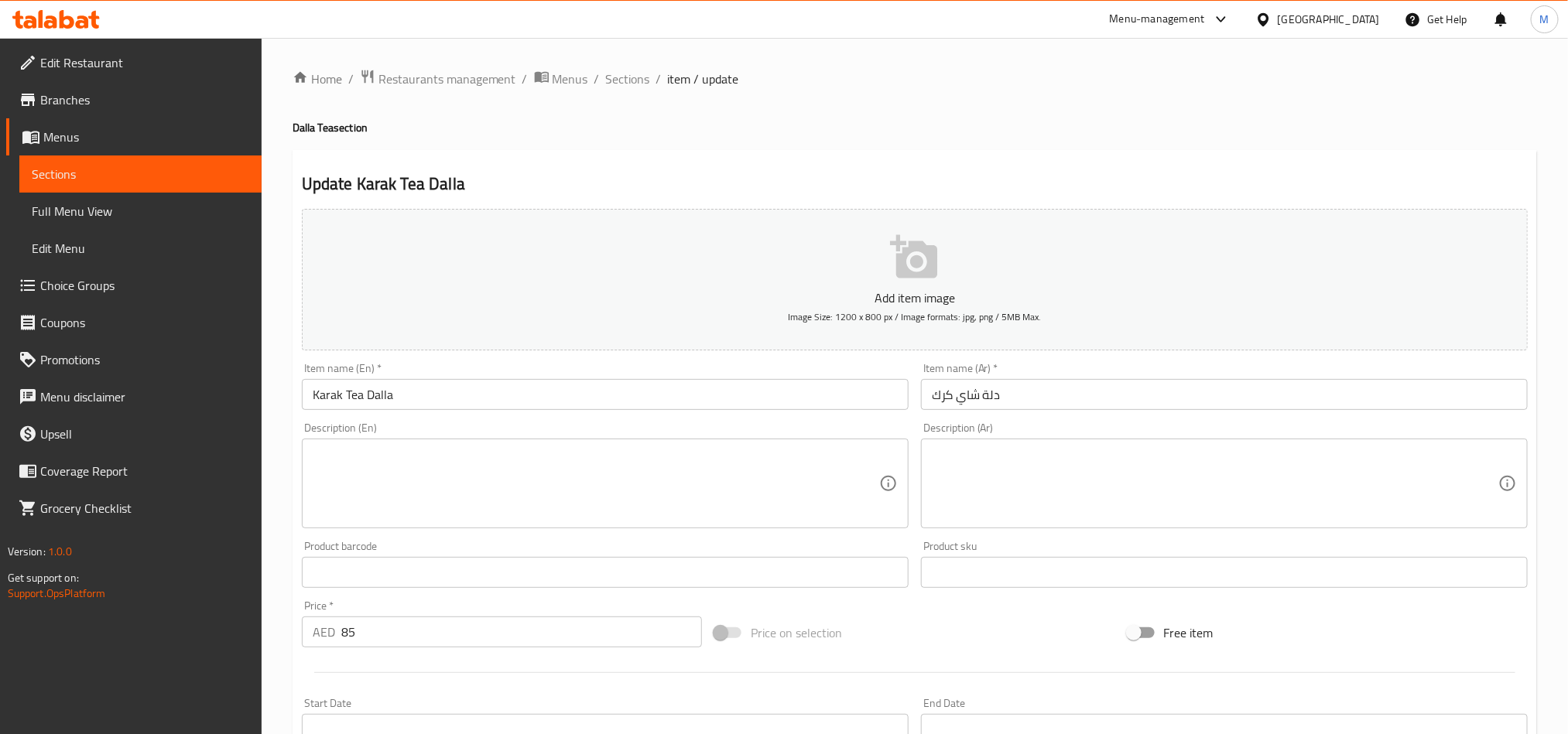
click at [482, 479] on textarea at bounding box center [596, 483] width 567 height 73
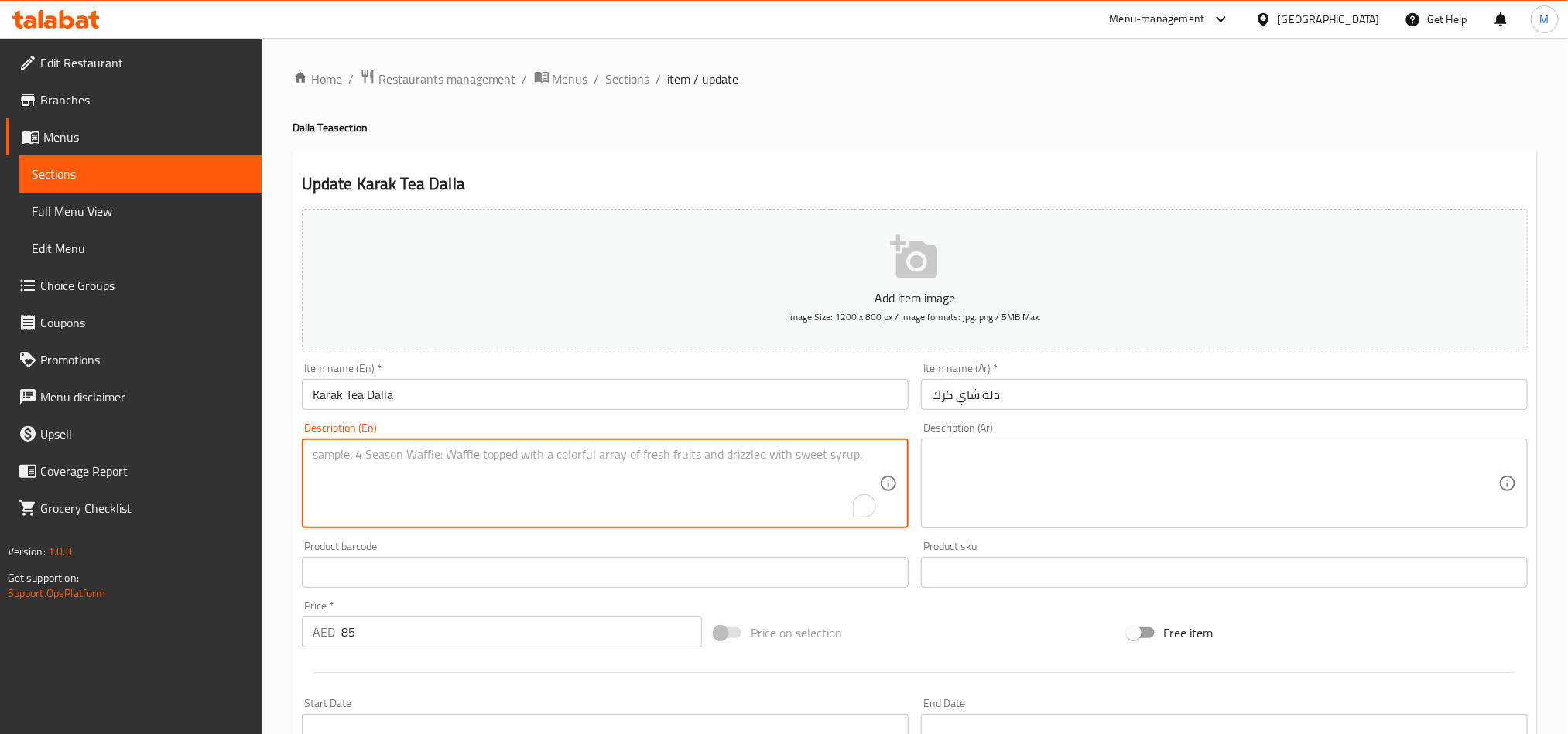
paste textarea "Traditional strong Karak tea pot"
type textarea "Traditional strong Karak tea pot"
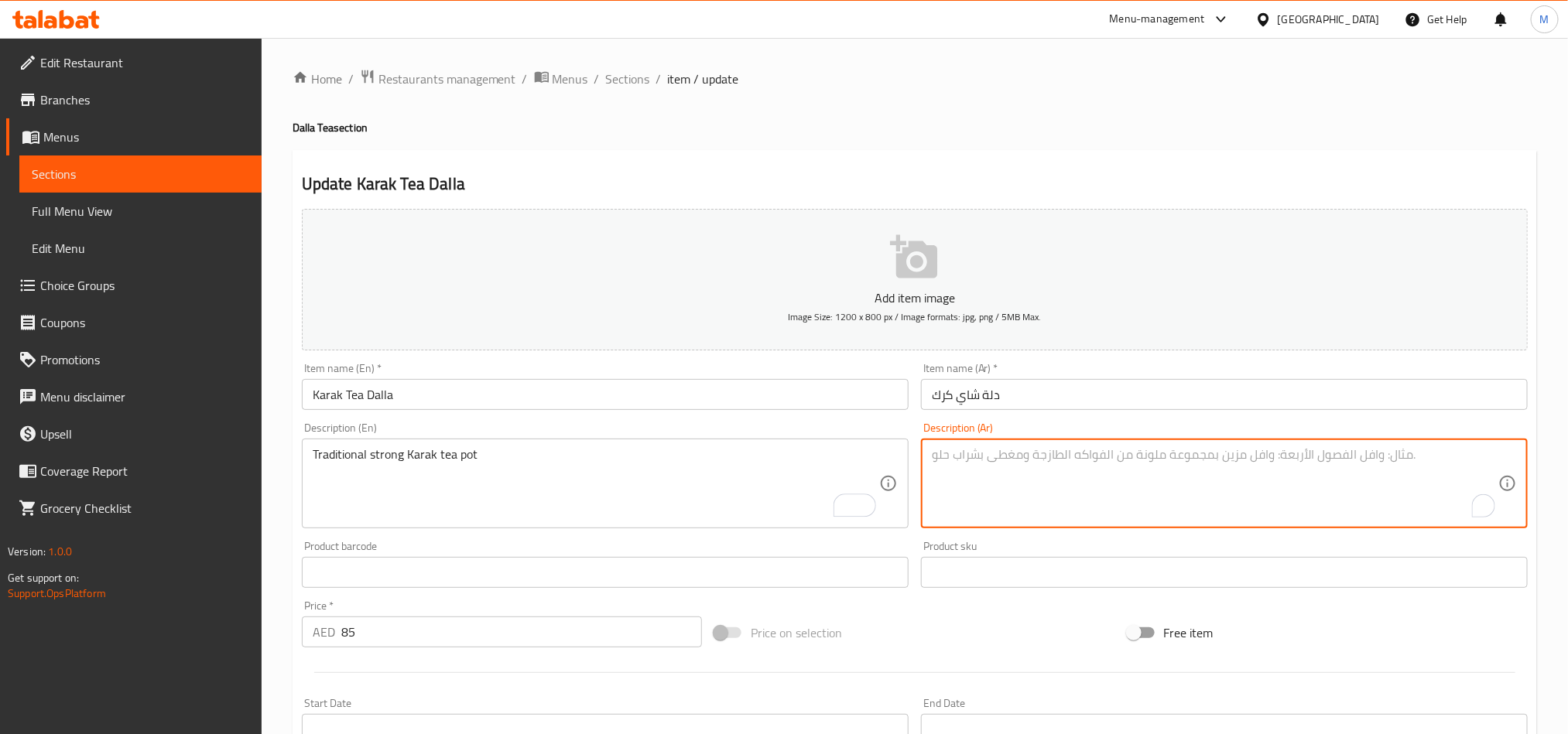
click at [1074, 487] on textarea "To enrich screen reader interactions, please activate Accessibility in Grammarl…" at bounding box center [1215, 483] width 567 height 73
paste textarea "إبريق شاي كرك قوي تقليدي"
type textarea "إبريق شاي كرك قوي تقليدي"
click at [878, 63] on div "Home / Restaurants management / Menus / Sections / item / update Dalla Tea sect…" at bounding box center [915, 565] width 1307 height 1056
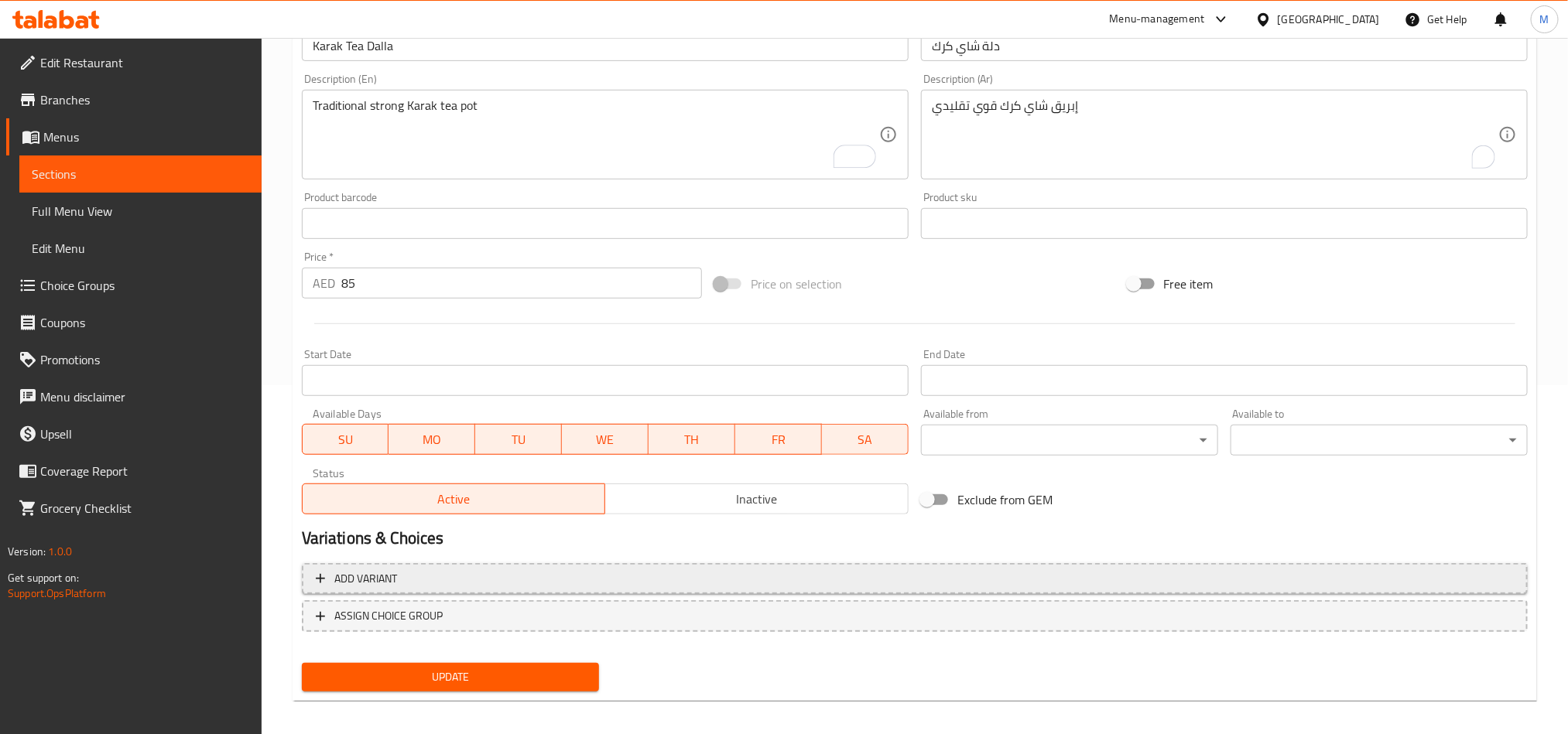
scroll to position [358, 0]
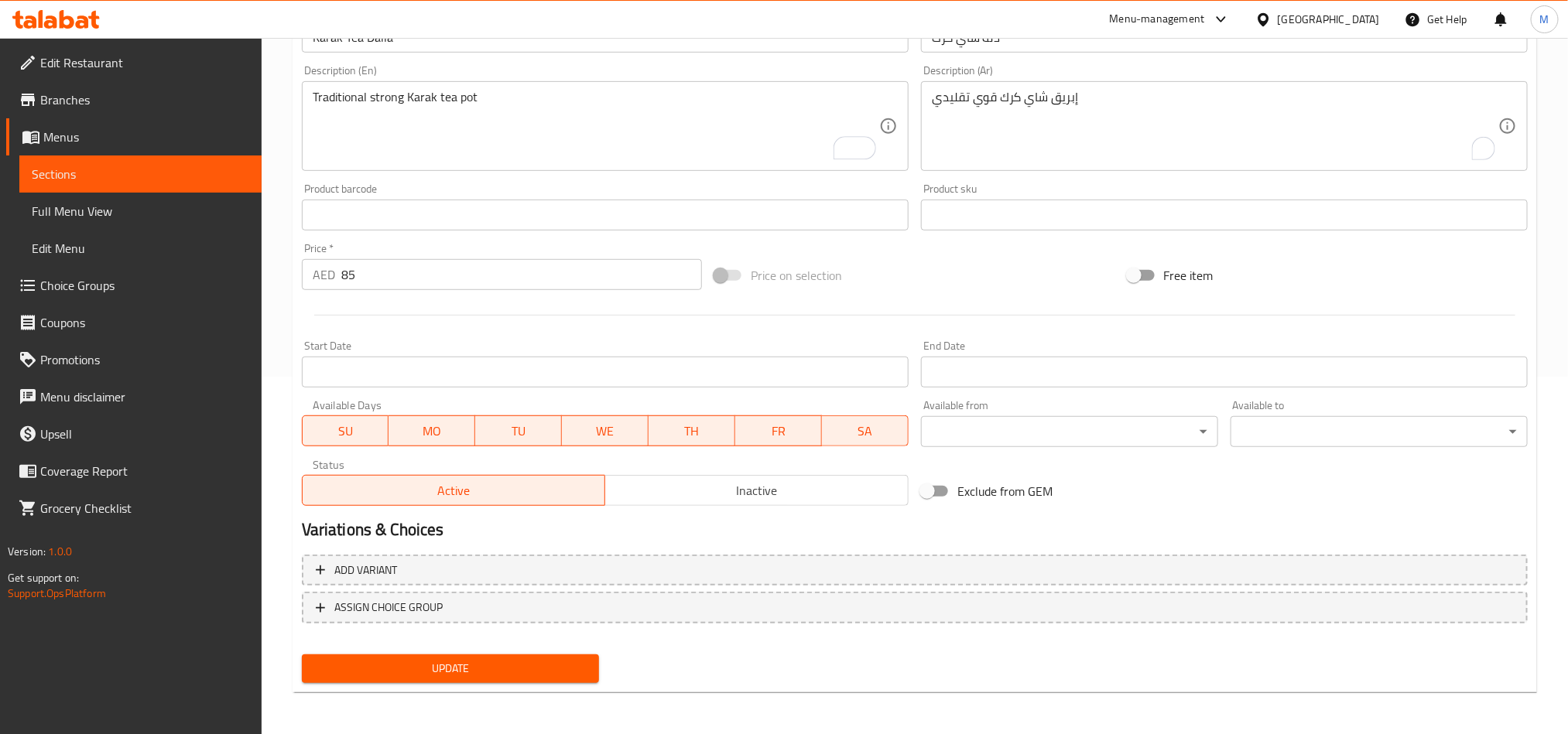
click at [539, 664] on div "Update" at bounding box center [451, 669] width 310 height 41
click at [539, 664] on span "Update" at bounding box center [450, 669] width 272 height 19
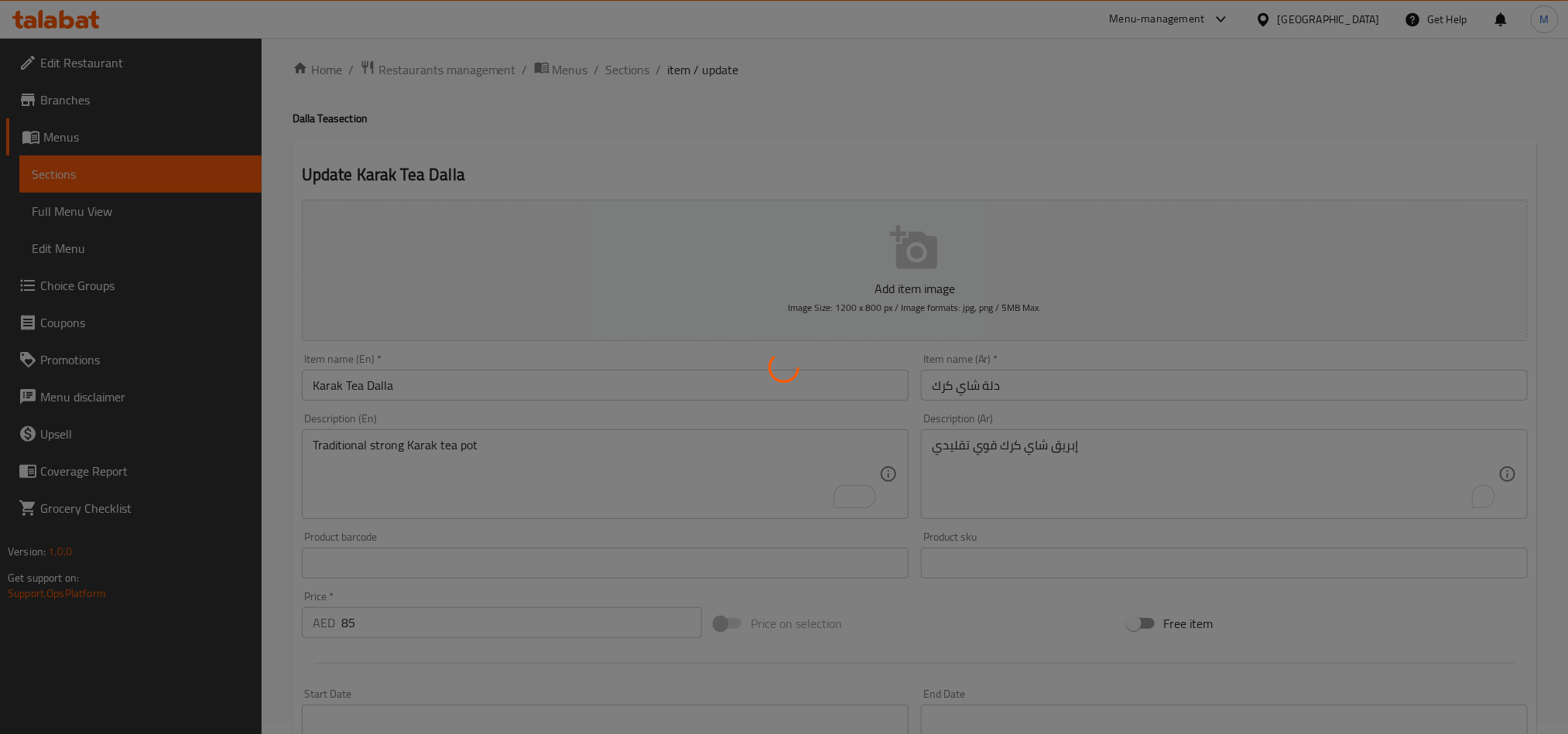
scroll to position [0, 0]
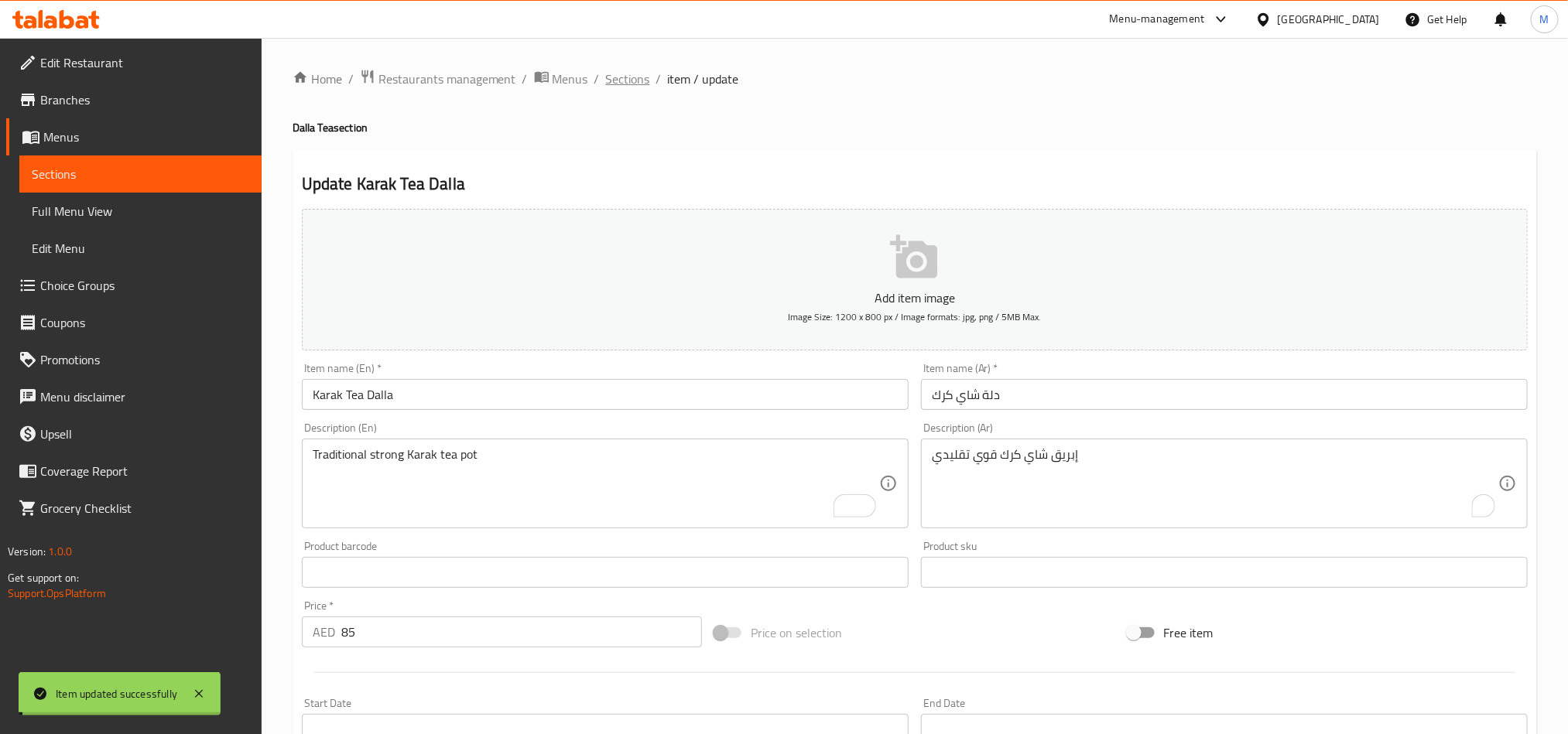
click at [635, 73] on span "Sections" at bounding box center [628, 78] width 44 height 19
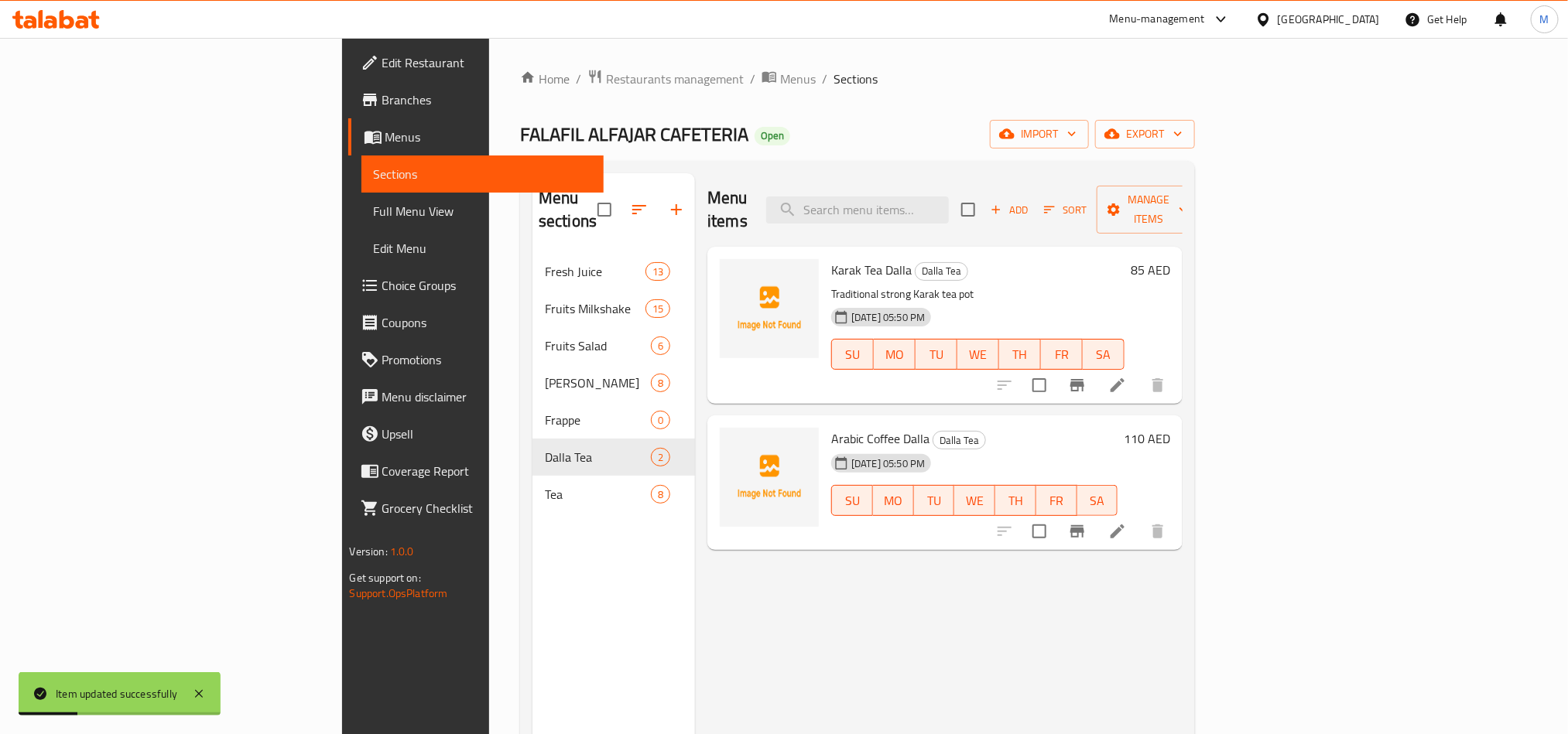
click at [1140, 518] on li at bounding box center [1117, 531] width 43 height 28
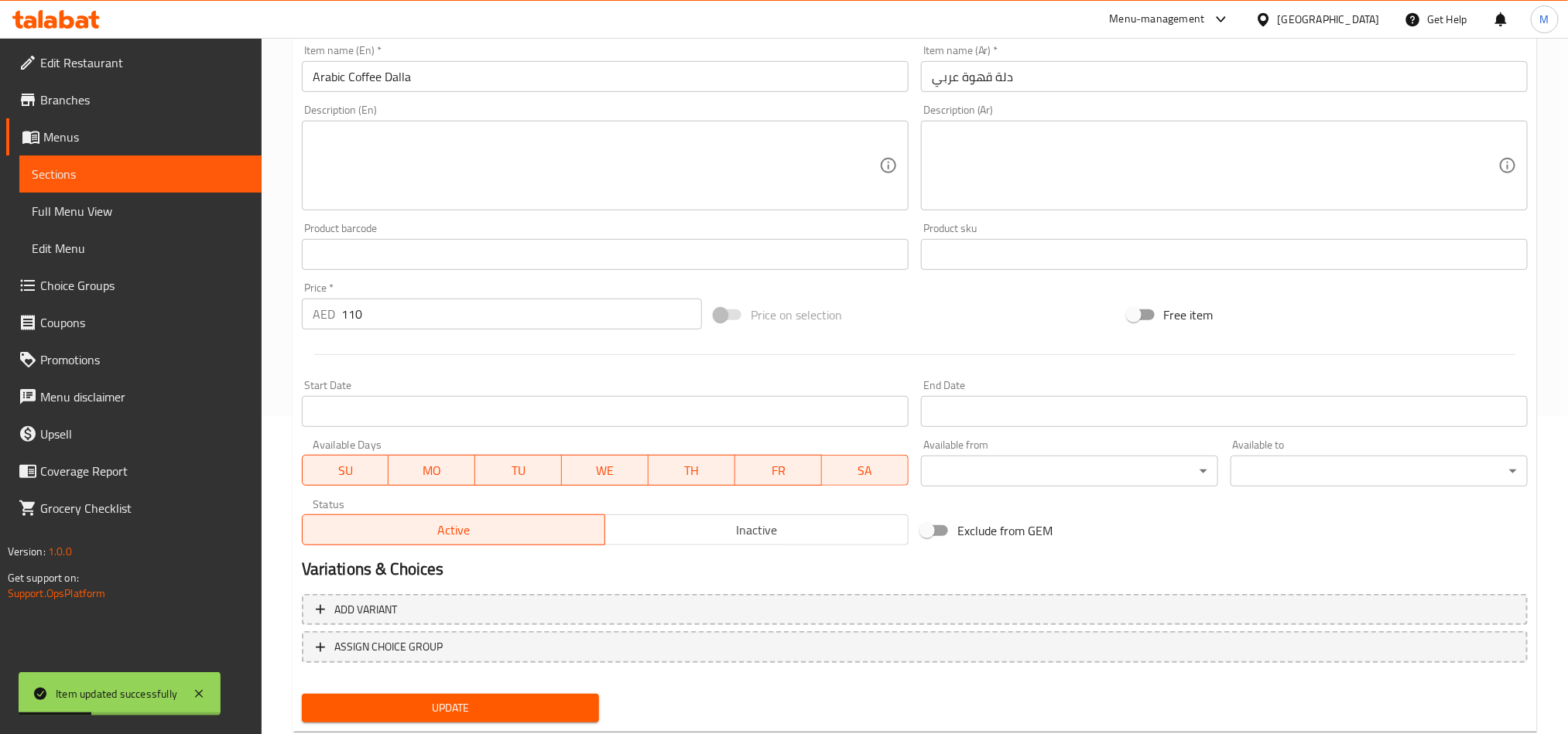
scroll to position [348, 0]
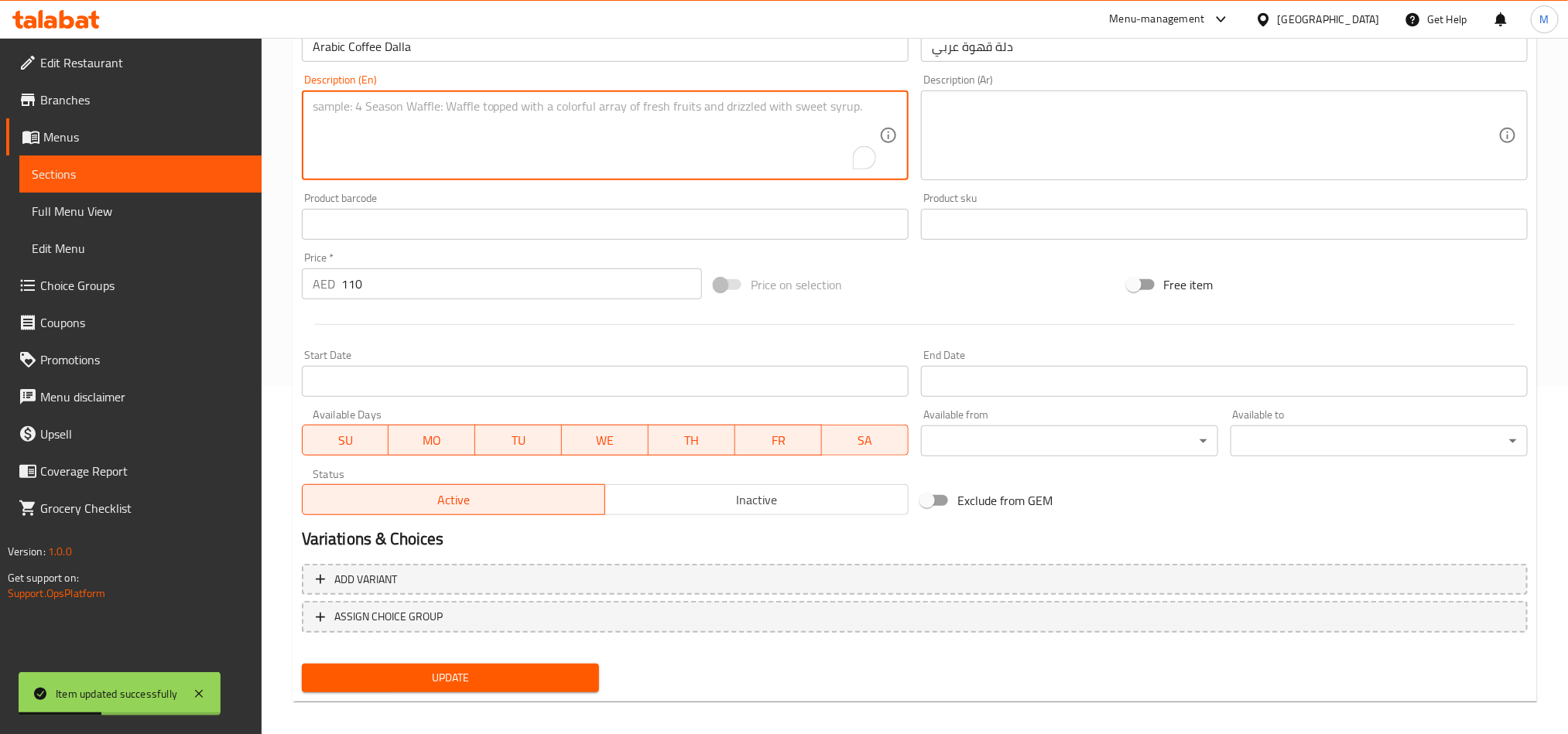
click at [618, 149] on textarea "To enrich screen reader interactions, please activate Accessibility in Grammarl…" at bounding box center [596, 135] width 567 height 73
paste textarea "Authentic Arabic-style coffee pot"
type textarea "Authentic Arabic-style coffee pot"
click at [1121, 335] on div at bounding box center [915, 325] width 1238 height 38
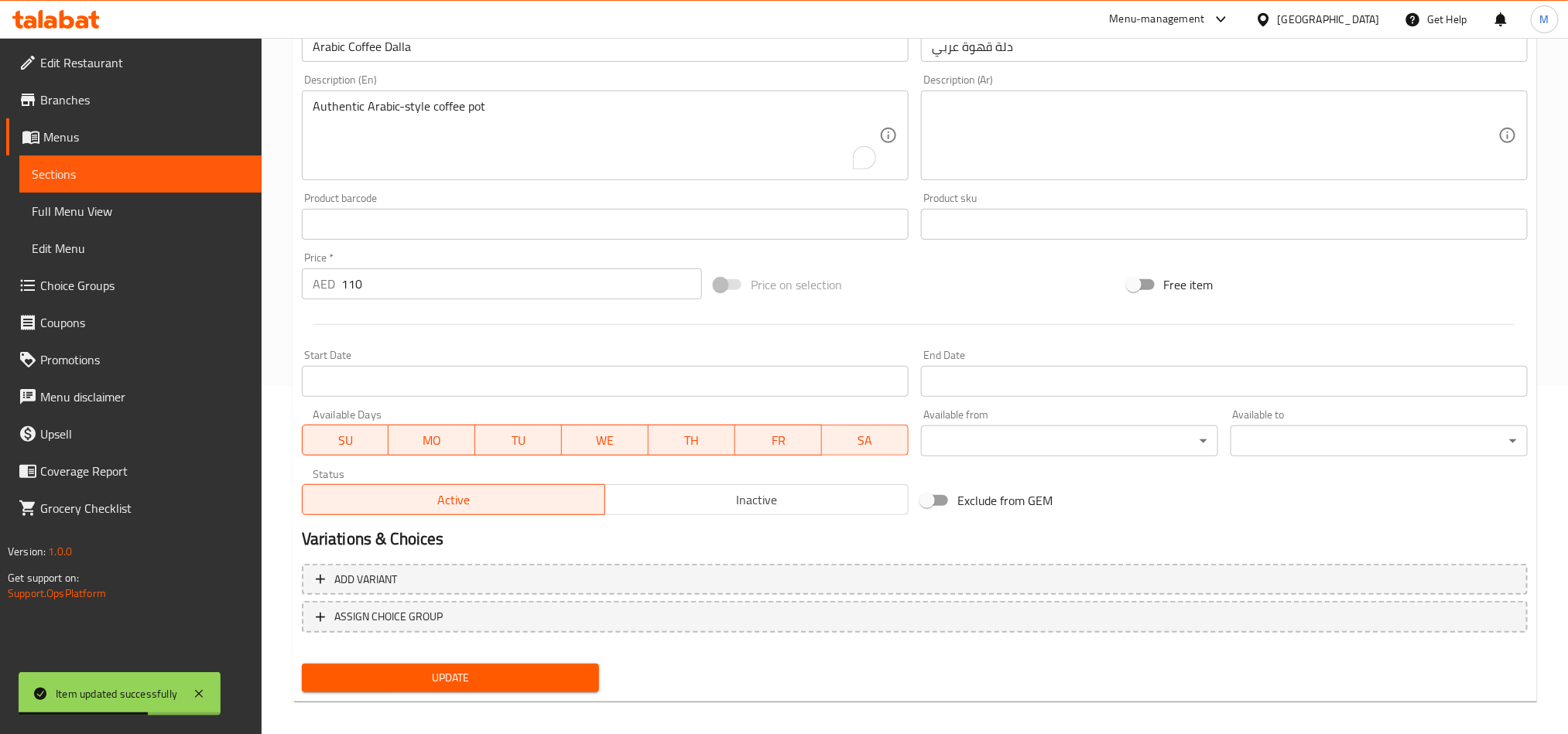
click at [1055, 149] on textarea at bounding box center [1215, 135] width 567 height 73
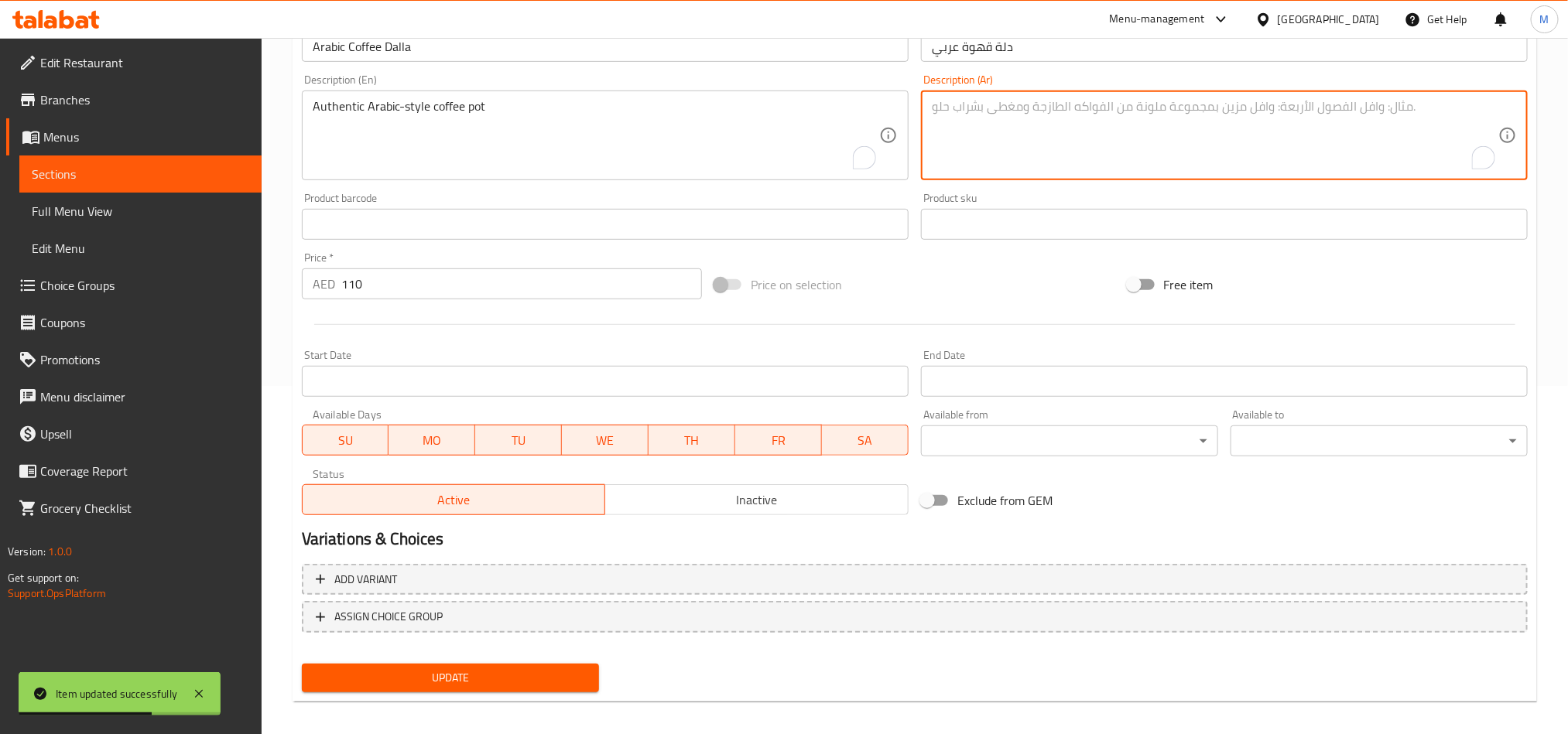
paste textarea "إبريق قهوة عربي أصيل"
type textarea "إبريق قهوة عربي أصيل"
click at [528, 670] on span "Update" at bounding box center [450, 678] width 272 height 19
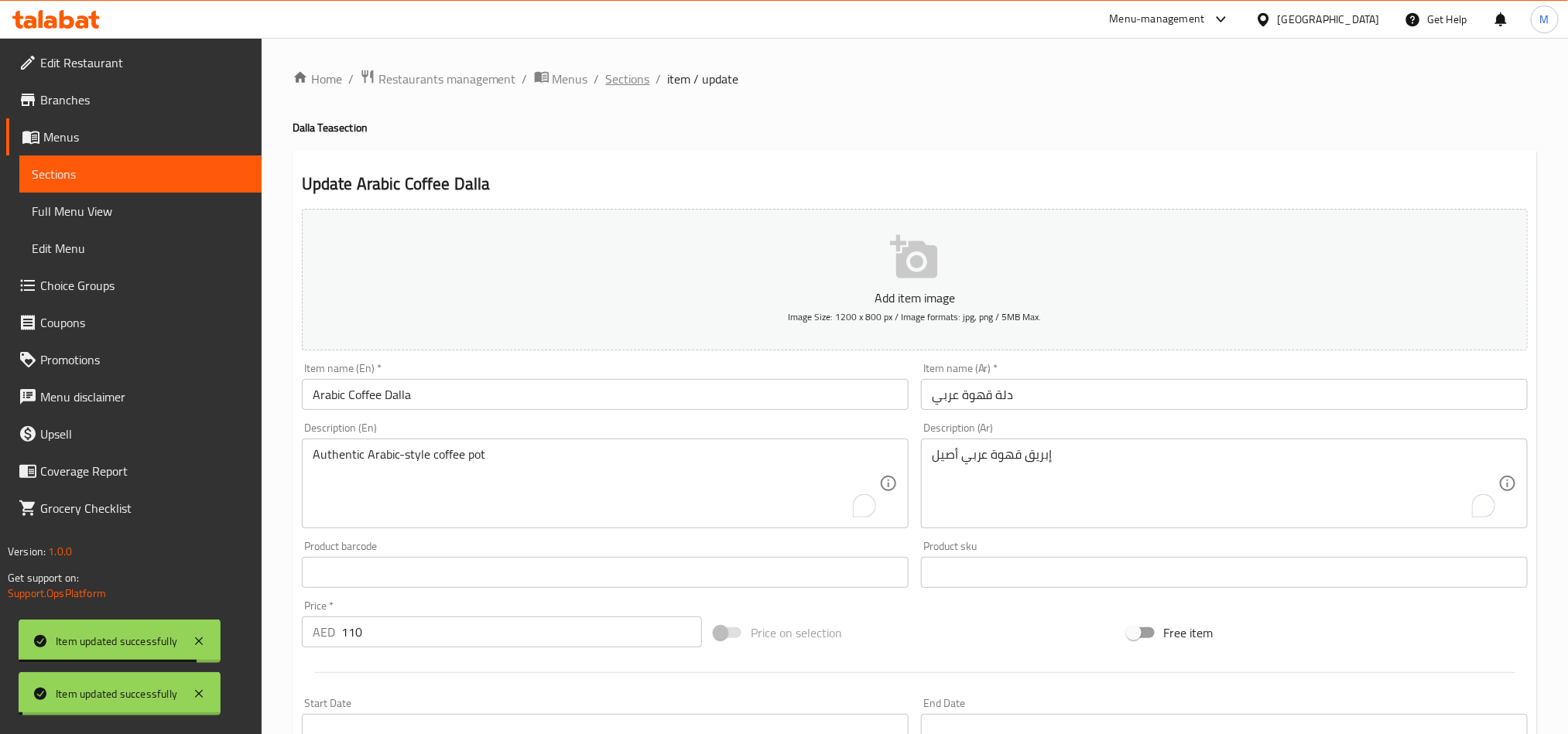
click at [633, 73] on span "Sections" at bounding box center [628, 78] width 44 height 19
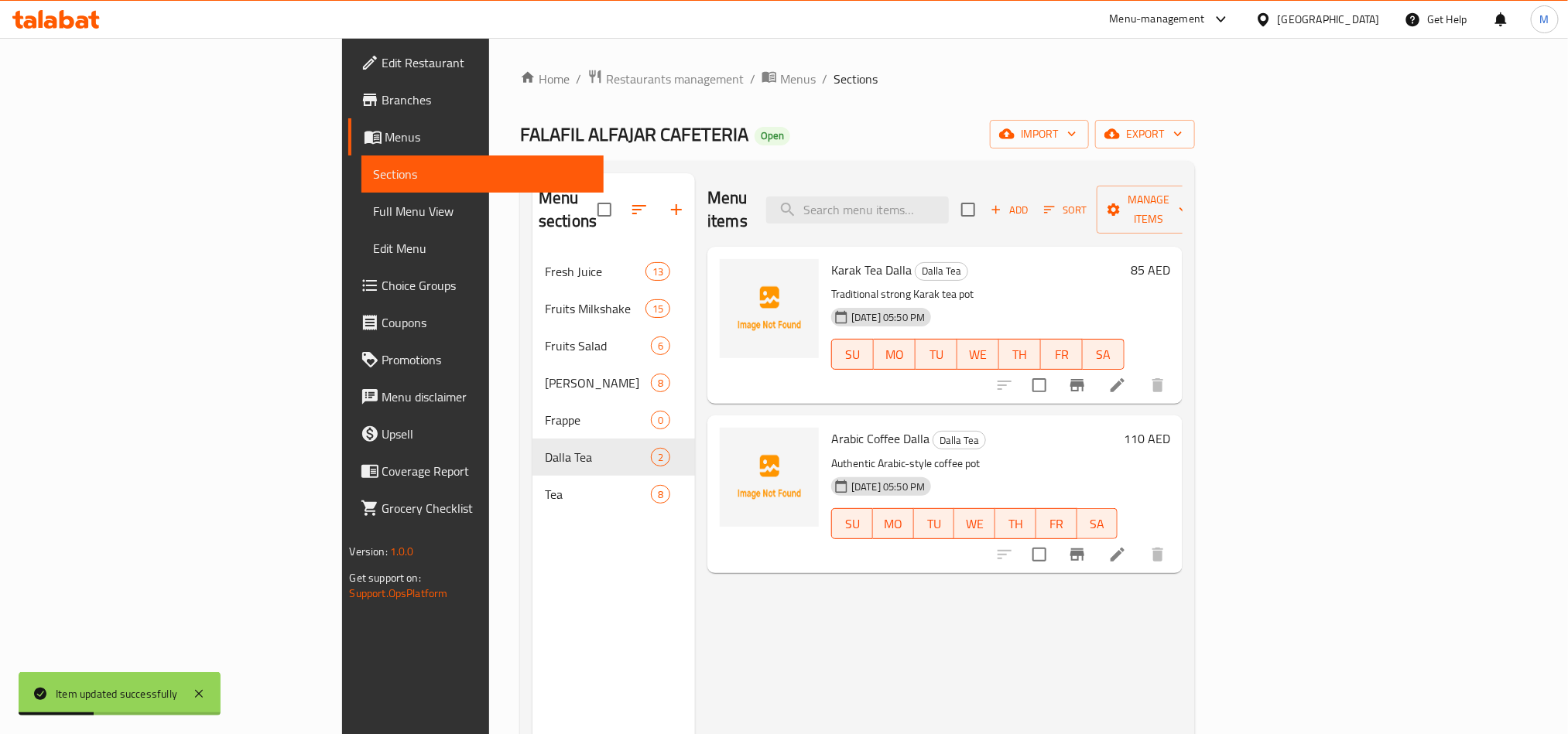
click at [532, 548] on div "Menu sections Fresh Juice 13 Fruits Milkshake 15 Fruits Salad 6 Juice Bottles 8…" at bounding box center [613, 540] width 163 height 734
click at [837, 122] on div "FALAFIL ALFAJAR CAFETERIA Open import export" at bounding box center [857, 134] width 675 height 28
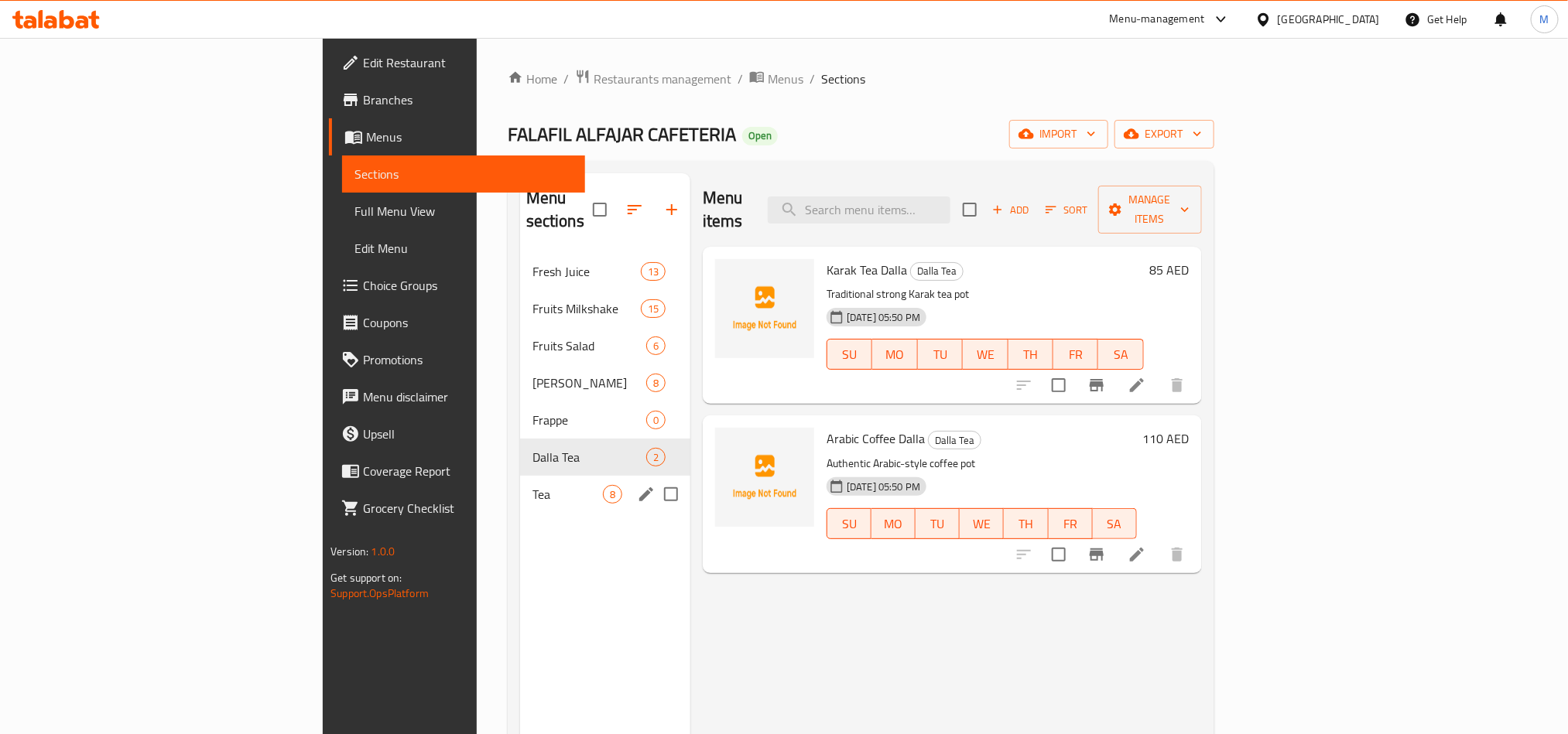
click at [520, 476] on div "Tea 8" at bounding box center [605, 494] width 171 height 37
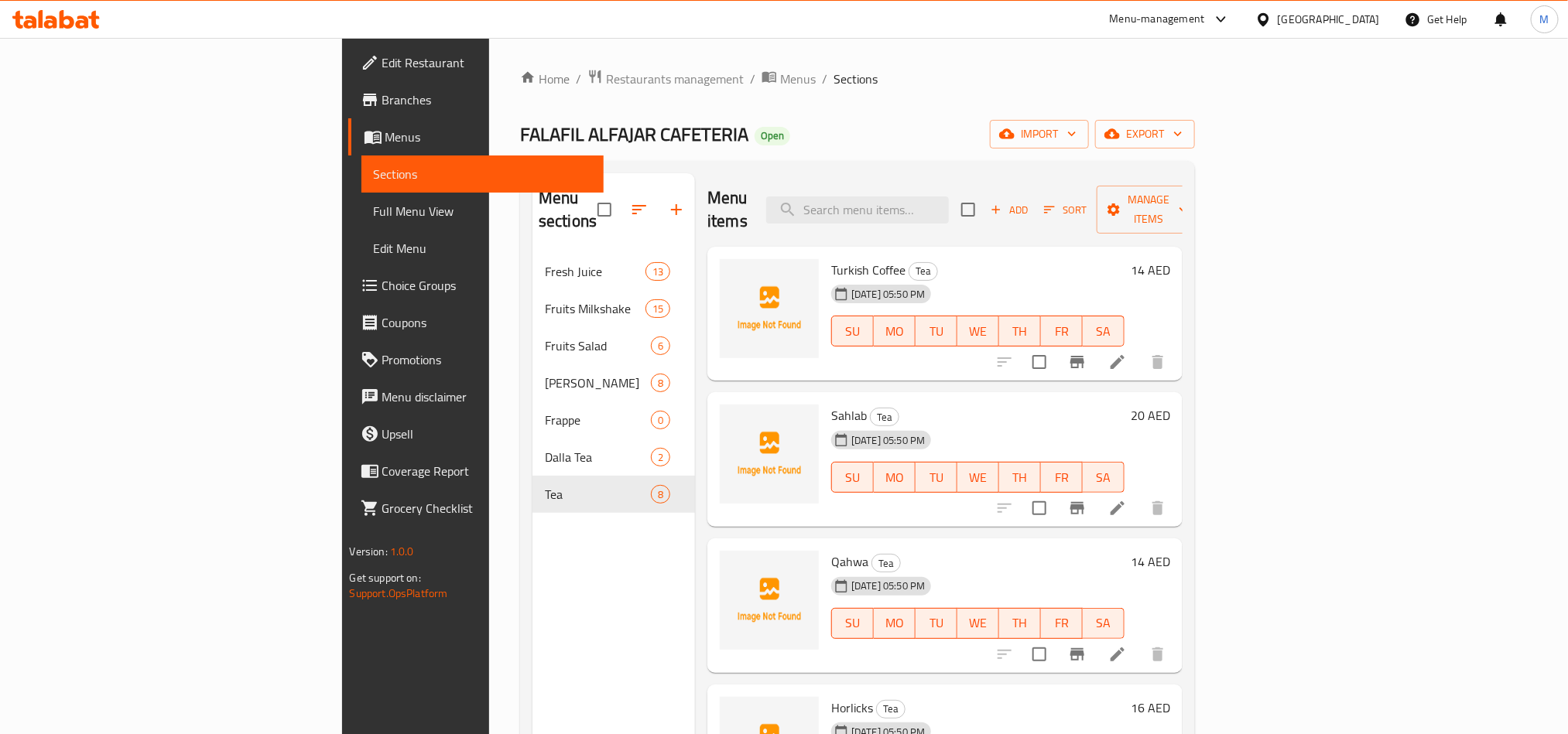
drag, startPoint x: 1027, startPoint y: 395, endPoint x: 1020, endPoint y: 388, distance: 9.9
click at [1024, 405] on h6 "Sahlab Tea" at bounding box center [978, 415] width 294 height 21
click at [1084, 399] on div "Sahlab Tea [DATE] 05:50 PM SU MO TU WE TH FR SA" at bounding box center [978, 459] width 306 height 122
click at [1127, 353] on icon at bounding box center [1117, 362] width 19 height 19
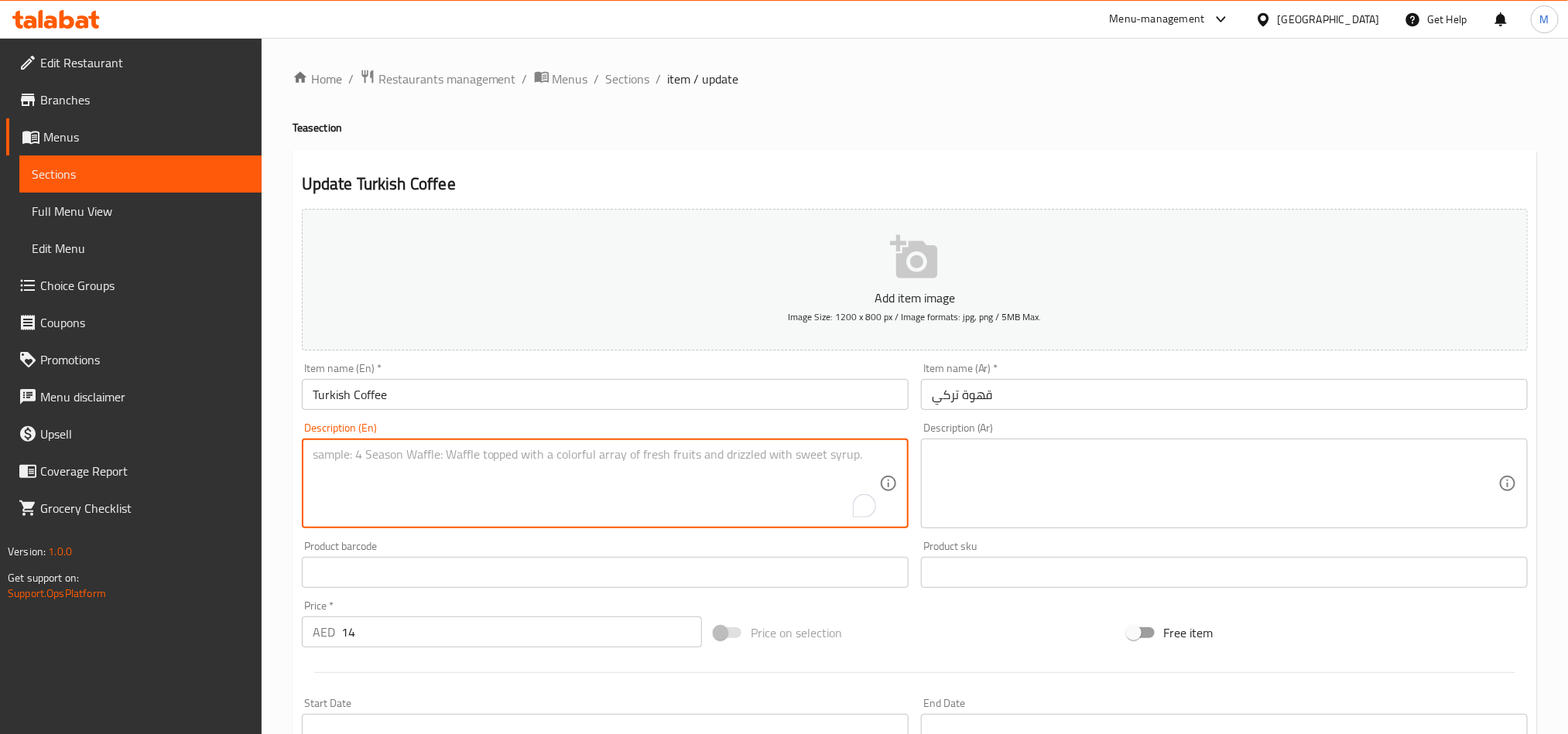
click at [642, 482] on textarea "To enrich screen reader interactions, please activate Accessibility in Grammarl…" at bounding box center [596, 483] width 567 height 73
paste textarea "Strong and rich Turkish coffee"
type textarea "Strong and rich Turkish coffee"
click at [1136, 479] on textarea at bounding box center [1215, 483] width 567 height 73
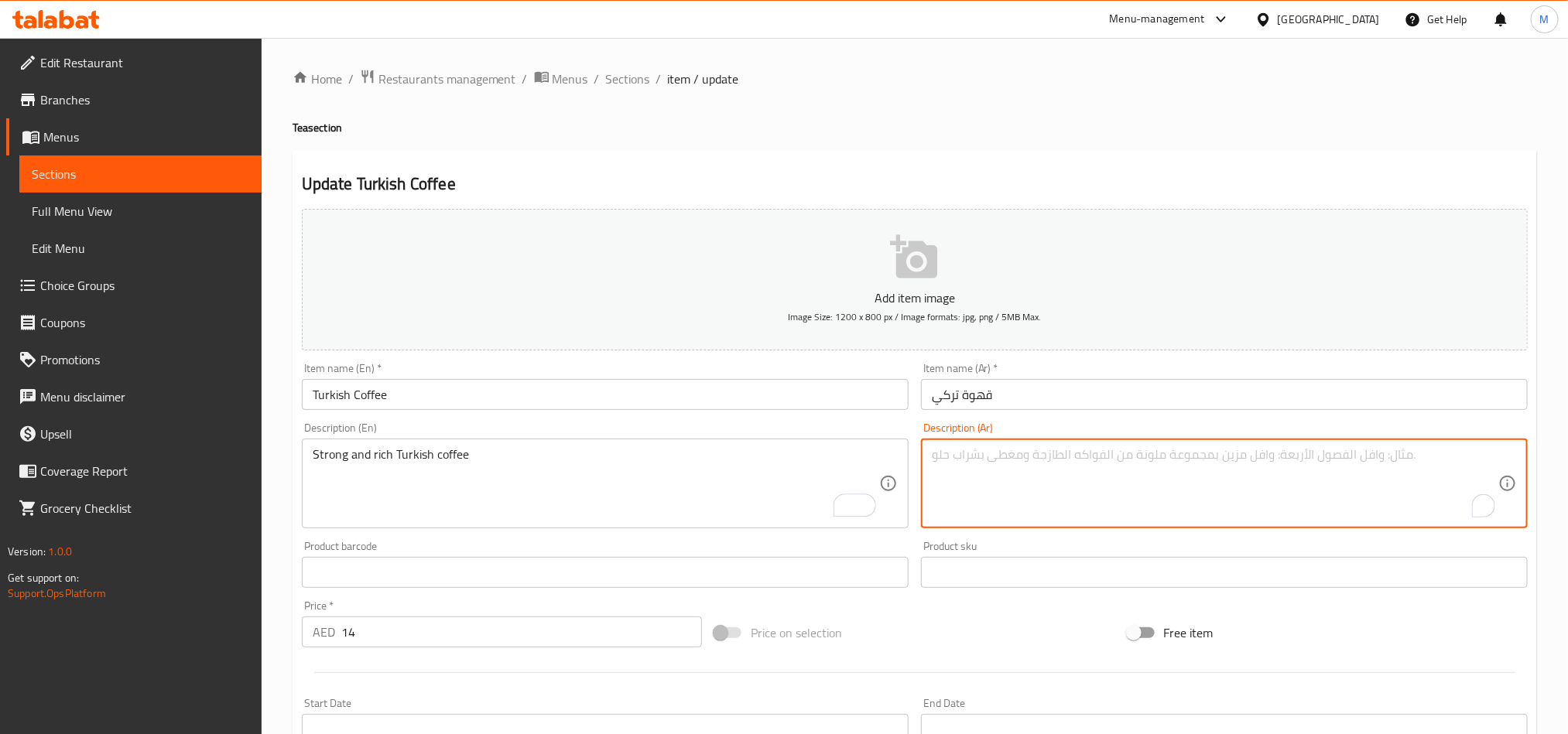
paste textarea "قهوة تركية قوية وغنية"
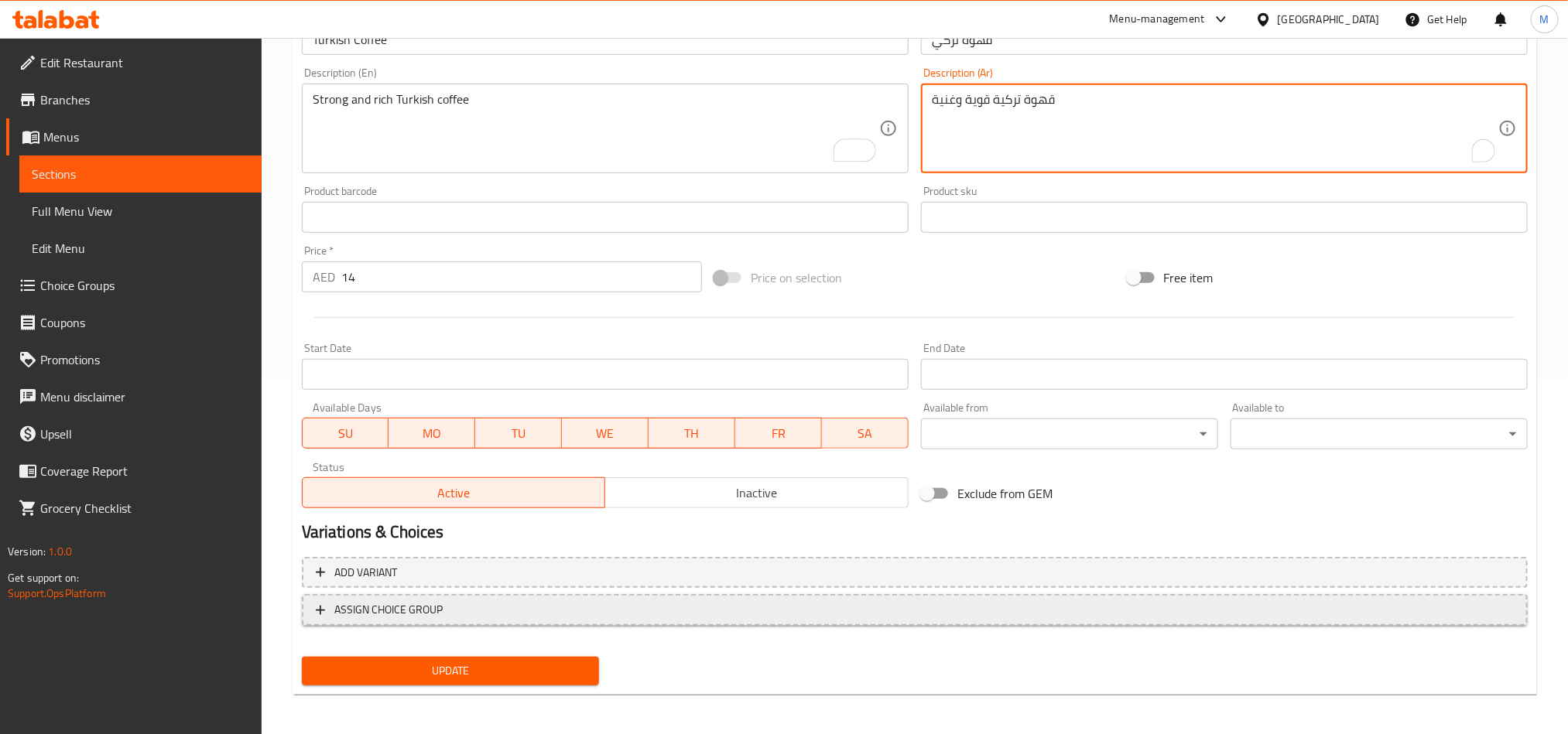
scroll to position [358, 0]
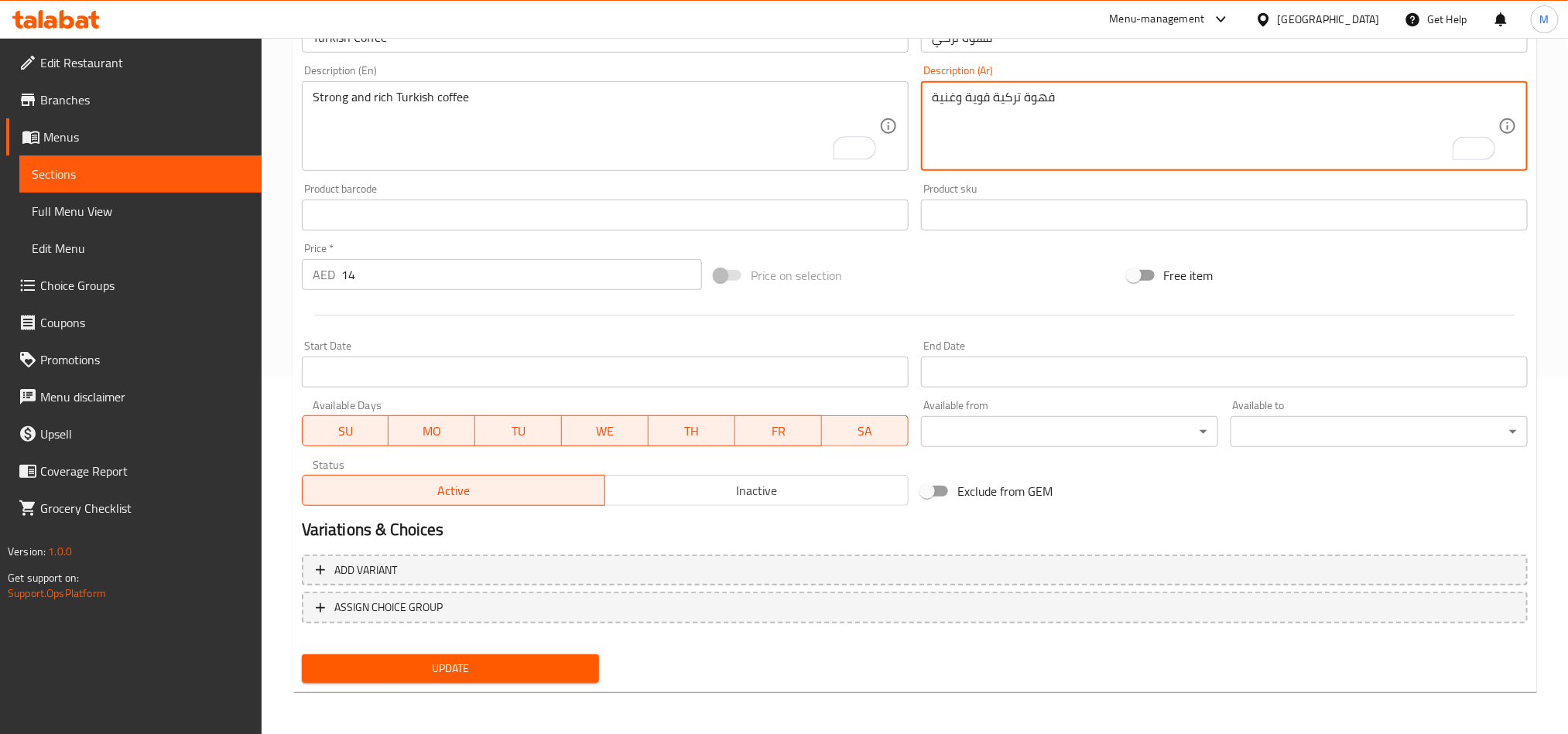
type textarea "قهوة تركية قوية وغنية"
click at [558, 662] on span "Update" at bounding box center [450, 669] width 272 height 19
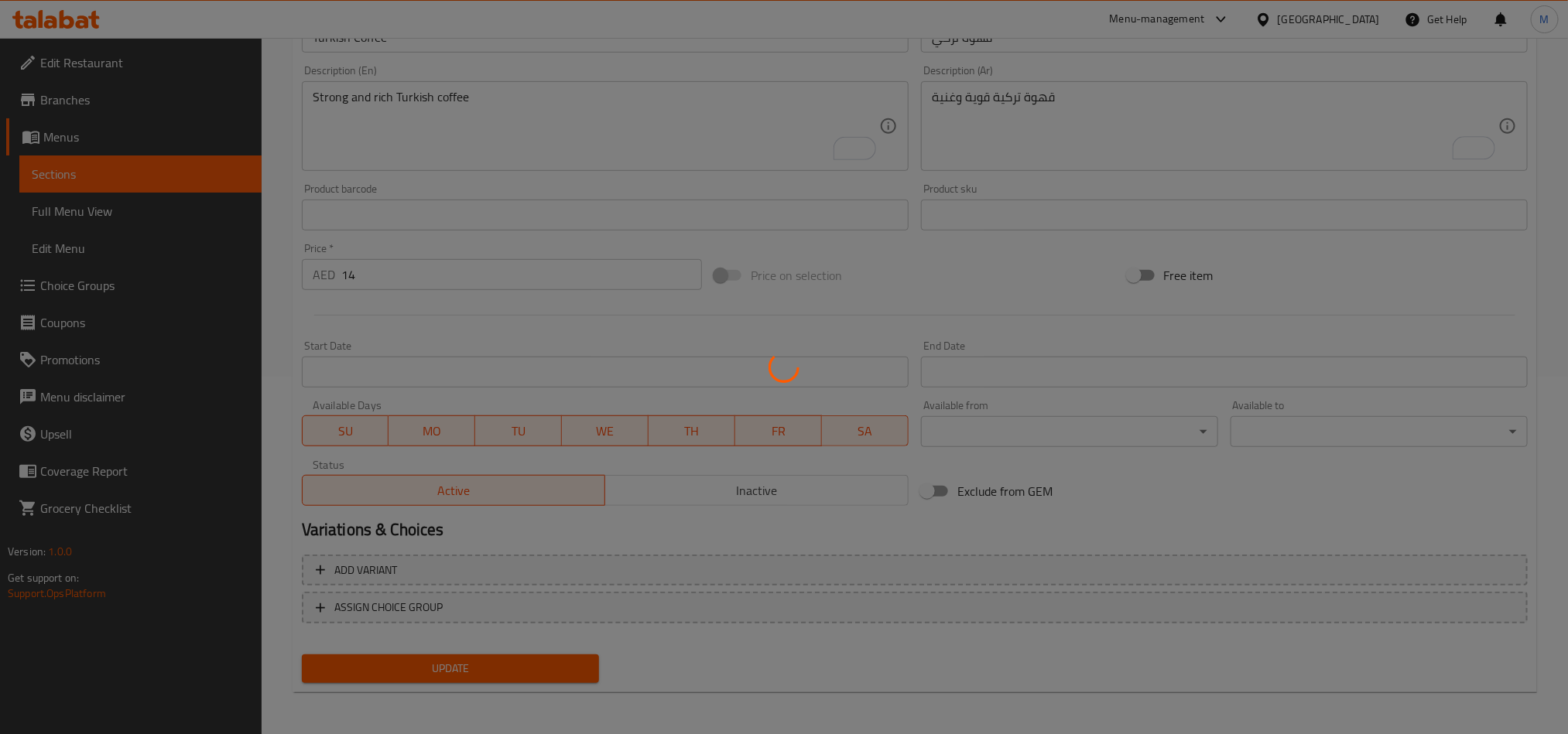
scroll to position [0, 0]
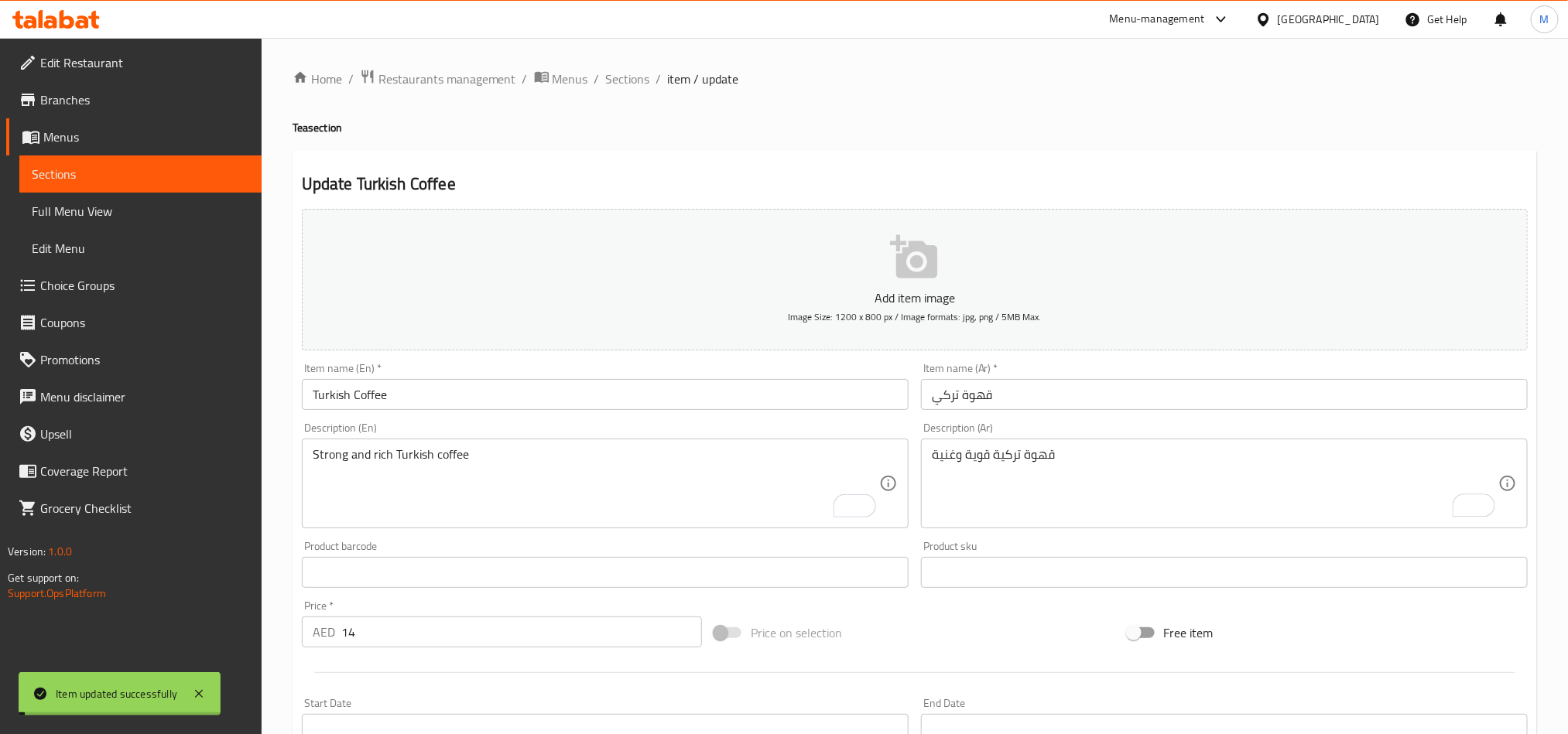
drag, startPoint x: 630, startPoint y: 81, endPoint x: 744, endPoint y: 43, distance: 120.2
click at [630, 81] on span "Sections" at bounding box center [628, 78] width 44 height 19
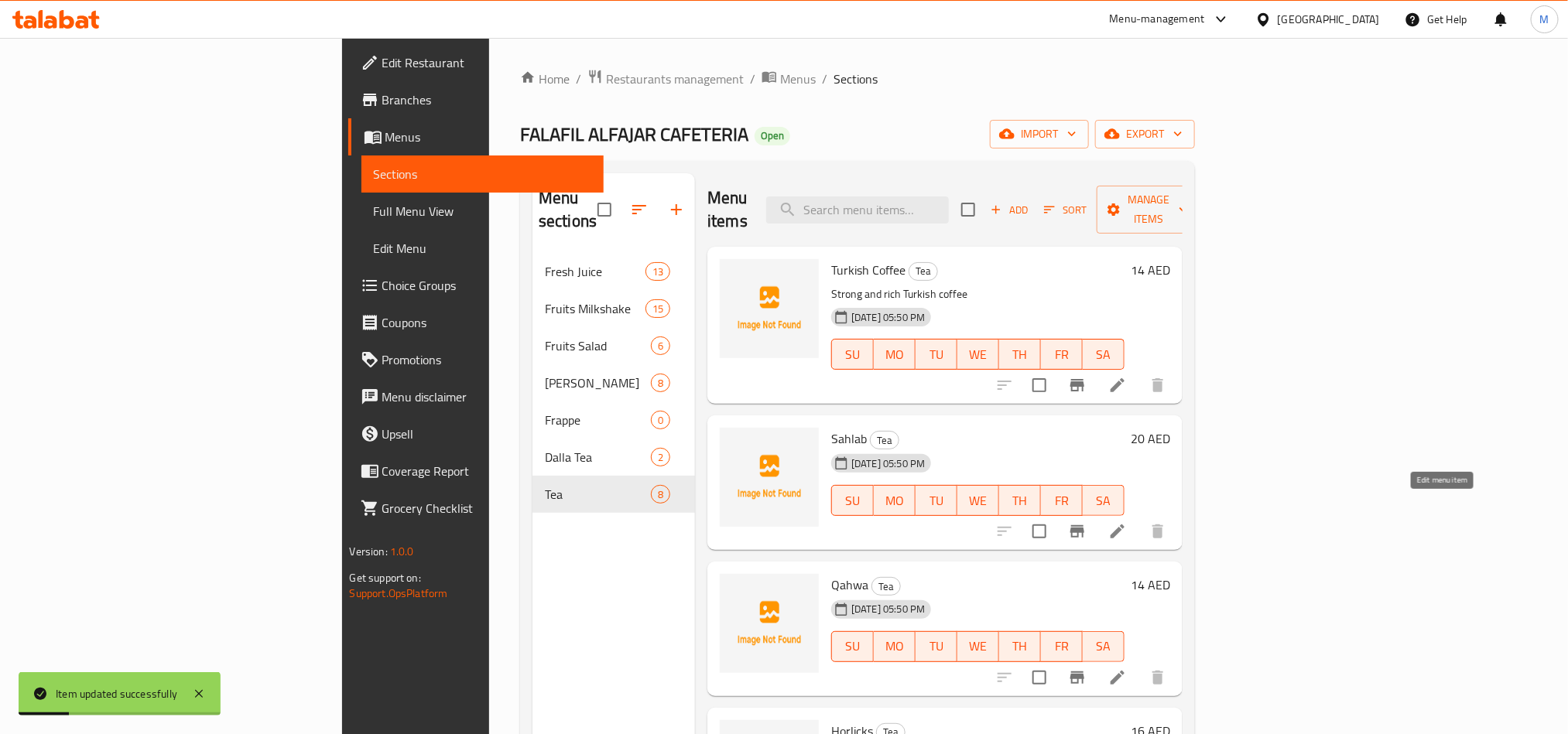
click at [1125, 524] on icon at bounding box center [1117, 531] width 14 height 14
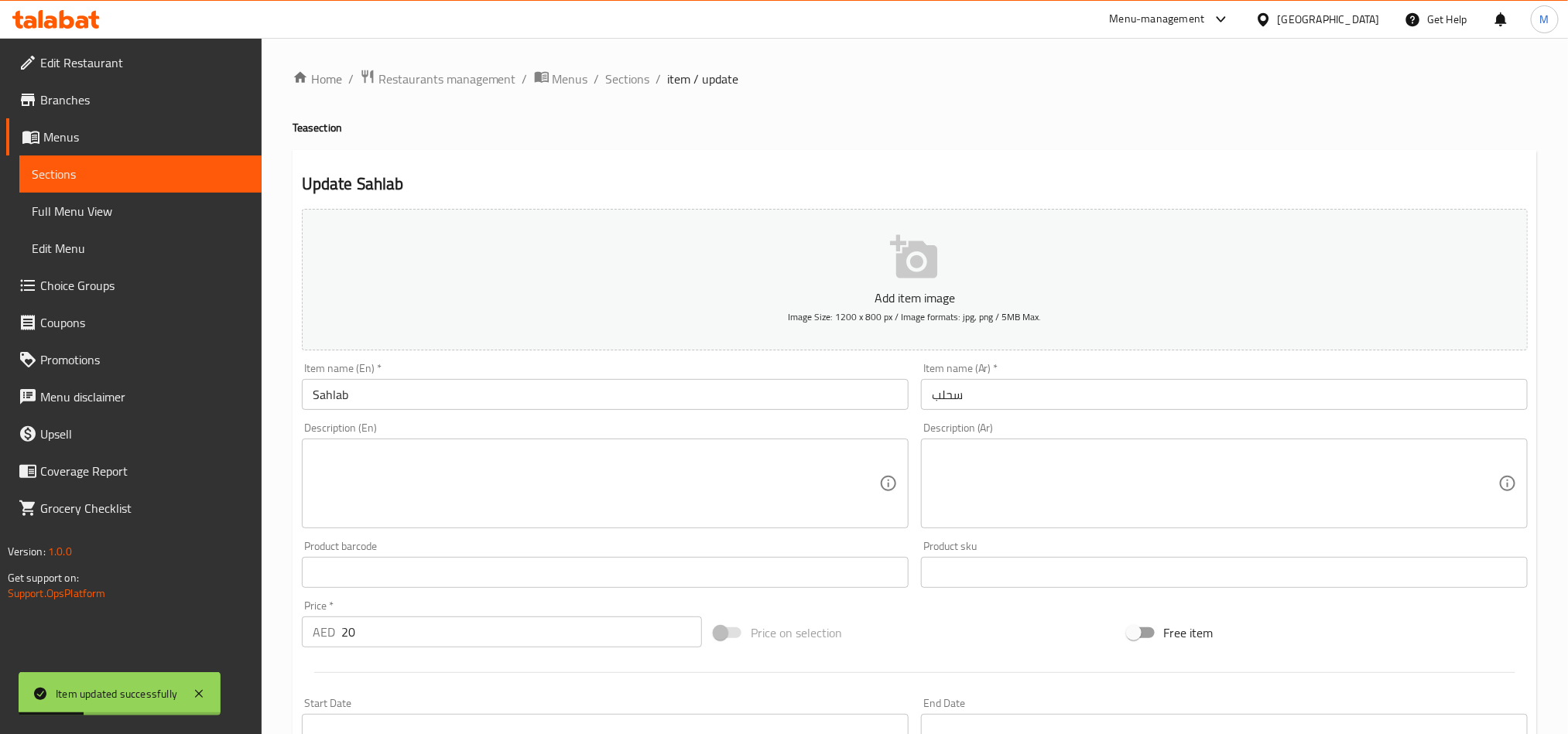
click at [528, 465] on textarea at bounding box center [596, 483] width 567 height 73
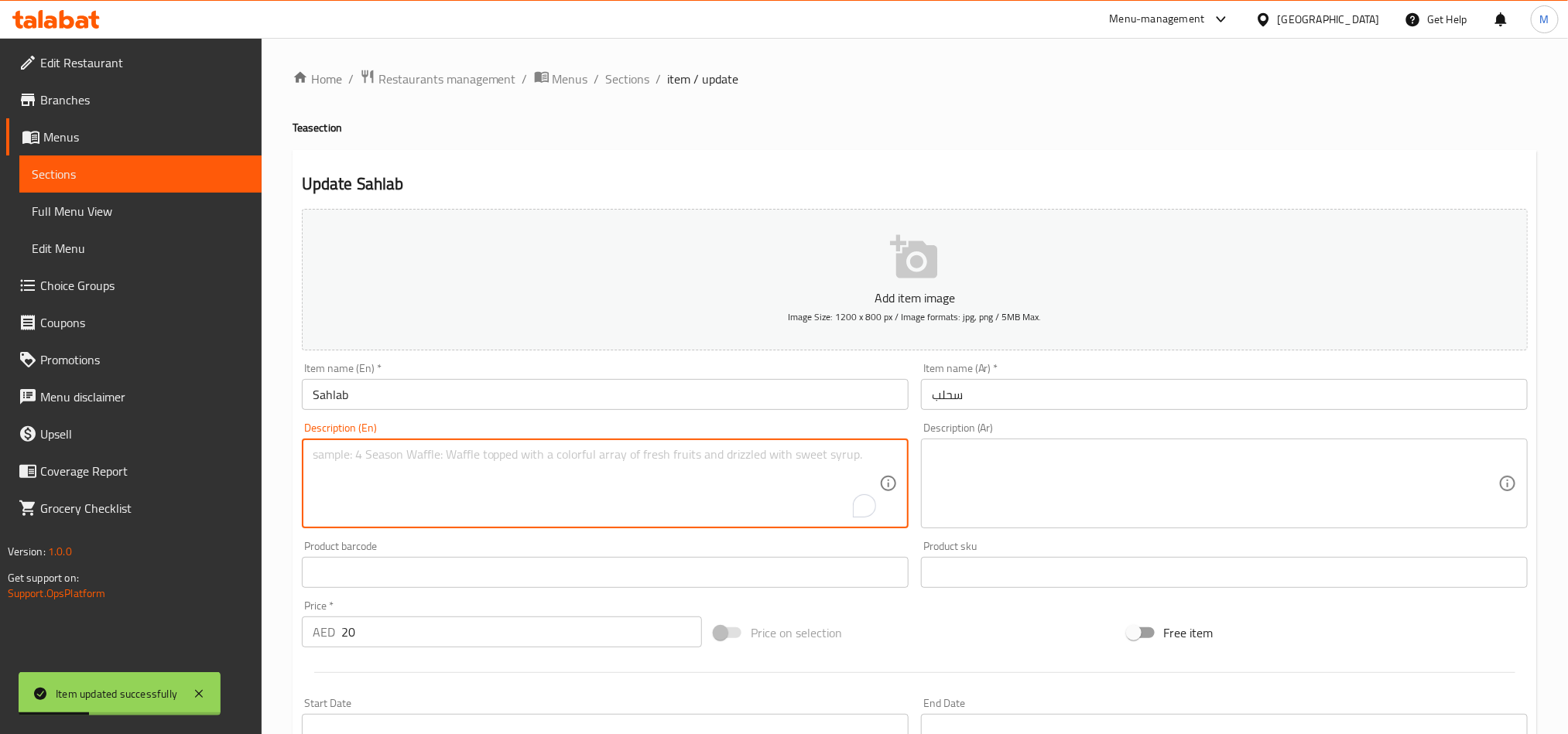
paste textarea "Warm milk drink with rose and nuts"
type textarea "Warm milk drink with rose and nuts"
click at [1106, 500] on textarea at bounding box center [1215, 483] width 567 height 73
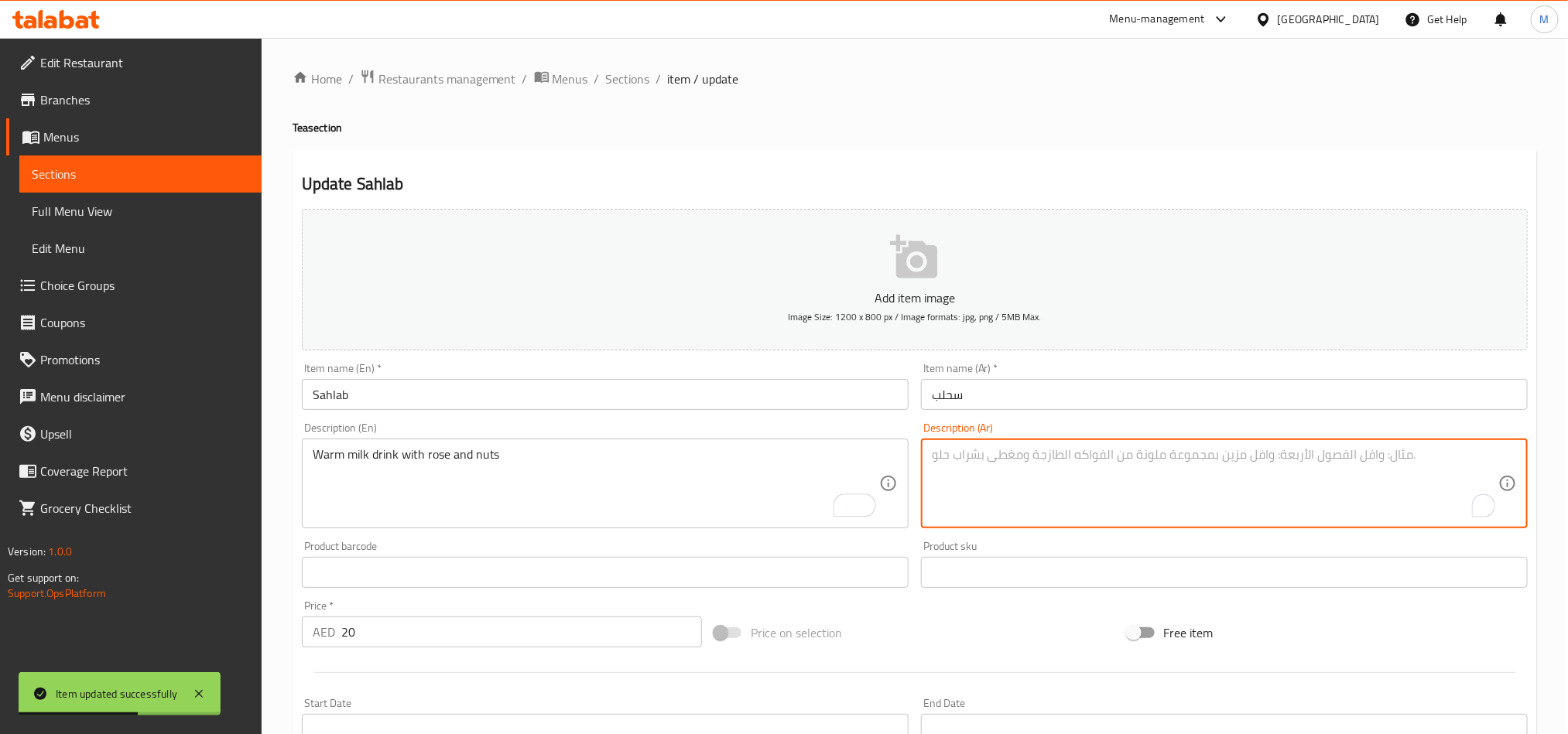
paste textarea "مشروب حليب دافئ مع الورد والمكسرات"
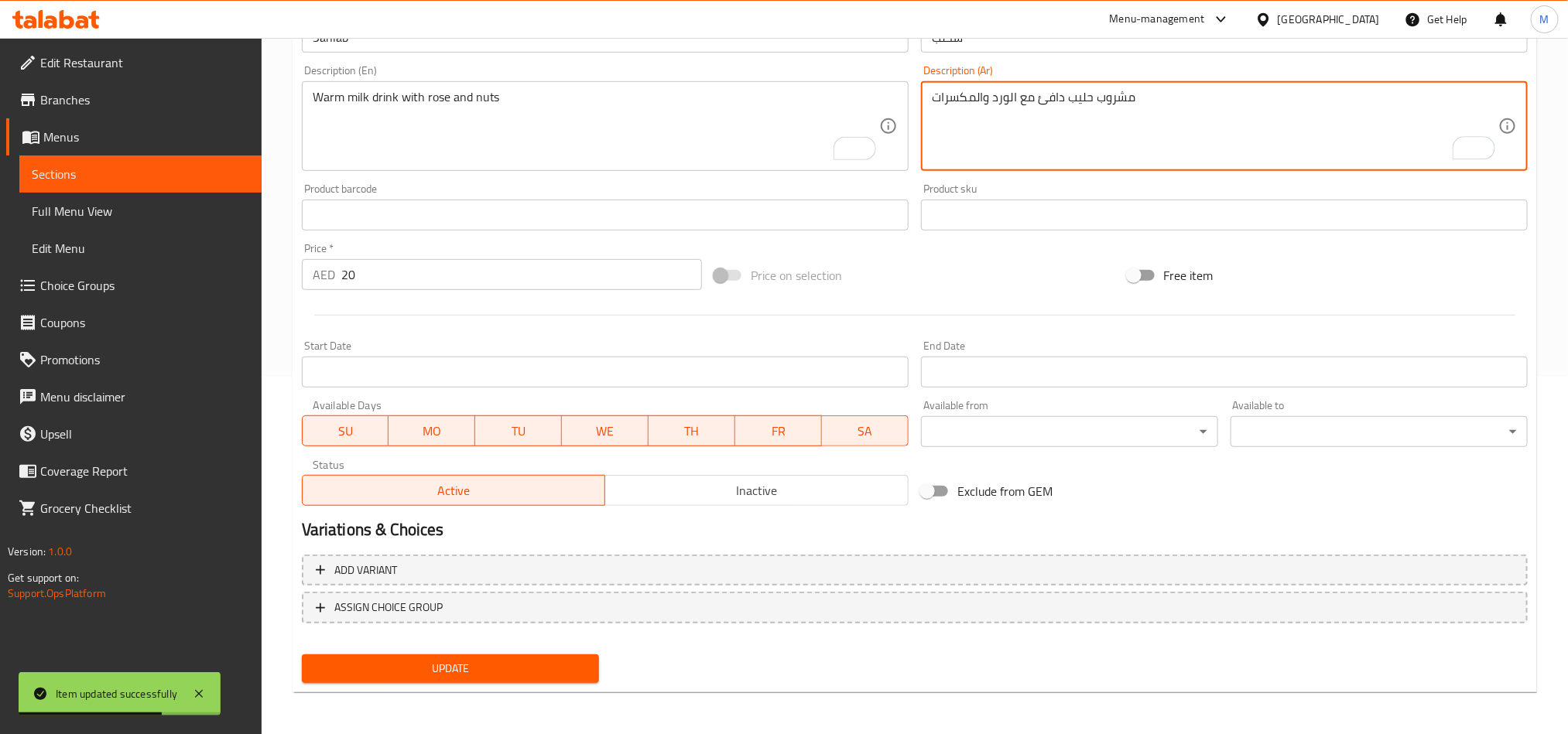
type textarea "مشروب حليب دافئ مع الورد والمكسرات"
click at [572, 667] on span "Update" at bounding box center [450, 669] width 272 height 19
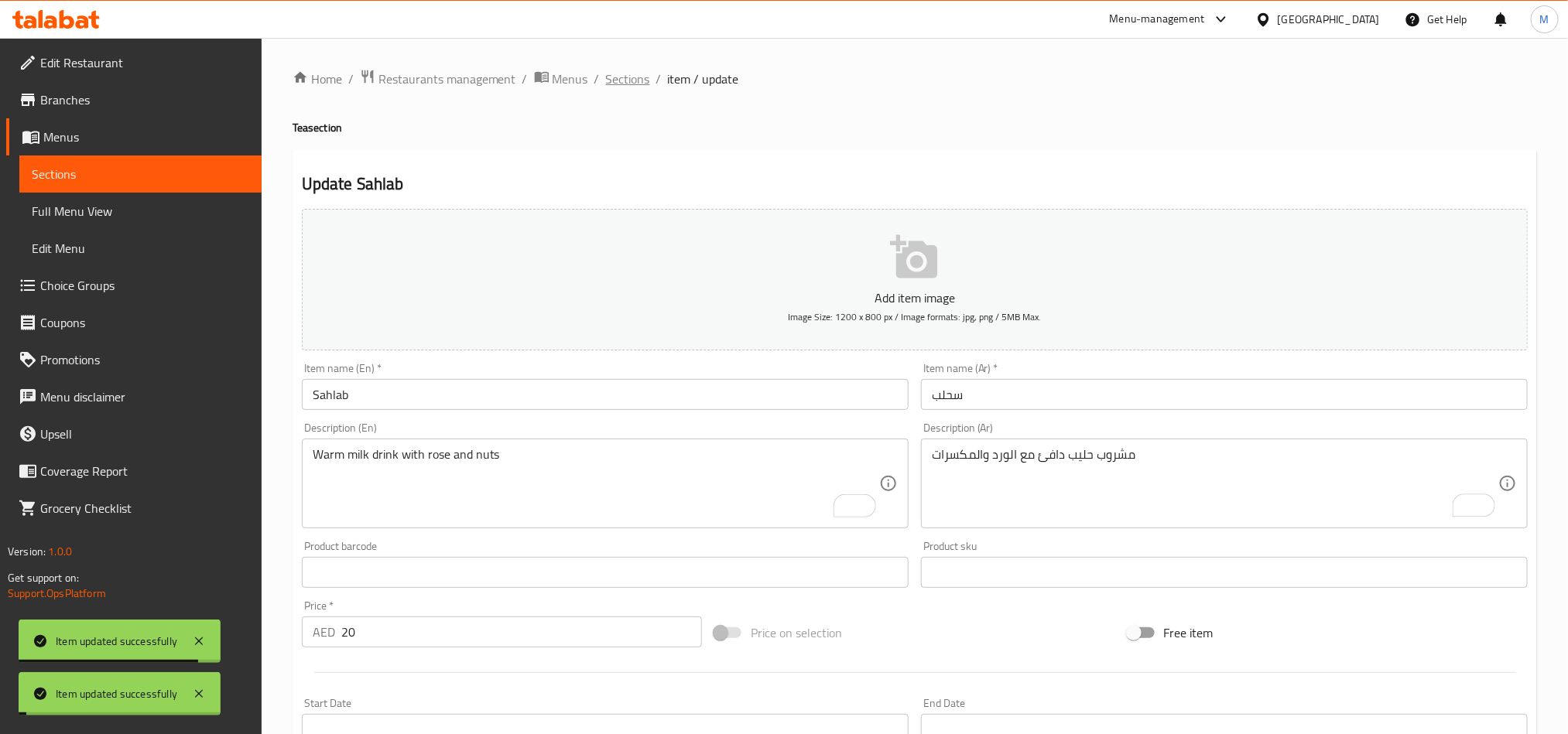
click at [622, 75] on span "Sections" at bounding box center [628, 78] width 44 height 19
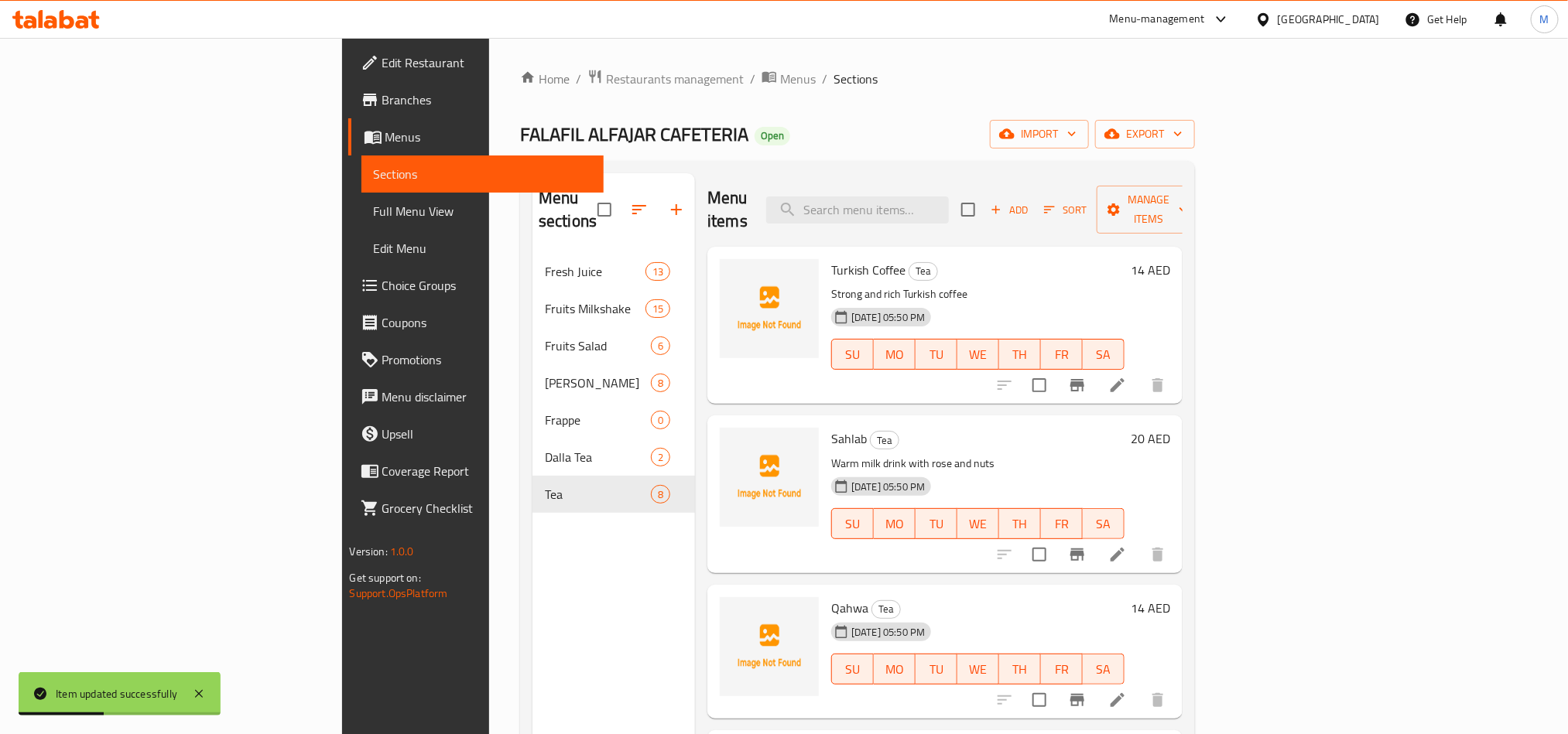
scroll to position [116, 0]
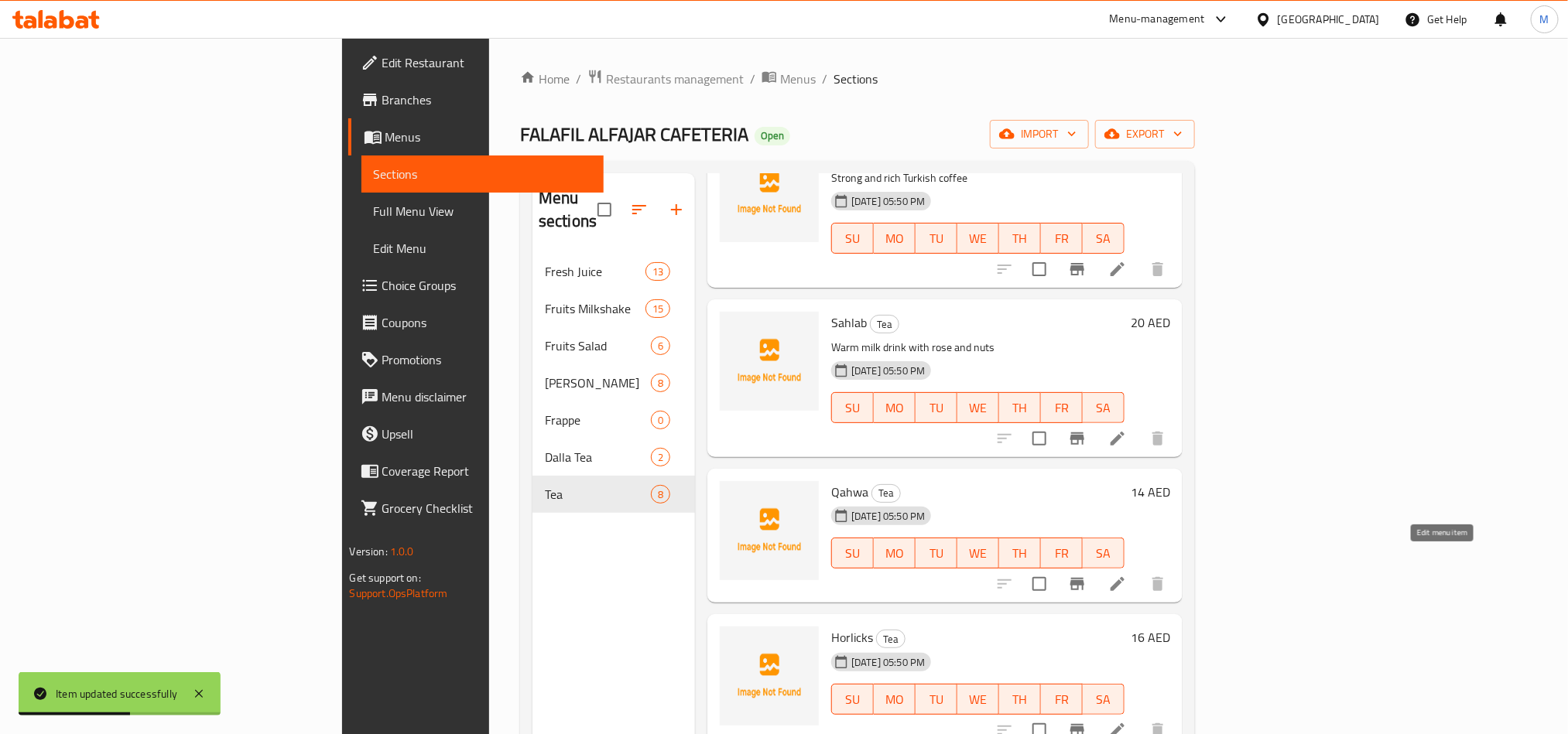
click at [1127, 575] on icon at bounding box center [1117, 584] width 19 height 19
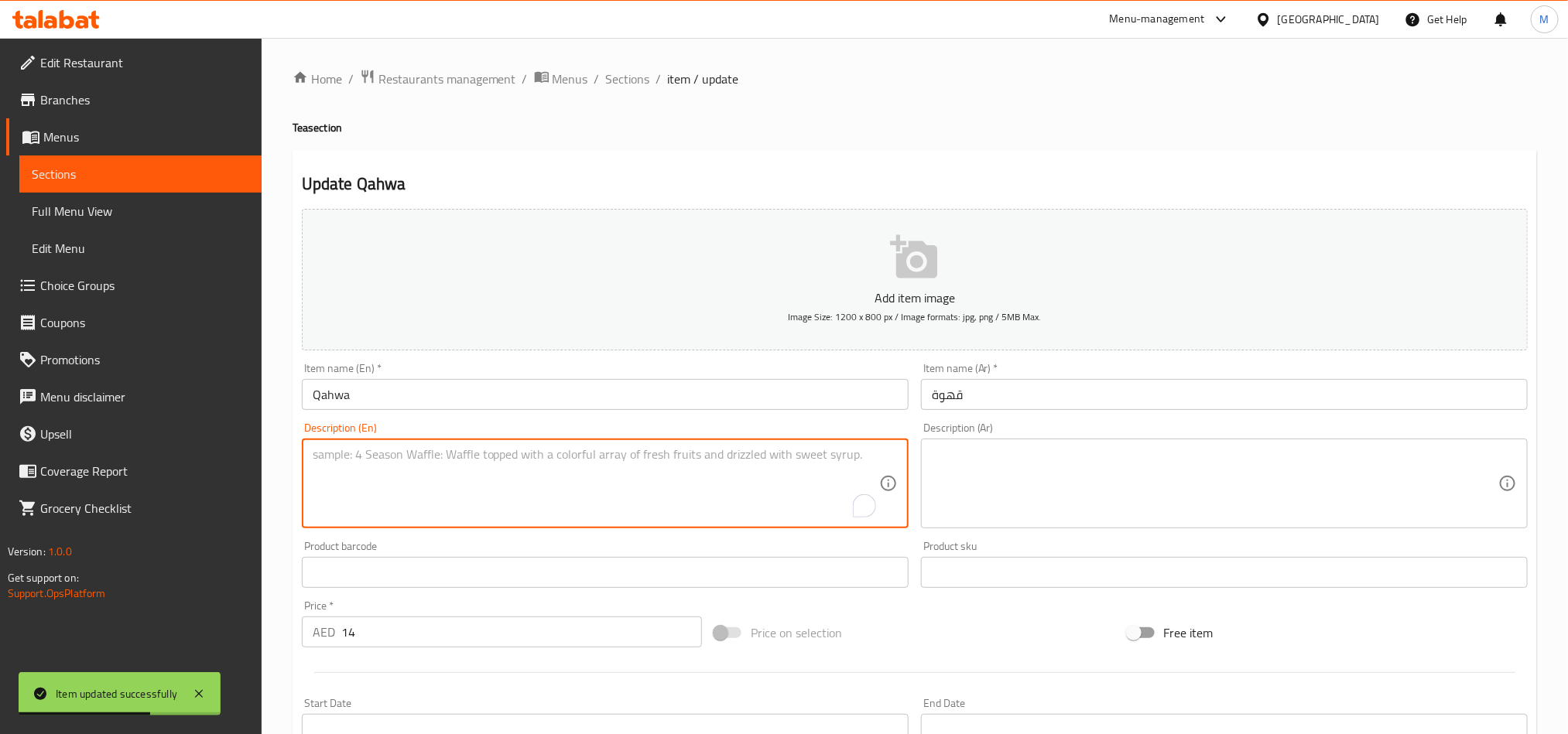
click at [604, 475] on textarea "To enrich screen reader interactions, please activate Accessibility in Grammarl…" at bounding box center [596, 483] width 567 height 73
paste textarea "Arabic spiced coffee"
type textarea "Arabic spiced coffee"
click at [1148, 490] on textarea at bounding box center [1215, 483] width 567 height 73
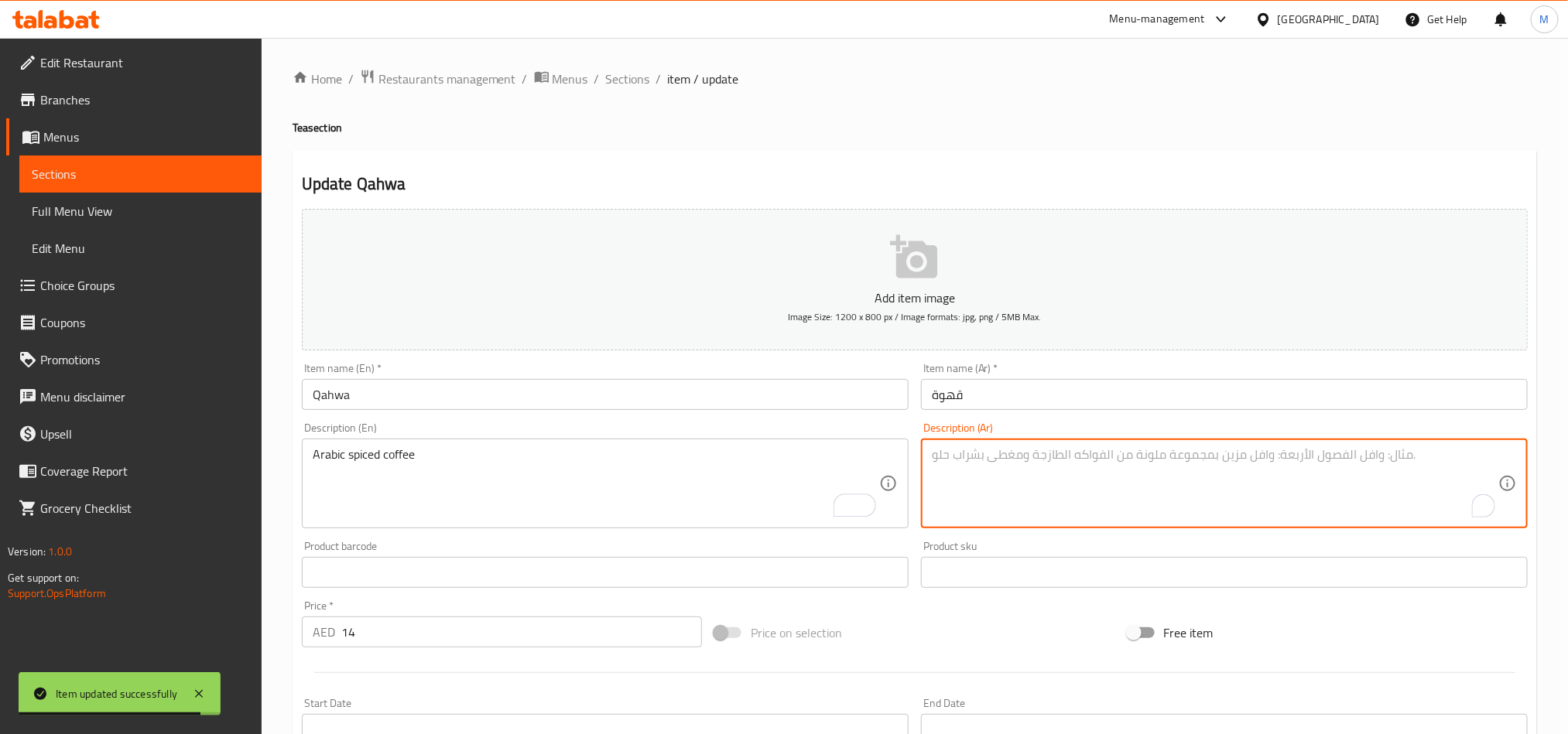
paste textarea "قهوة عربية متبلة"
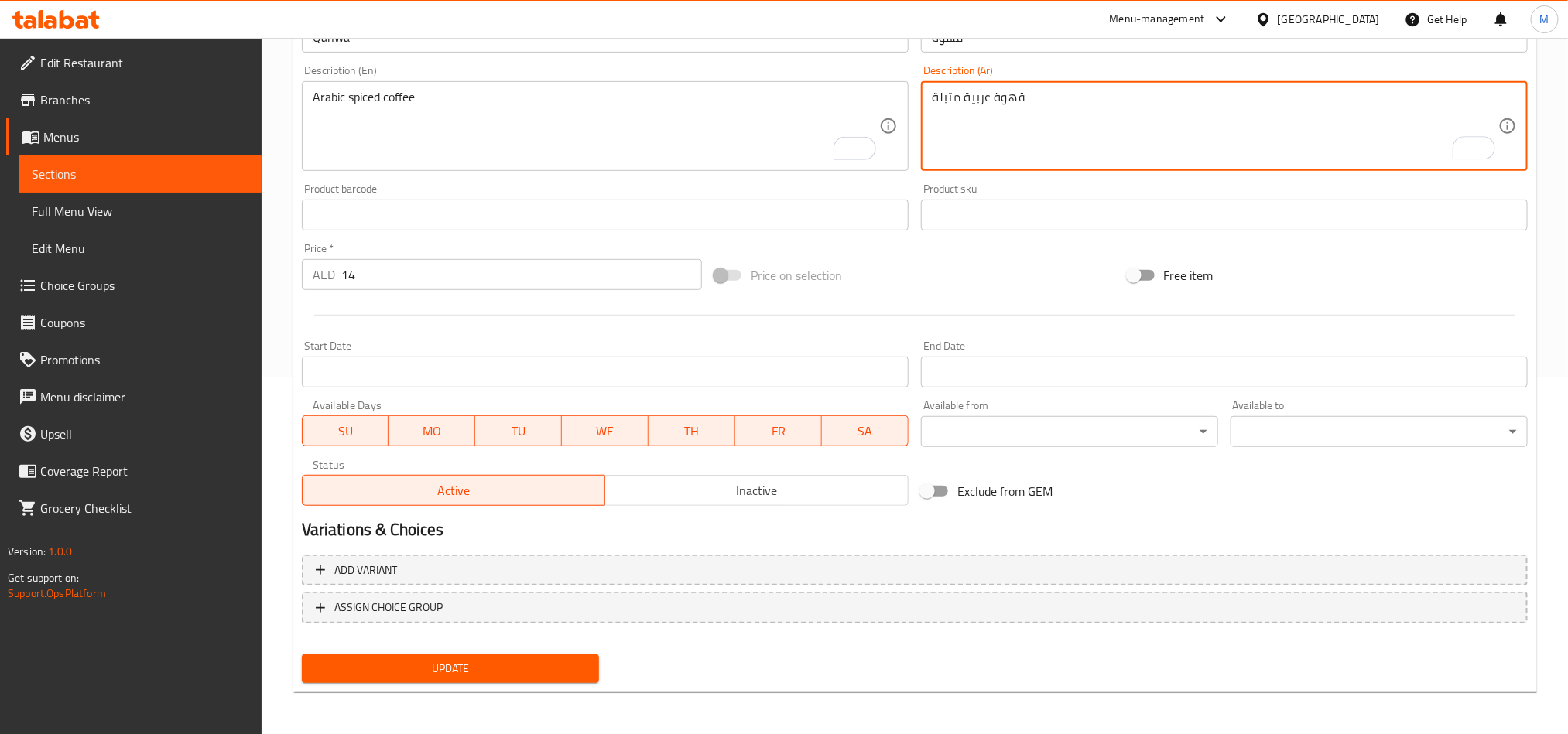
type textarea "قهوة عربية متبلة"
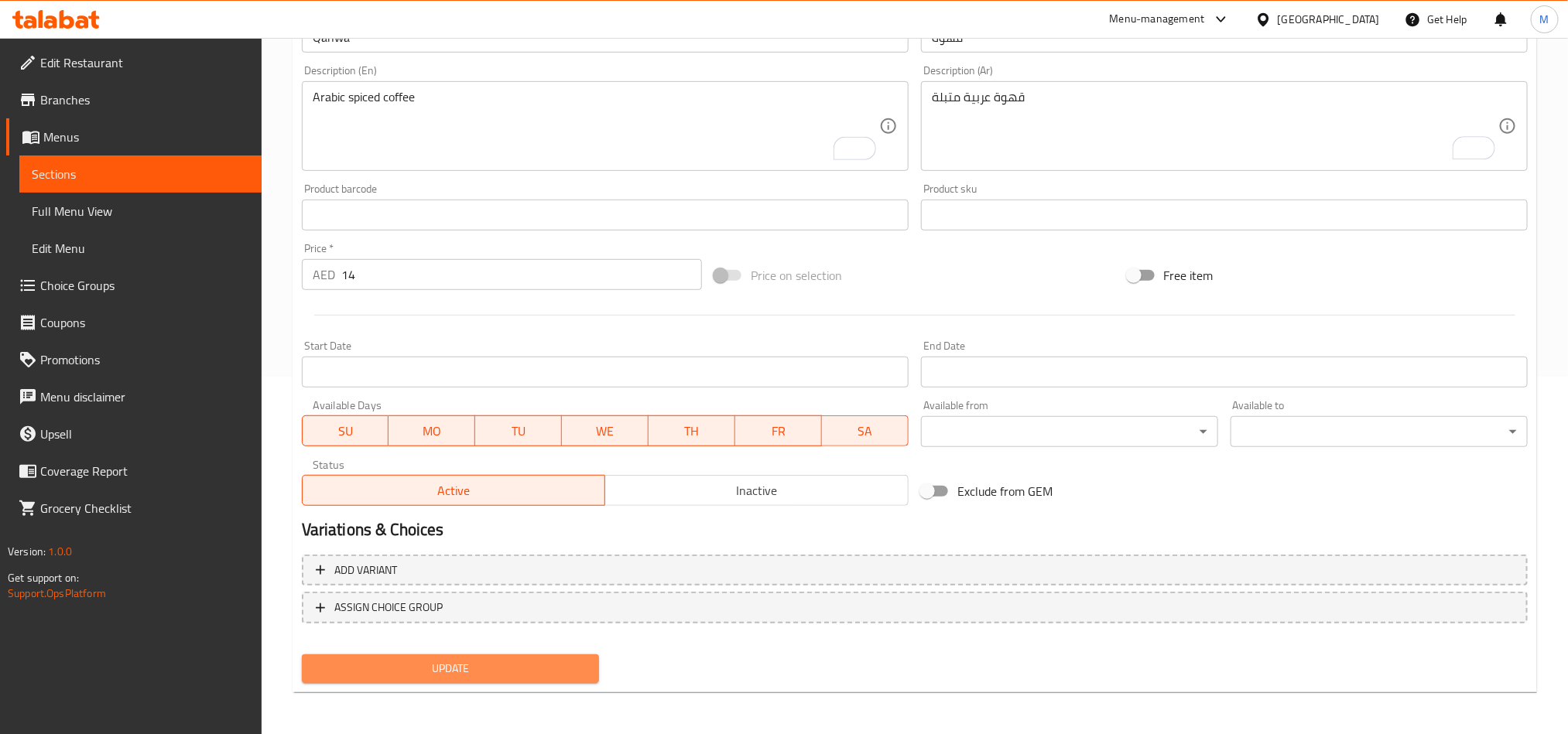
click at [572, 677] on button "Update" at bounding box center [451, 669] width 297 height 28
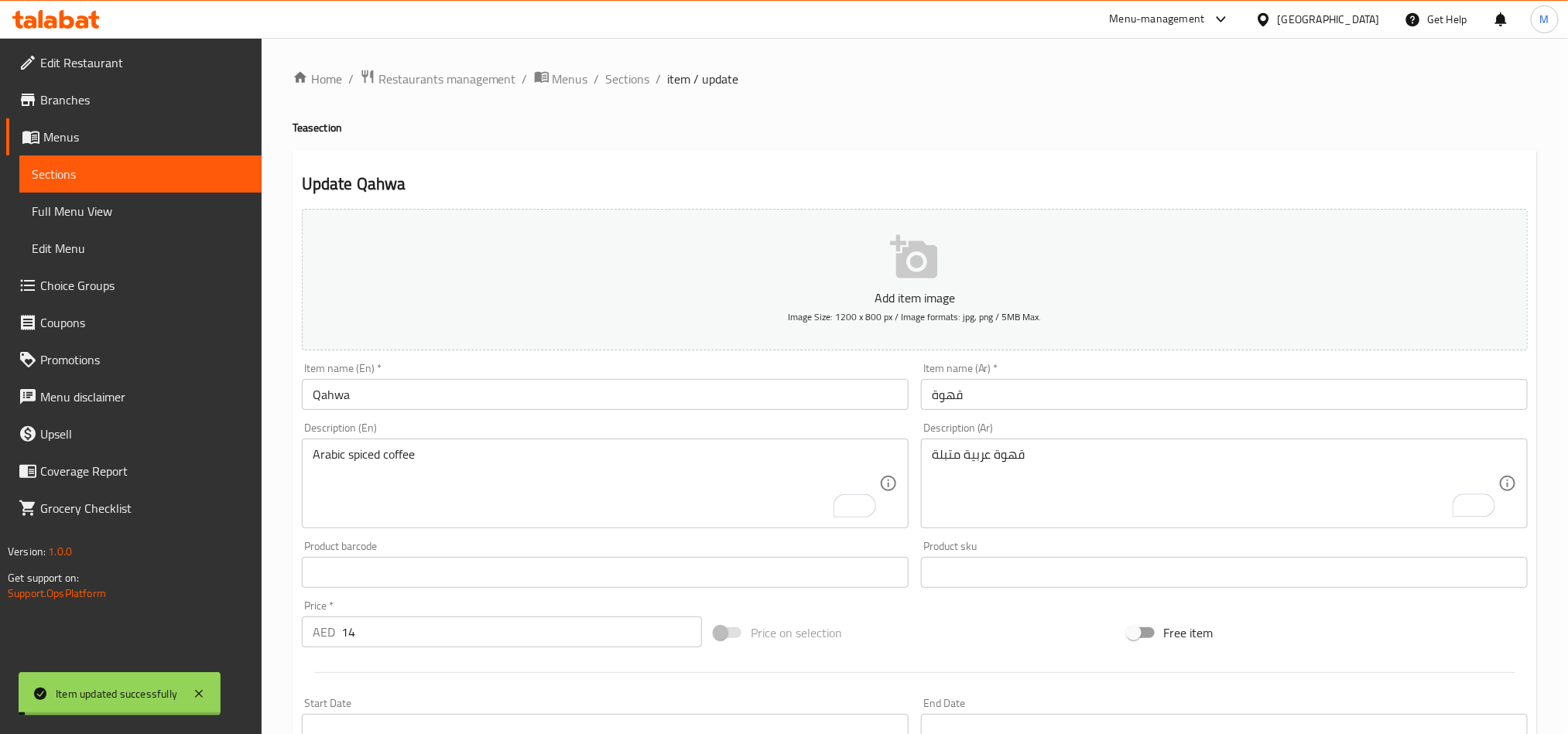
drag, startPoint x: 625, startPoint y: 77, endPoint x: 637, endPoint y: 65, distance: 17.0
click at [625, 77] on span "Sections" at bounding box center [628, 78] width 44 height 19
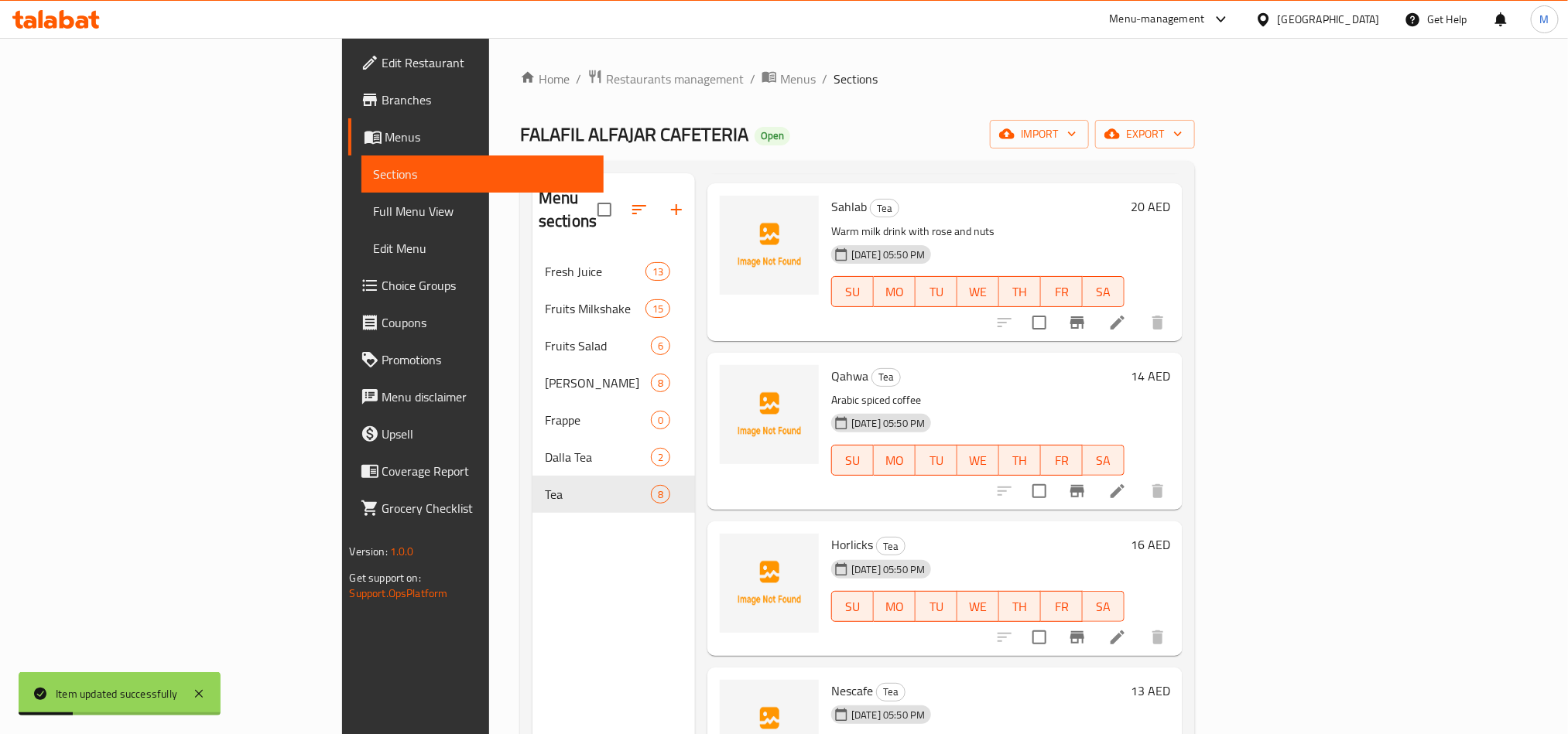
scroll to position [348, 0]
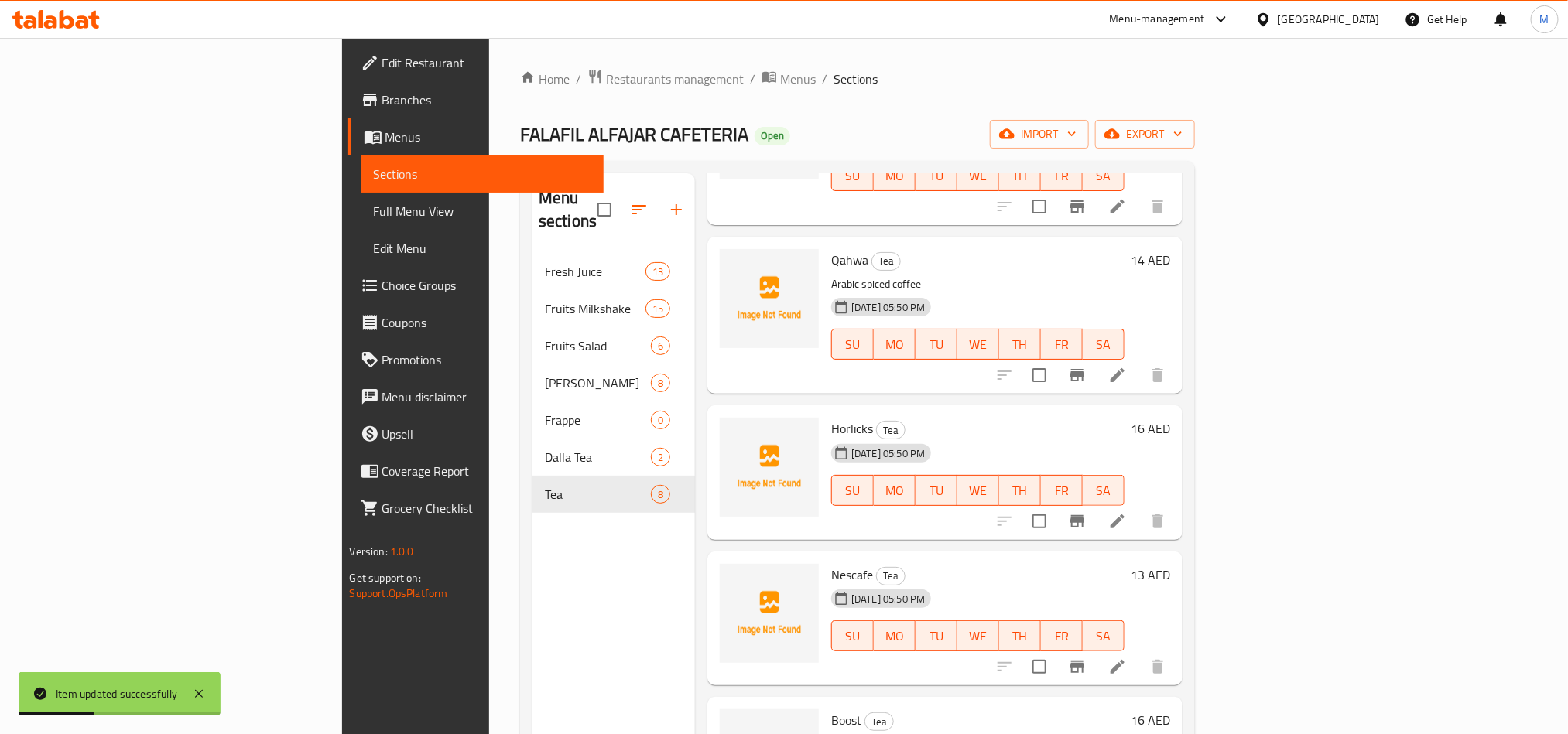
click at [1140, 508] on li at bounding box center [1117, 522] width 43 height 28
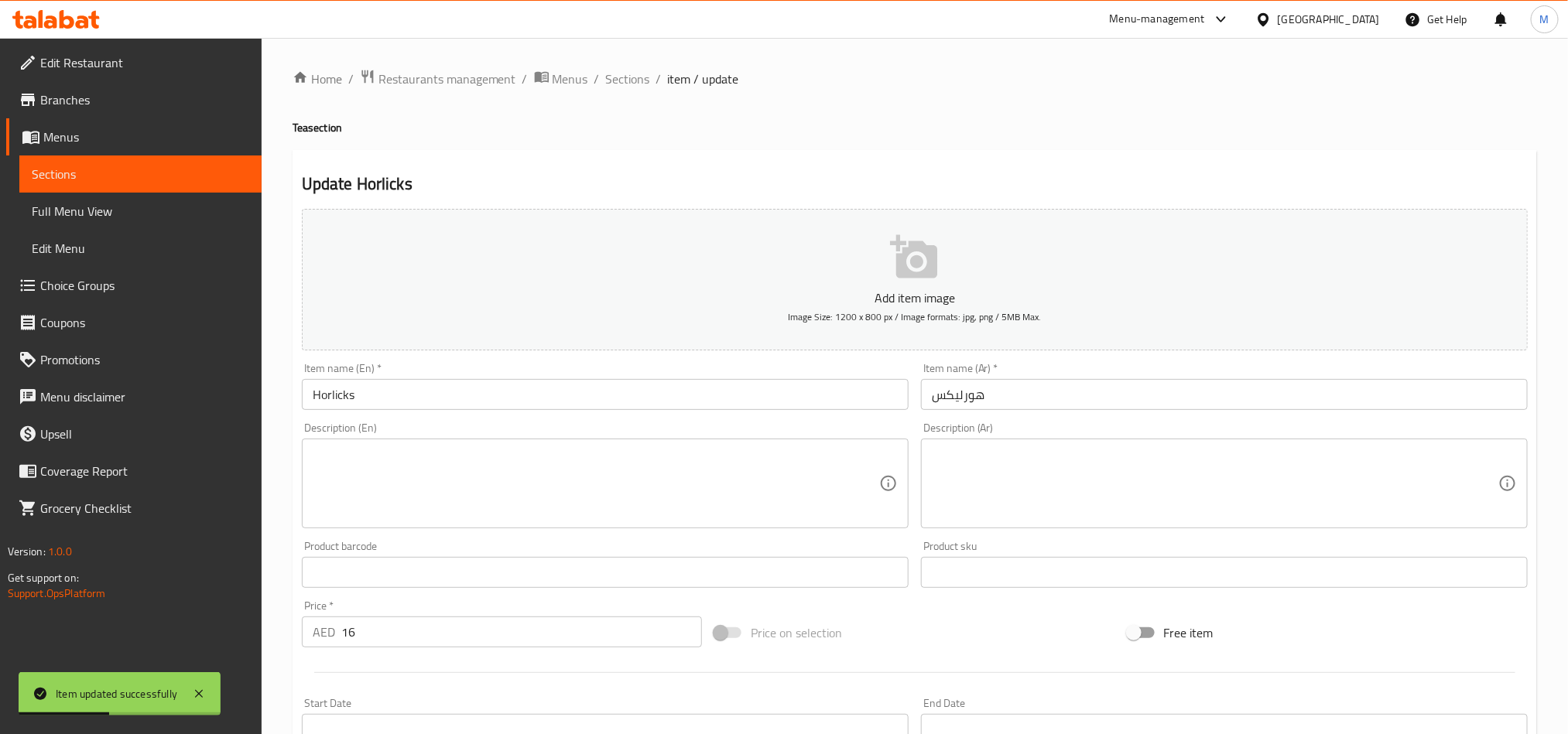
click at [530, 472] on textarea at bounding box center [596, 483] width 567 height 73
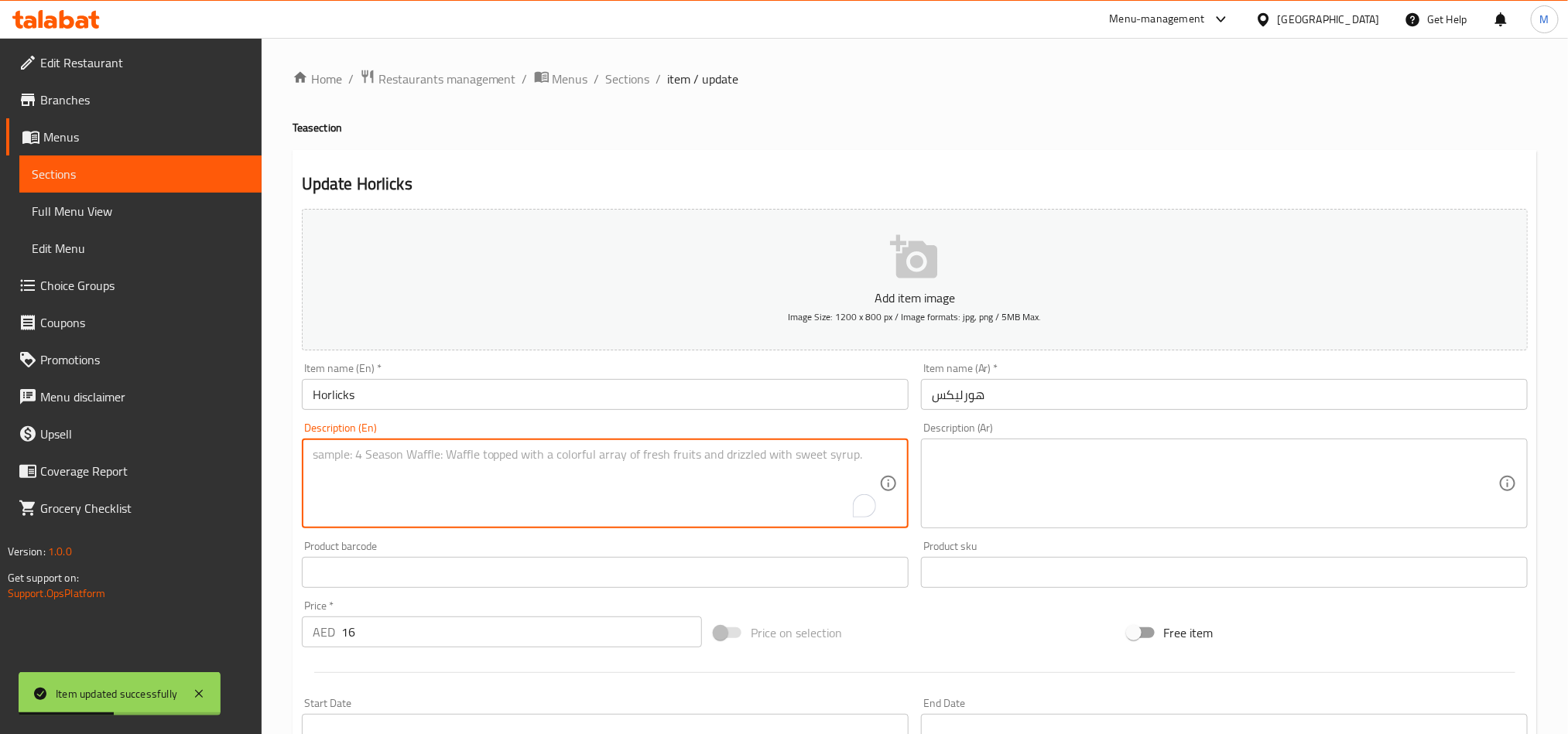
paste textarea "Malted milk hot drink"
type textarea "Malted milk hot drink"
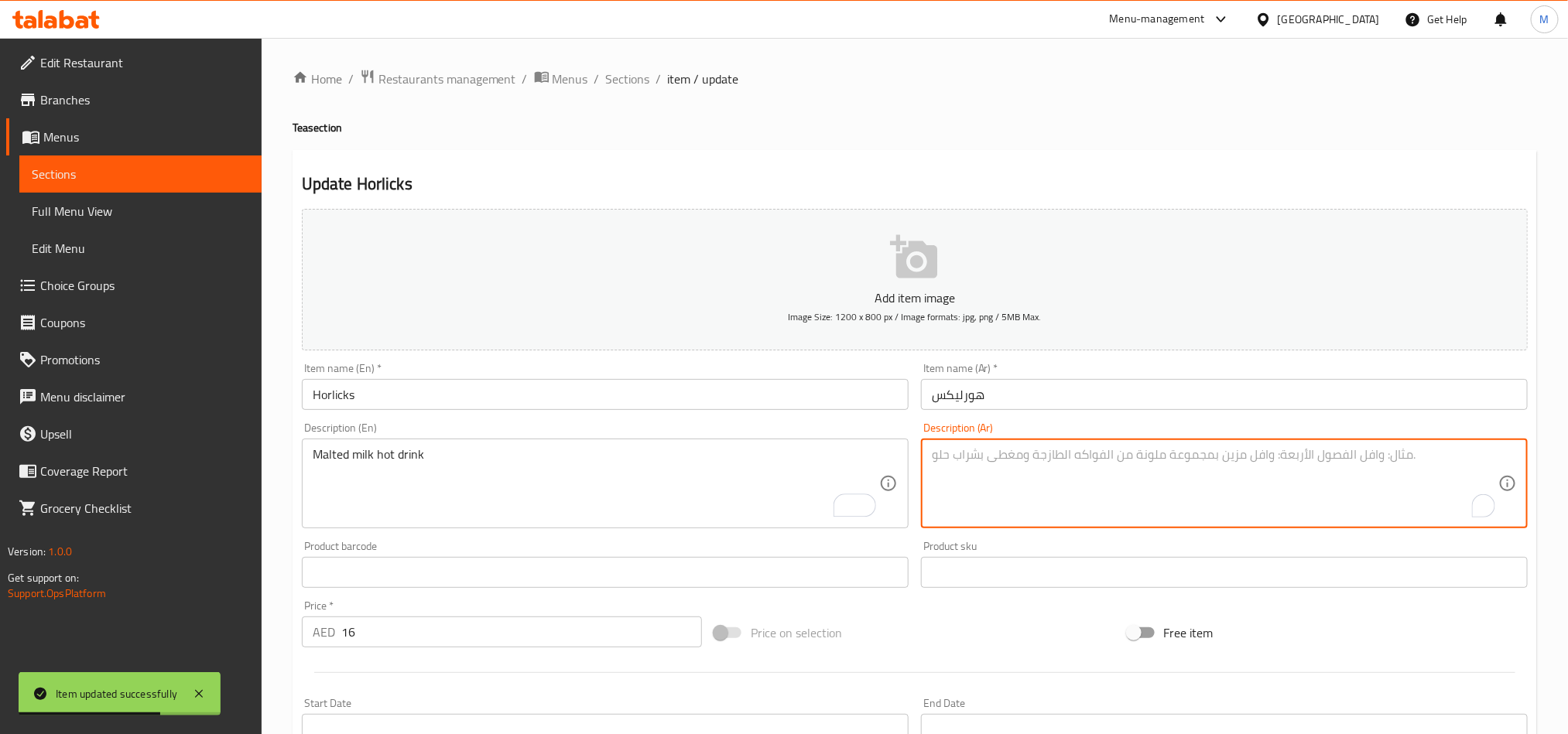
click at [1083, 518] on textarea "To enrich screen reader interactions, please activate Accessibility in Grammarl…" at bounding box center [1215, 483] width 567 height 73
paste textarea "مشروب ساخن من حليب الشعير"
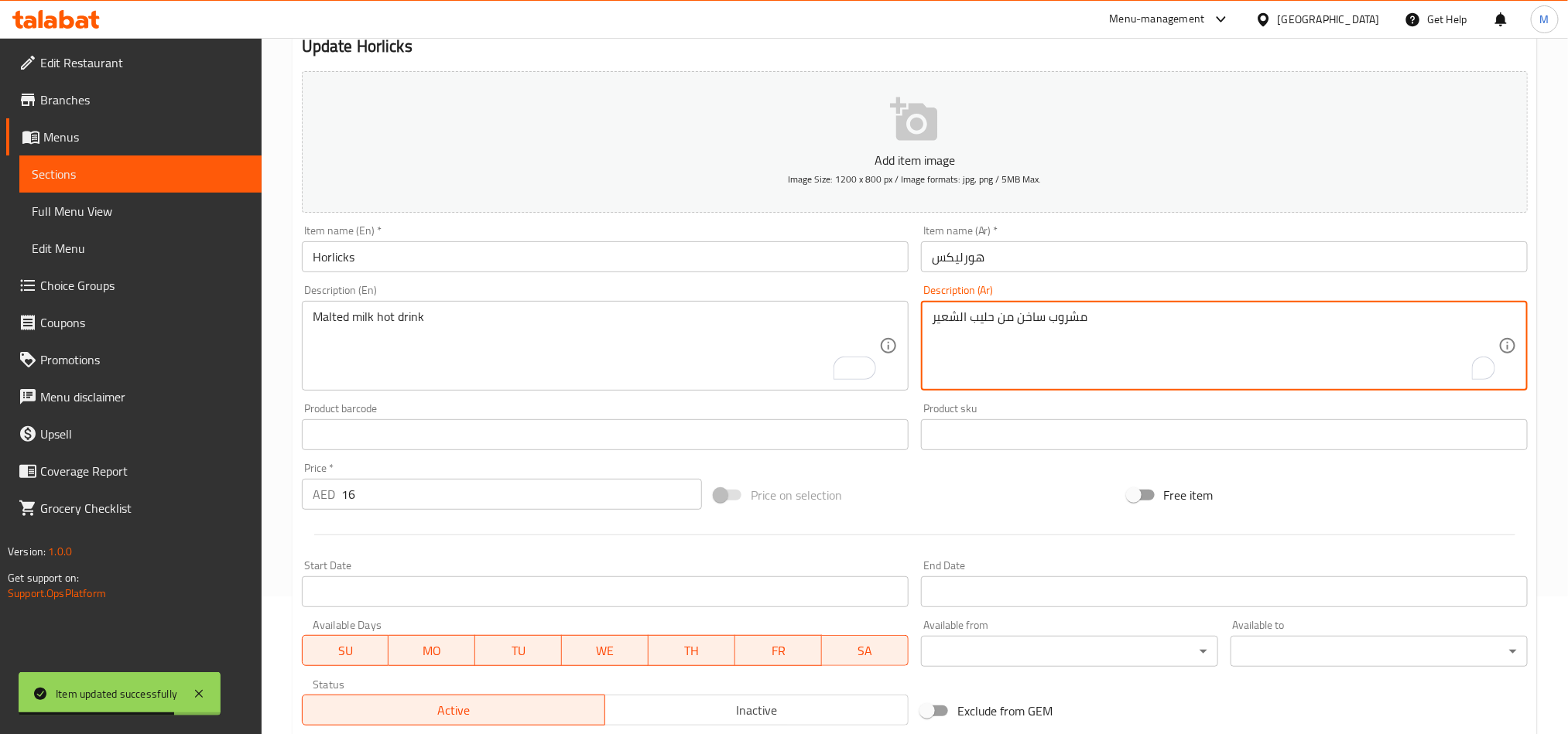
scroll to position [358, 0]
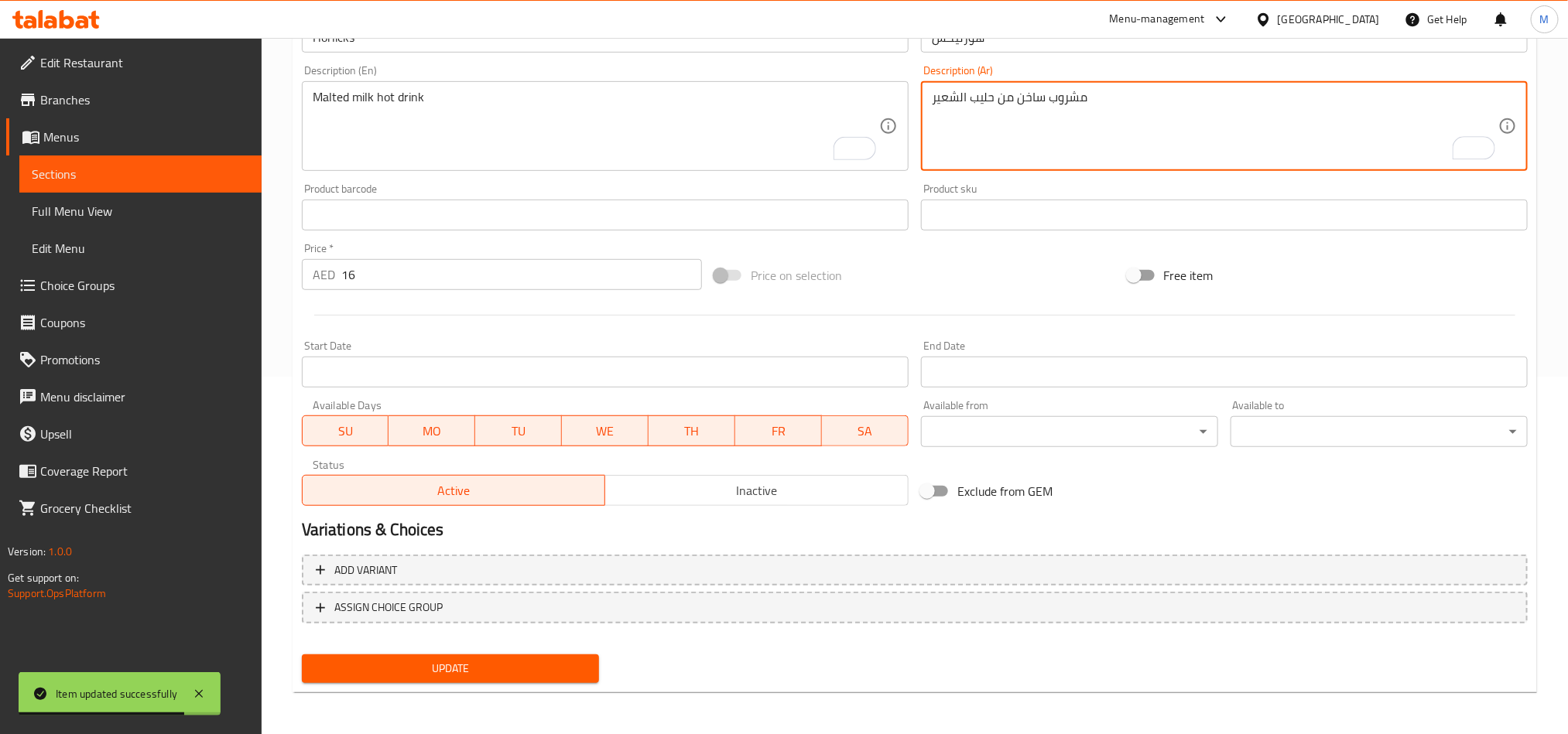
type textarea "مشروب ساخن من حليب الشعير"
click at [546, 652] on div "Update" at bounding box center [451, 669] width 310 height 41
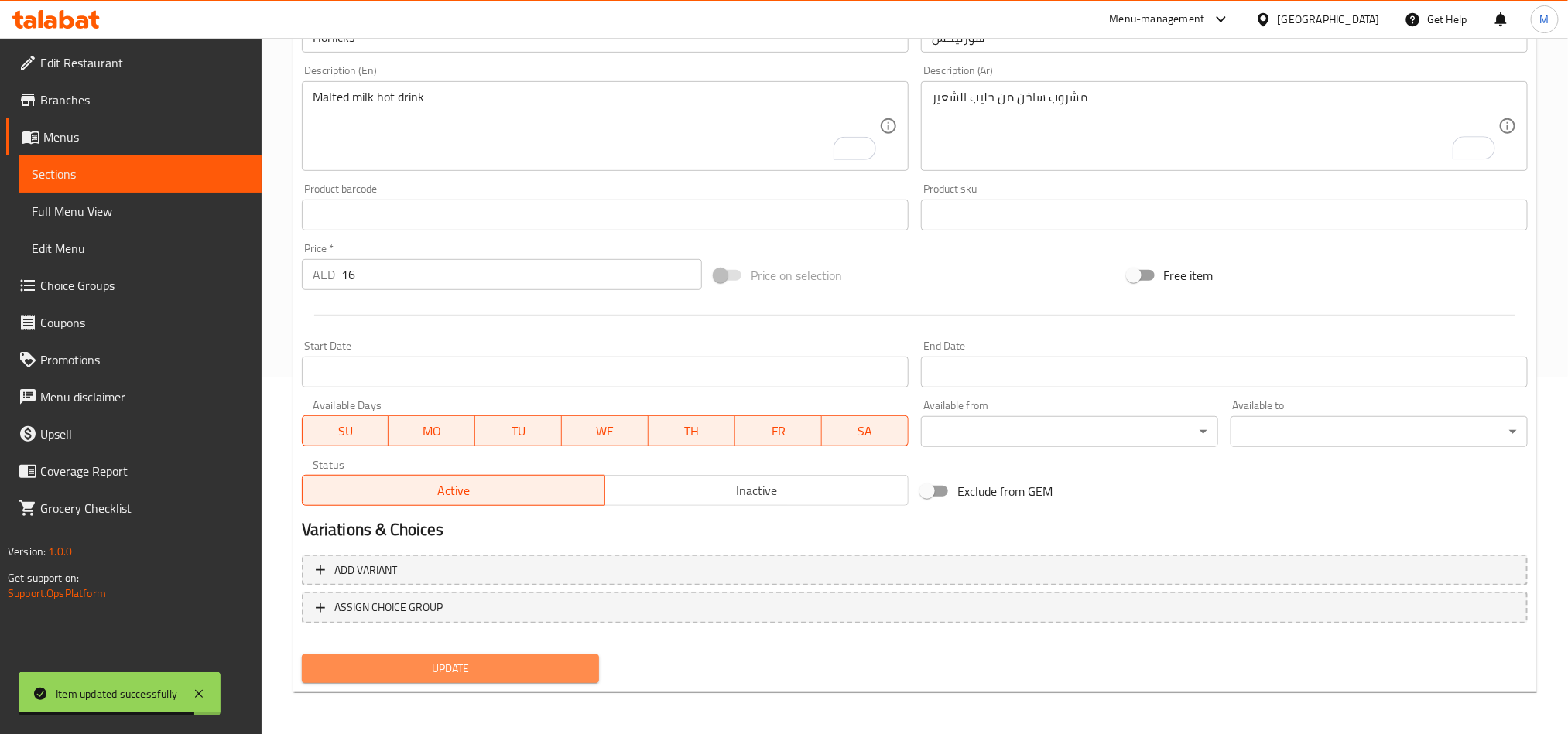
click at [548, 663] on span "Update" at bounding box center [450, 669] width 272 height 19
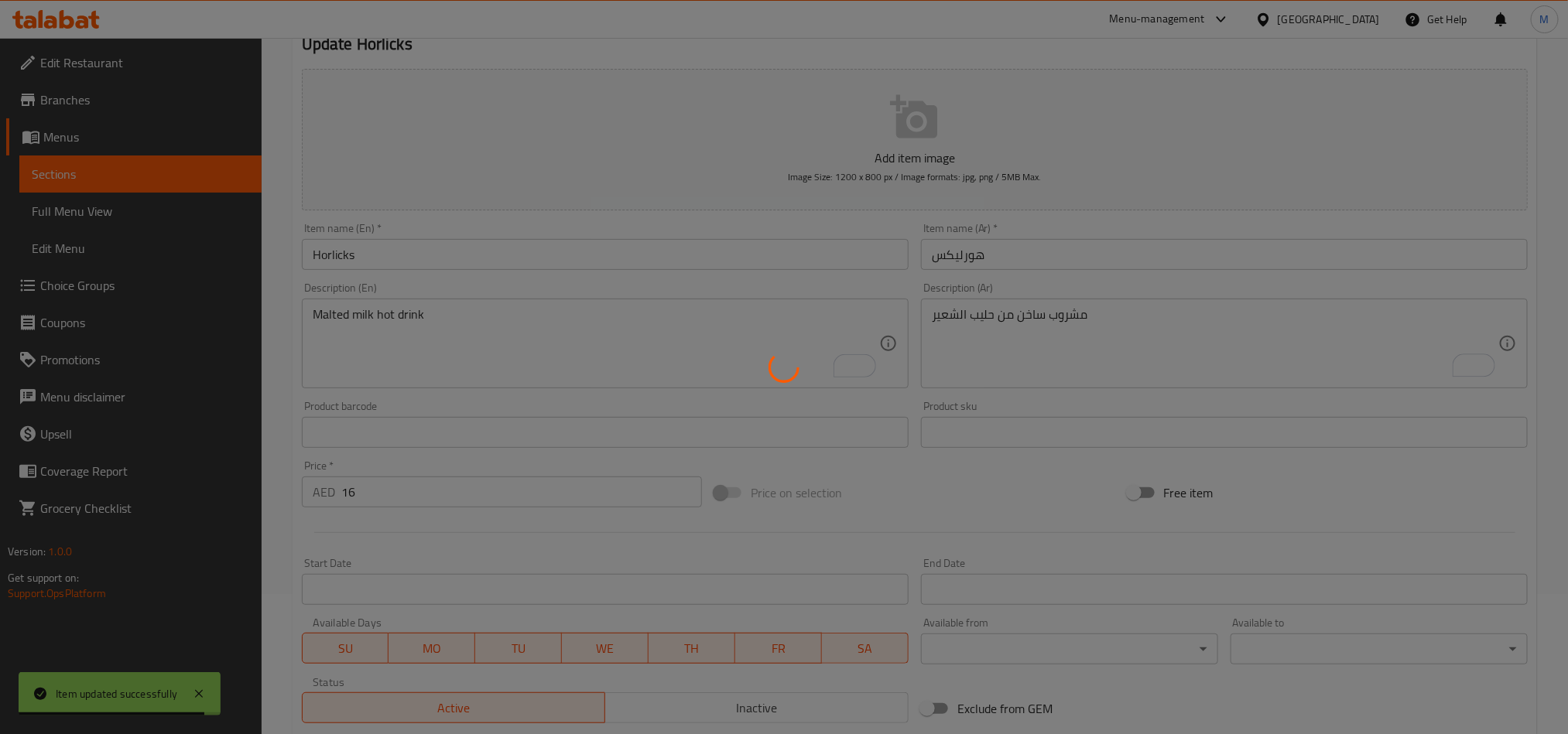
scroll to position [0, 0]
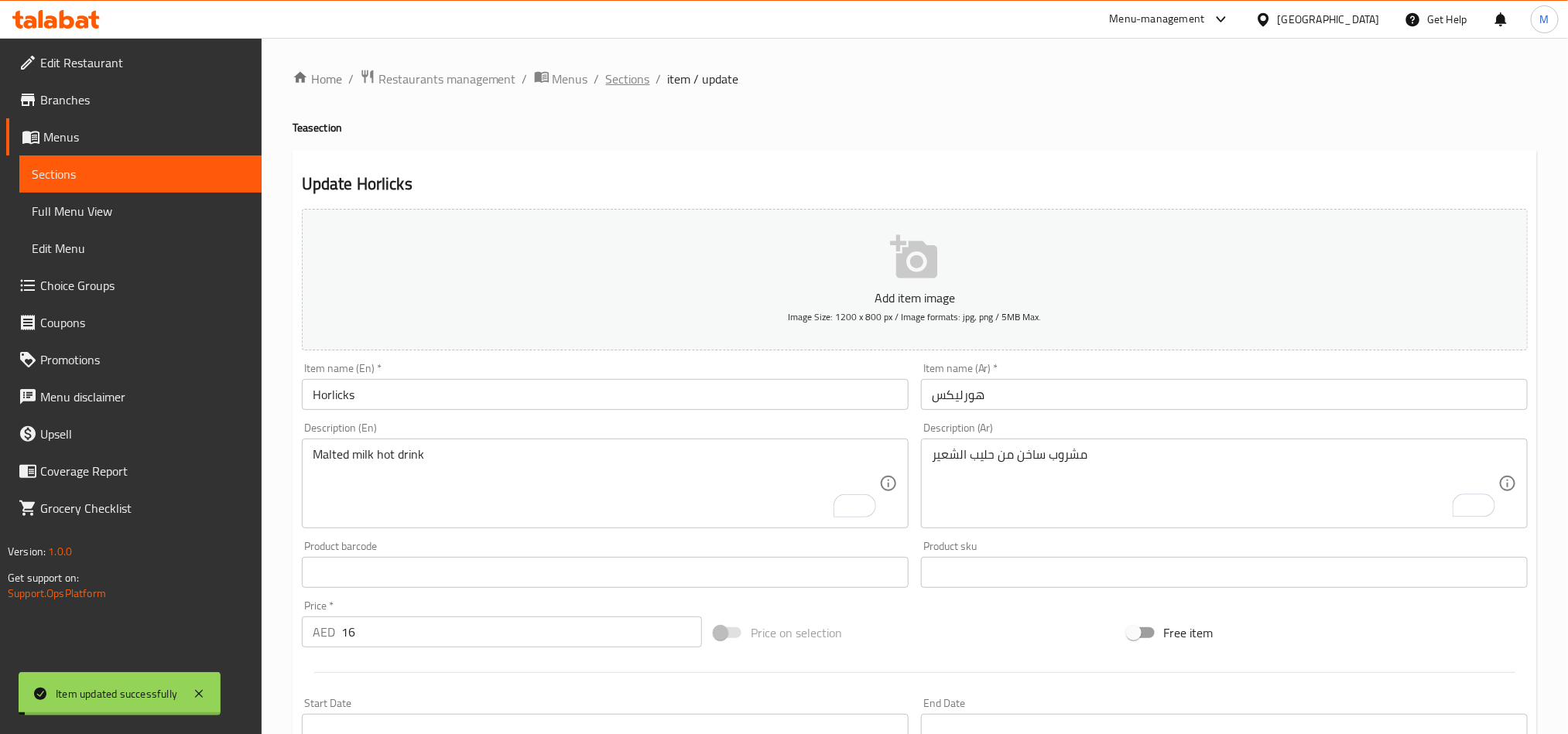
click at [637, 74] on span "Sections" at bounding box center [628, 78] width 44 height 19
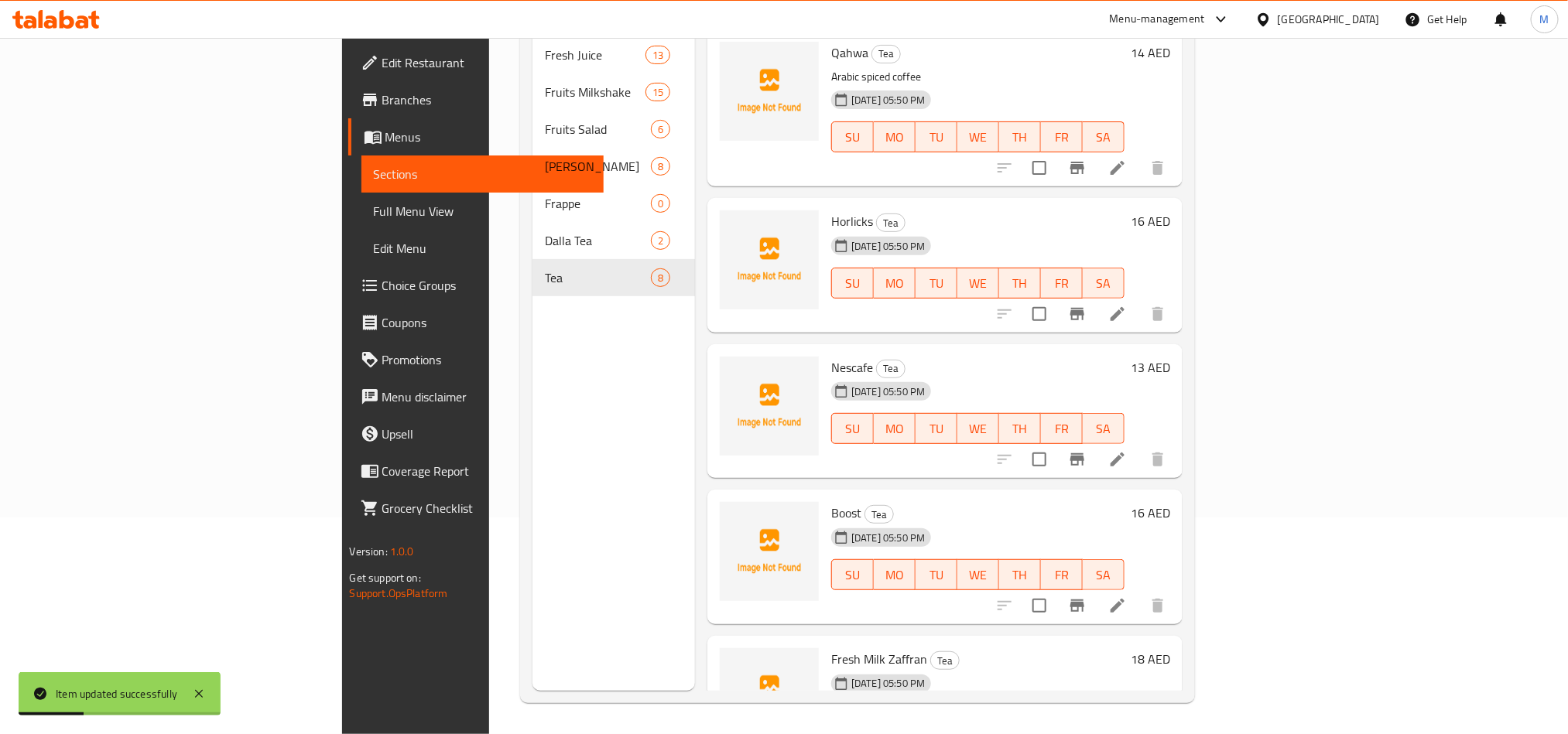
scroll to position [348, 0]
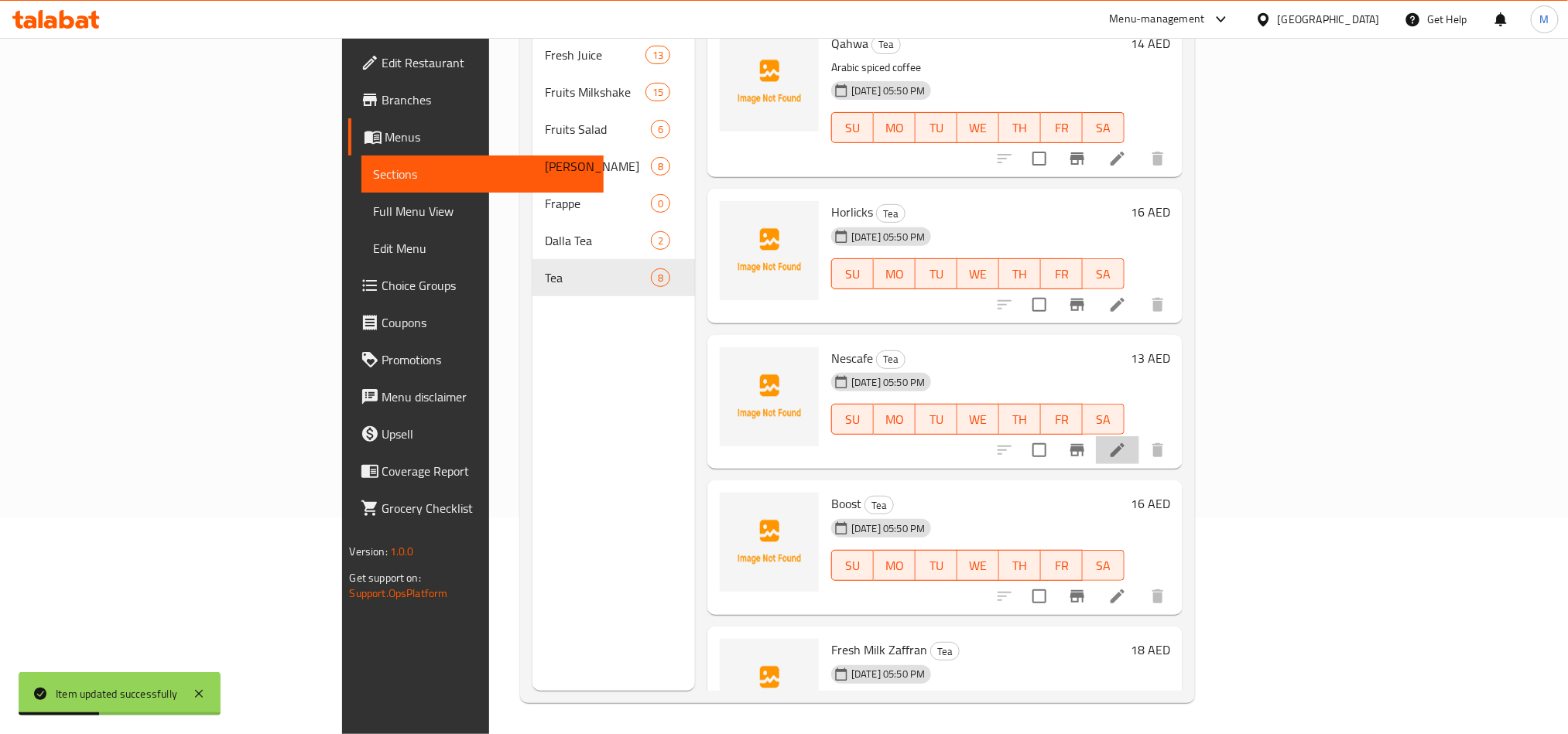
click at [1140, 437] on li at bounding box center [1117, 450] width 43 height 28
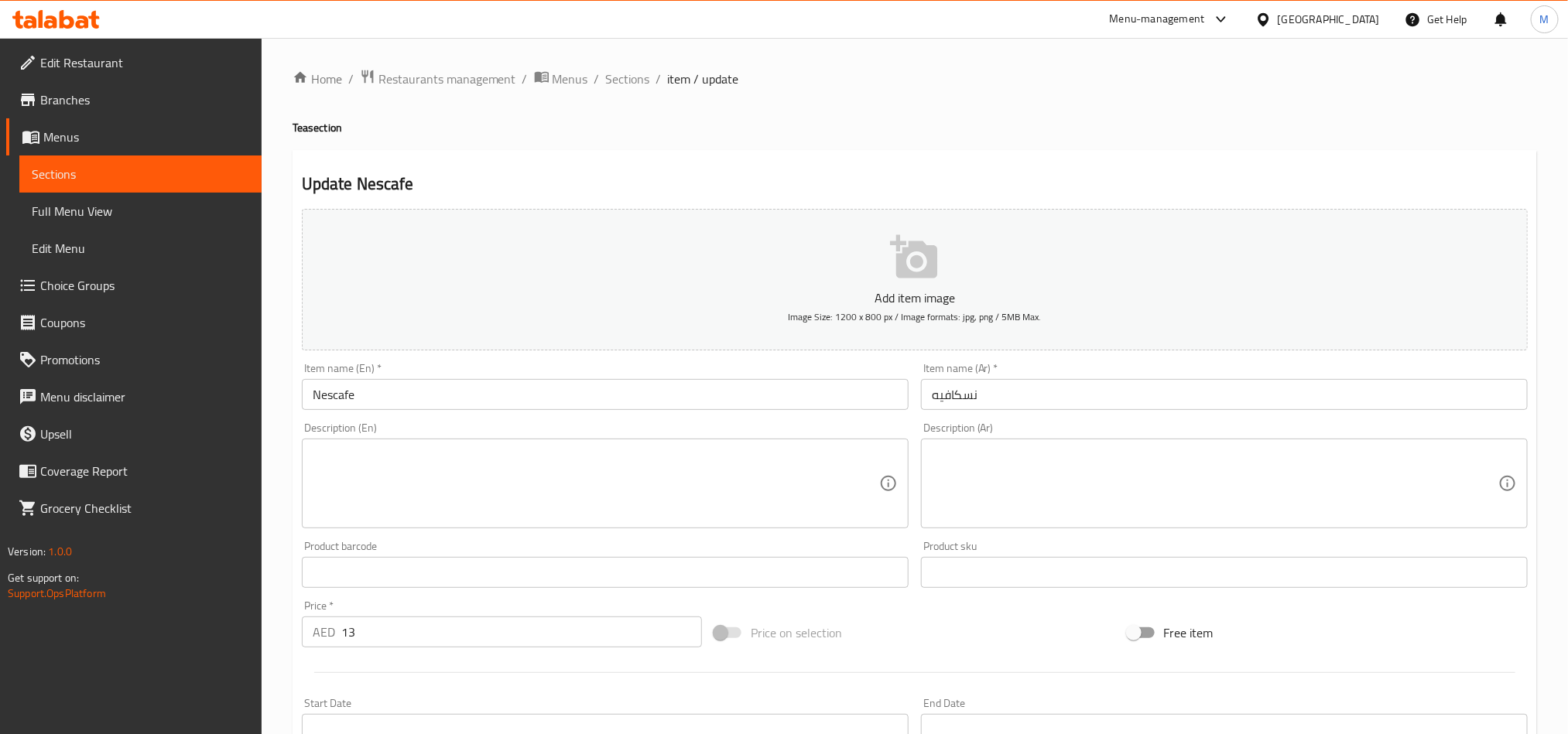
click at [681, 440] on div "Description (En)" at bounding box center [606, 483] width 607 height 90
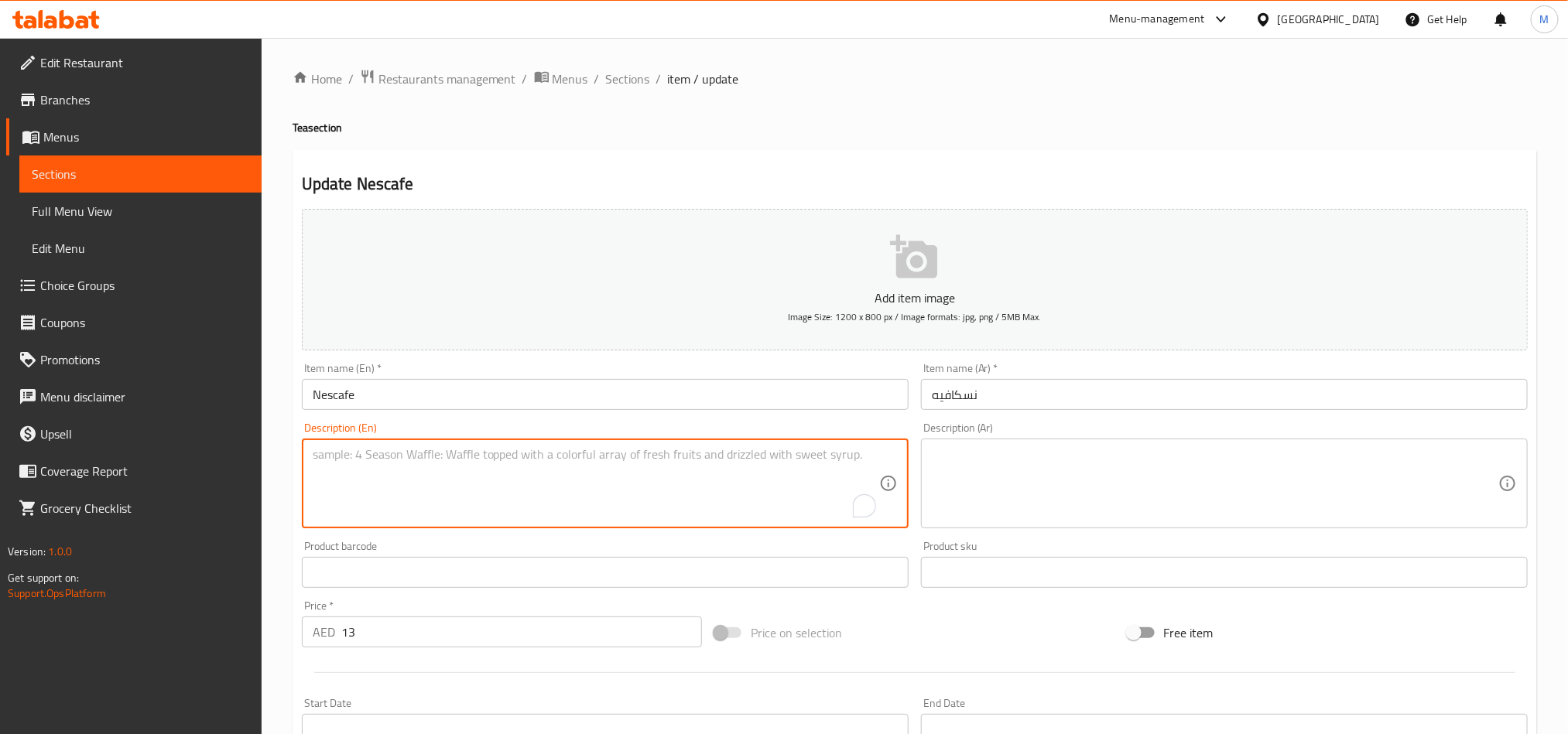
paste textarea "Classic instant coffee"
type textarea "Classic instant coffee"
click at [1089, 463] on textarea at bounding box center [1215, 483] width 567 height 73
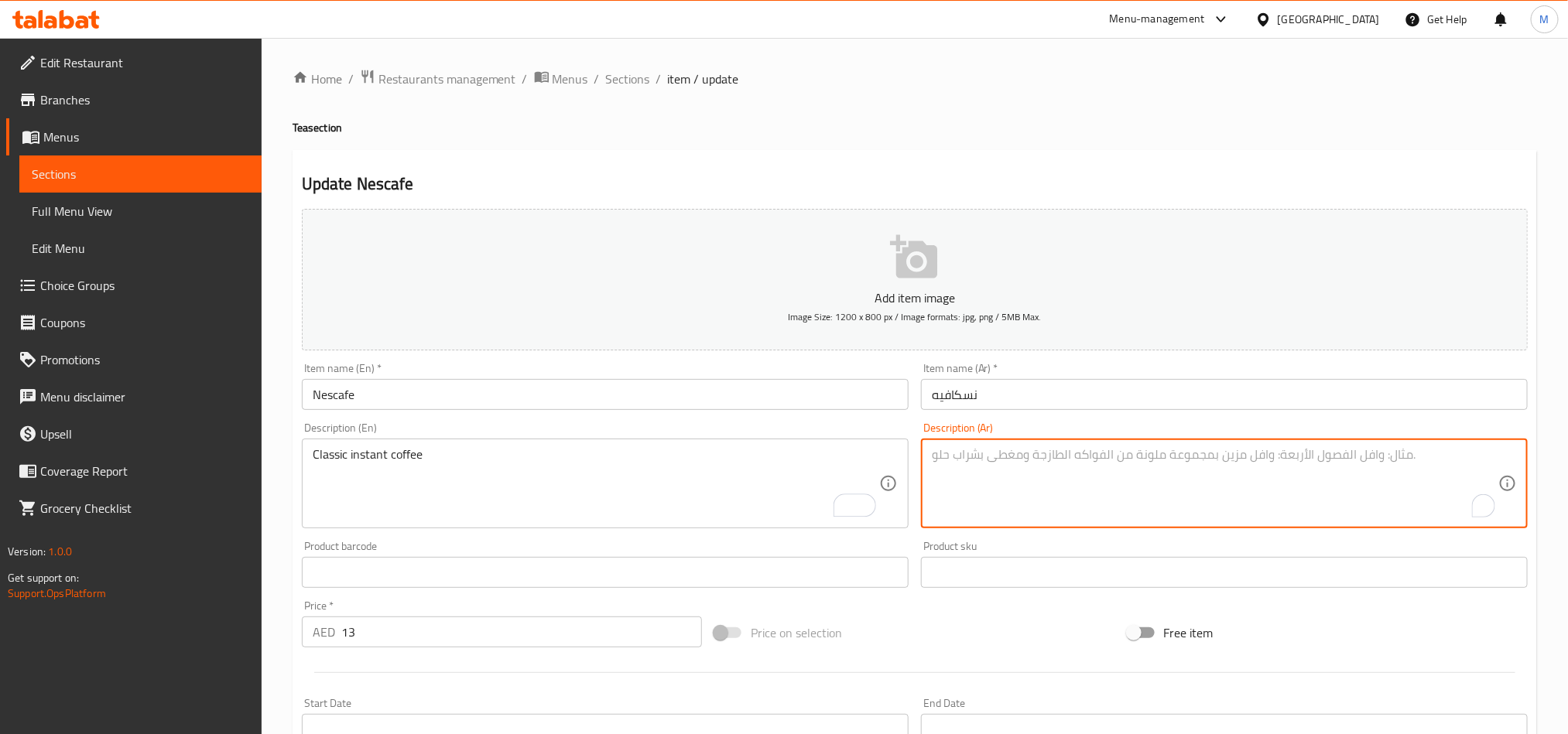
paste textarea "قهوة كلاسيكية فورية"
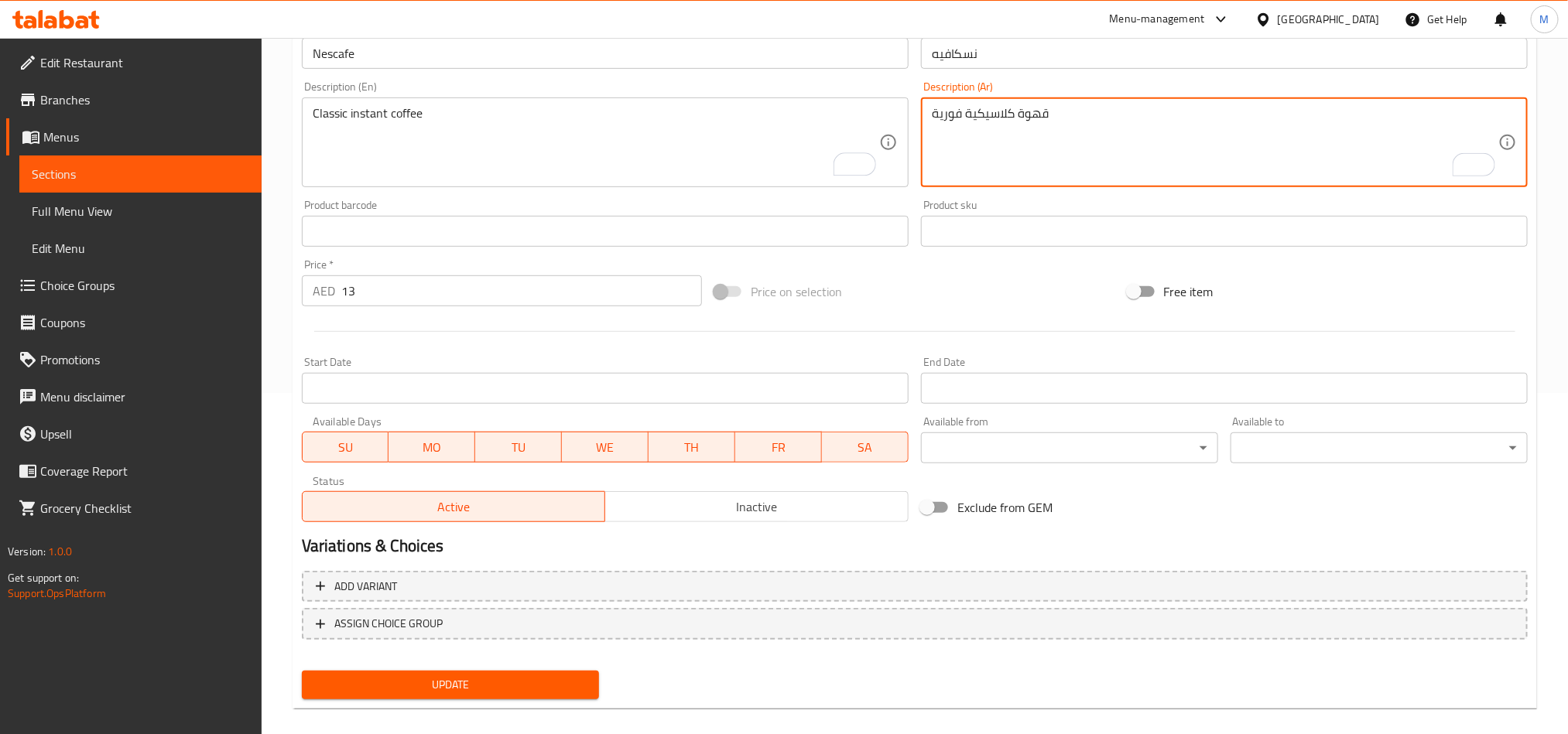
scroll to position [358, 0]
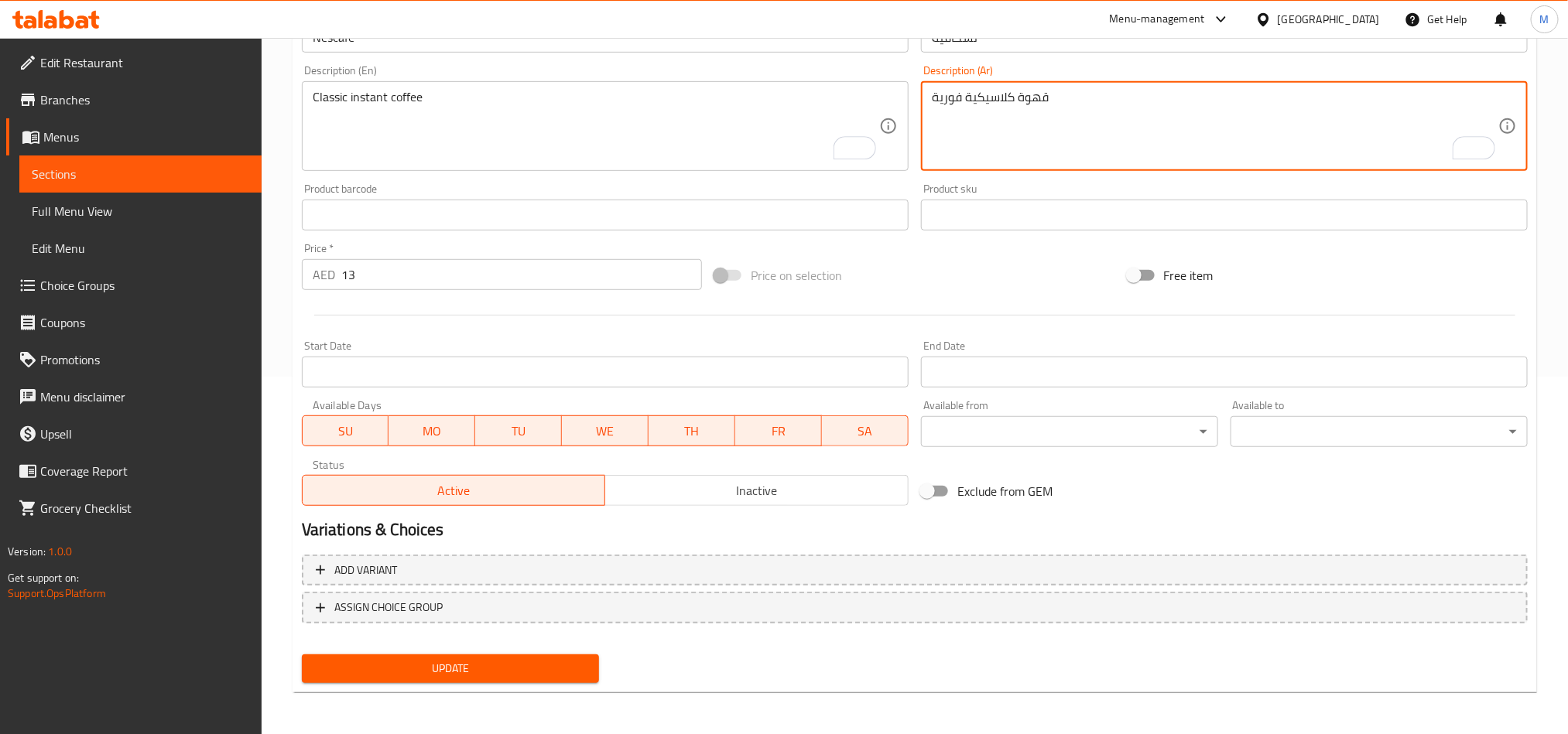
type textarea "قهوة كلاسيكية فورية"
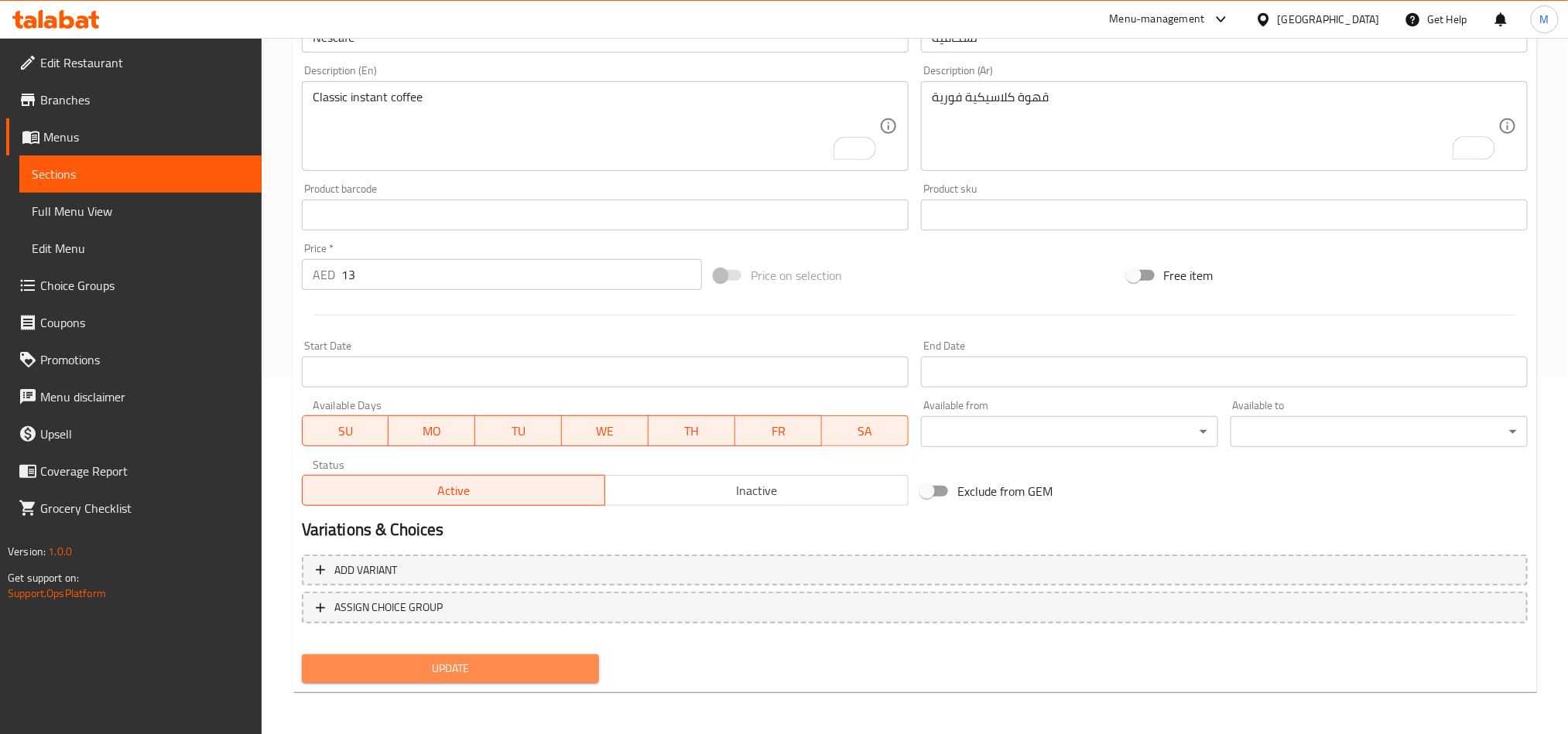
click at [578, 657] on button "Update" at bounding box center [451, 669] width 297 height 28
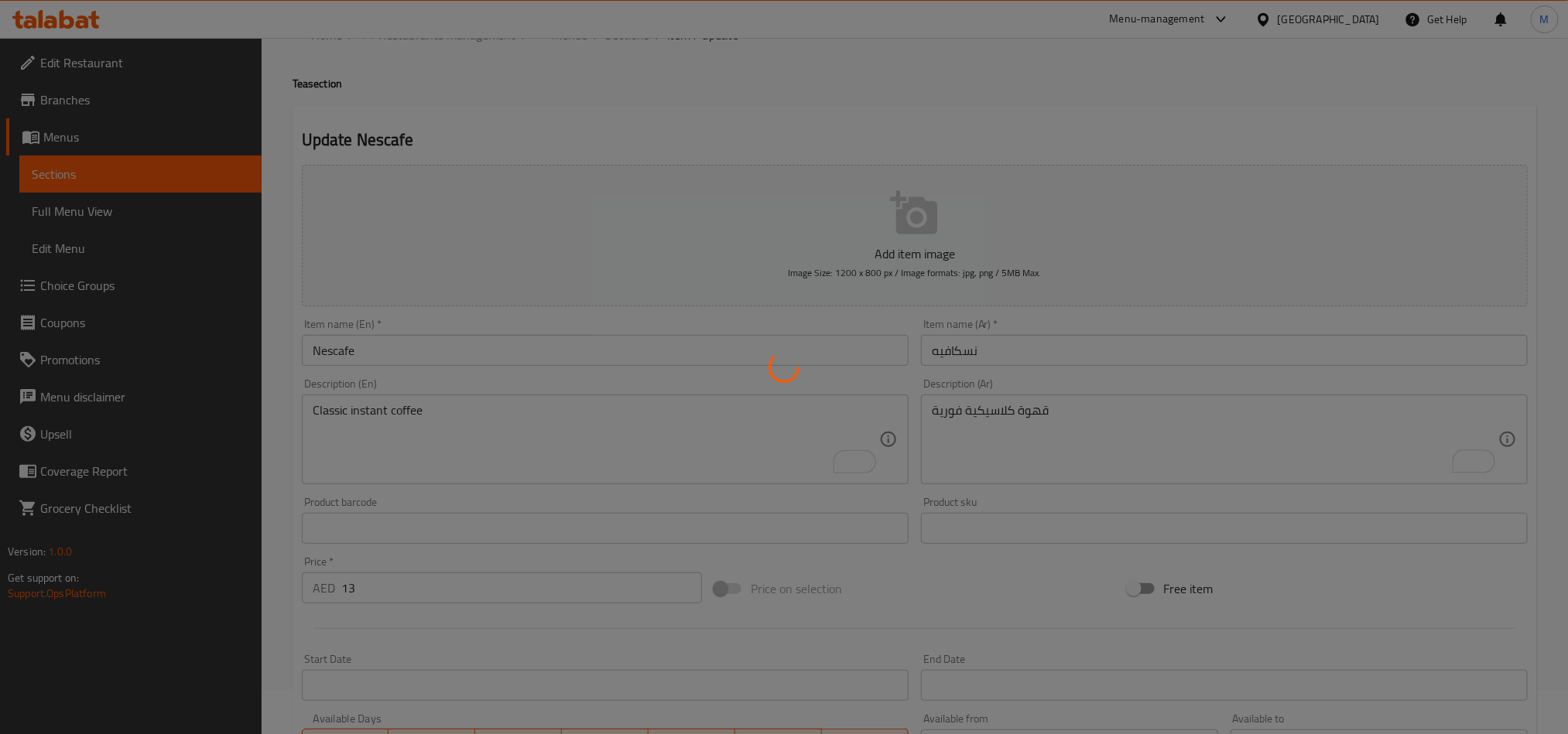
scroll to position [0, 0]
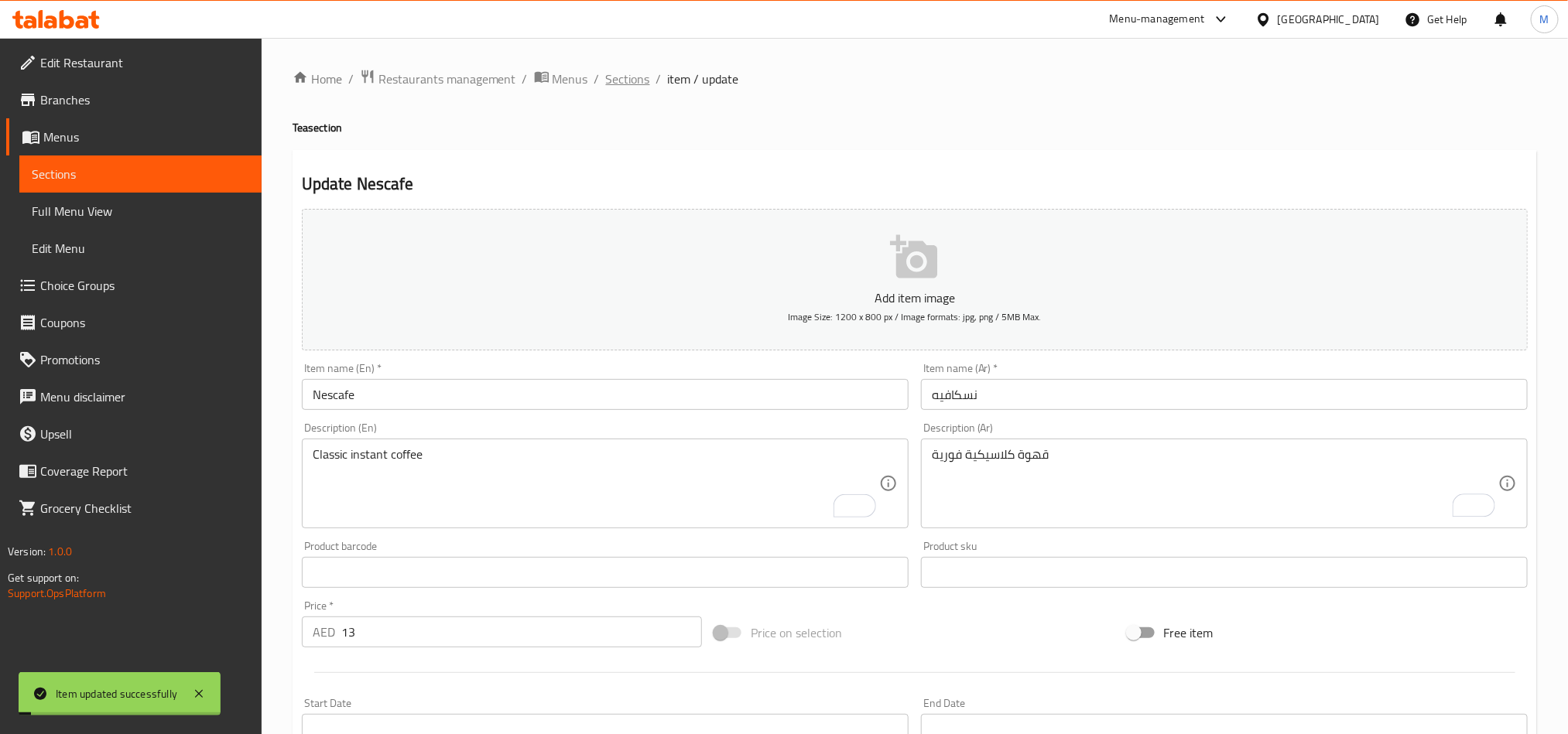
click at [640, 80] on span "Sections" at bounding box center [628, 78] width 44 height 19
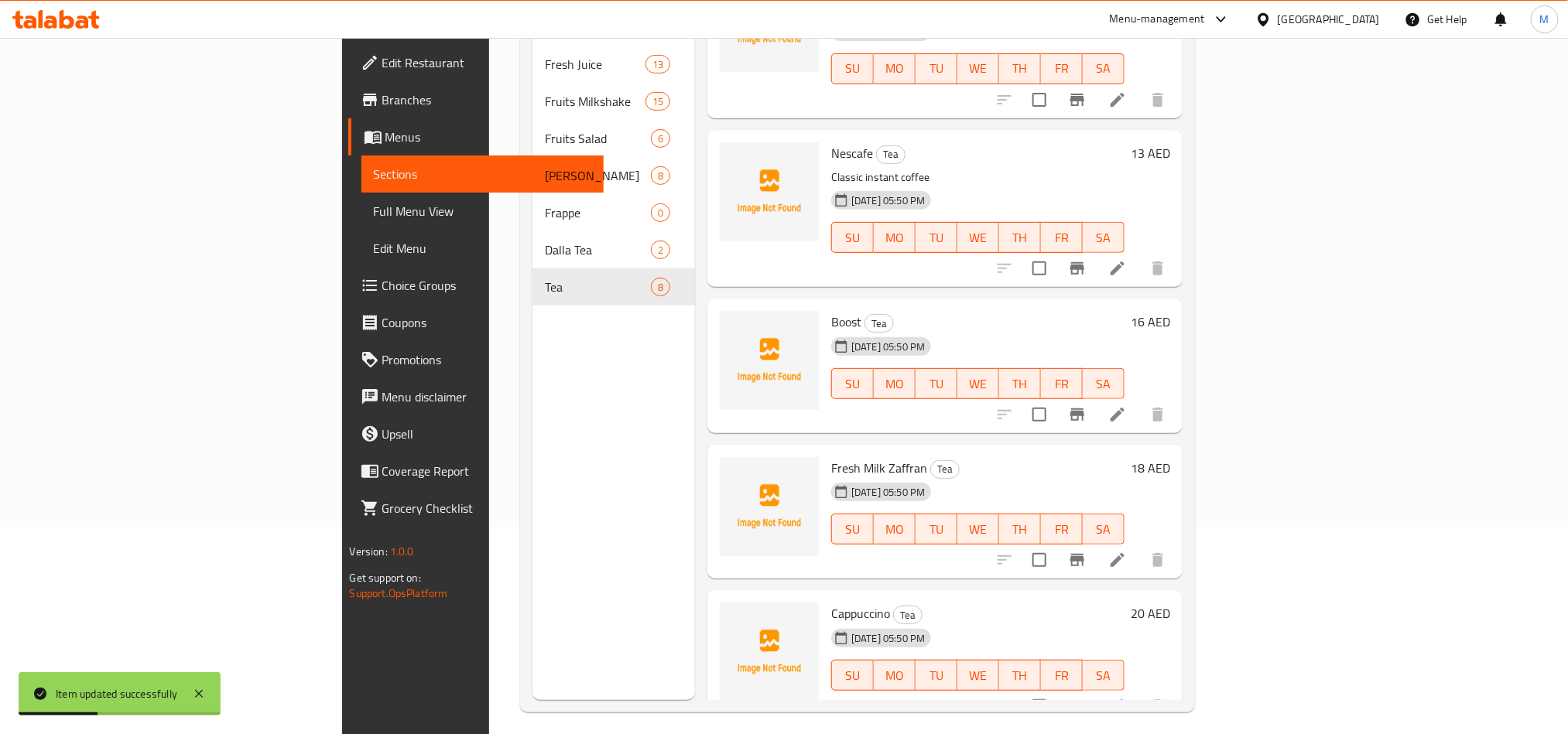
scroll to position [216, 0]
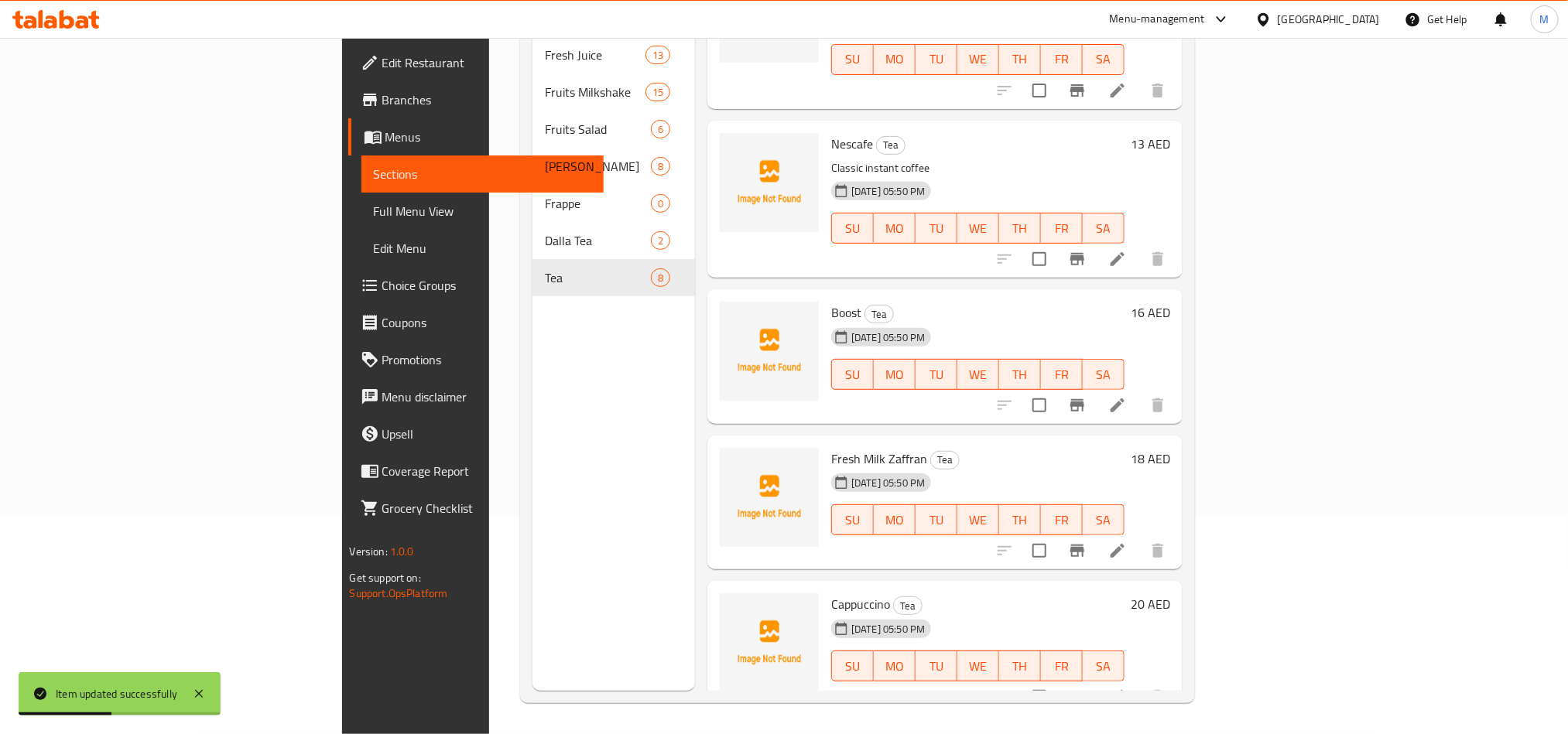
click at [1127, 396] on icon at bounding box center [1117, 405] width 19 height 19
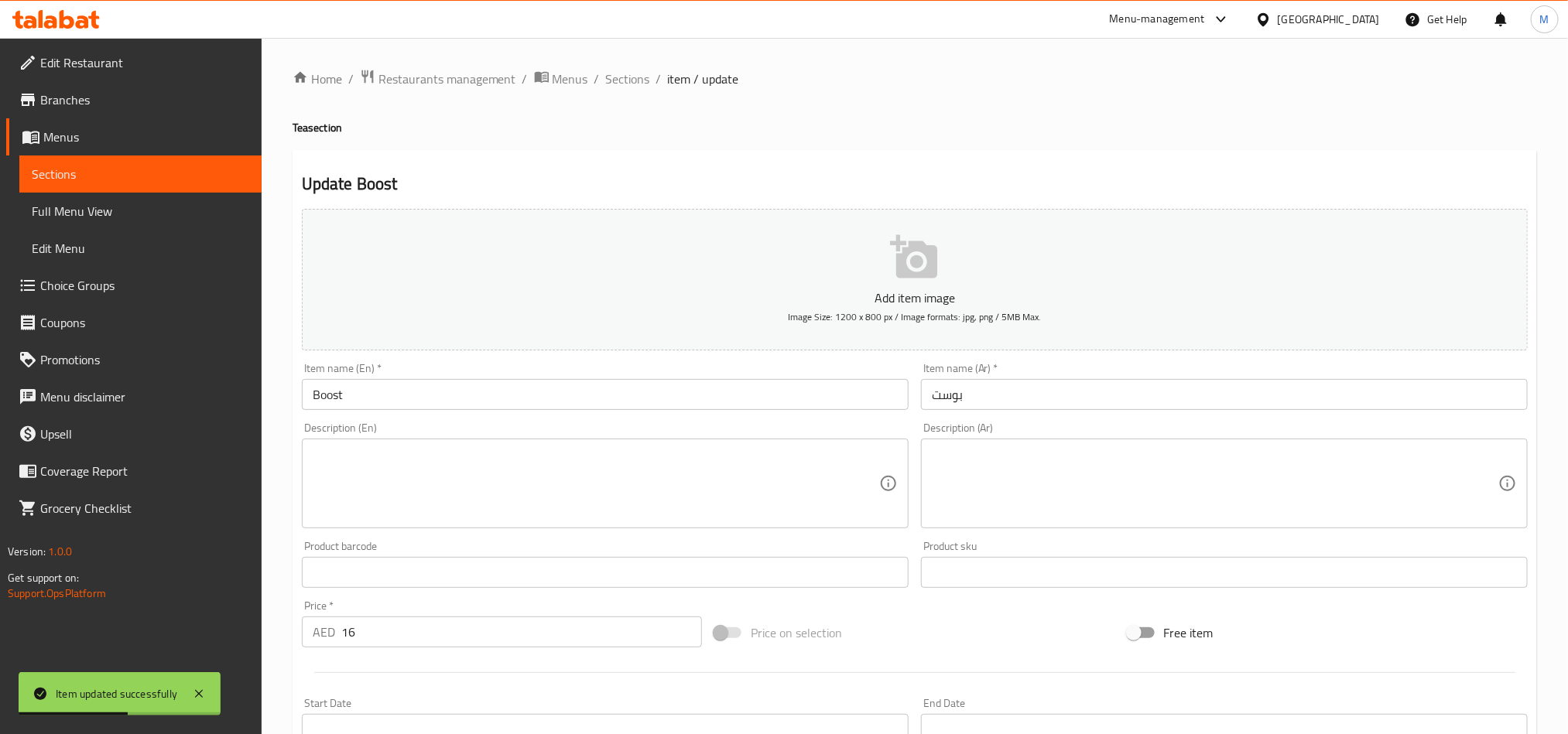
click at [707, 458] on textarea at bounding box center [596, 483] width 567 height 73
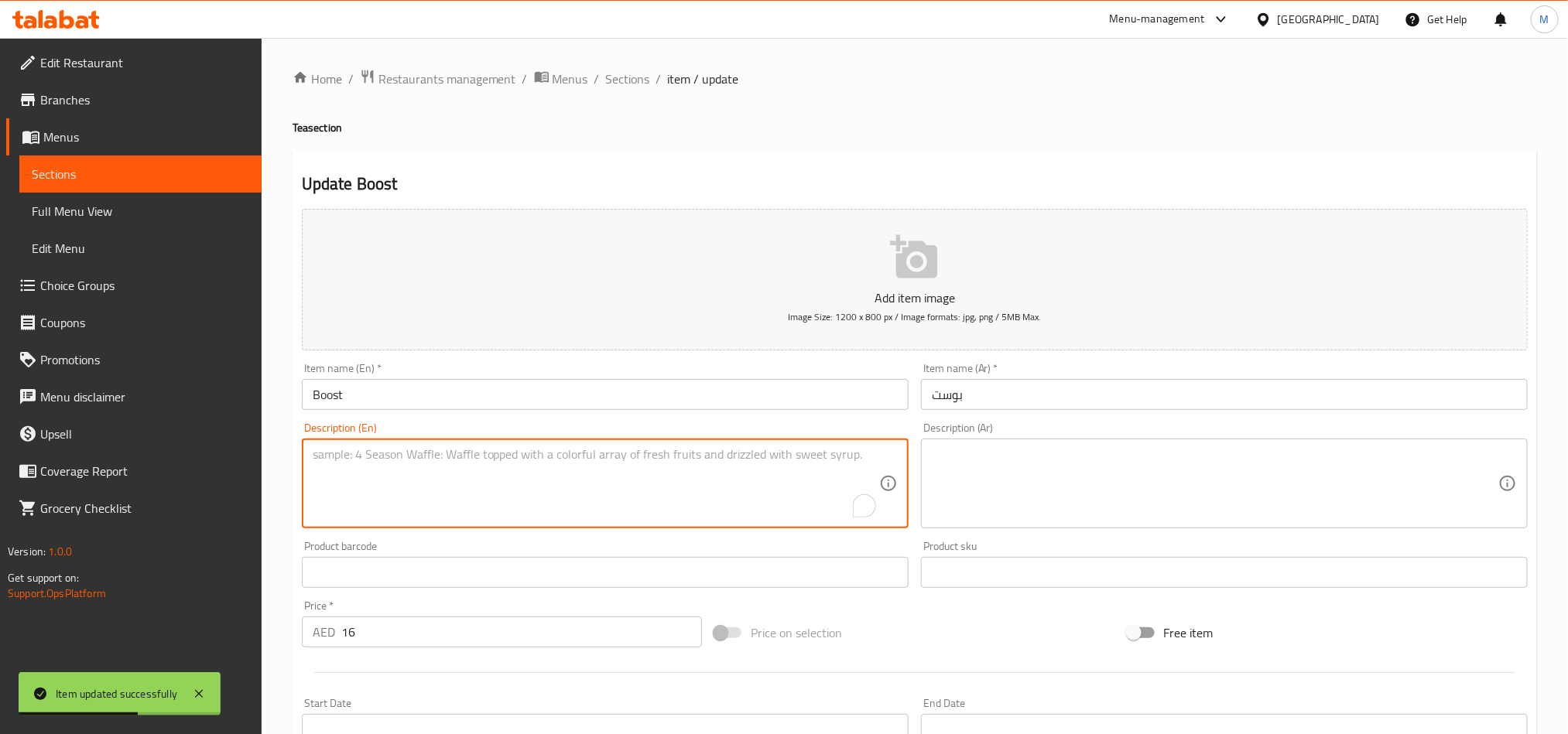
paste textarea "Chocolate-flavored energy drink"
type textarea "Chocolate-flavored energy drink"
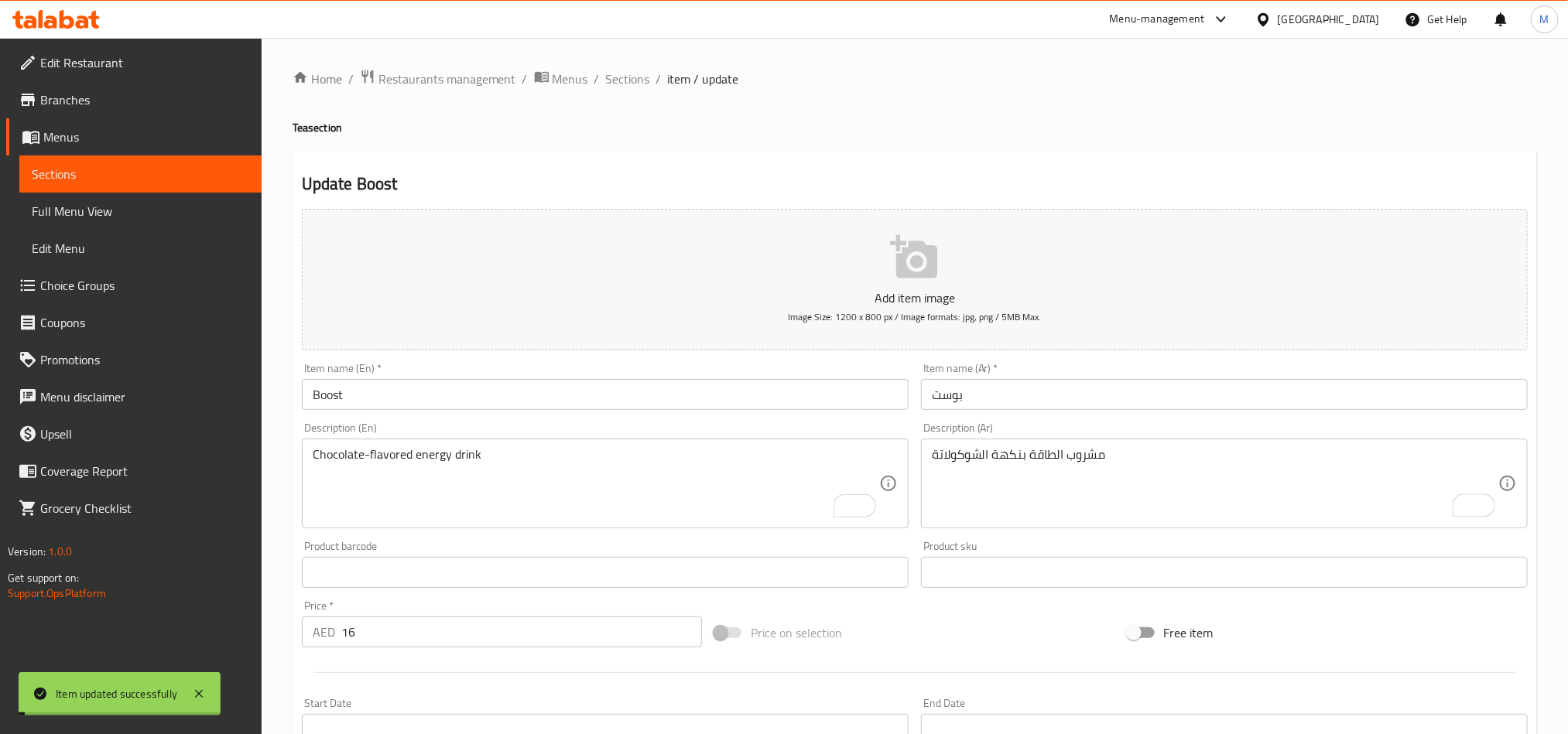
click at [628, 77] on span "Sections" at bounding box center [628, 78] width 44 height 19
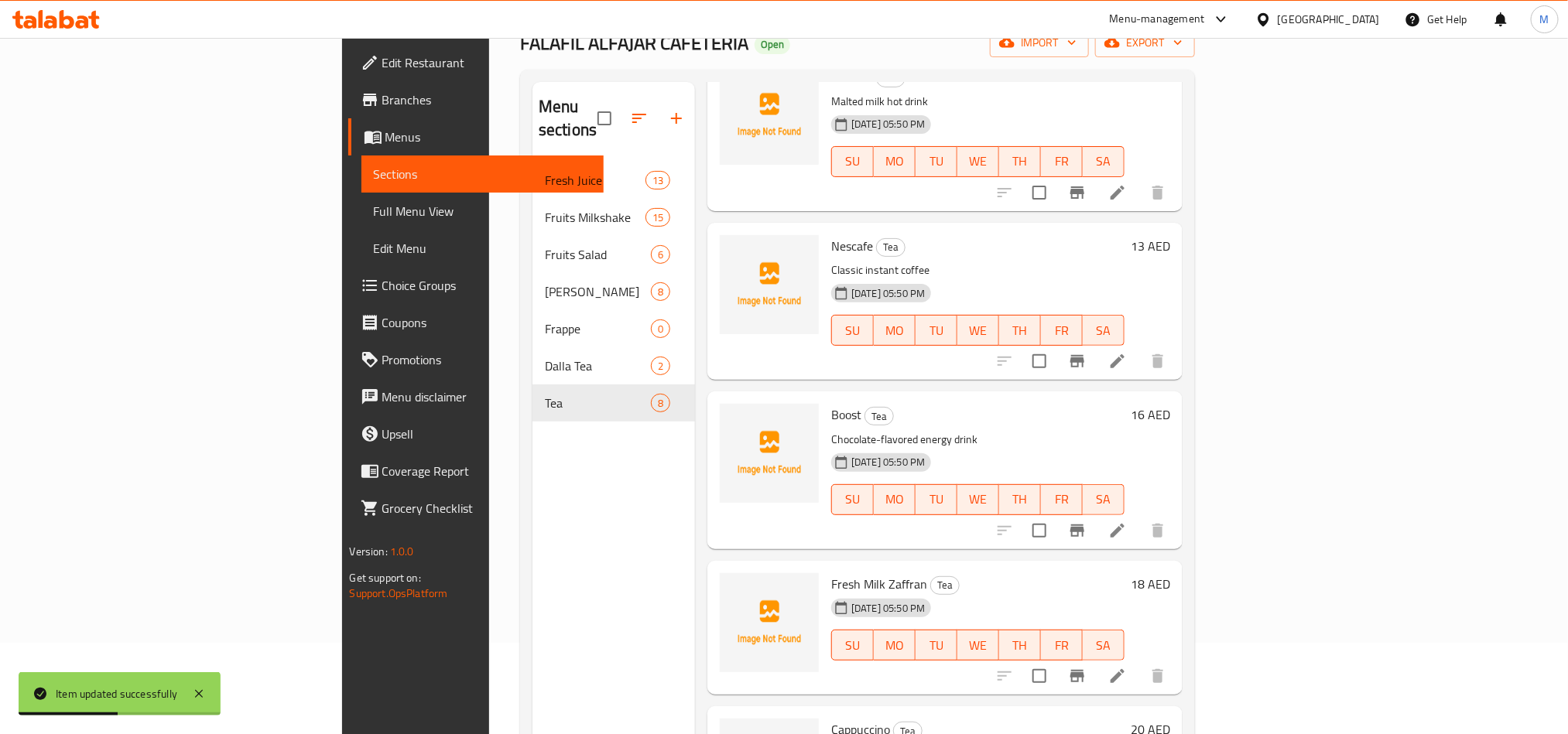
scroll to position [216, 0]
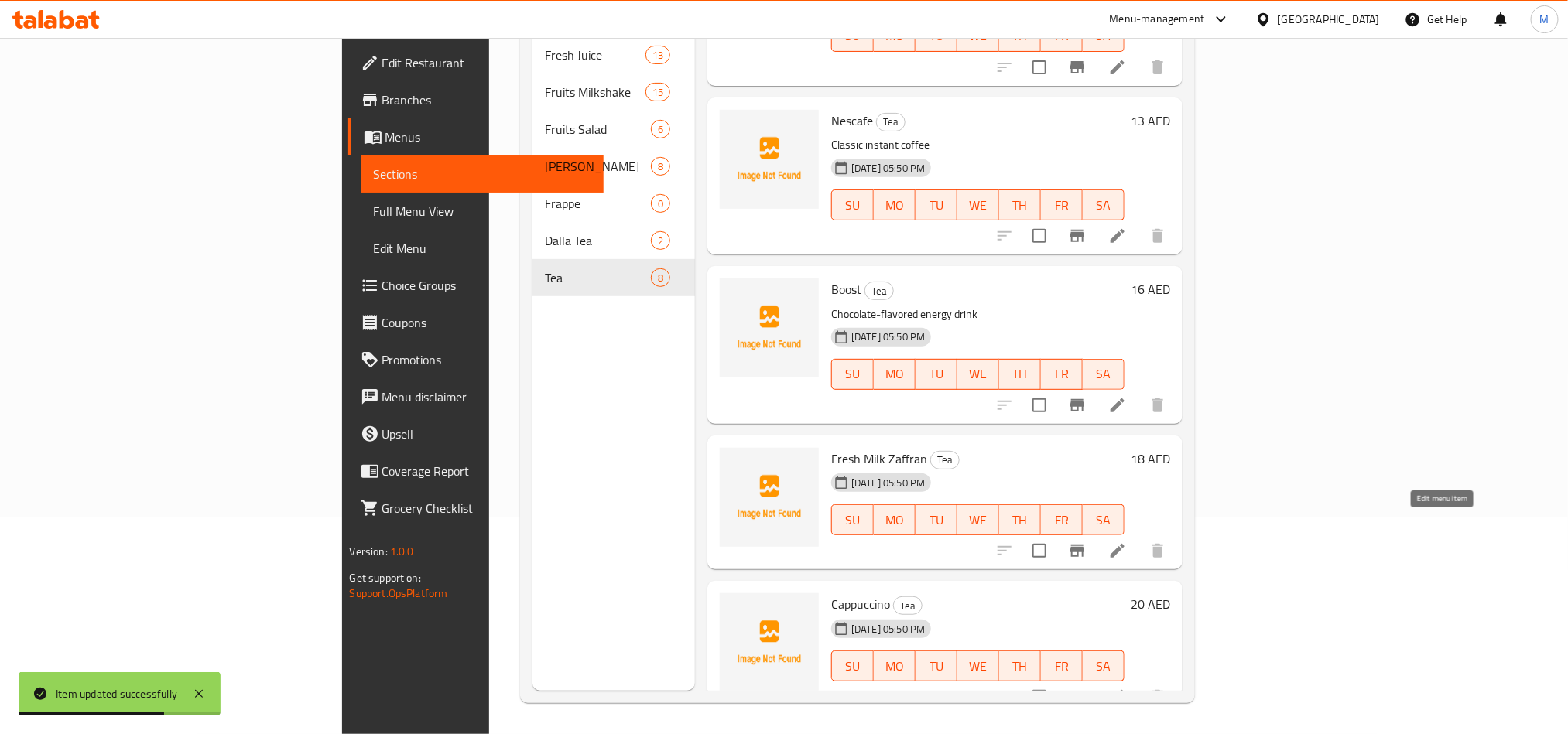
click at [1125, 544] on icon at bounding box center [1117, 551] width 14 height 14
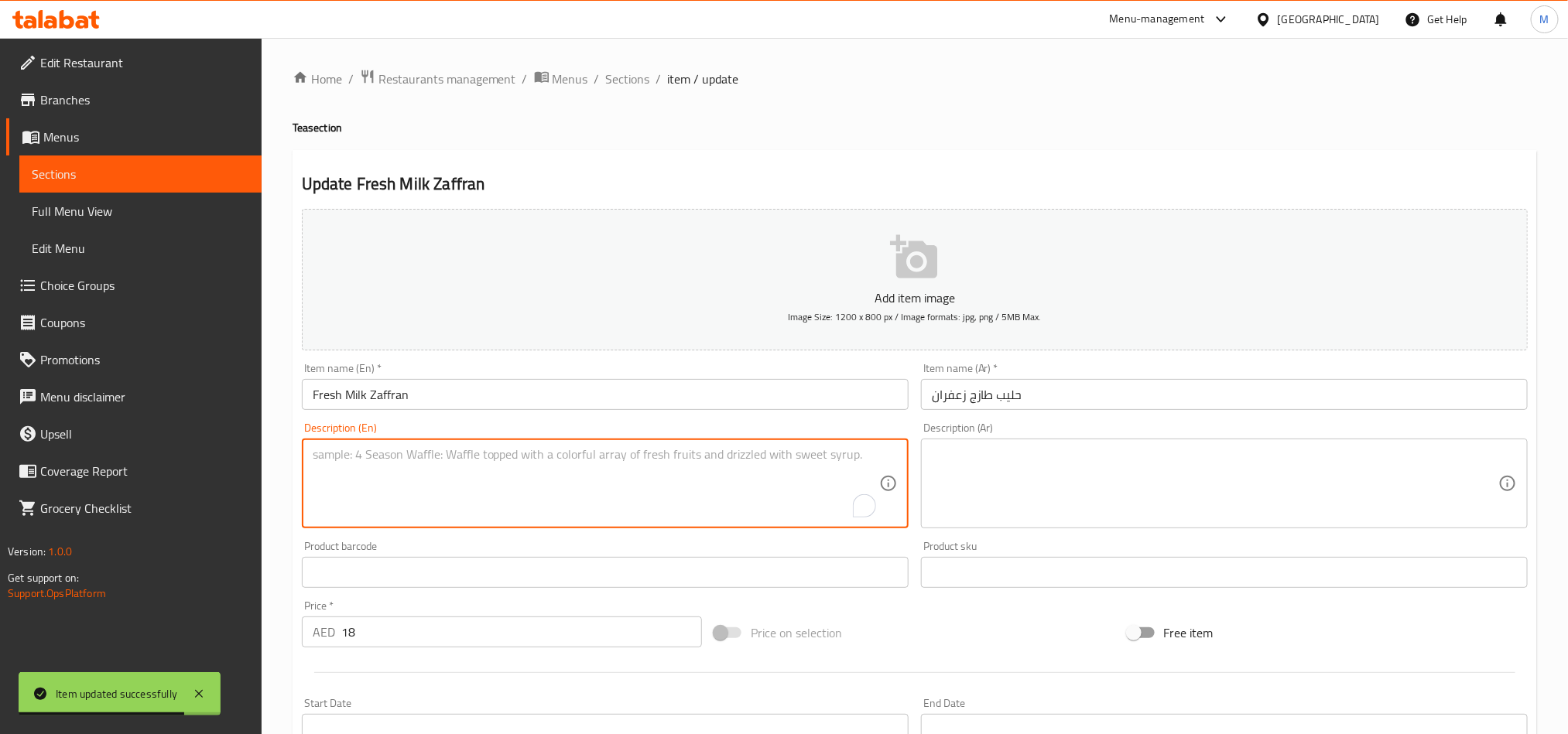
click at [719, 490] on textarea "To enrich screen reader interactions, please activate Accessibility in Grammarl…" at bounding box center [596, 483] width 567 height 73
paste textarea "Saffron-infused hot milk"
type textarea "Saffron-infused hot milk"
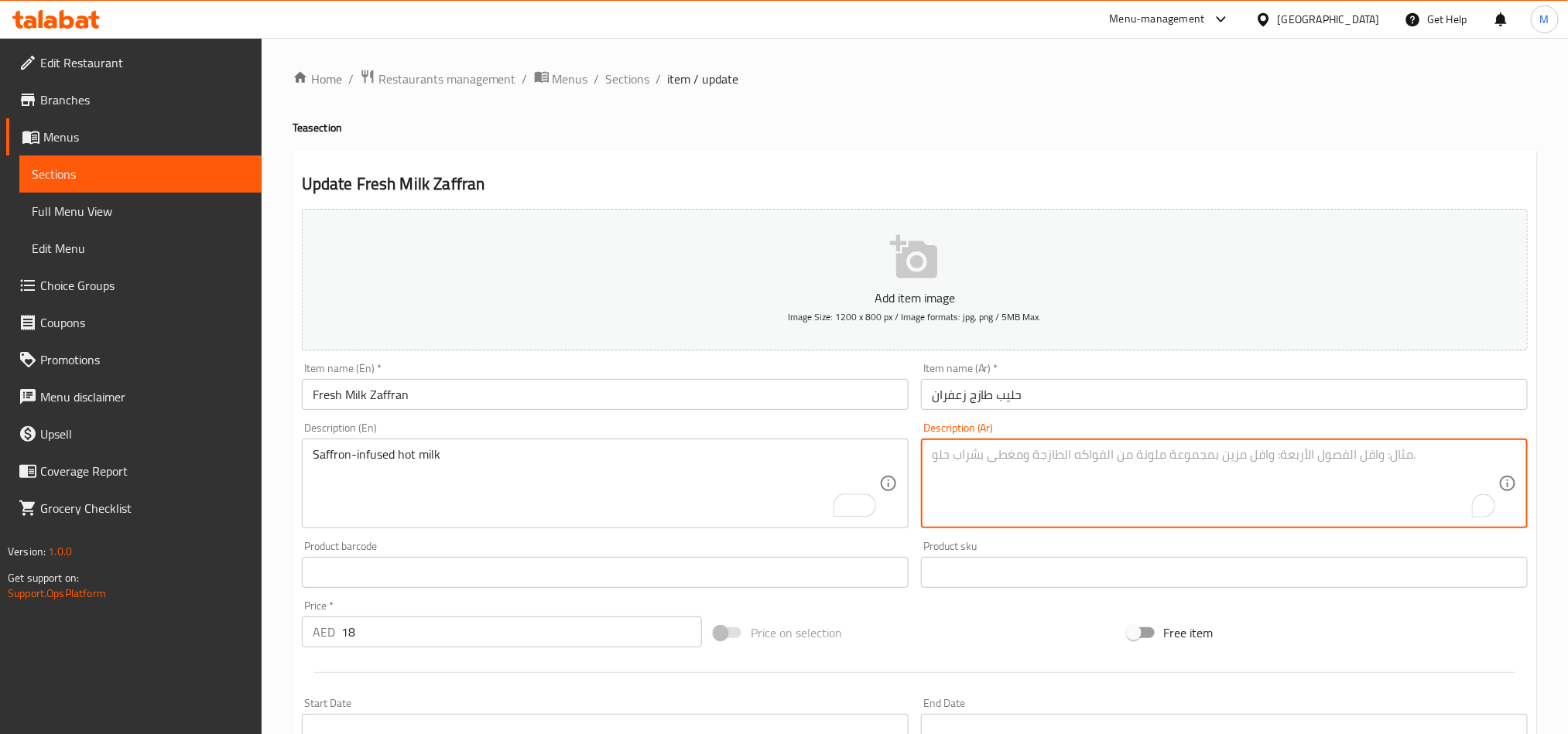
click at [1106, 517] on textarea "To enrich screen reader interactions, please activate Accessibility in Grammarl…" at bounding box center [1215, 483] width 567 height 73
paste textarea "حليب ساخن بنكهة الزعفران"
type textarea "حليب ساخن بنكهة الزعفران"
click at [990, 629] on div "Price on selection" at bounding box center [914, 633] width 412 height 42
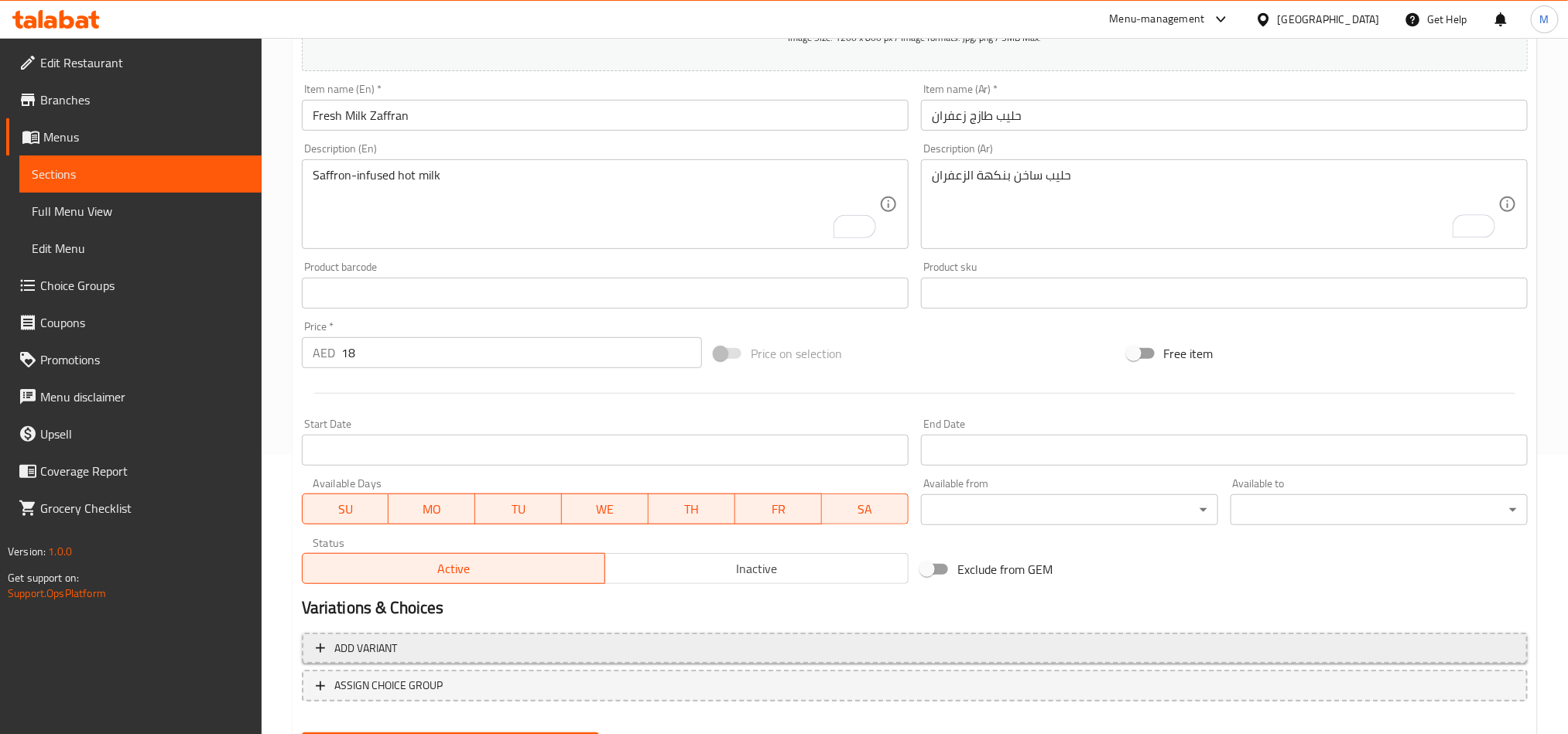
scroll to position [358, 0]
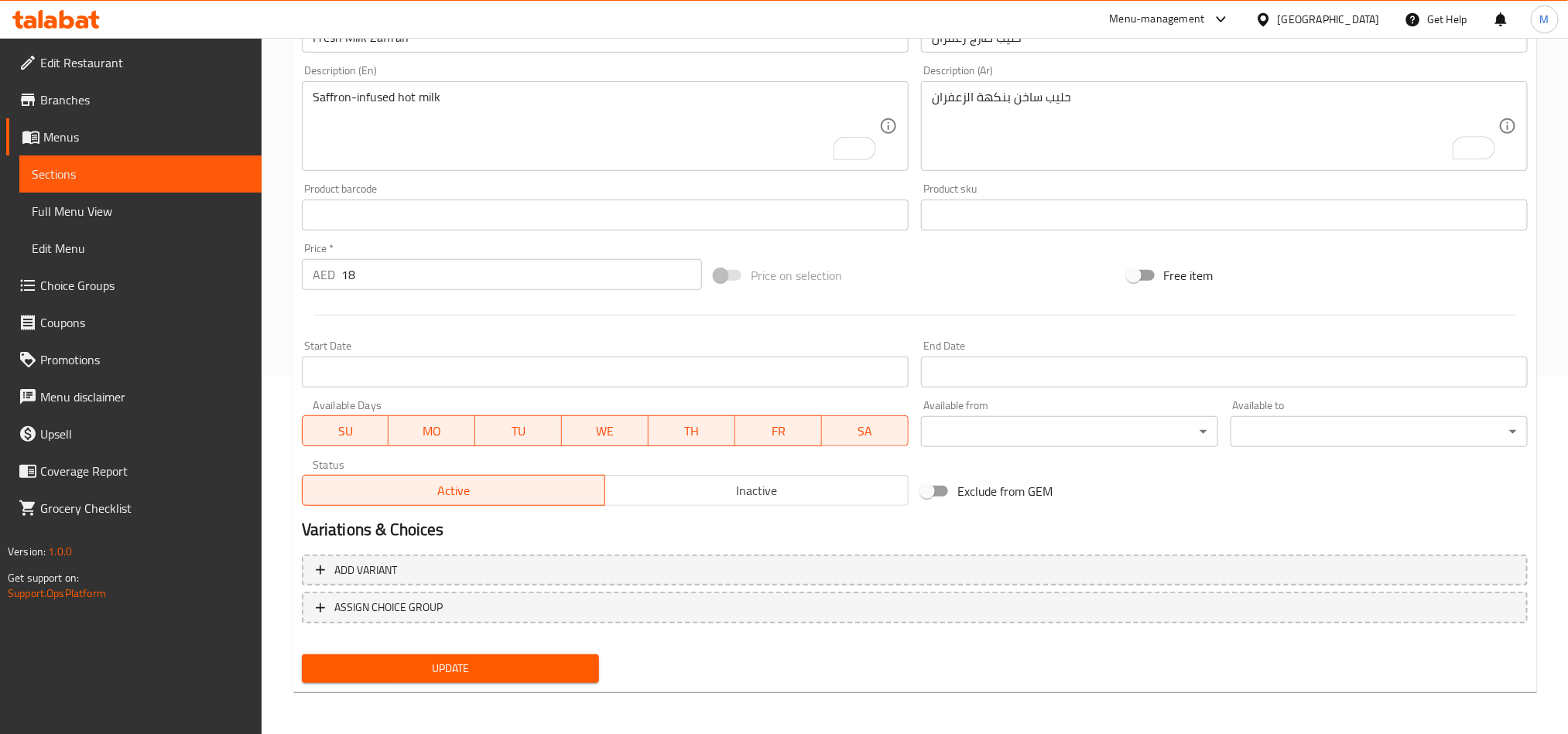
click at [558, 678] on button "Update" at bounding box center [451, 669] width 297 height 28
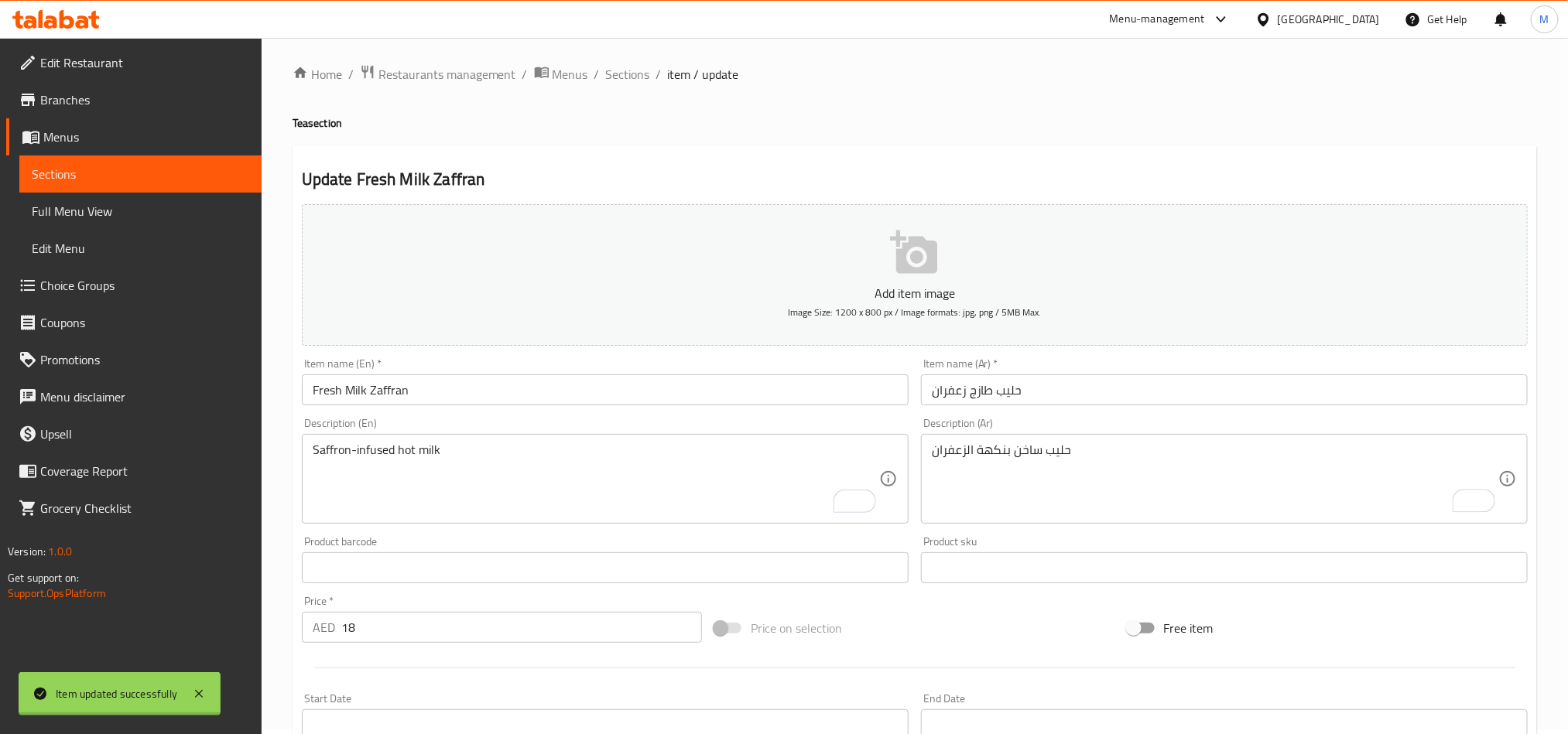
scroll to position [0, 0]
click at [639, 84] on span "Sections" at bounding box center [628, 78] width 44 height 19
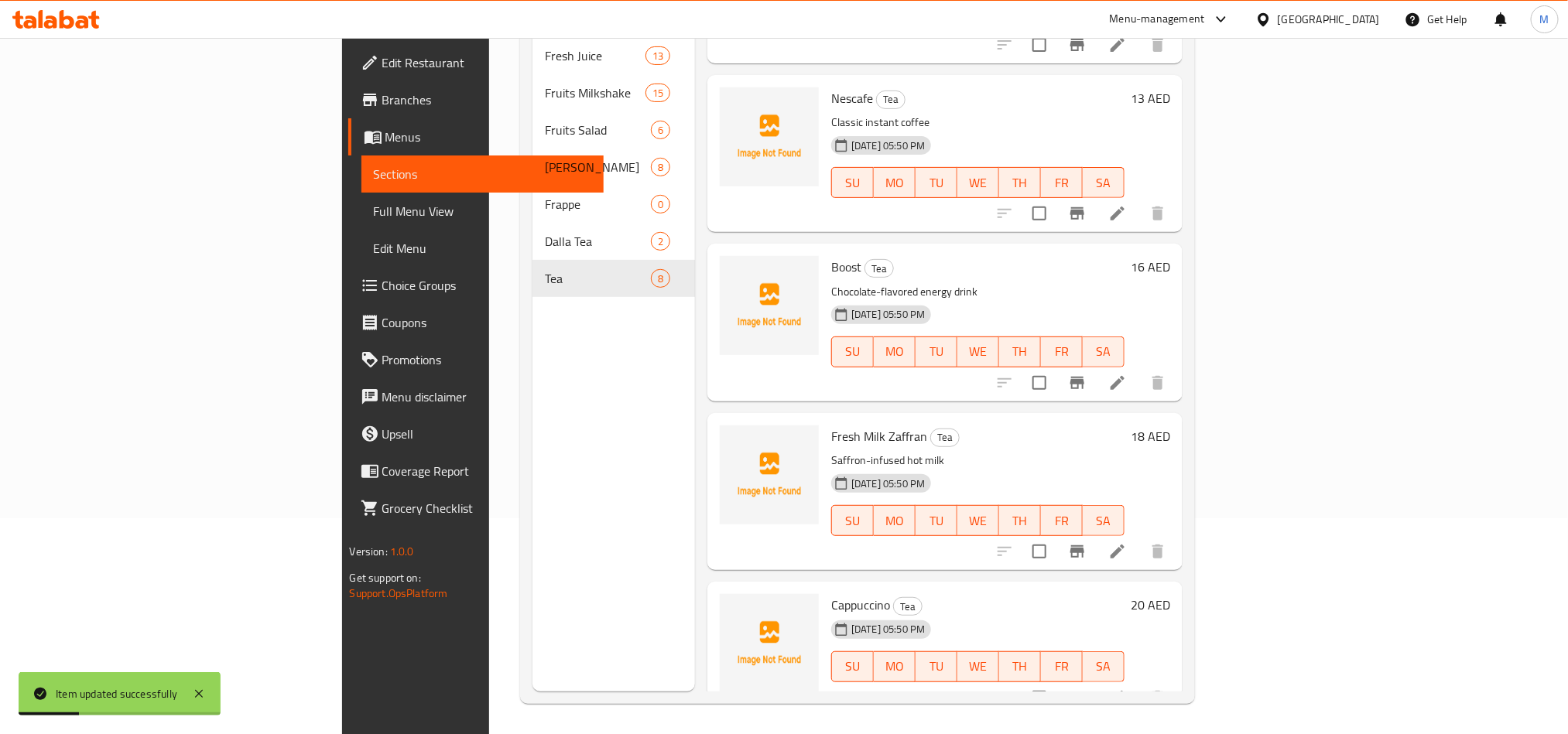
scroll to position [216, 0]
click at [1125, 690] on icon at bounding box center [1117, 697] width 14 height 14
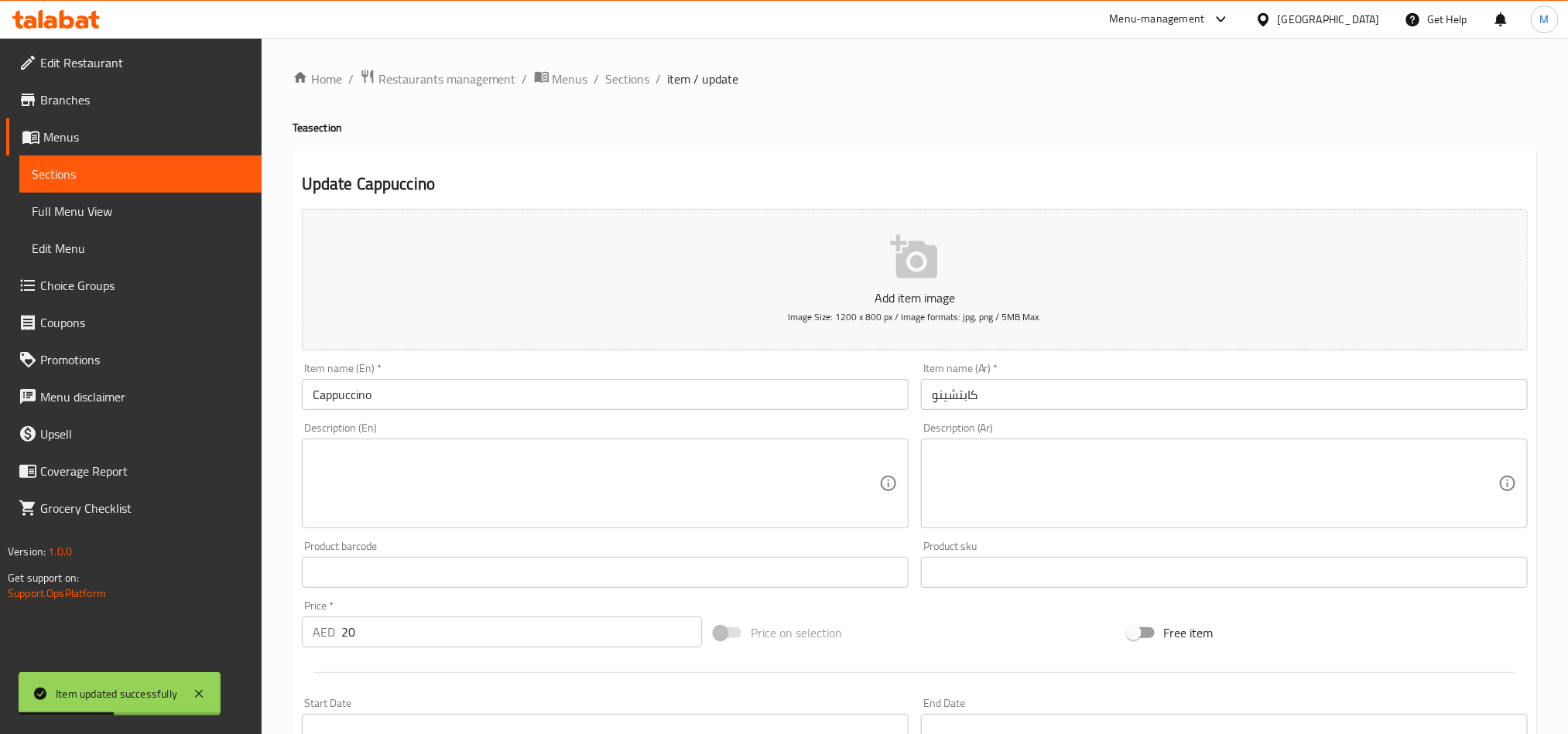
click at [684, 463] on textarea at bounding box center [596, 483] width 567 height 73
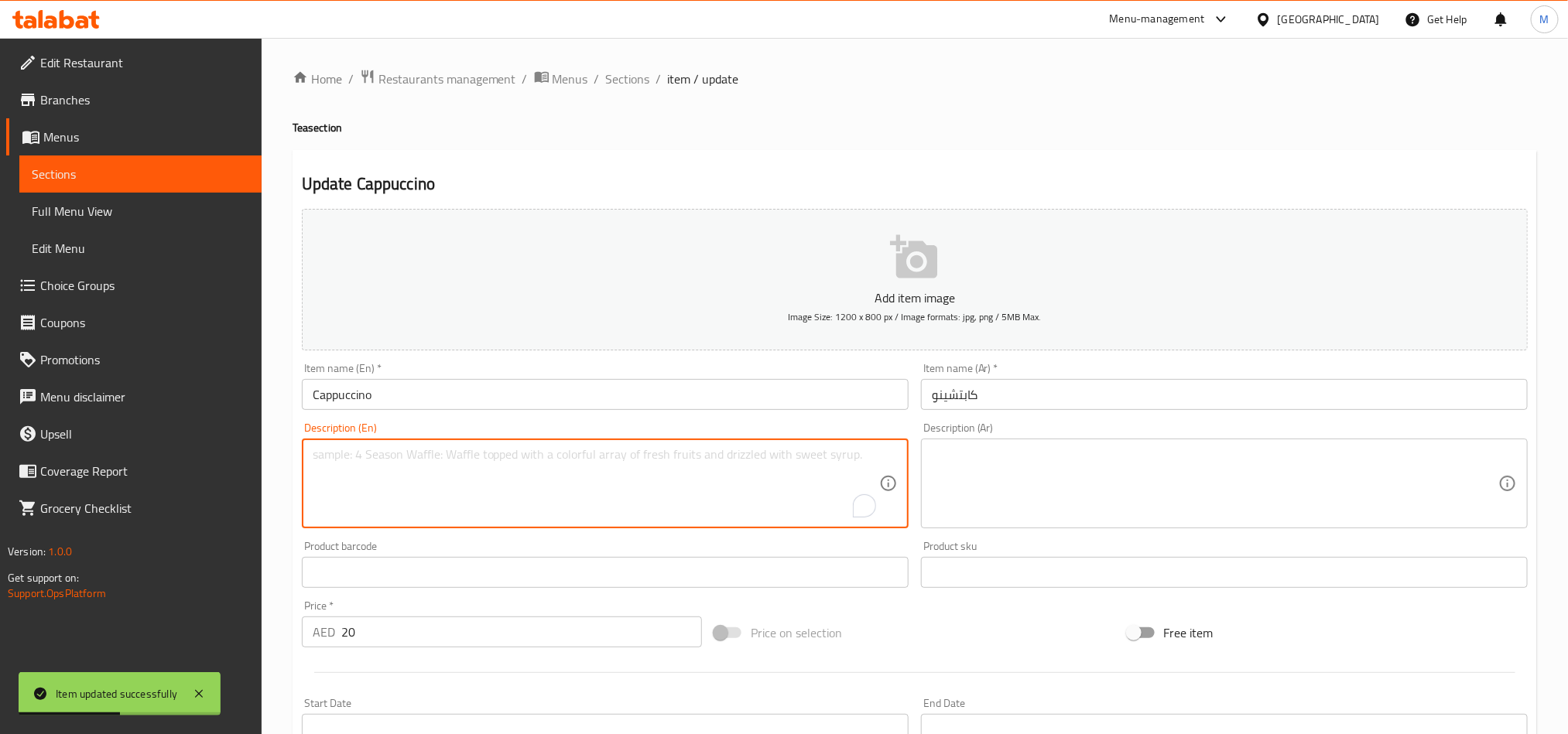
paste textarea "Frothy espresso with milk foam"
type textarea "Frothy espresso with milk foam"
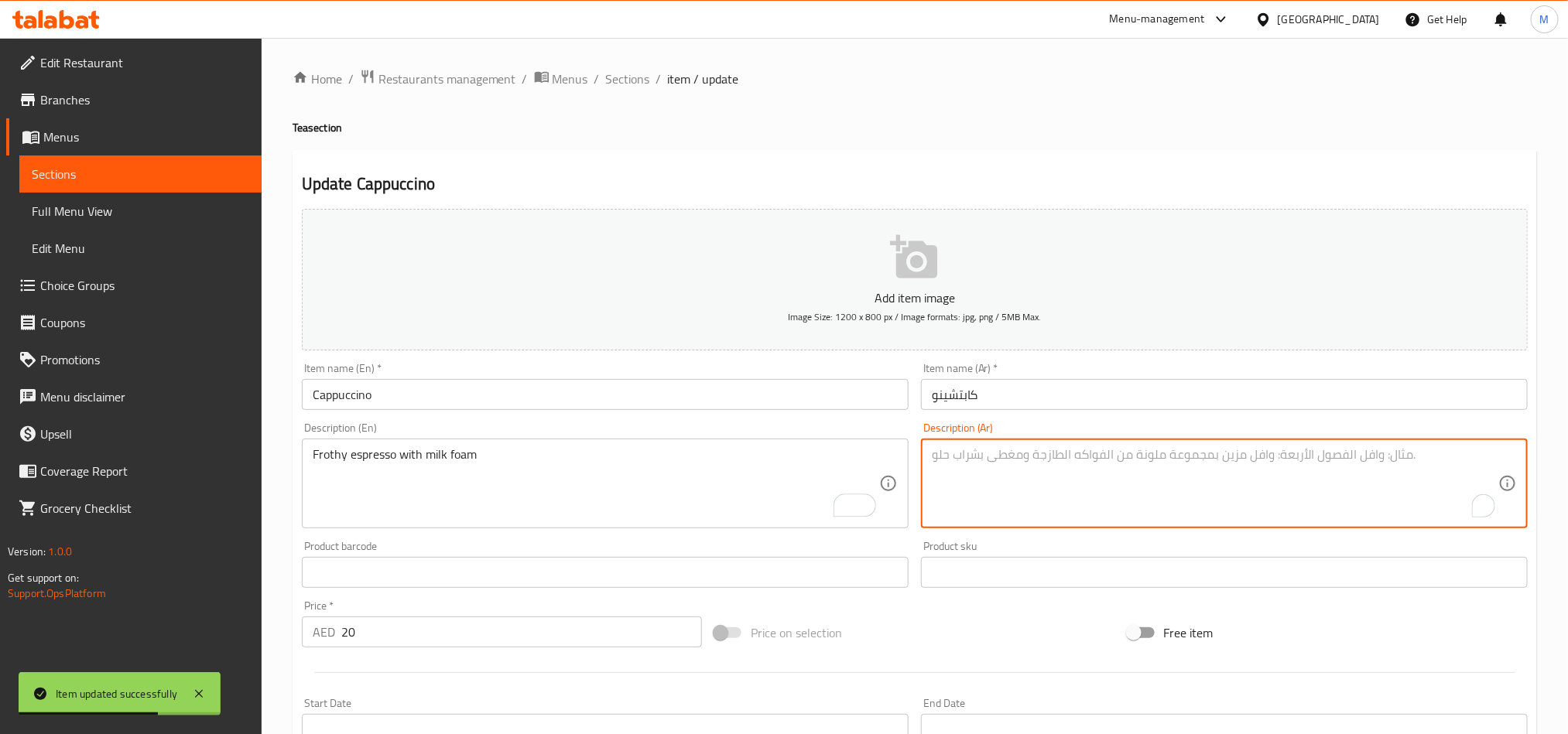
click at [1095, 479] on textarea "To enrich screen reader interactions, please activate Accessibility in Grammarl…" at bounding box center [1215, 483] width 567 height 73
paste textarea "[PERSON_NAME] مع رغوة الحليب"
type textarea "[PERSON_NAME] مع رغوة الحليب"
click at [1025, 615] on div "Price on selection" at bounding box center [914, 633] width 412 height 42
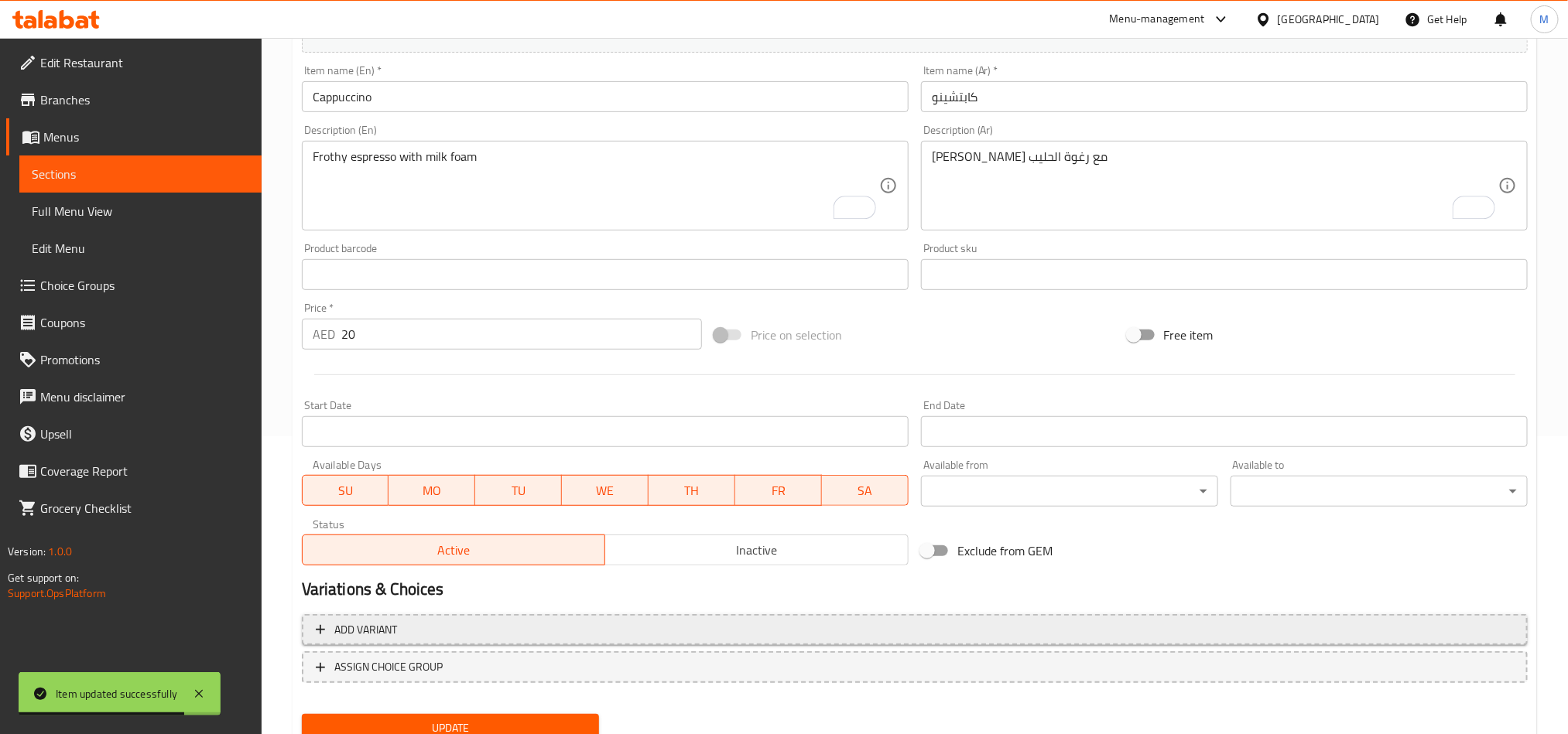
scroll to position [358, 0]
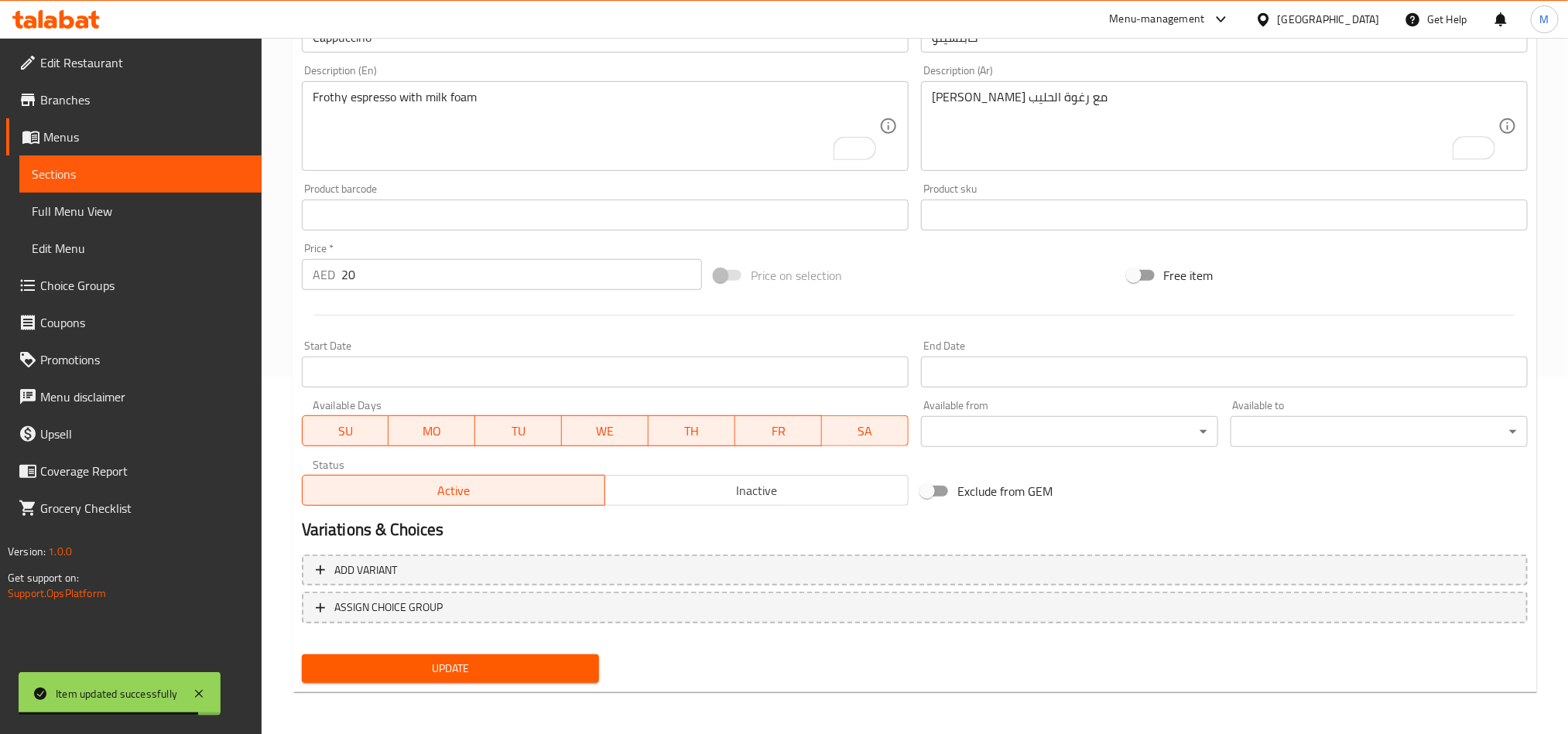
click at [501, 652] on div "Update" at bounding box center [451, 669] width 310 height 41
click at [512, 660] on span "Update" at bounding box center [450, 669] width 272 height 19
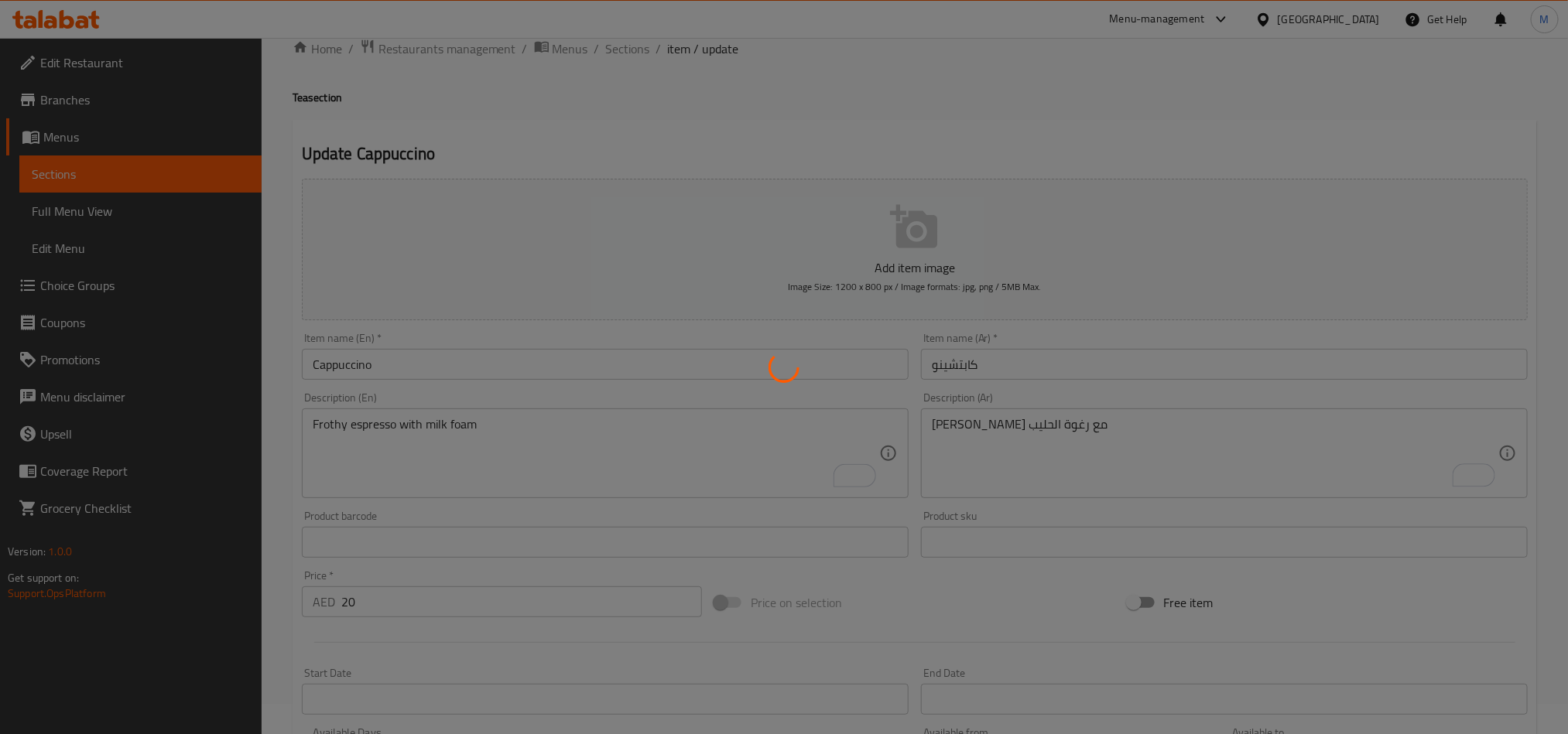
scroll to position [0, 0]
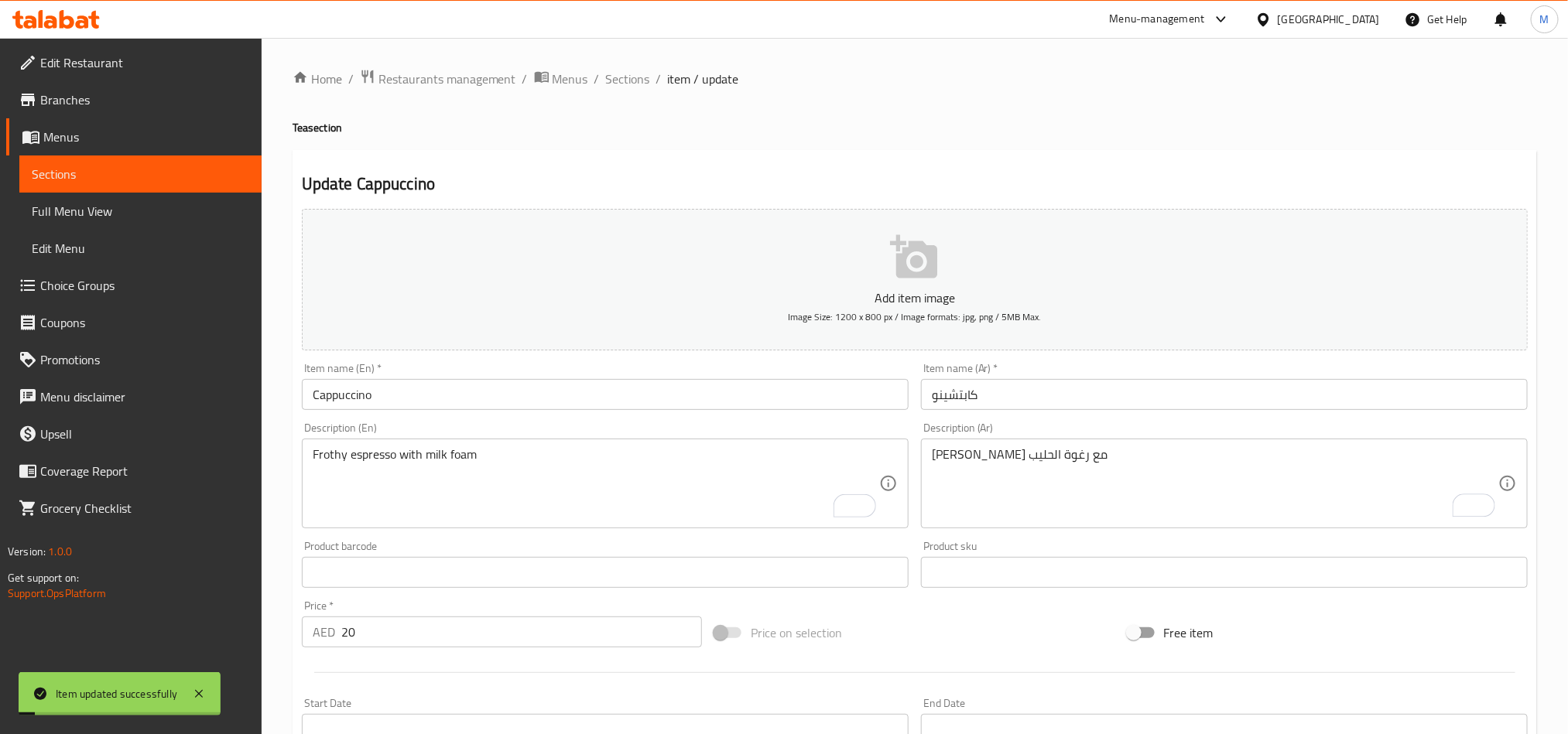
drag, startPoint x: 628, startPoint y: 93, endPoint x: 633, endPoint y: 84, distance: 10.3
click at [629, 92] on div "Home / Restaurants management / Menus / Sections / item / update Tea section Up…" at bounding box center [915, 565] width 1245 height 993
click at [633, 84] on span "Sections" at bounding box center [628, 78] width 44 height 19
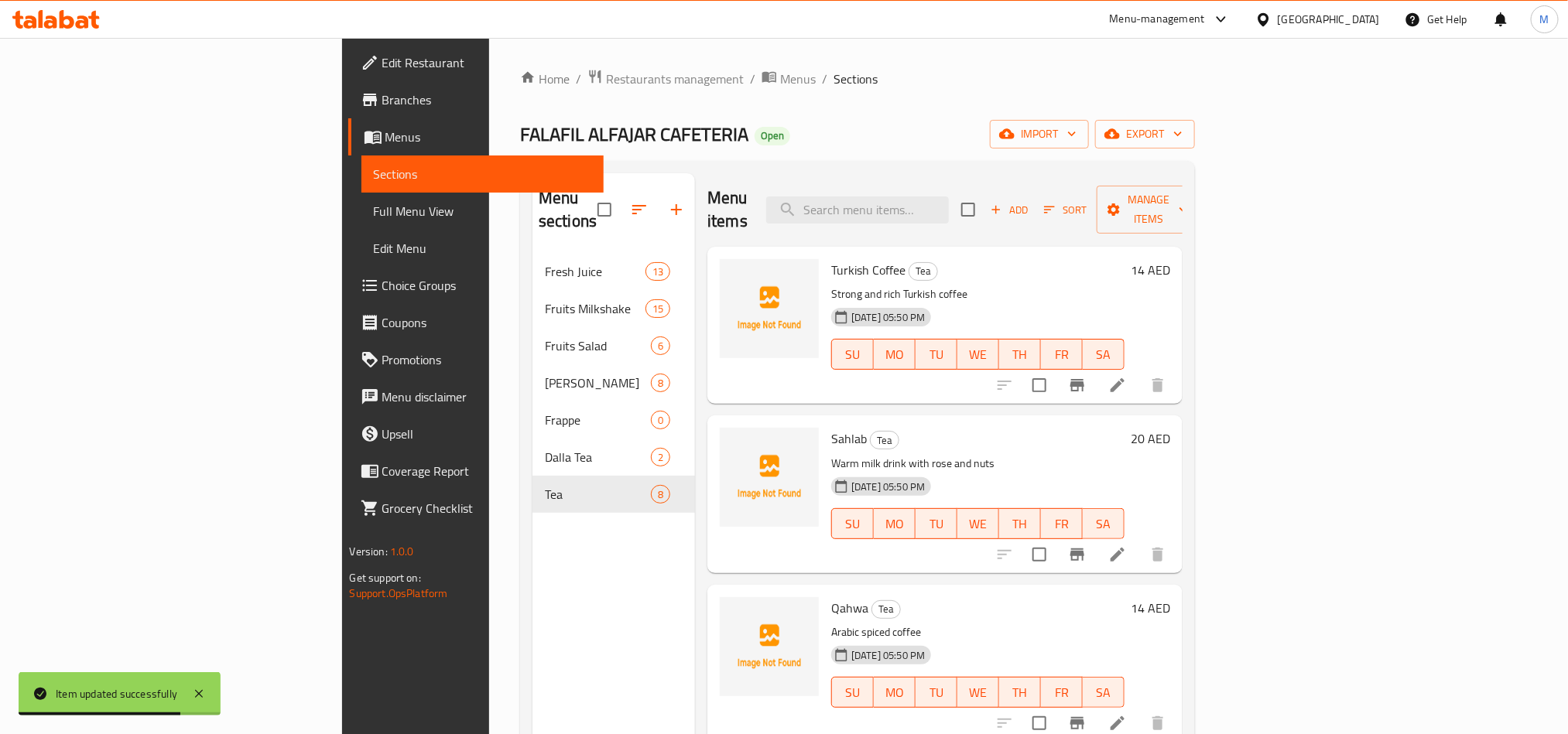
drag, startPoint x: 1076, startPoint y: 128, endPoint x: 960, endPoint y: 117, distance: 116.5
click at [960, 117] on div "Home / Restaurants management / Menus / Sections FALAFIL ALFAJAR CAFETERIA Open…" at bounding box center [857, 494] width 675 height 851
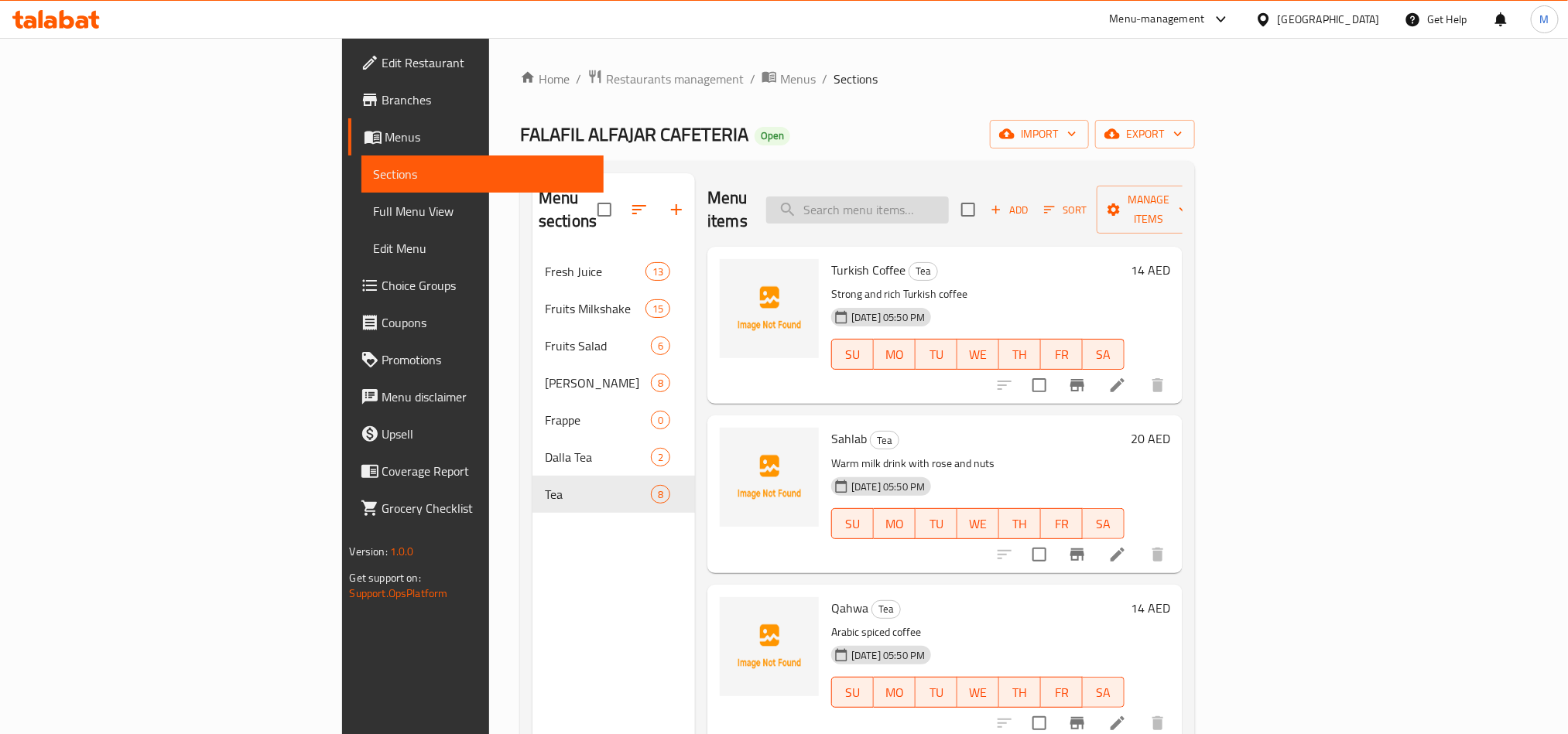
click at [949, 197] on input "search" at bounding box center [857, 211] width 182 height 27
paste input "Hammour Club"
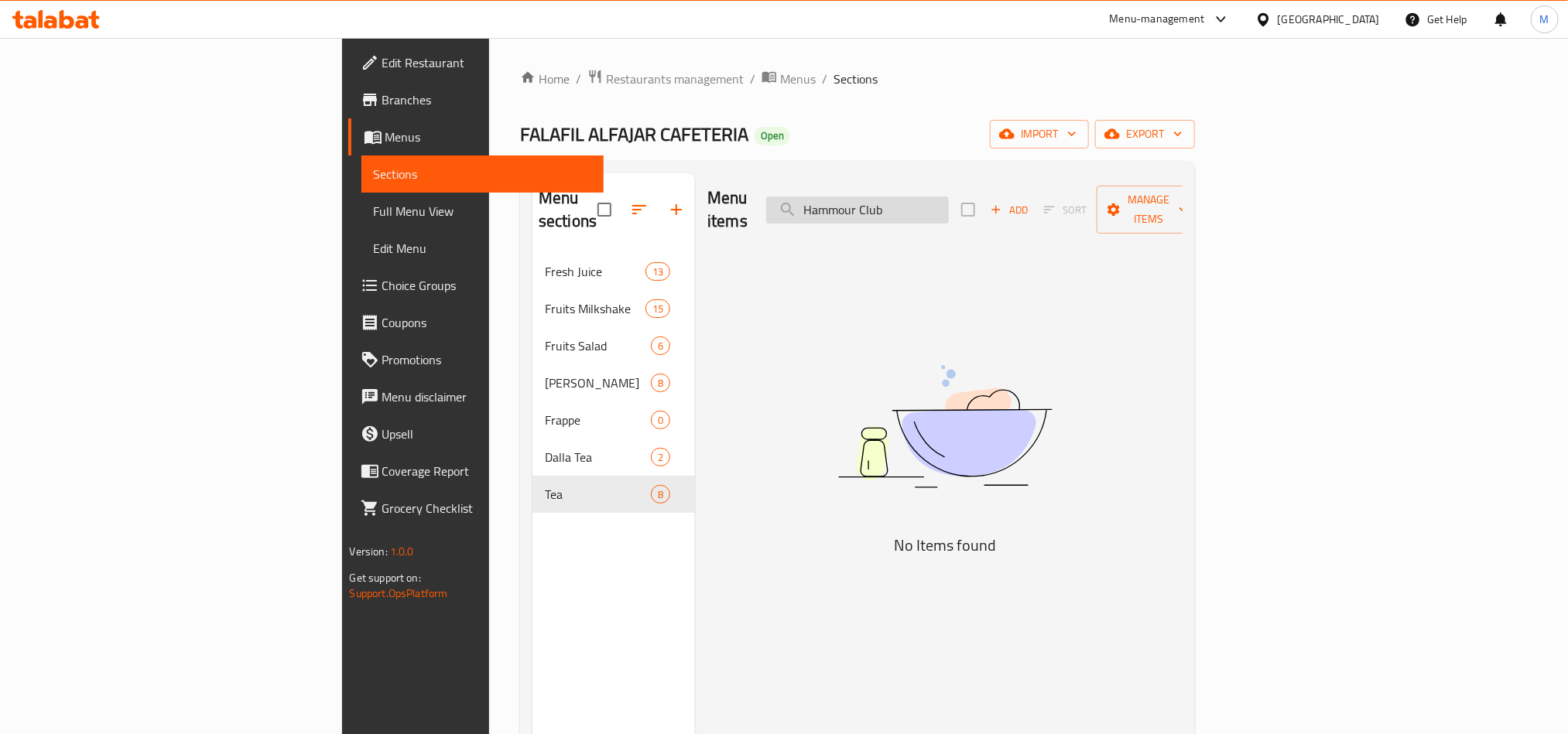
click at [933, 198] on input "Hammour Club" at bounding box center [857, 211] width 182 height 27
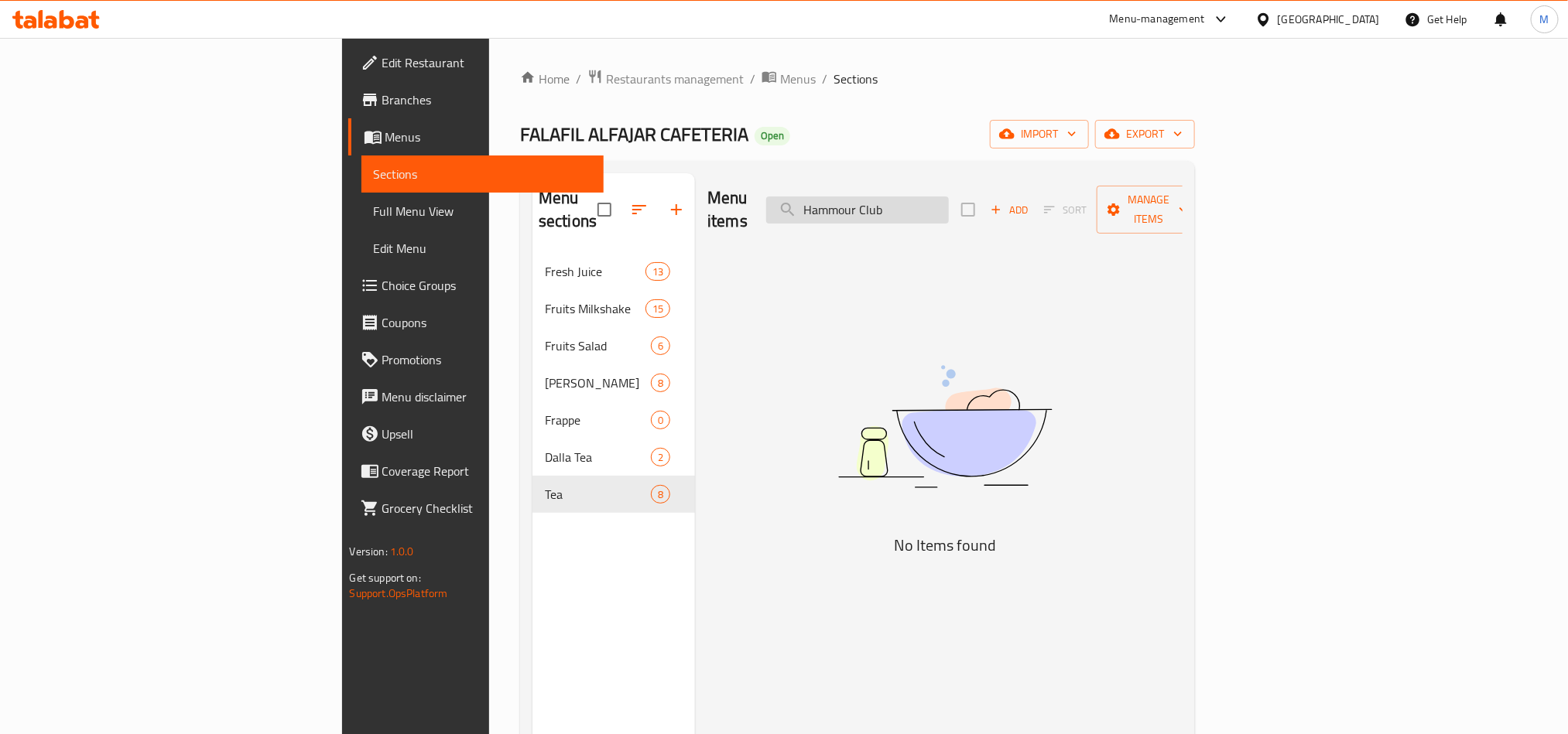
paste input "search"
type input "Hammour"
click at [949, 212] on input "Hammour" at bounding box center [857, 211] width 182 height 27
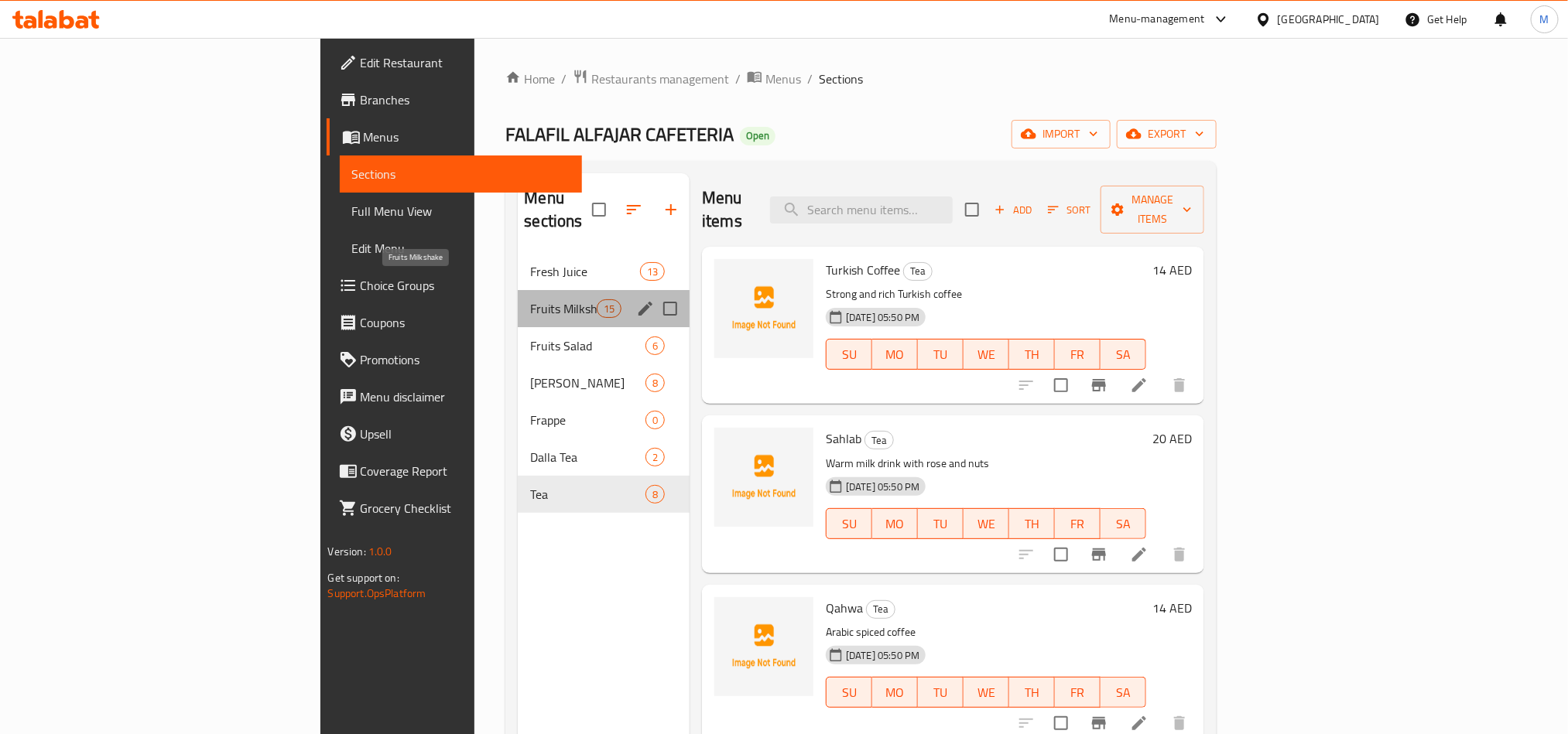
click at [530, 299] on span "Fruits Milkshake" at bounding box center [563, 308] width 65 height 19
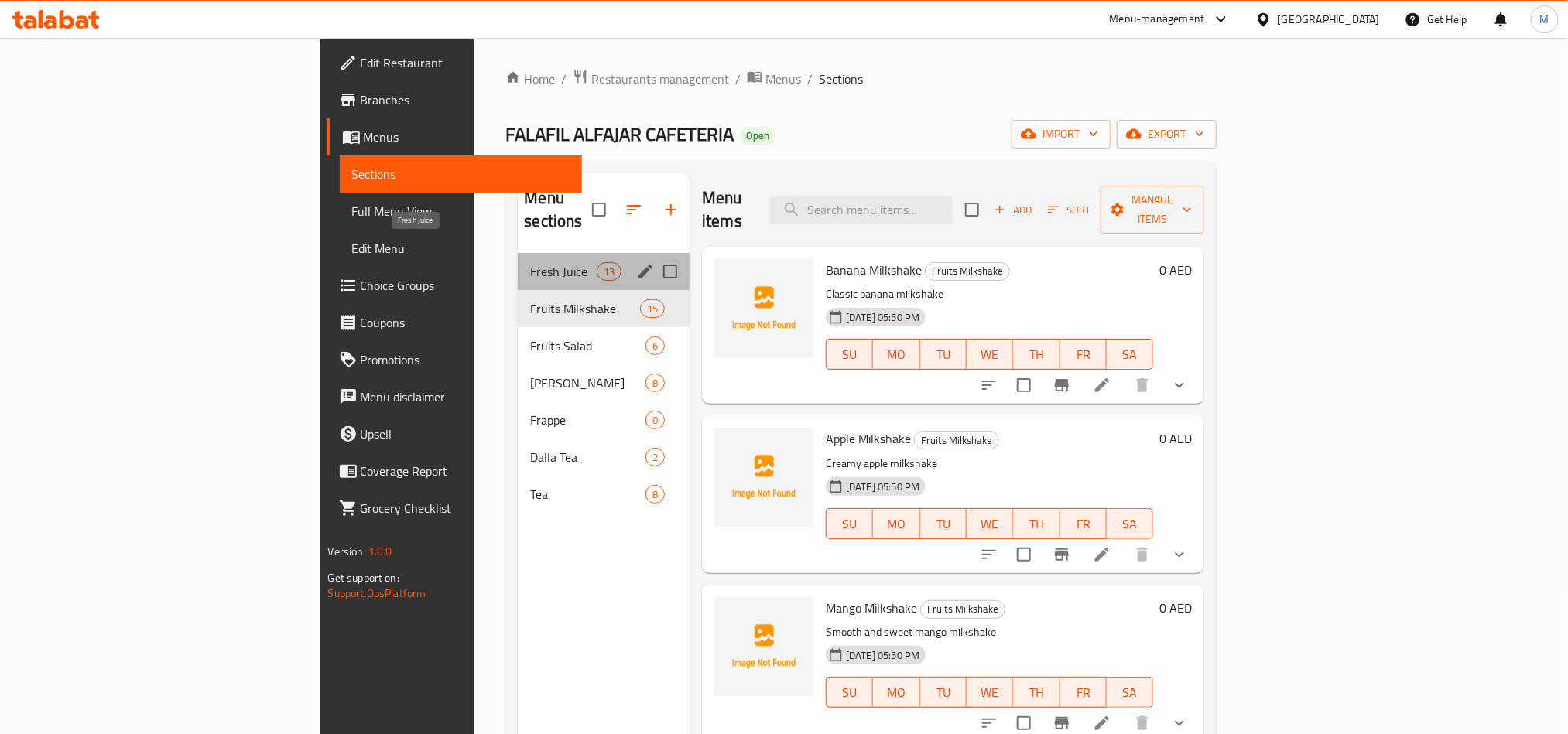
click at [530, 262] on span "Fresh Juice" at bounding box center [563, 271] width 65 height 19
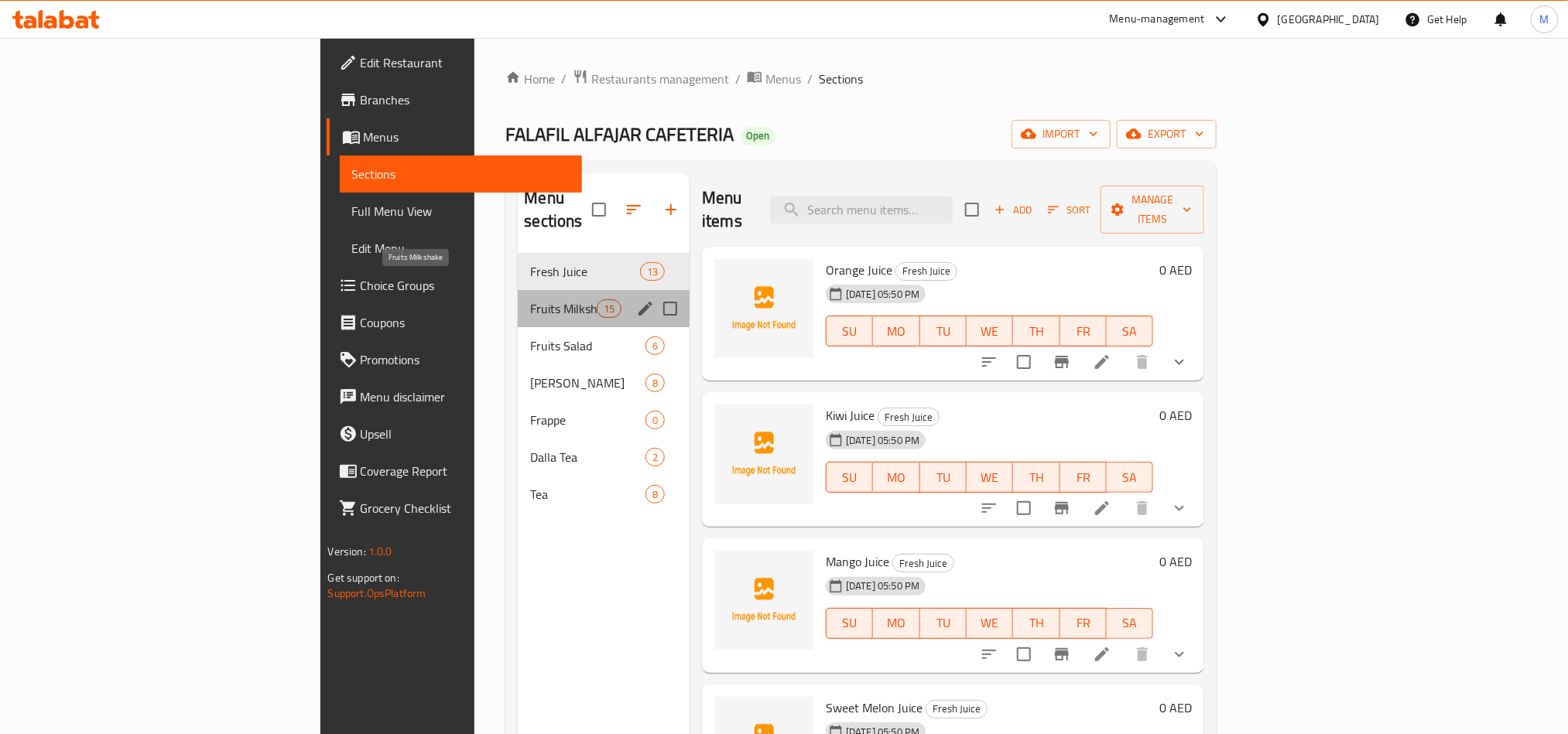
click at [530, 299] on span "Fruits Milkshake" at bounding box center [563, 308] width 65 height 19
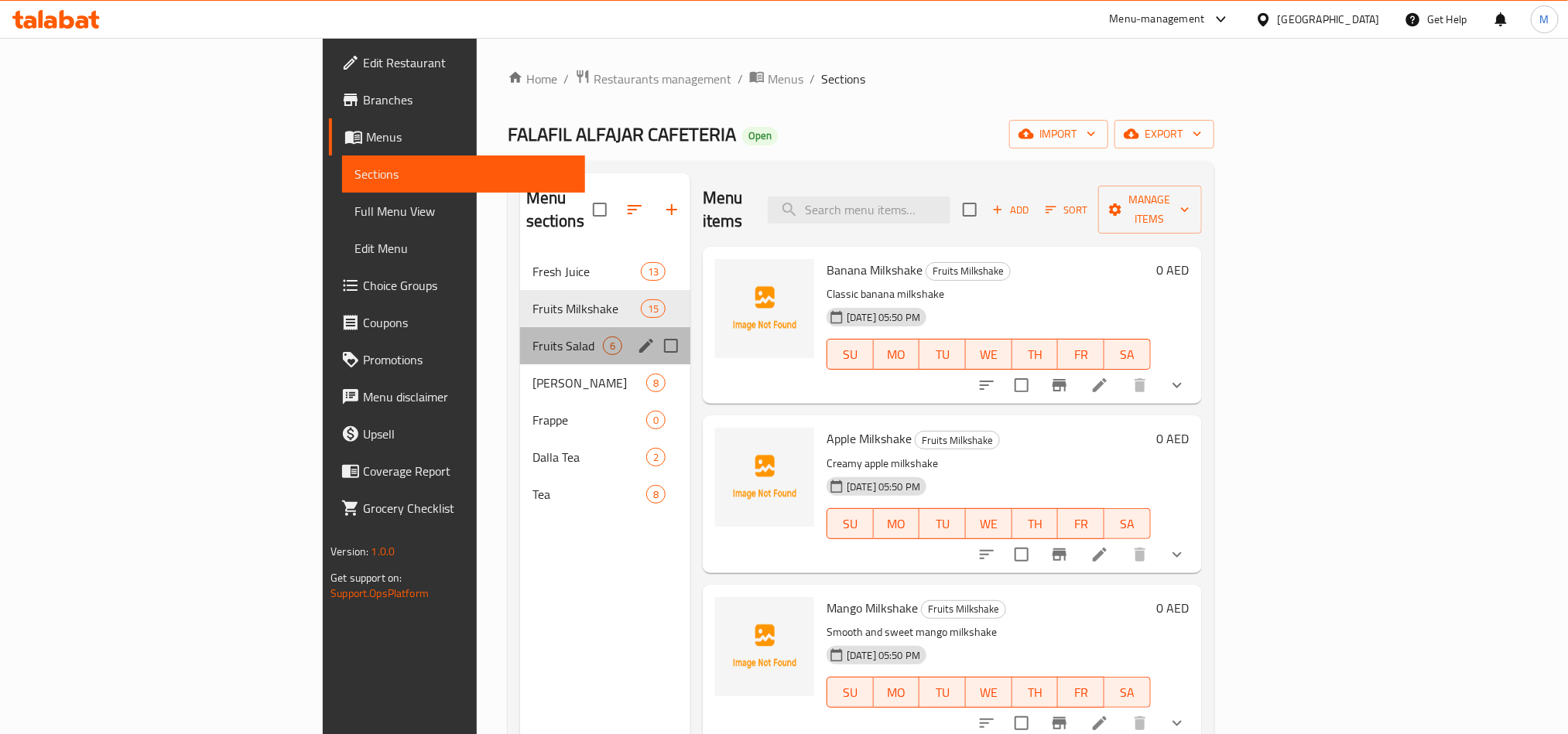
click at [520, 328] on div "Fruits Salad 6" at bounding box center [605, 346] width 171 height 37
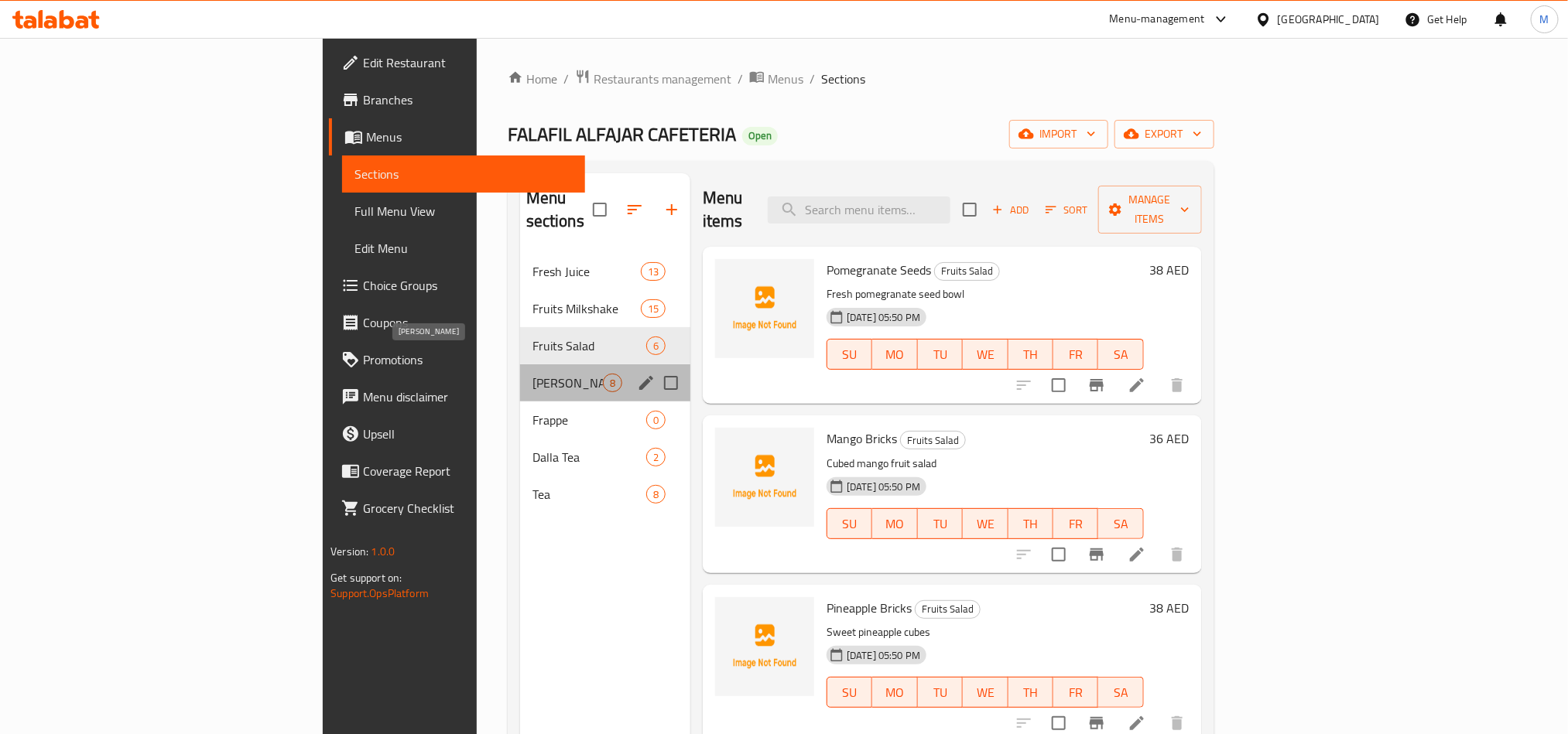
click at [532, 373] on span "[PERSON_NAME]" at bounding box center [568, 382] width 70 height 19
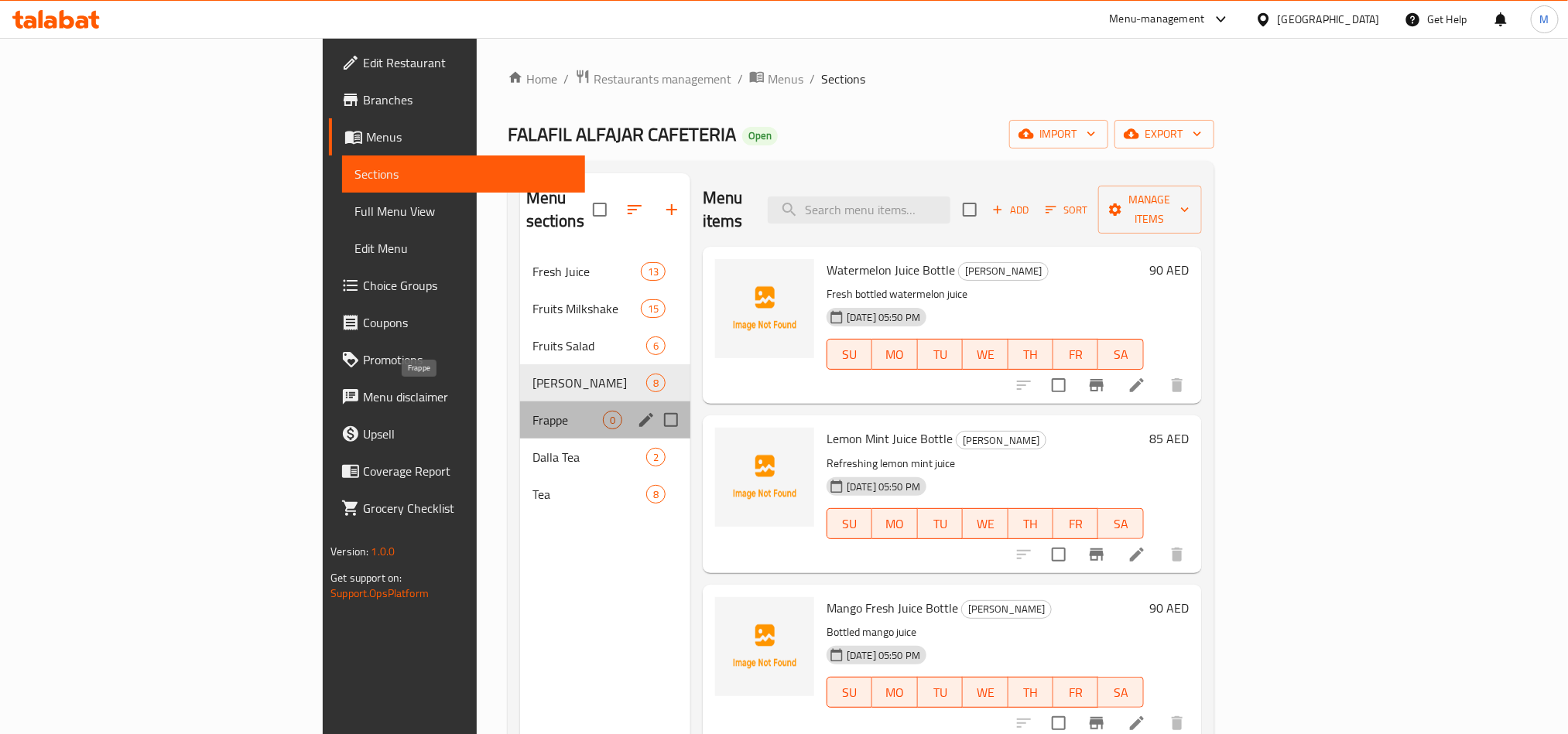
click at [532, 411] on span "Frappe" at bounding box center [568, 420] width 70 height 19
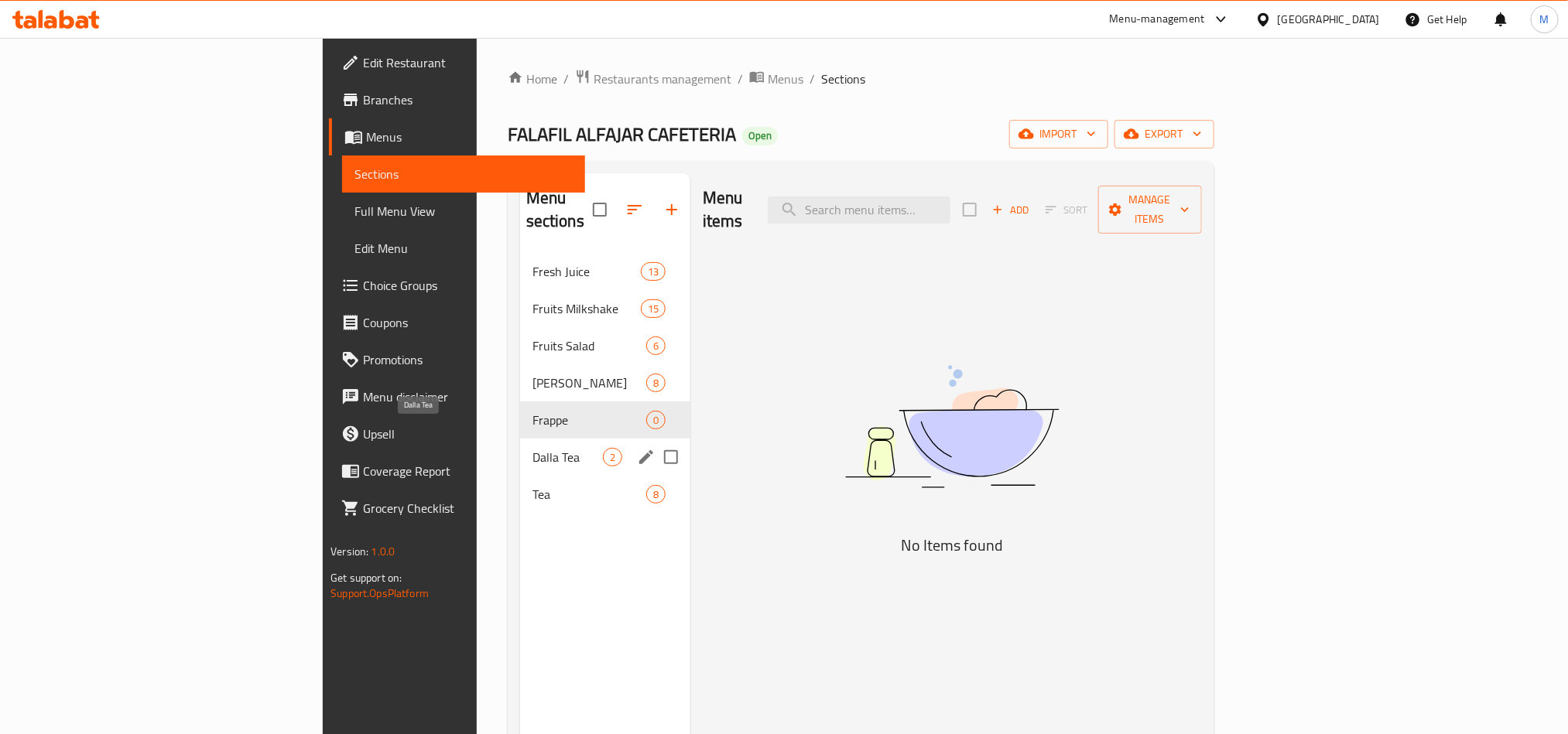
click at [532, 448] on span "Dalla Tea" at bounding box center [568, 457] width 70 height 19
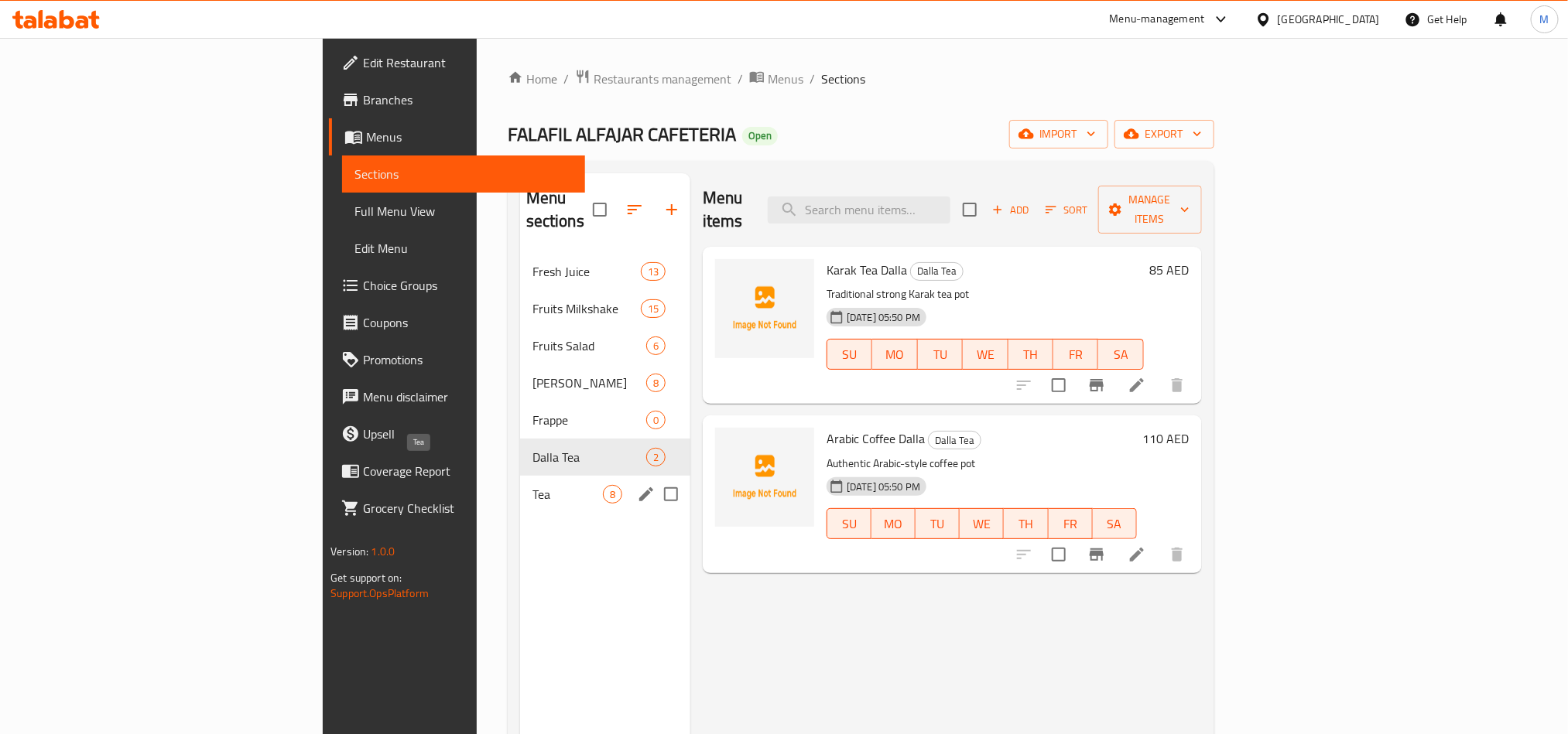
click at [532, 485] on span "Tea" at bounding box center [568, 494] width 70 height 19
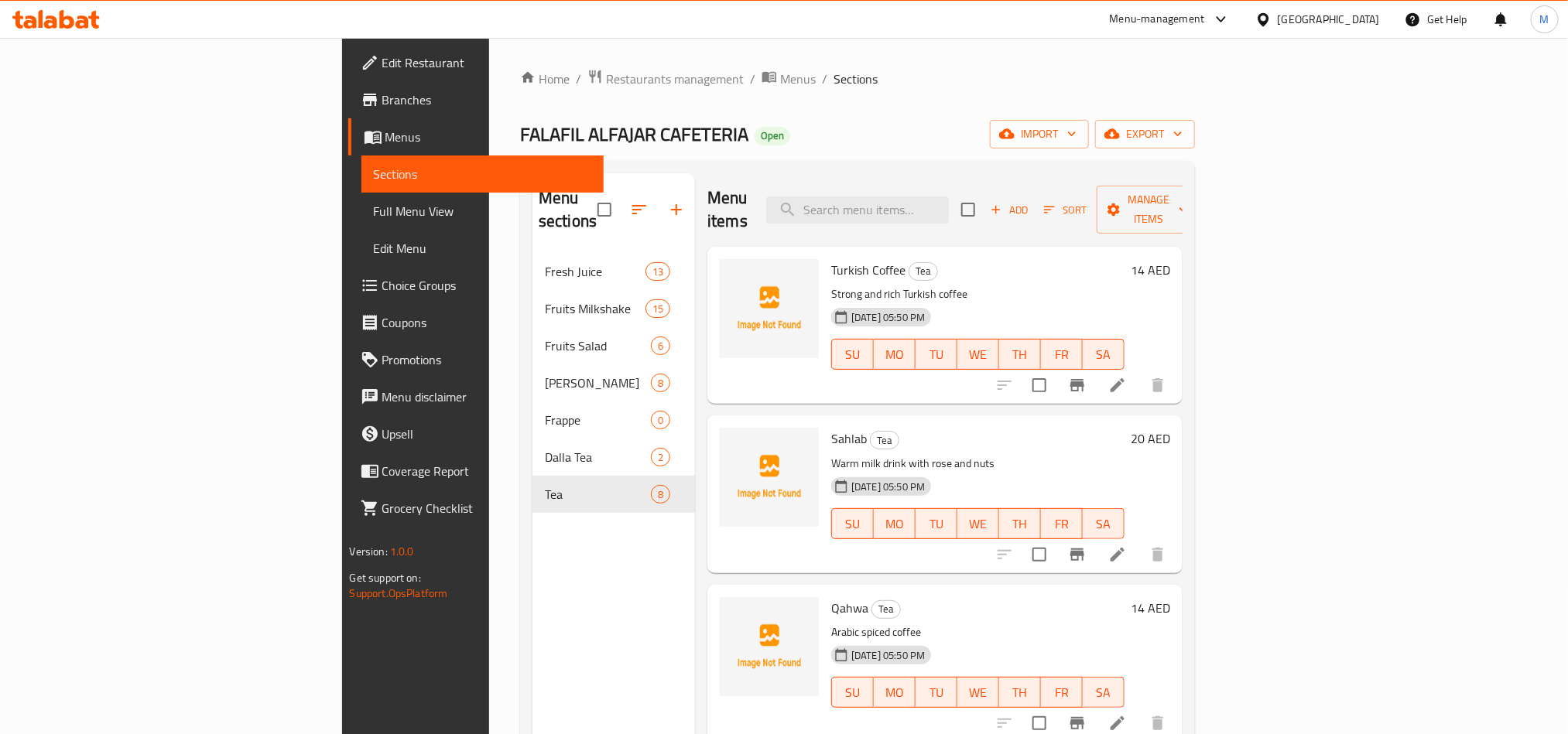
drag, startPoint x: 757, startPoint y: 131, endPoint x: 650, endPoint y: 110, distance: 109.0
click at [650, 110] on div "Home / Restaurants management / Menus / Sections FALAFIL ALFAJAR CAFETERIA Open…" at bounding box center [857, 494] width 675 height 851
click at [1183, 135] on span "export" at bounding box center [1145, 135] width 75 height 19
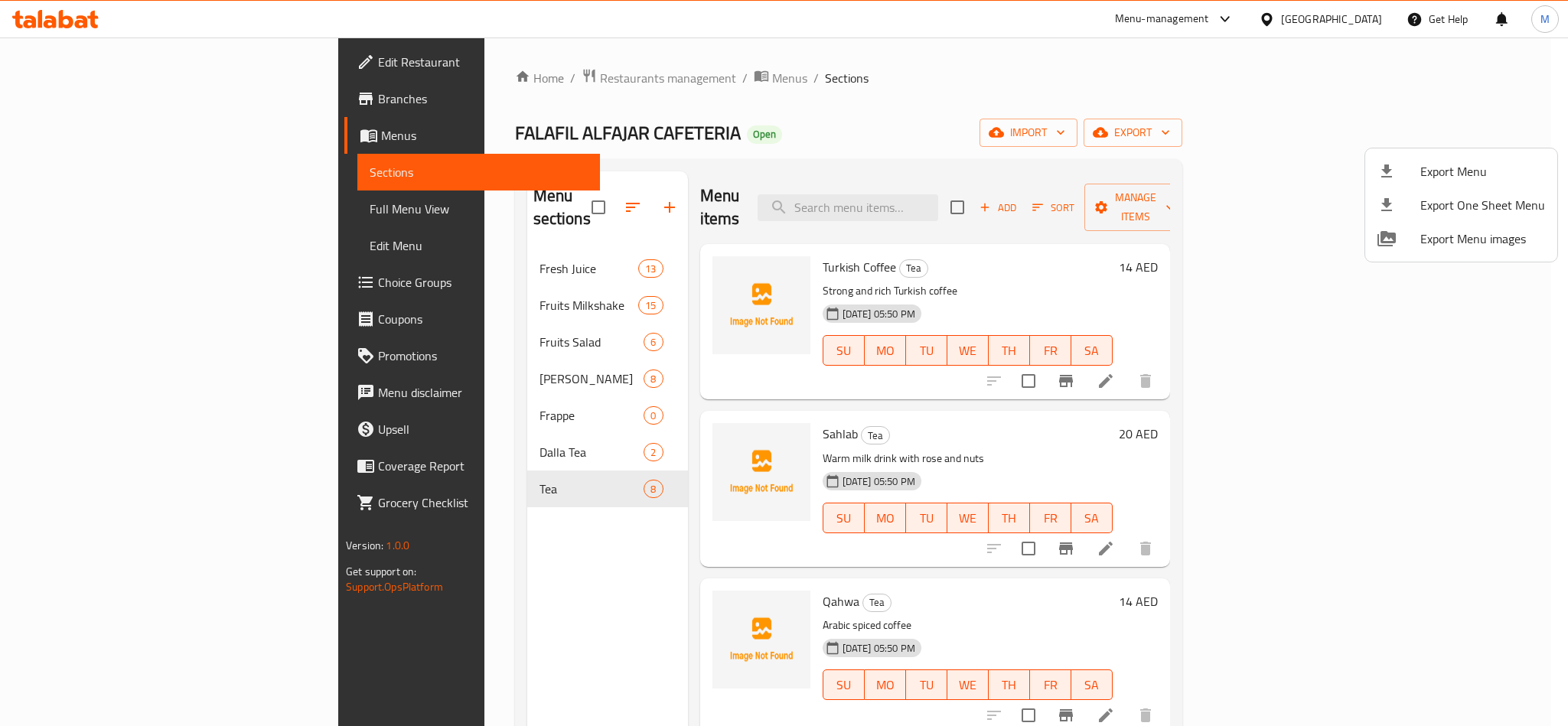
click at [1357, 140] on div at bounding box center [784, 363] width 1568 height 726
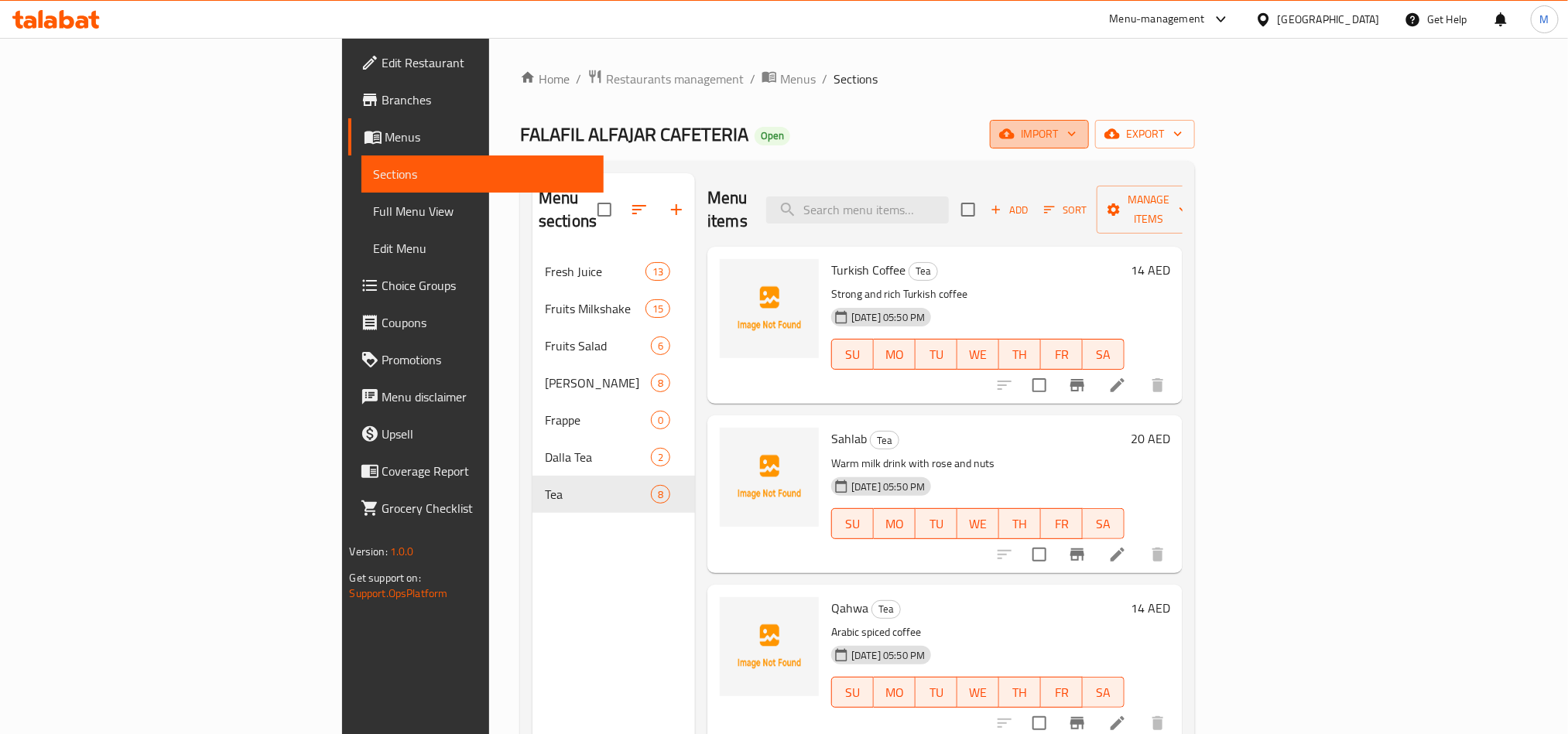
click at [1077, 140] on span "import" at bounding box center [1039, 135] width 74 height 19
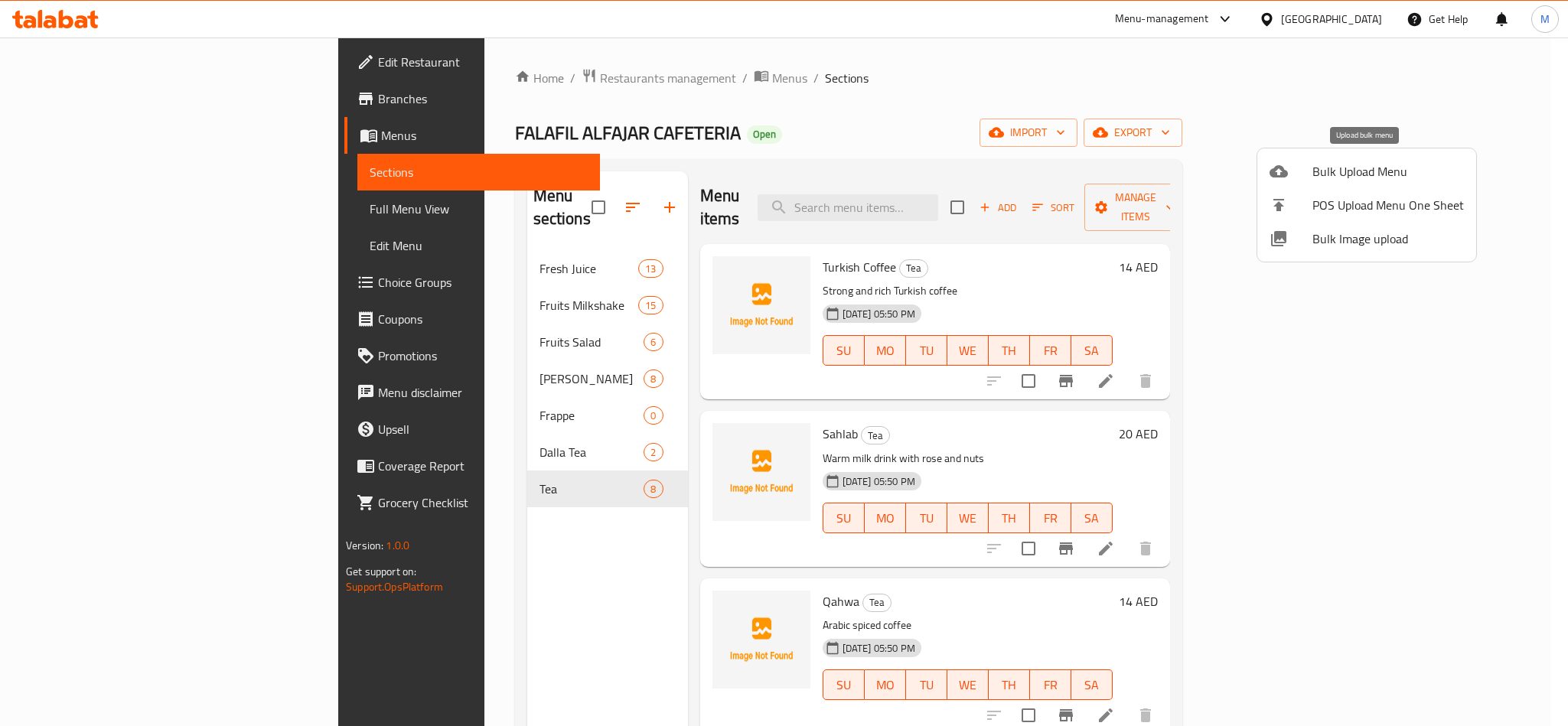
click at [1355, 168] on span "Bulk Upload Menu" at bounding box center [1388, 171] width 151 height 18
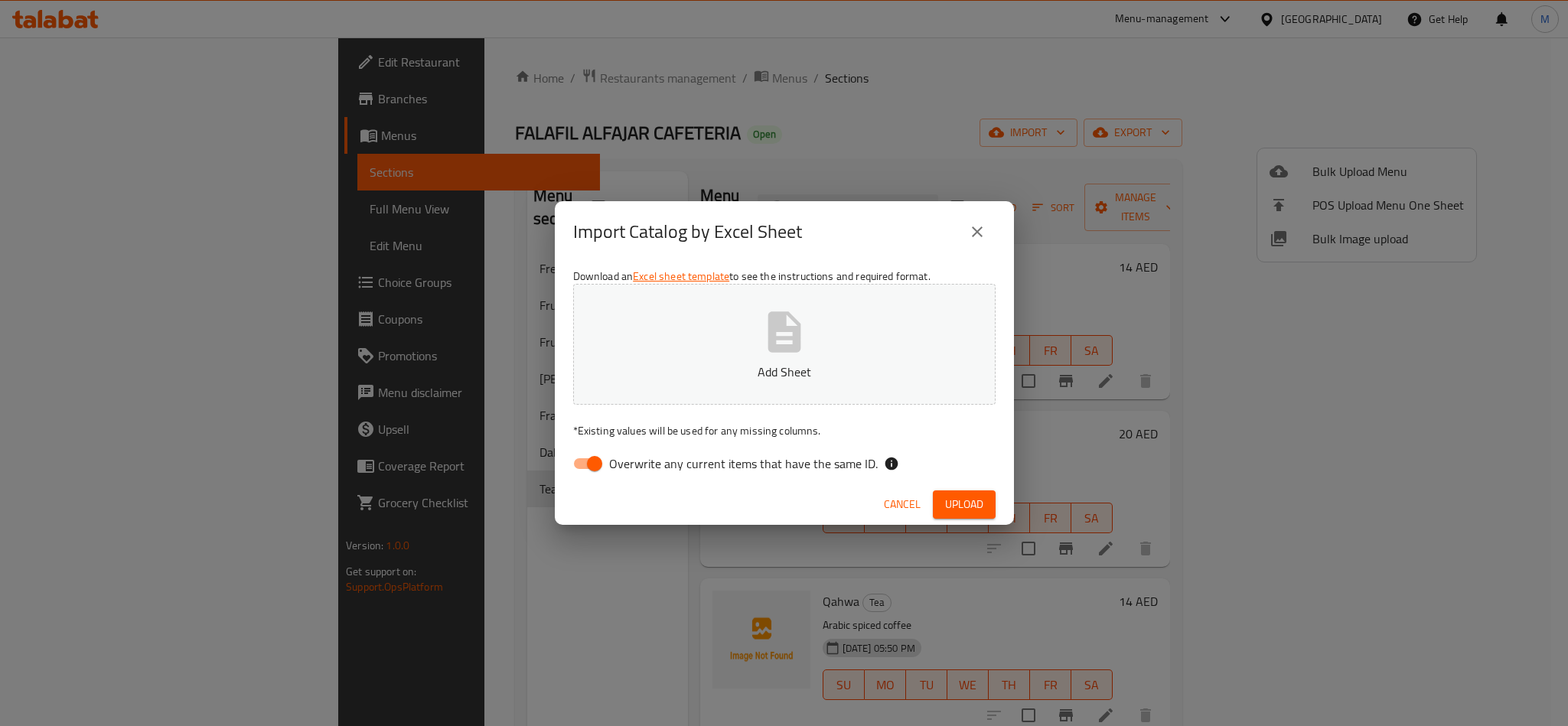
click at [790, 347] on icon "button" at bounding box center [784, 332] width 33 height 40
click at [588, 471] on input "Overwrite any current items that have the same ID." at bounding box center [595, 464] width 88 height 29
checkbox input "false"
click at [940, 440] on div "Download an Excel sheet template to see the instructions and required format. U…" at bounding box center [784, 373] width 459 height 222
click at [957, 517] on button "Upload" at bounding box center [964, 504] width 63 height 28
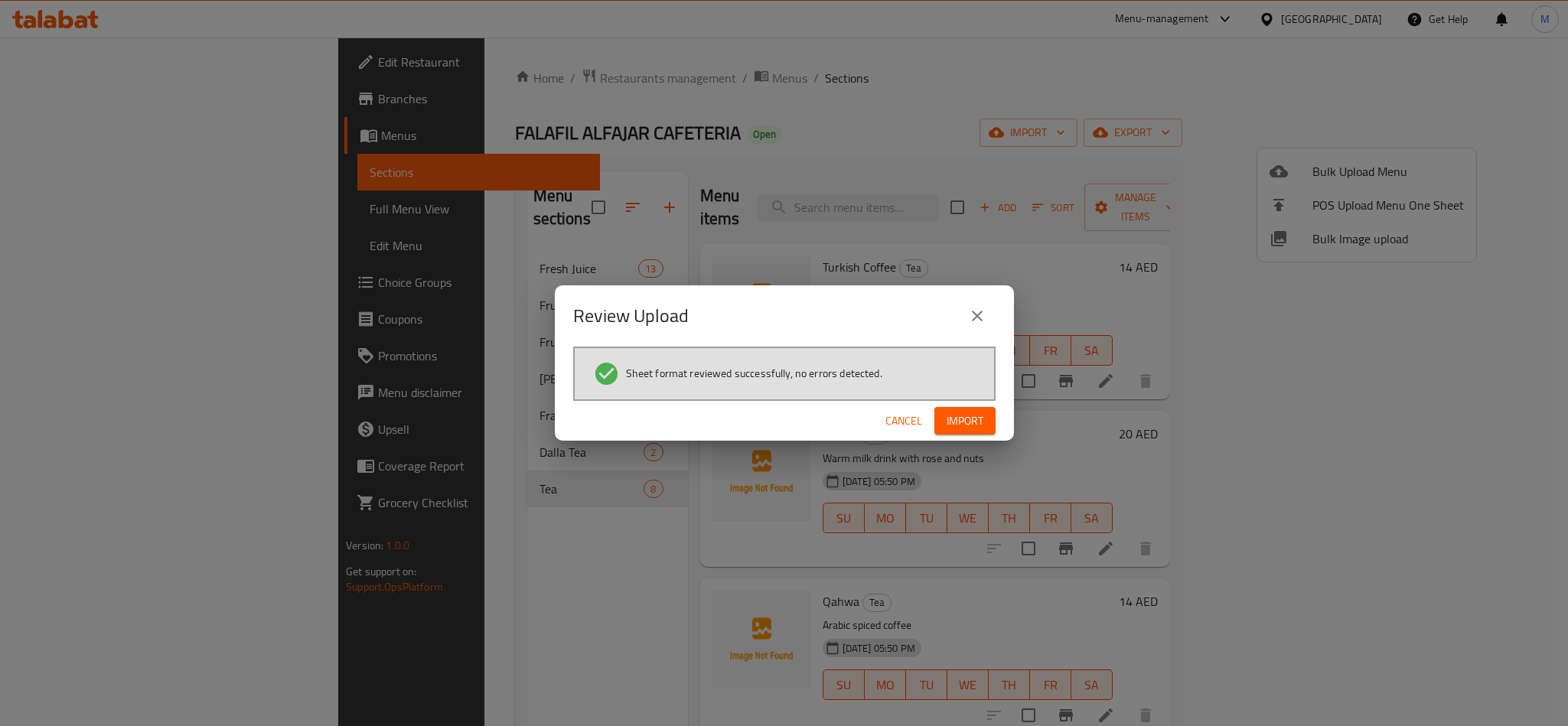
click at [978, 418] on span "Import" at bounding box center [965, 421] width 37 height 19
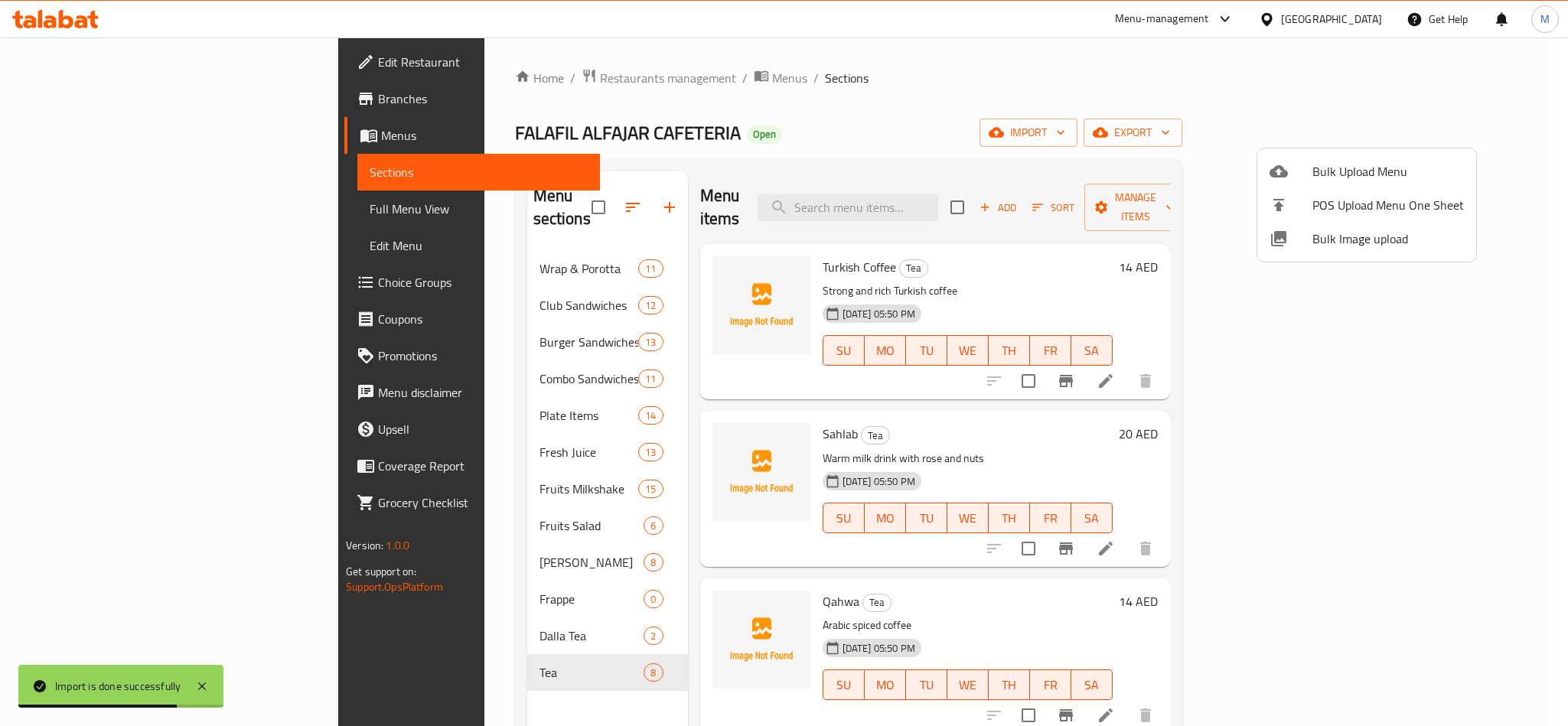
click at [1224, 124] on div at bounding box center [784, 363] width 1568 height 726
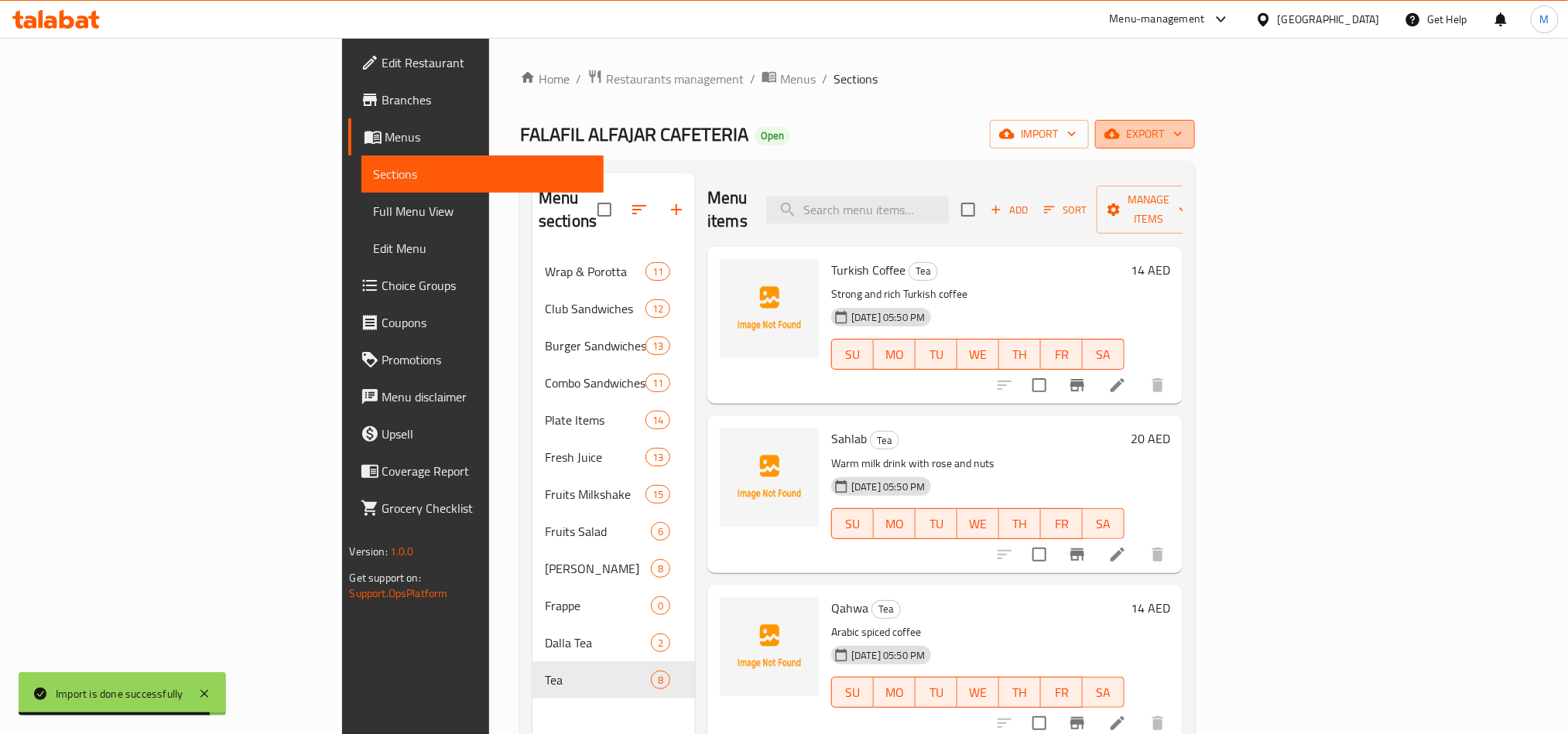
click at [1120, 135] on icon "button" at bounding box center [1113, 135] width 16 height 10
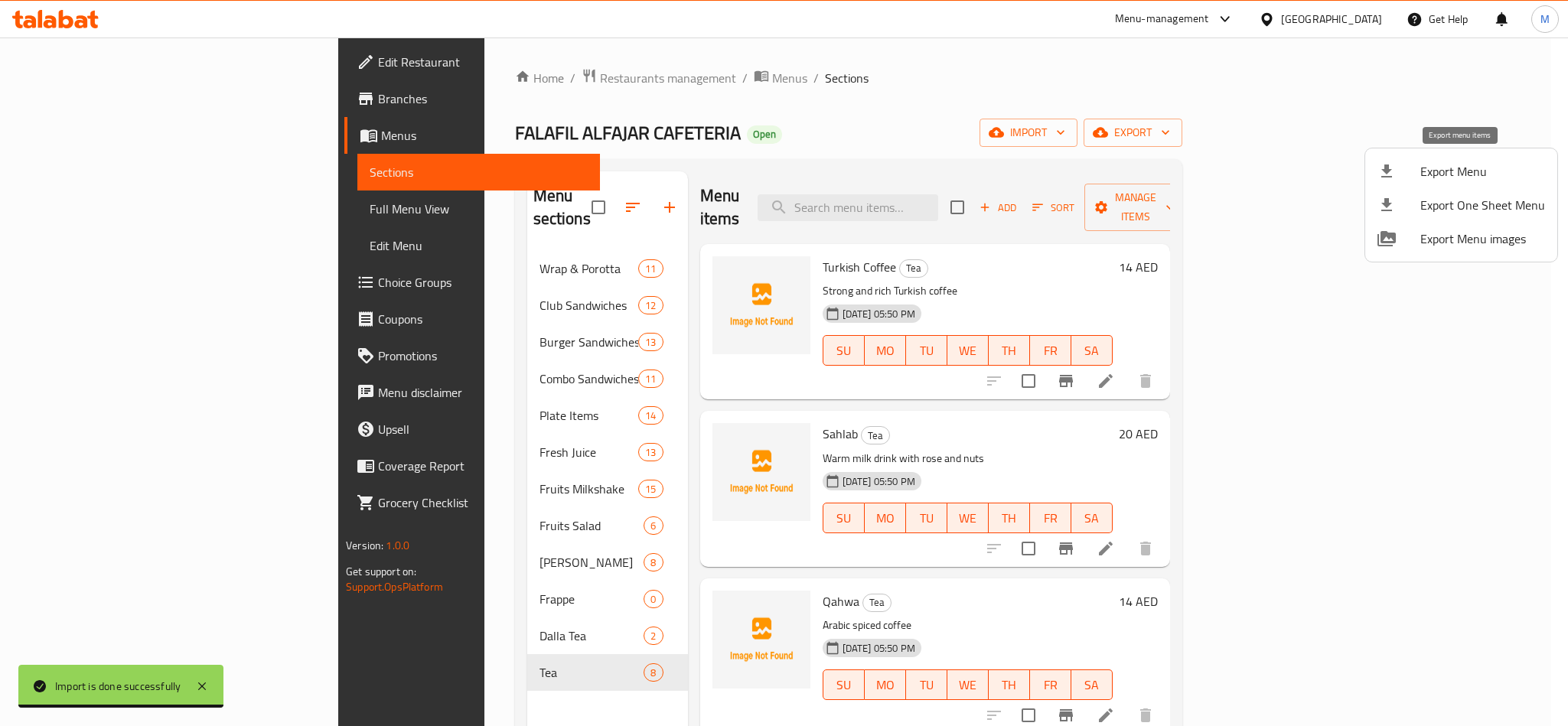
click at [1396, 175] on div at bounding box center [1398, 171] width 42 height 18
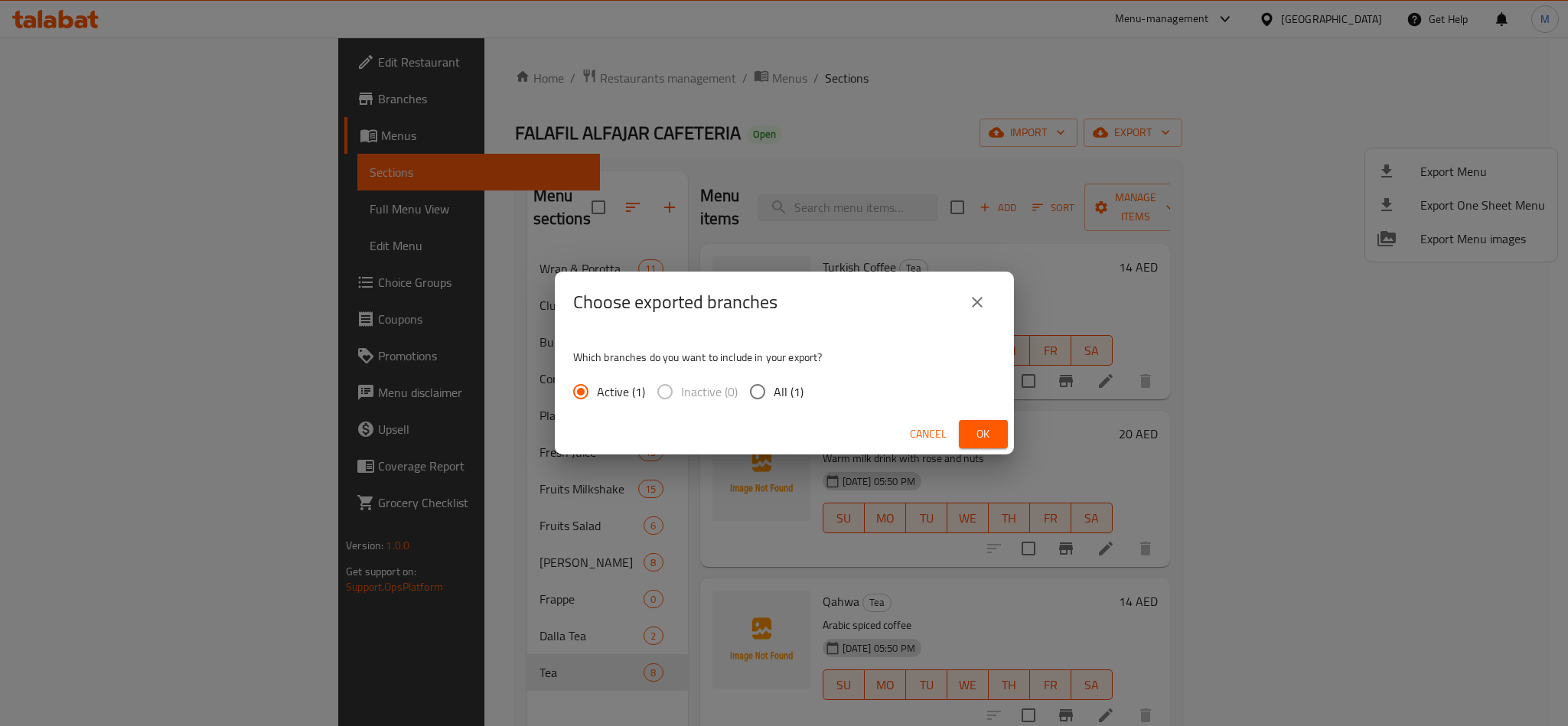
click at [985, 437] on span "Ok" at bounding box center [982, 435] width 24 height 19
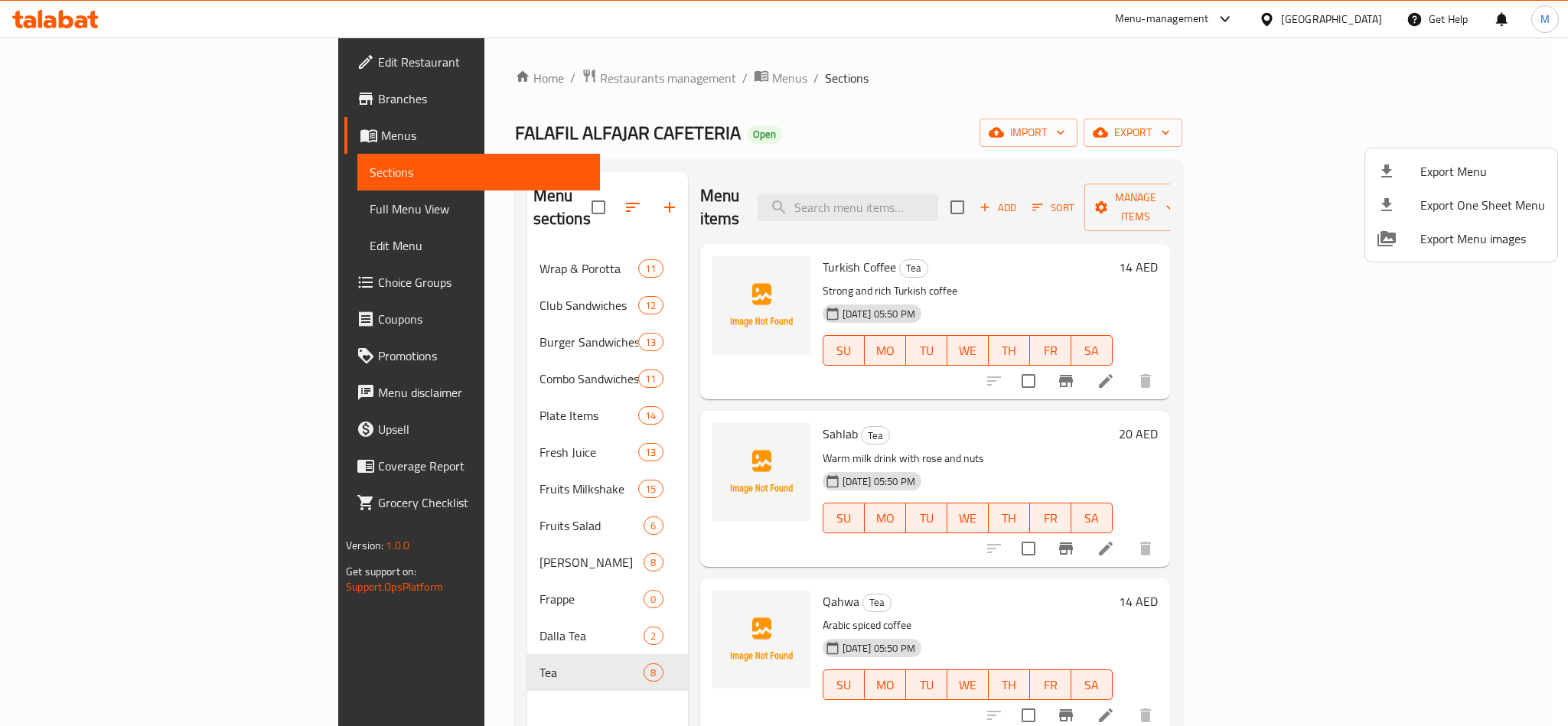
click at [1189, 124] on div at bounding box center [784, 363] width 1568 height 726
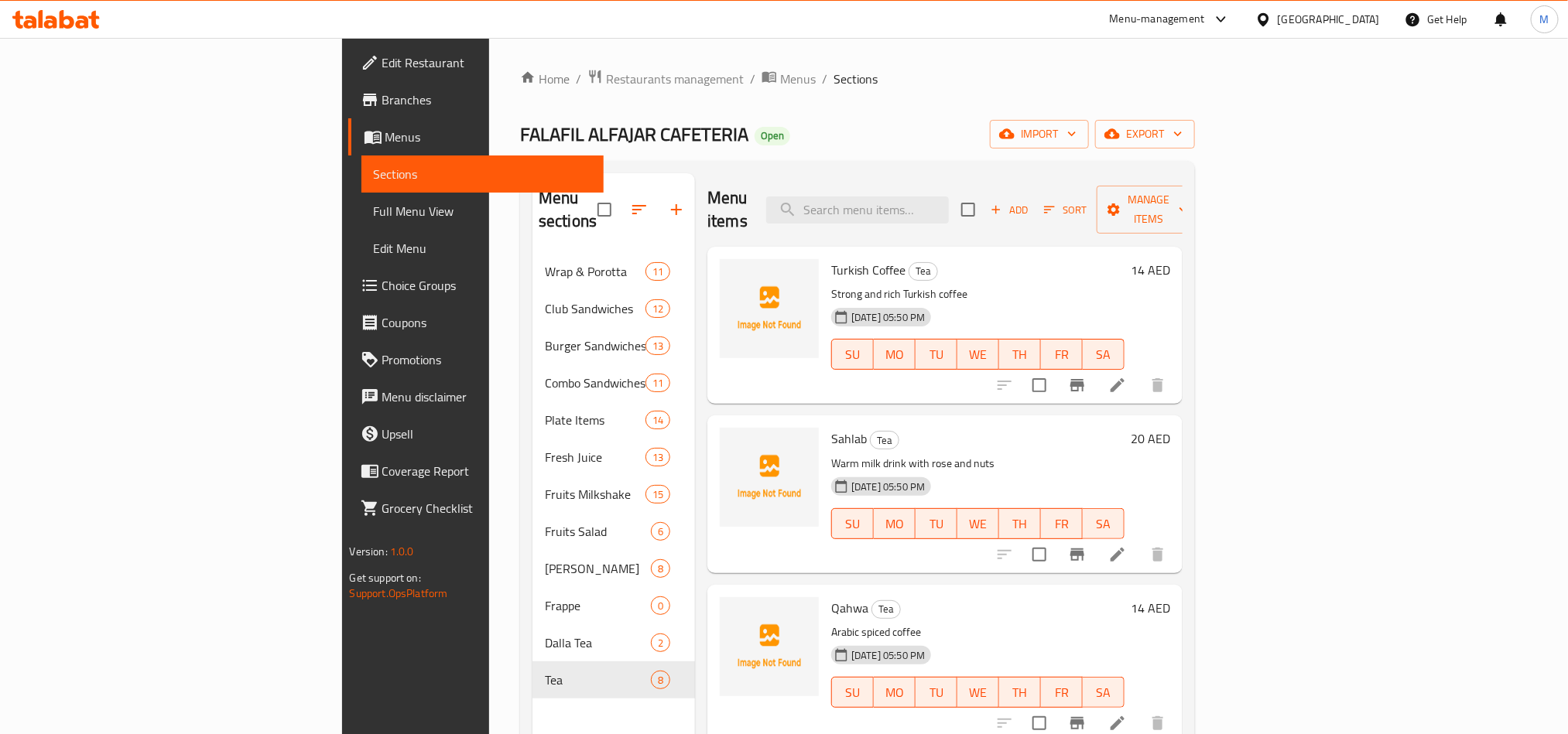
click at [1048, 97] on div "Home / Restaurants management / Menus / Sections FALAFIL ALFAJAR CAFETERIA Open…" at bounding box center [857, 494] width 675 height 851
